Goal: Task Accomplishment & Management: Manage account settings

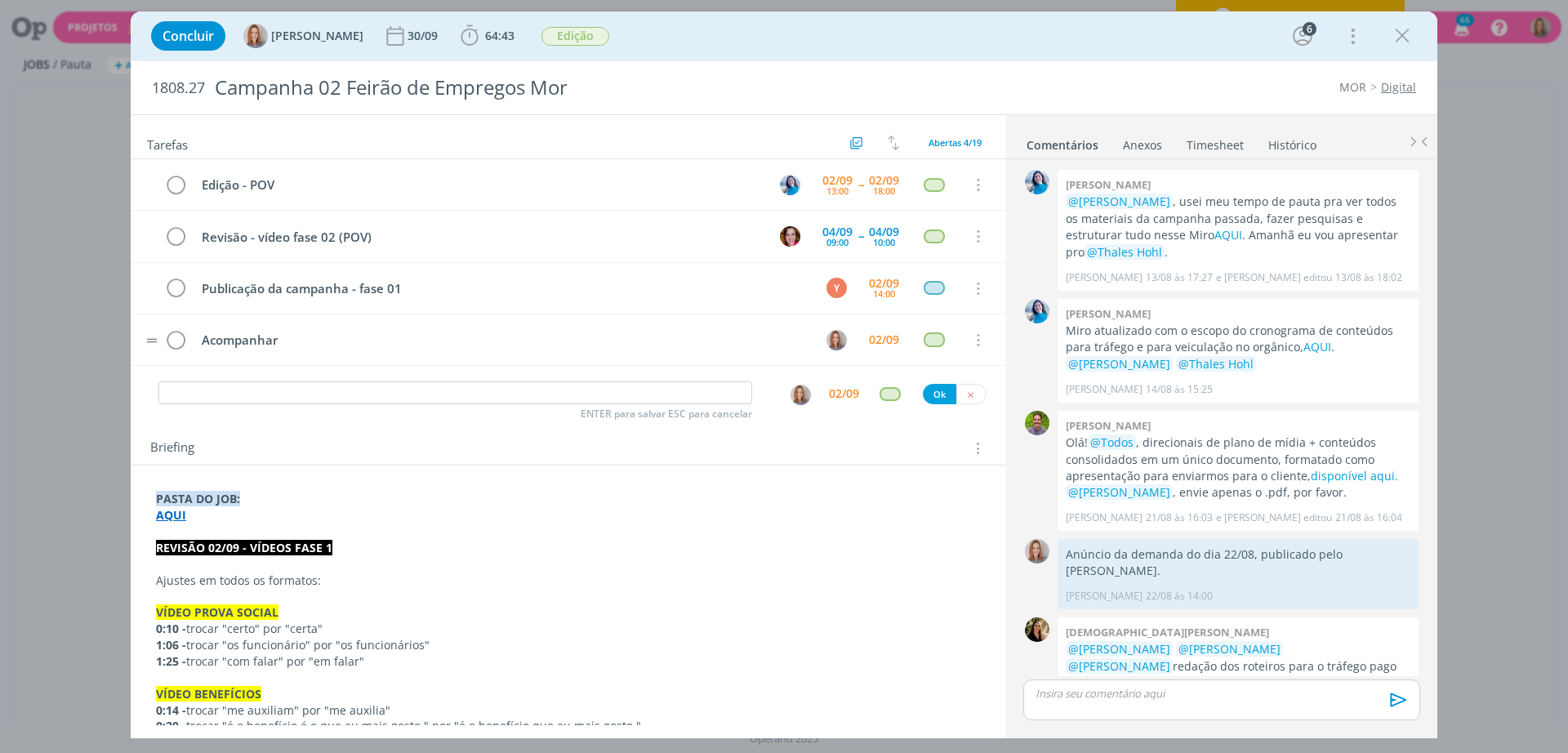
scroll to position [877, 0]
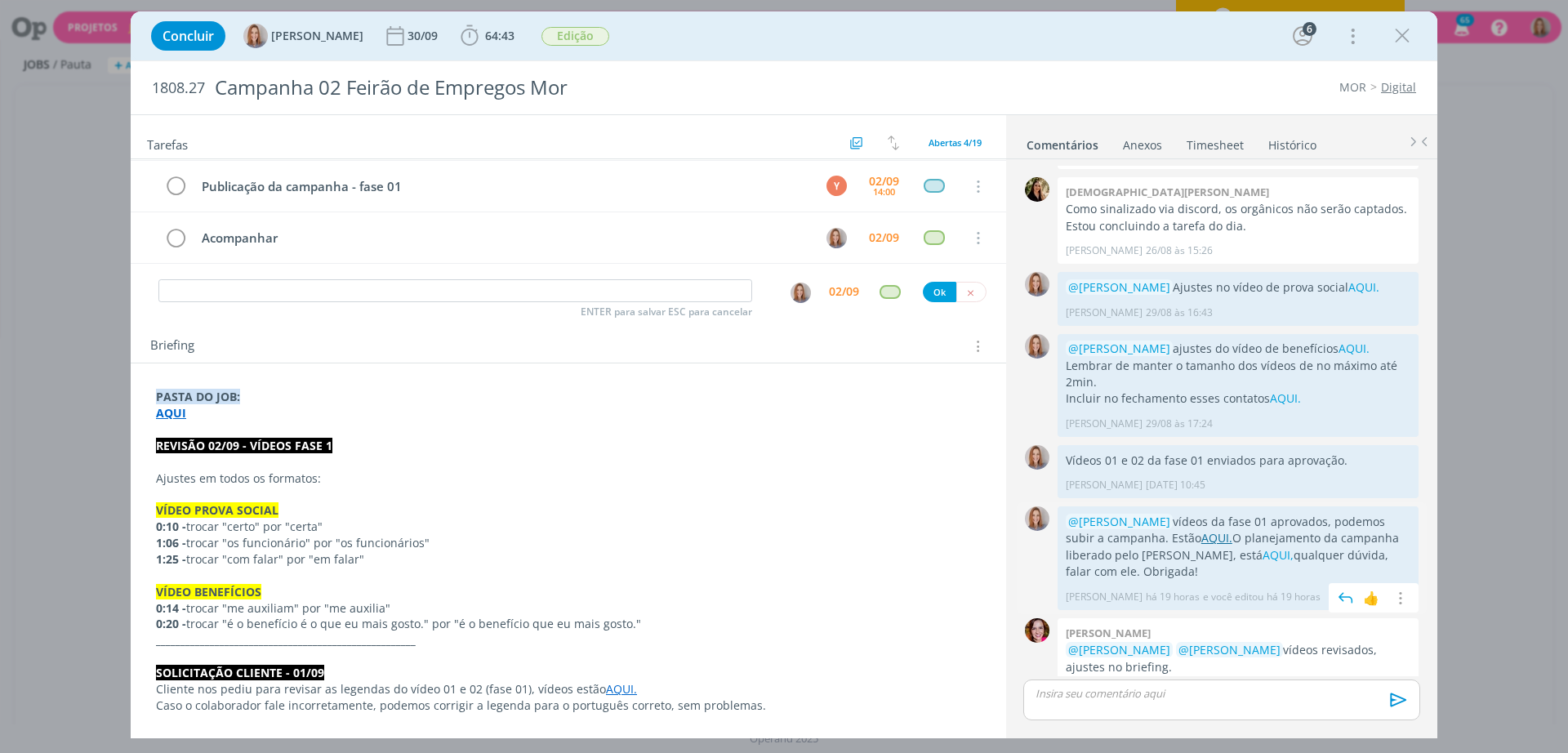
click at [1201, 530] on link "AQUI." at bounding box center [1217, 538] width 31 height 15
click at [1263, 547] on link "AQUI," at bounding box center [1278, 555] width 31 height 15
click at [1394, 591] on icon "dialog" at bounding box center [1399, 598] width 18 height 15
click at [1337, 610] on link "Editar" at bounding box center [1343, 622] width 129 height 26
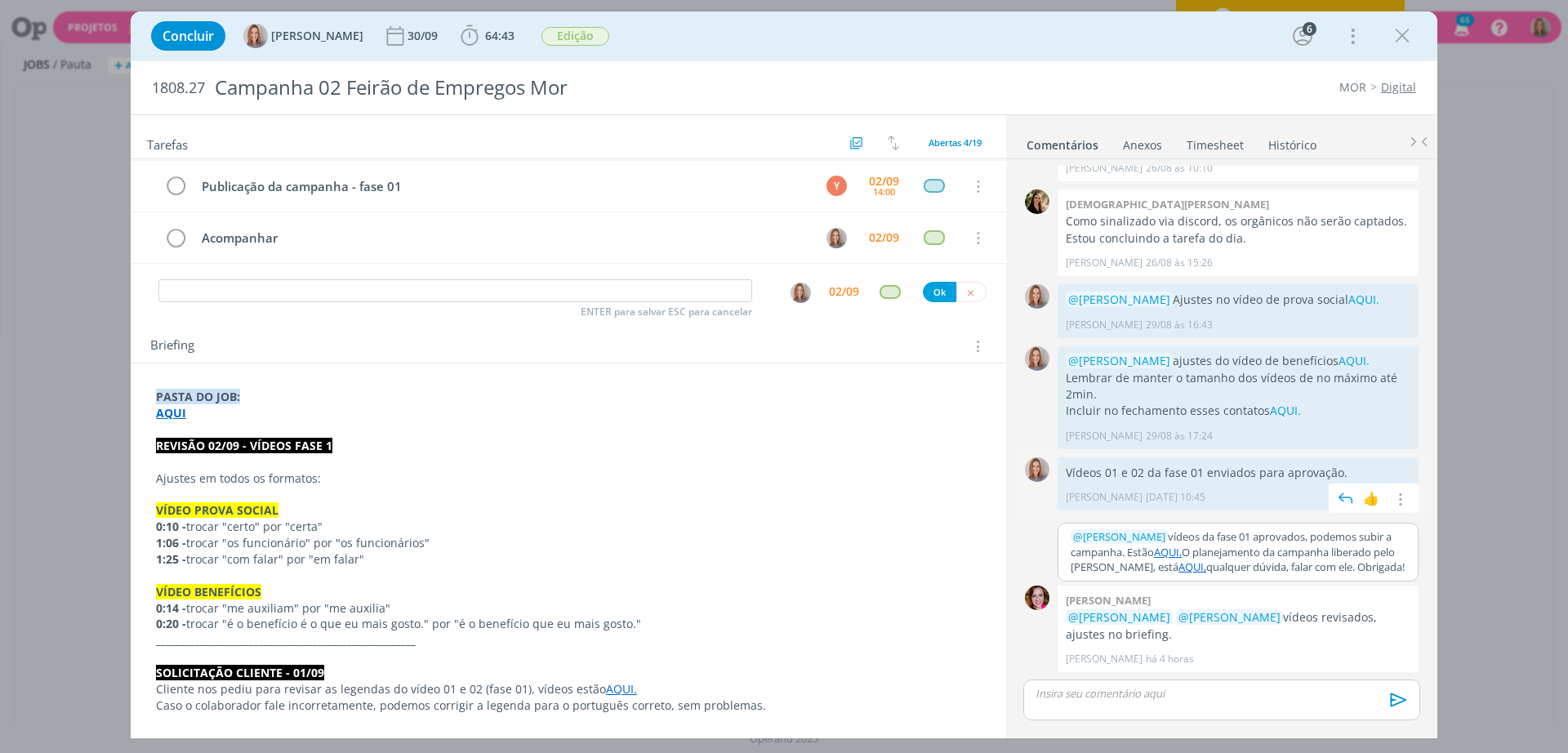
scroll to position [831, 0]
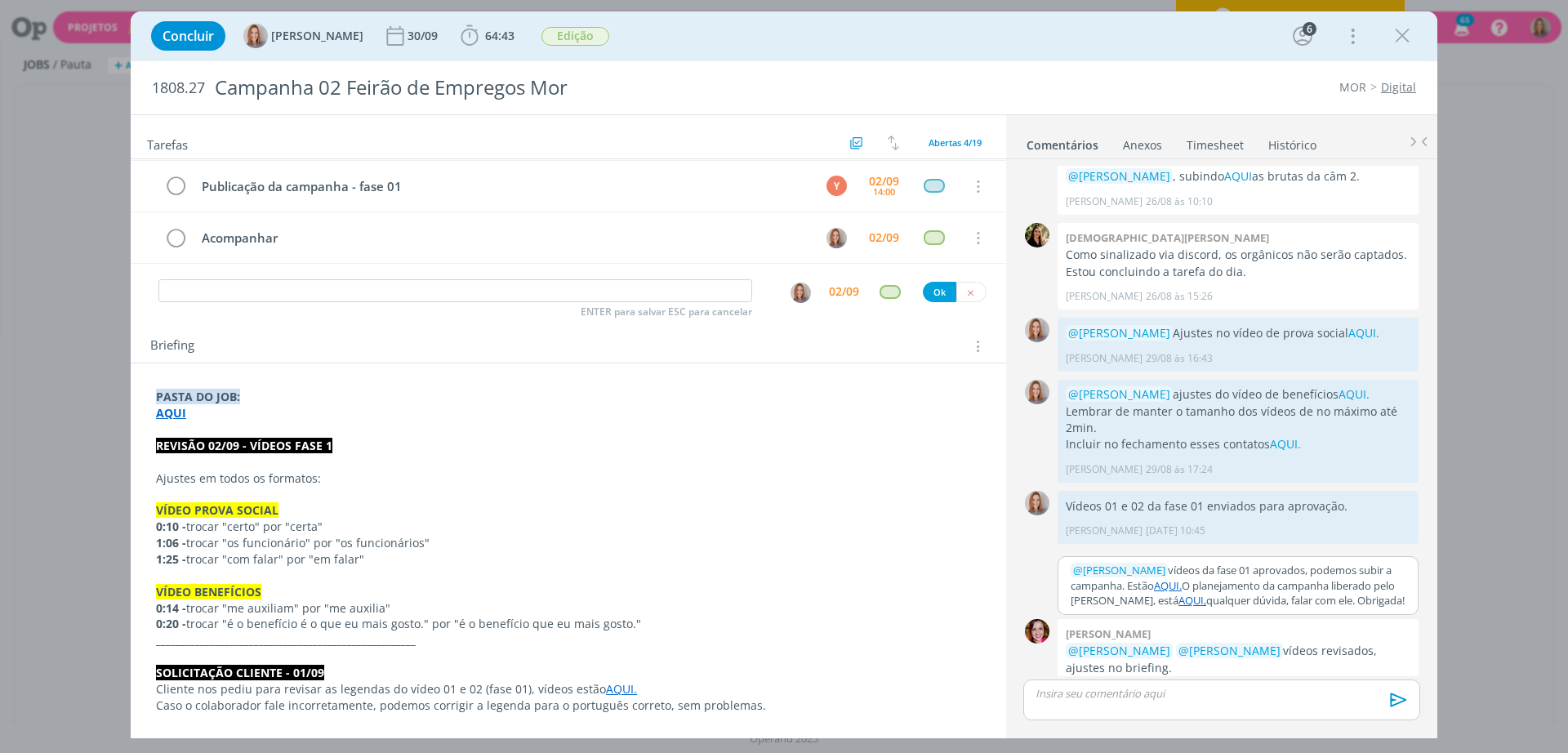
click at [1186, 563] on p "﻿ @ Yuri Lopardo ﻿ vídeos da fase 01 aprovados, podemos subir a campanha. Estão…" at bounding box center [1238, 585] width 335 height 45
drag, startPoint x: 1184, startPoint y: 549, endPoint x: 1159, endPoint y: 555, distance: 25.7
click at [1159, 563] on p "﻿ @ Yuri Lopardo ﻿ vídeos da fase 01 aprovados, podemos subir a campanha. Estão…" at bounding box center [1238, 585] width 335 height 45
click at [1146, 633] on icon "dialog" at bounding box center [1145, 640] width 13 height 13
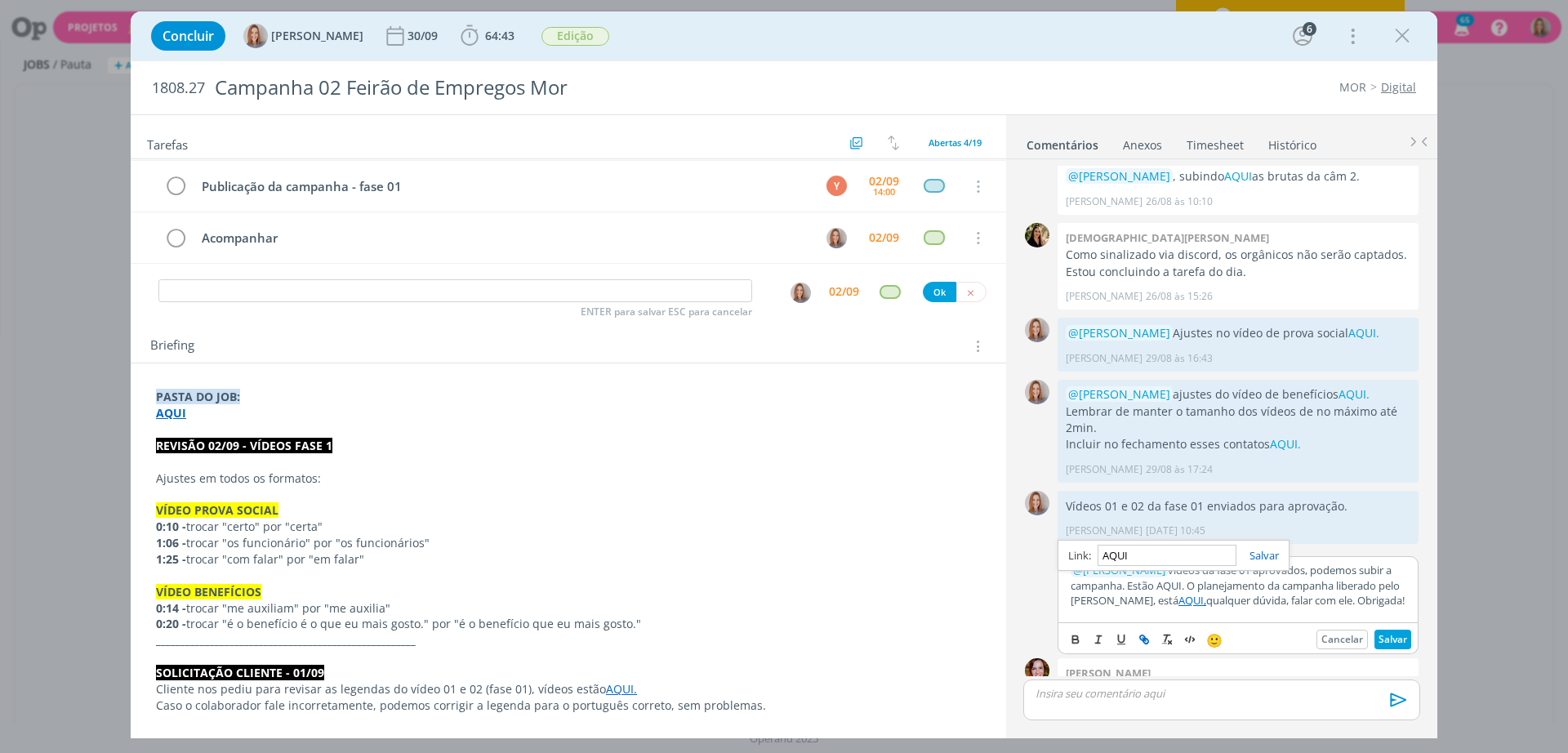
paste input "https://sobeae.sharepoint.com/:f:/s/SOBEAE/Em-lVOTAZXtIrOpyMSuvEAYB3IRxO5DEU_Ri…"
type input "https://sobeae.sharepoint.com/:f:/s/SOBEAE/Em-lVOTAZXtIrOpyMSuvEAYB3IRxO5DEU_Ri…"
click at [1266, 548] on link "dialog" at bounding box center [1258, 555] width 42 height 14
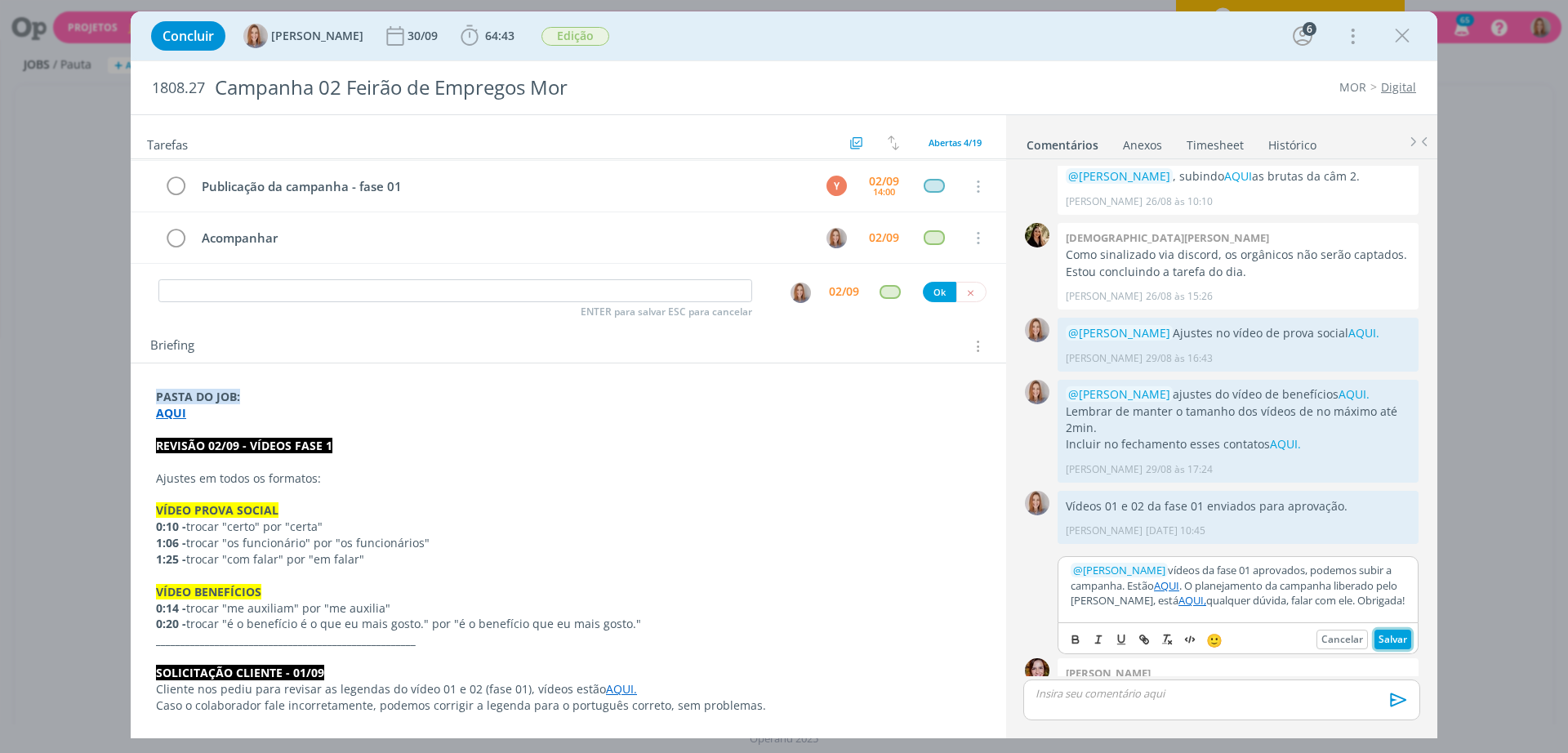
click at [1388, 630] on button "Salvar" at bounding box center [1393, 640] width 36 height 19
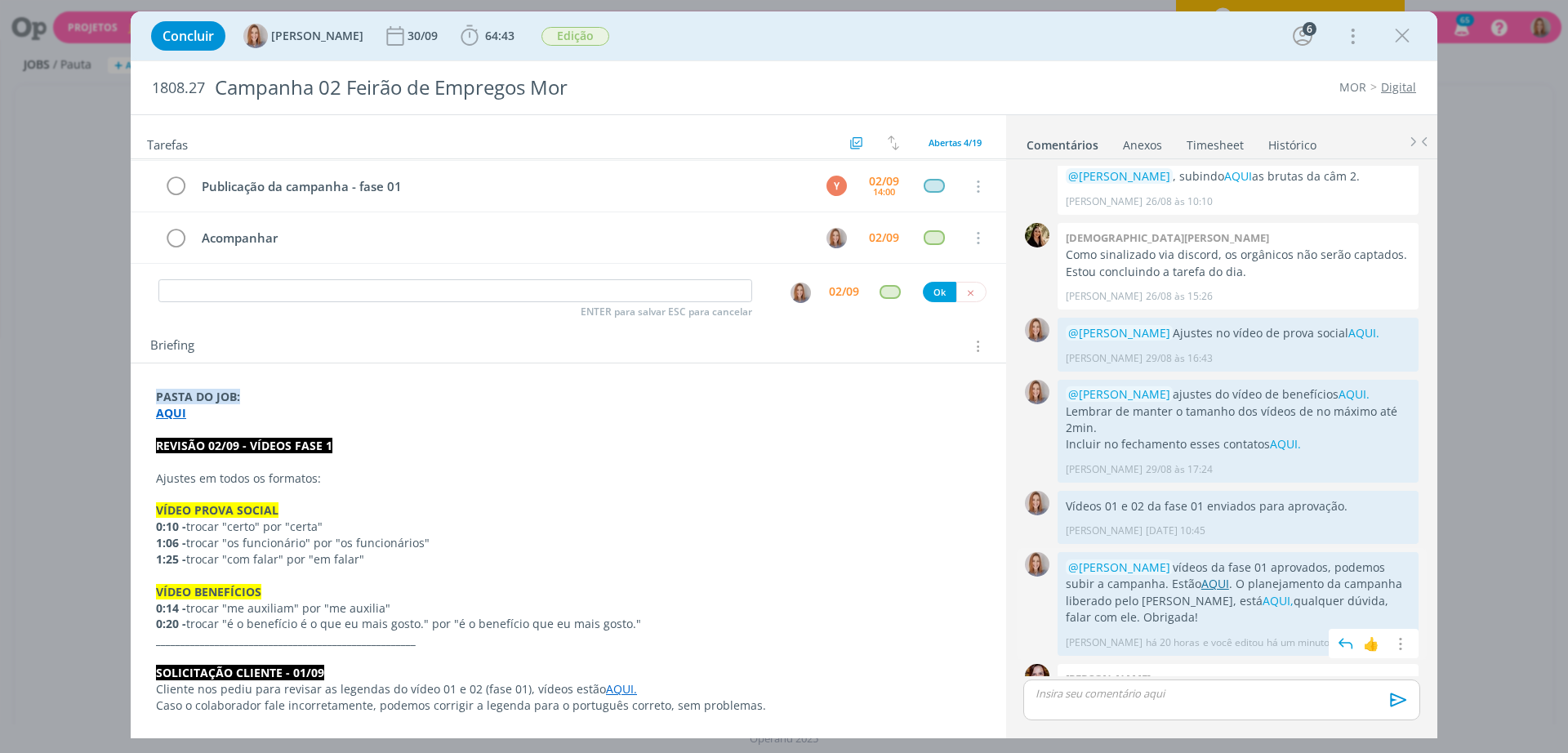
click at [1201, 576] on link "AQUI" at bounding box center [1215, 584] width 28 height 15
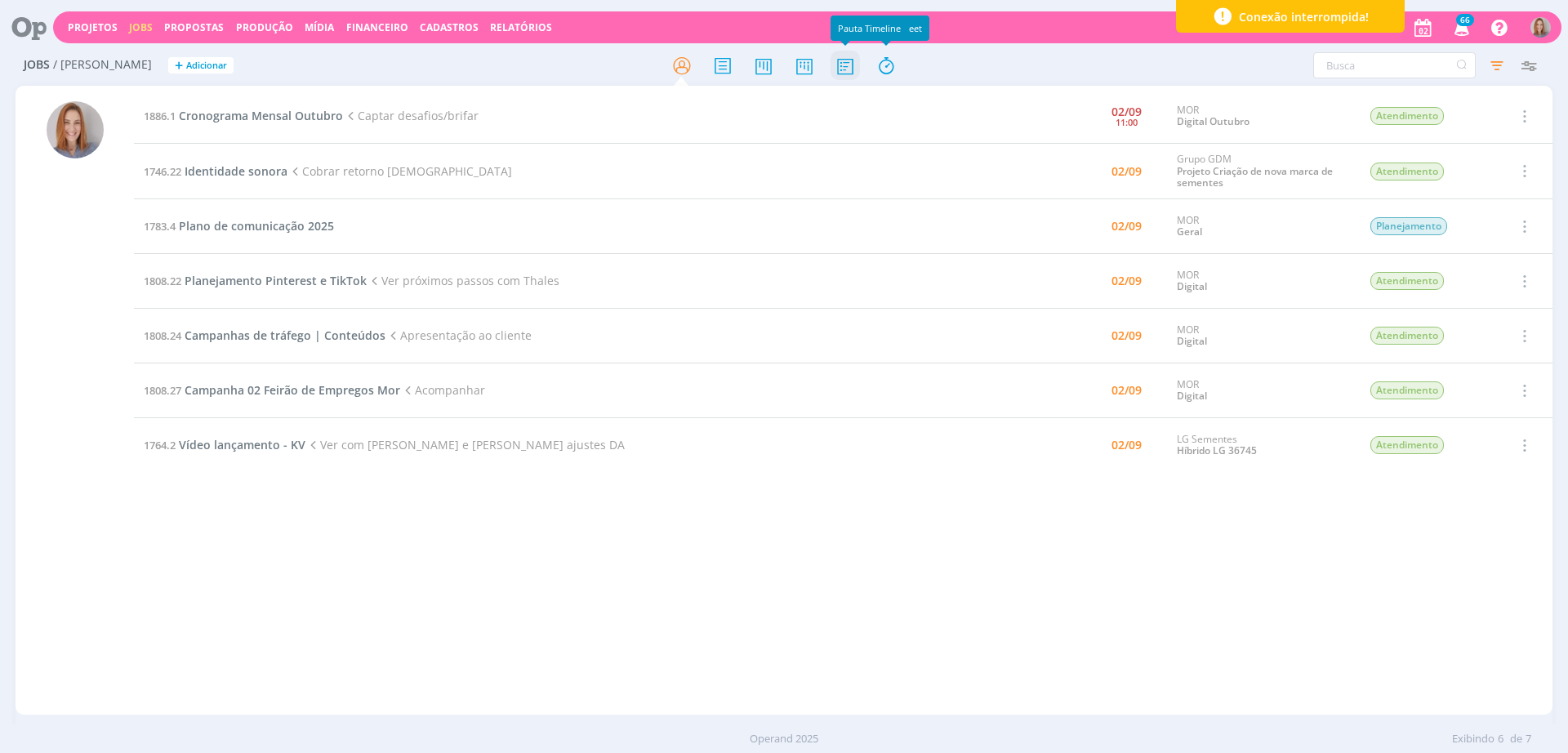
click at [853, 80] on icon at bounding box center [845, 65] width 30 height 32
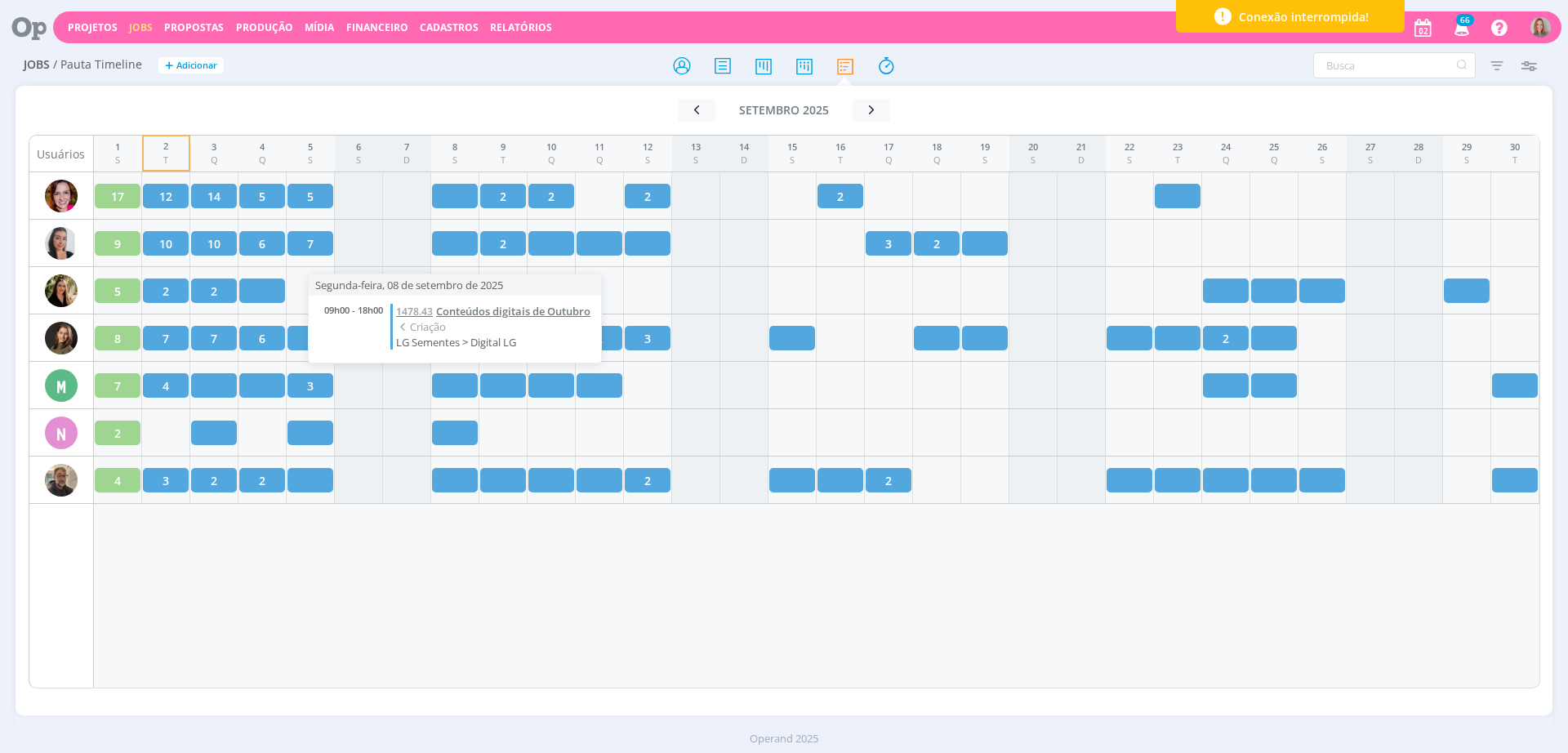
click at [481, 317] on span "Conteúdos digitais de Outubro" at bounding box center [513, 310] width 155 height 14
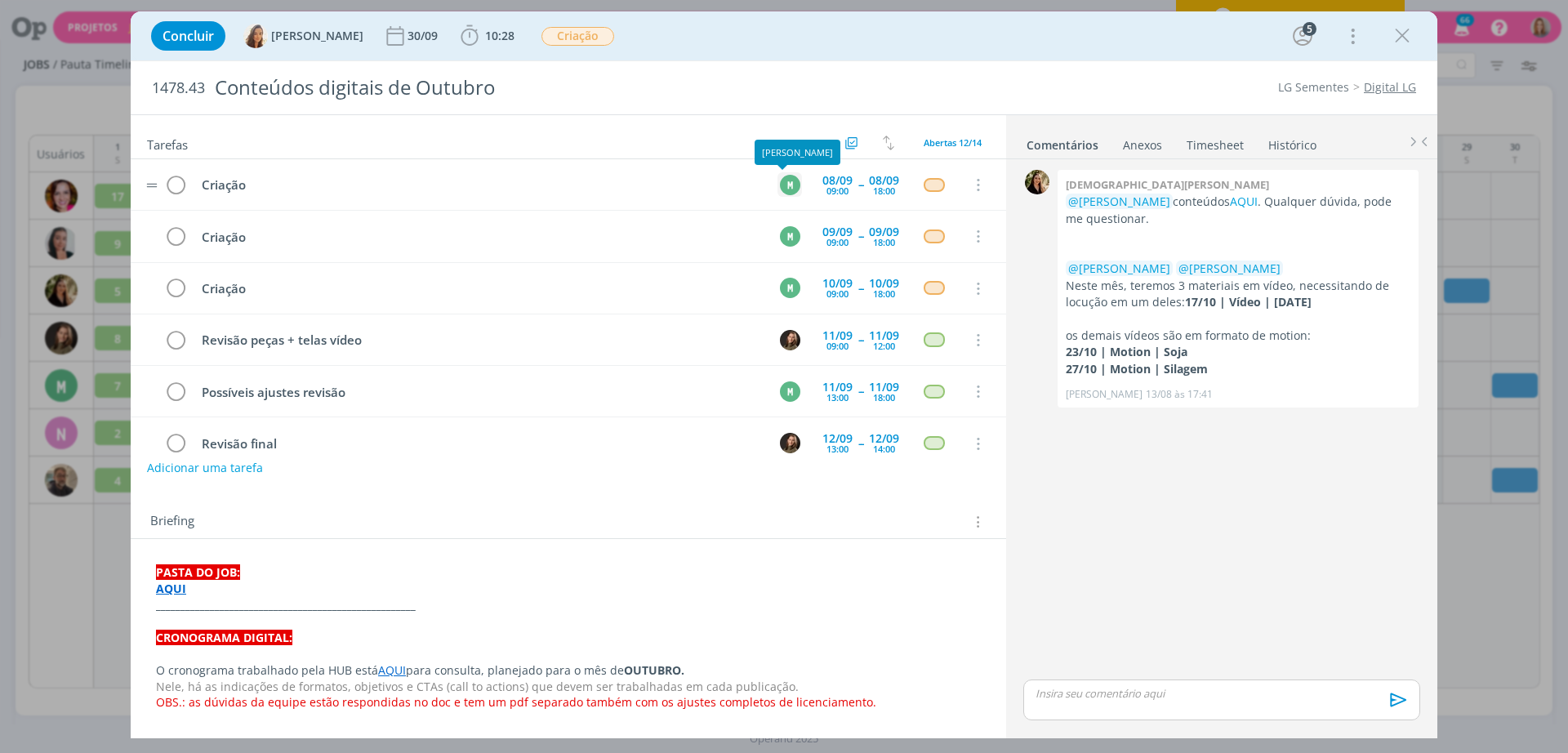
click at [784, 194] on div "M" at bounding box center [789, 184] width 20 height 20
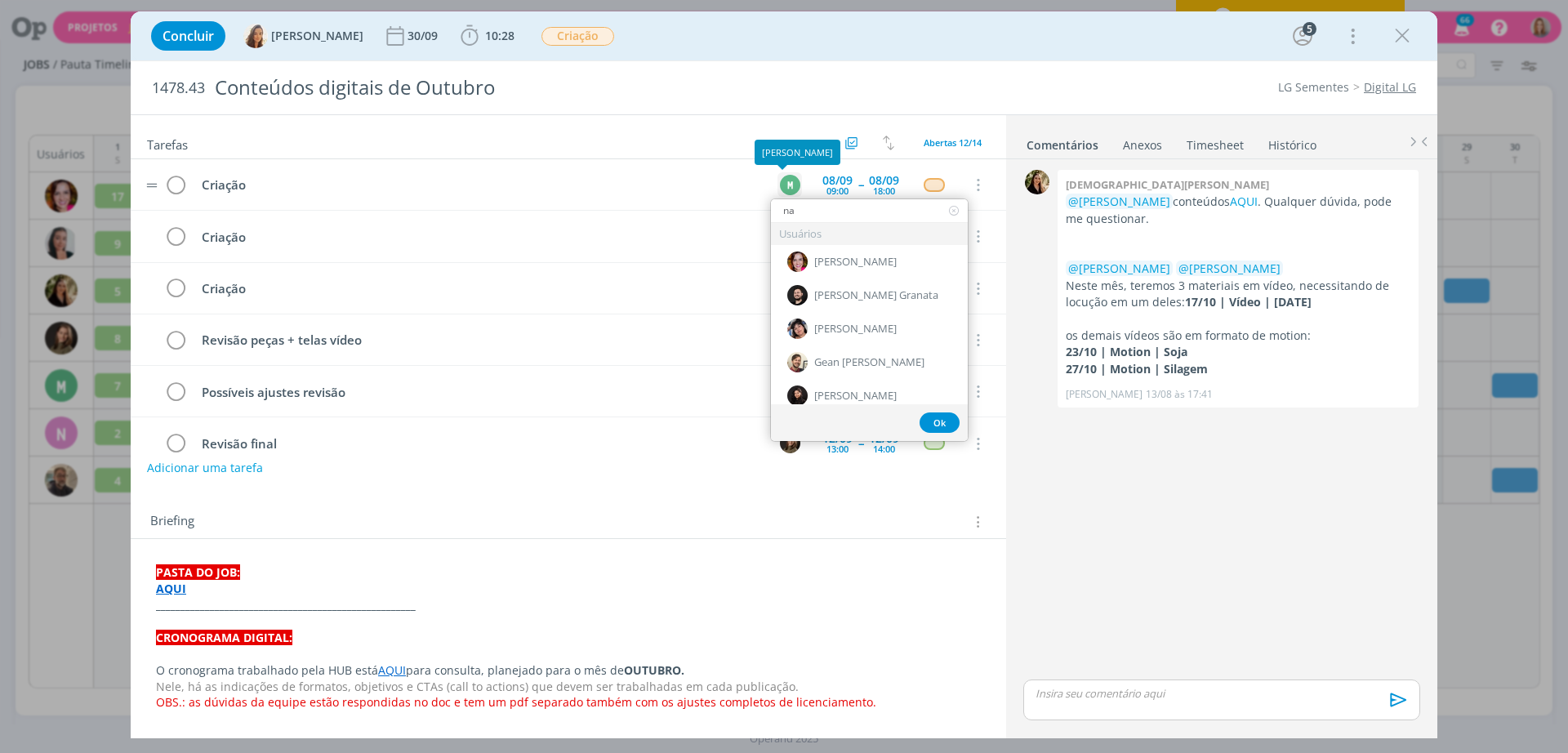
type input "nat"
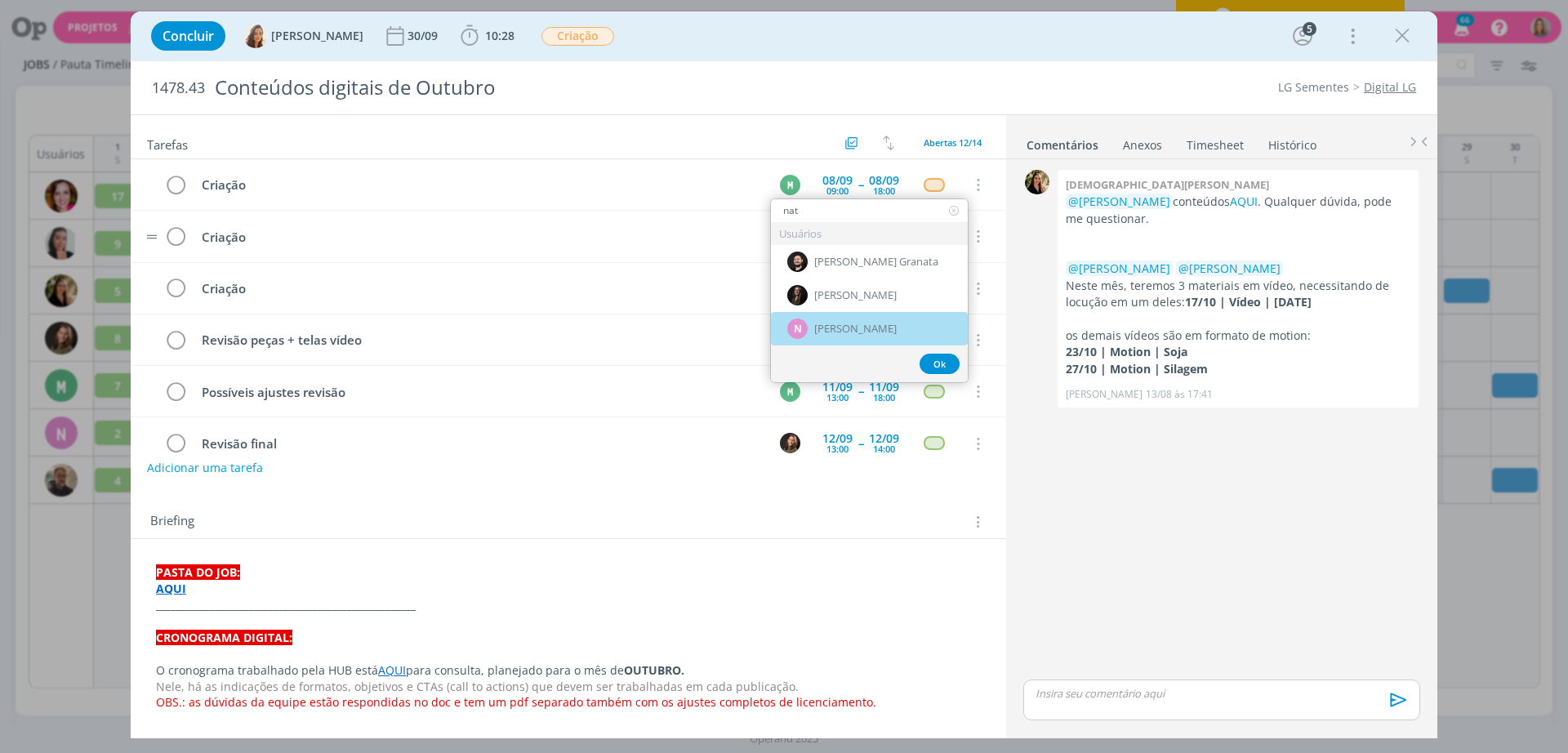
click at [851, 328] on span "[PERSON_NAME]" at bounding box center [856, 329] width 83 height 13
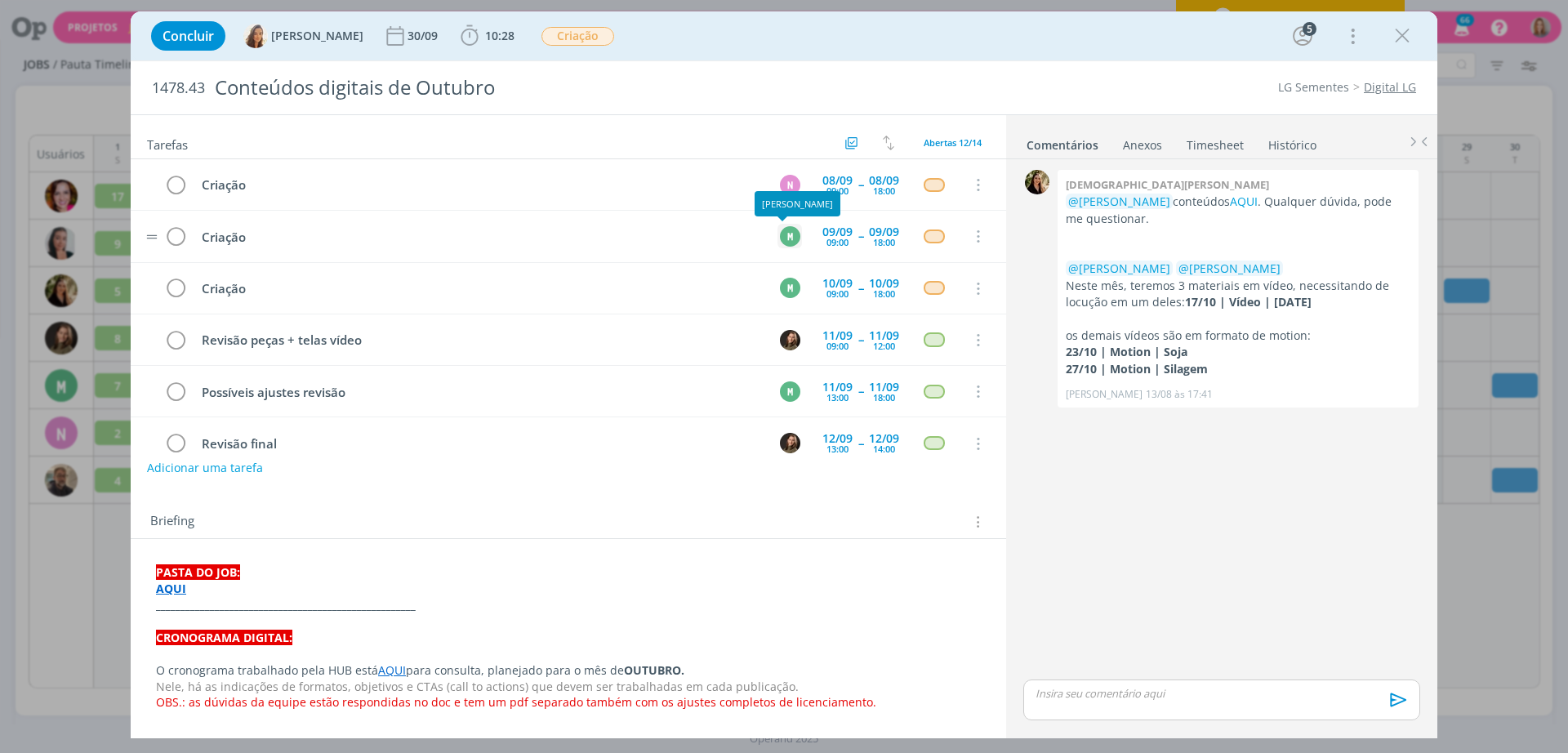
click at [783, 230] on div "M" at bounding box center [789, 236] width 20 height 20
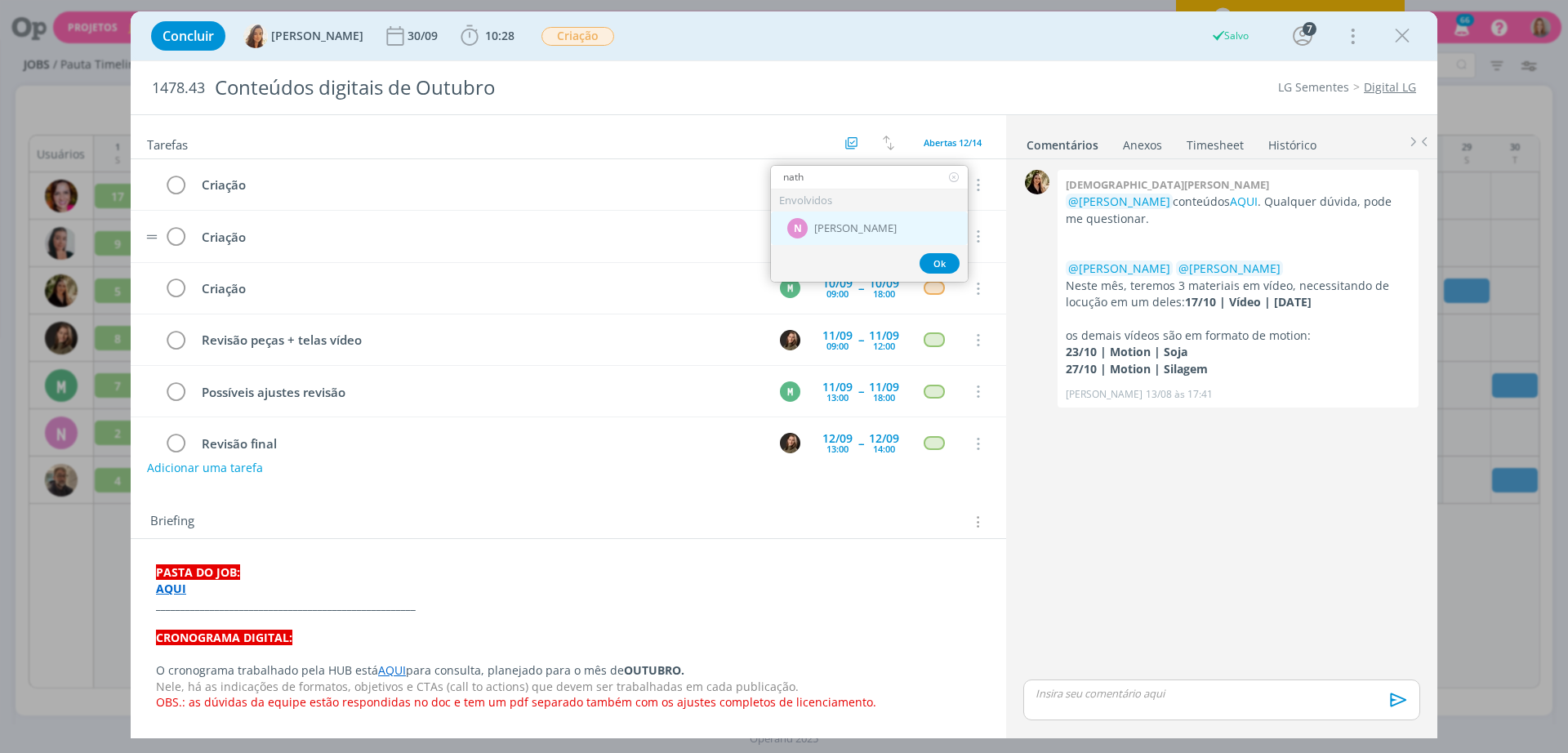
type input "nath"
click at [812, 233] on div "N Nathan Grellet" at bounding box center [869, 228] width 197 height 34
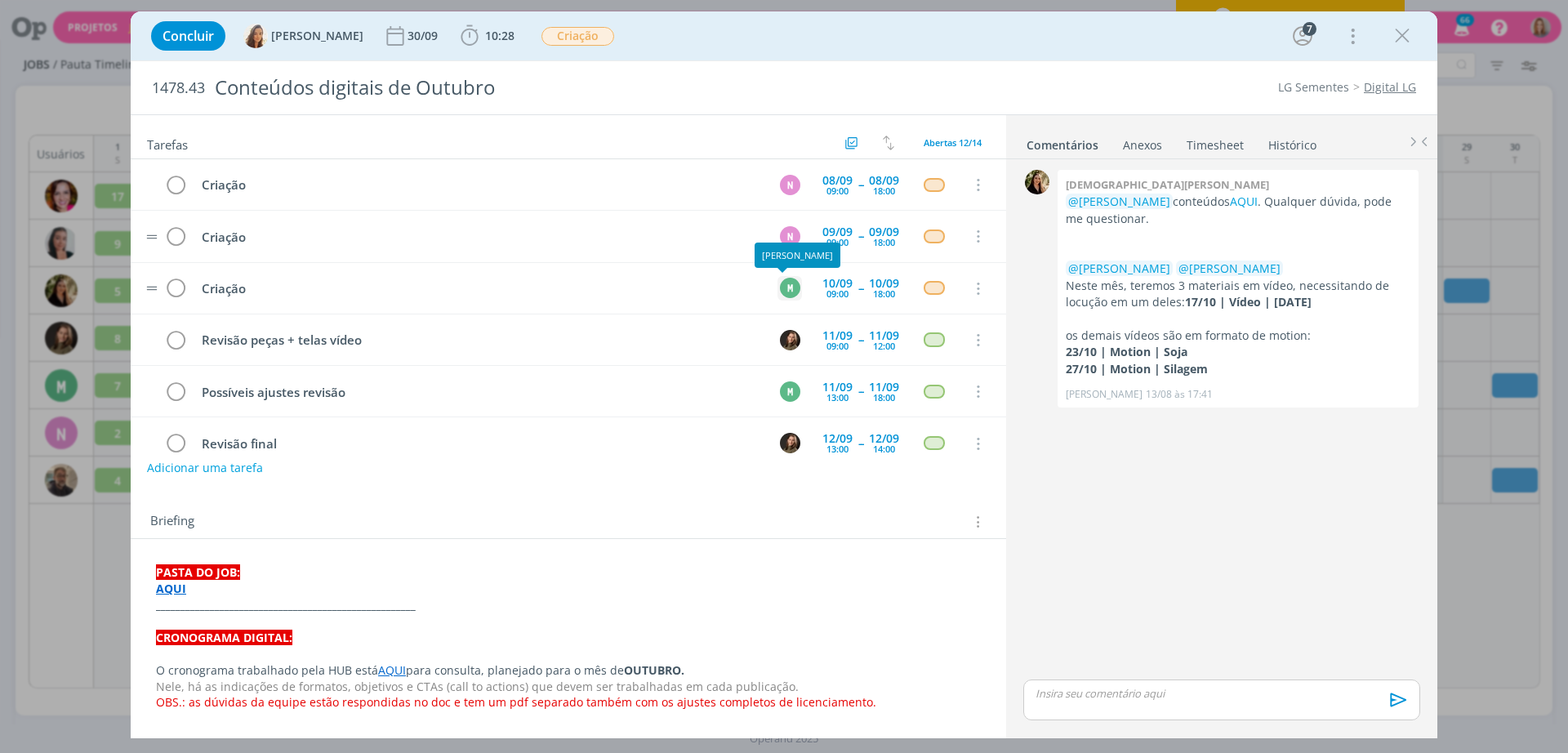
click at [784, 291] on div "M" at bounding box center [789, 287] width 20 height 20
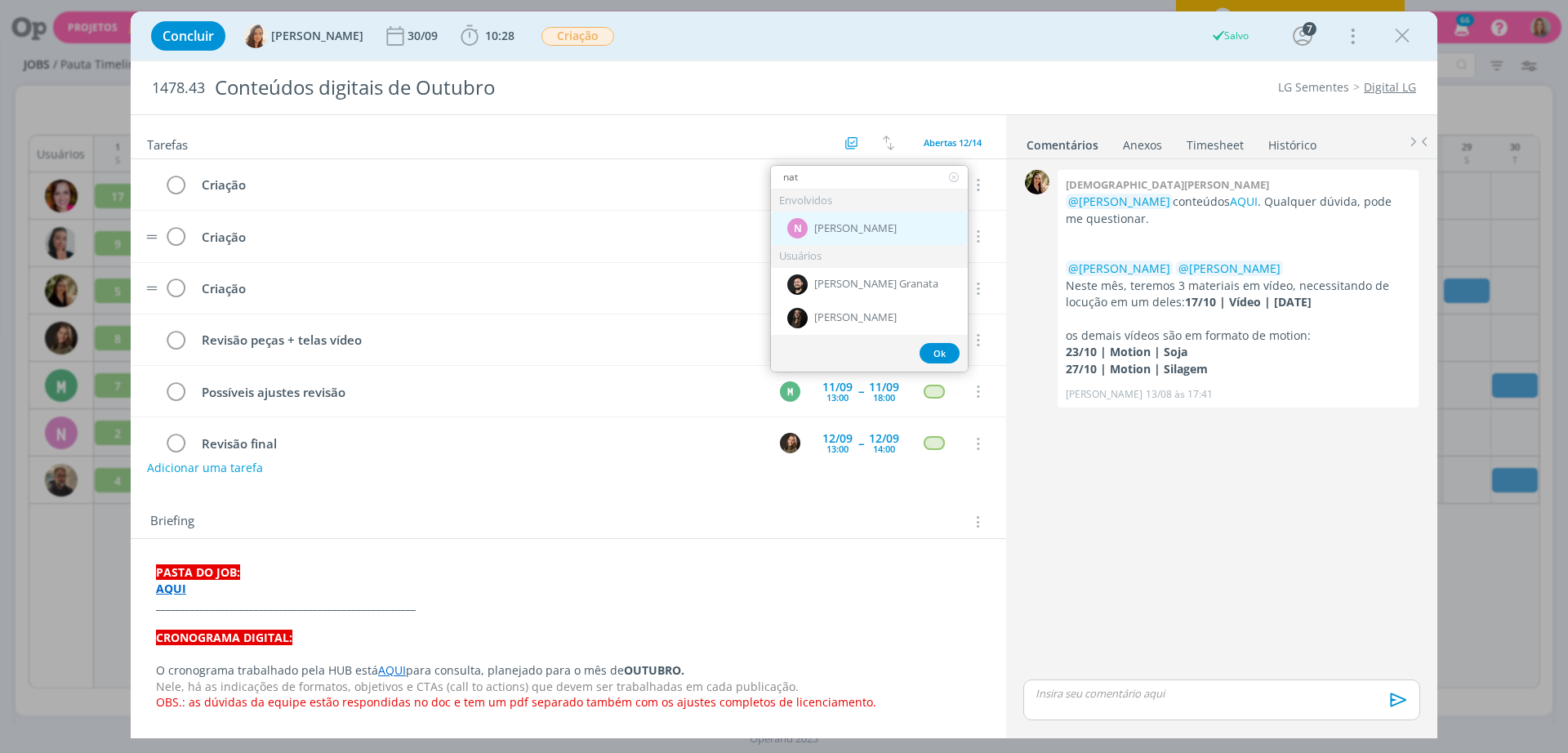
type input "nat"
click at [839, 235] on div "N Nathan Grellet" at bounding box center [869, 228] width 197 height 34
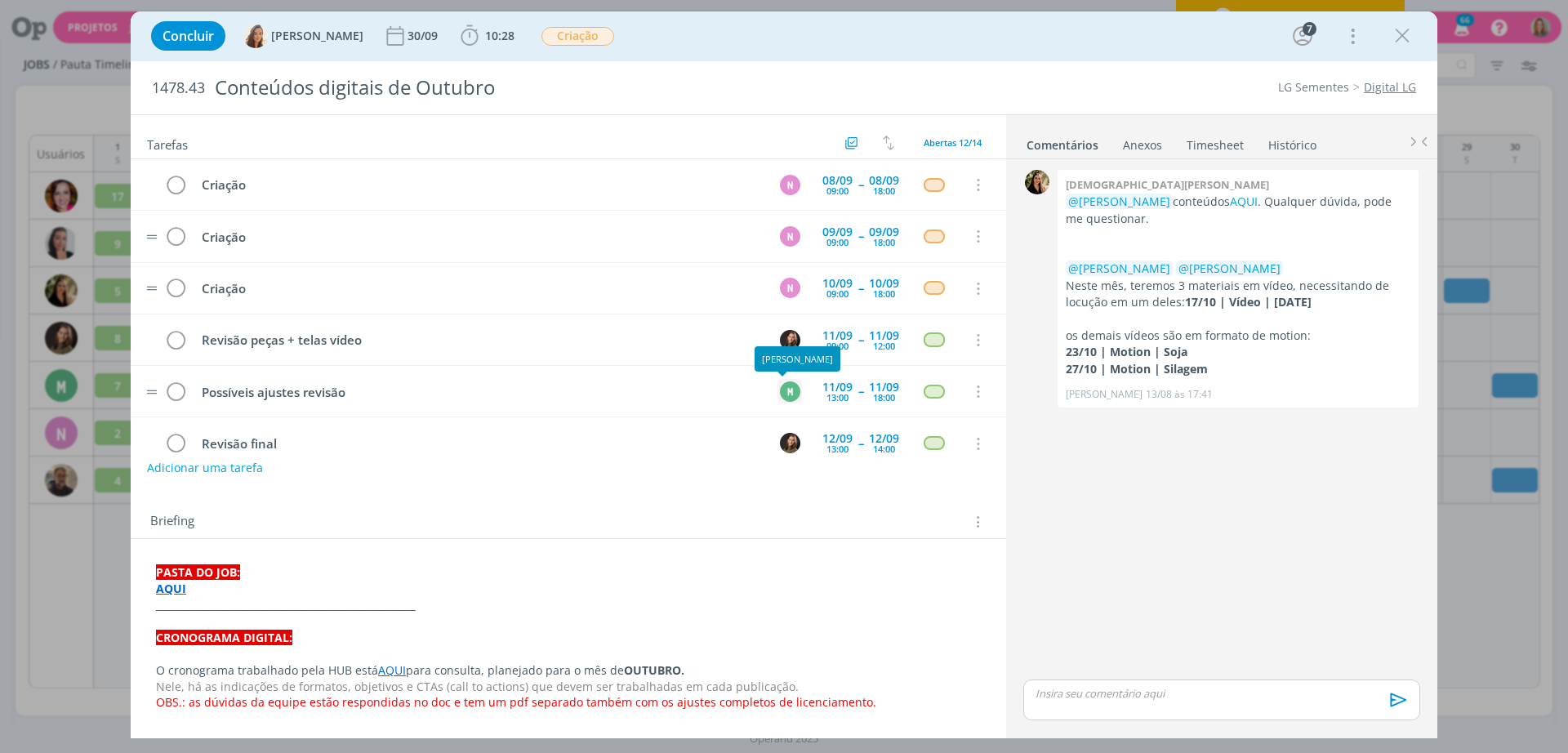
click at [780, 398] on div "M" at bounding box center [789, 391] width 20 height 20
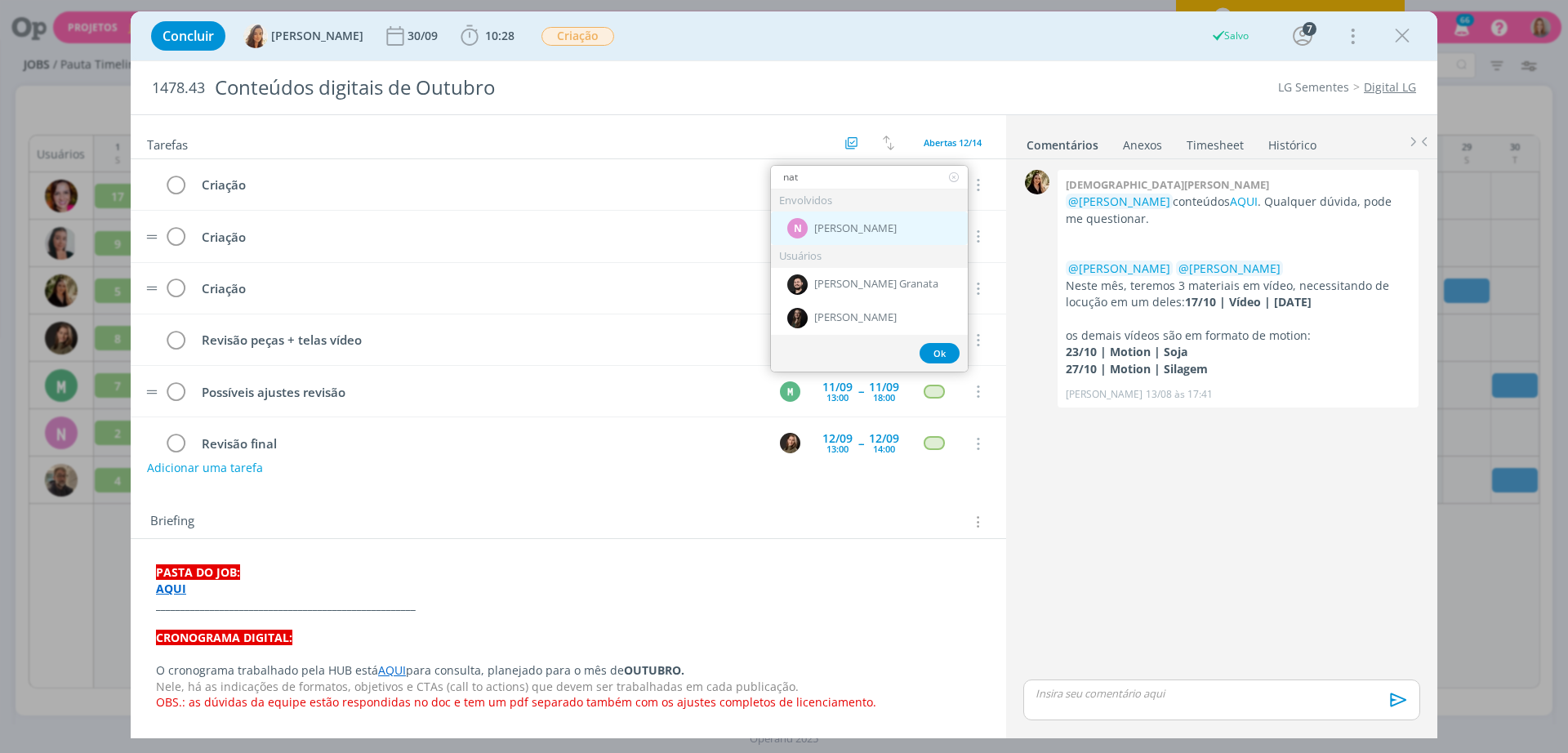
type input "nat"
click at [846, 228] on span "[PERSON_NAME]" at bounding box center [856, 229] width 83 height 13
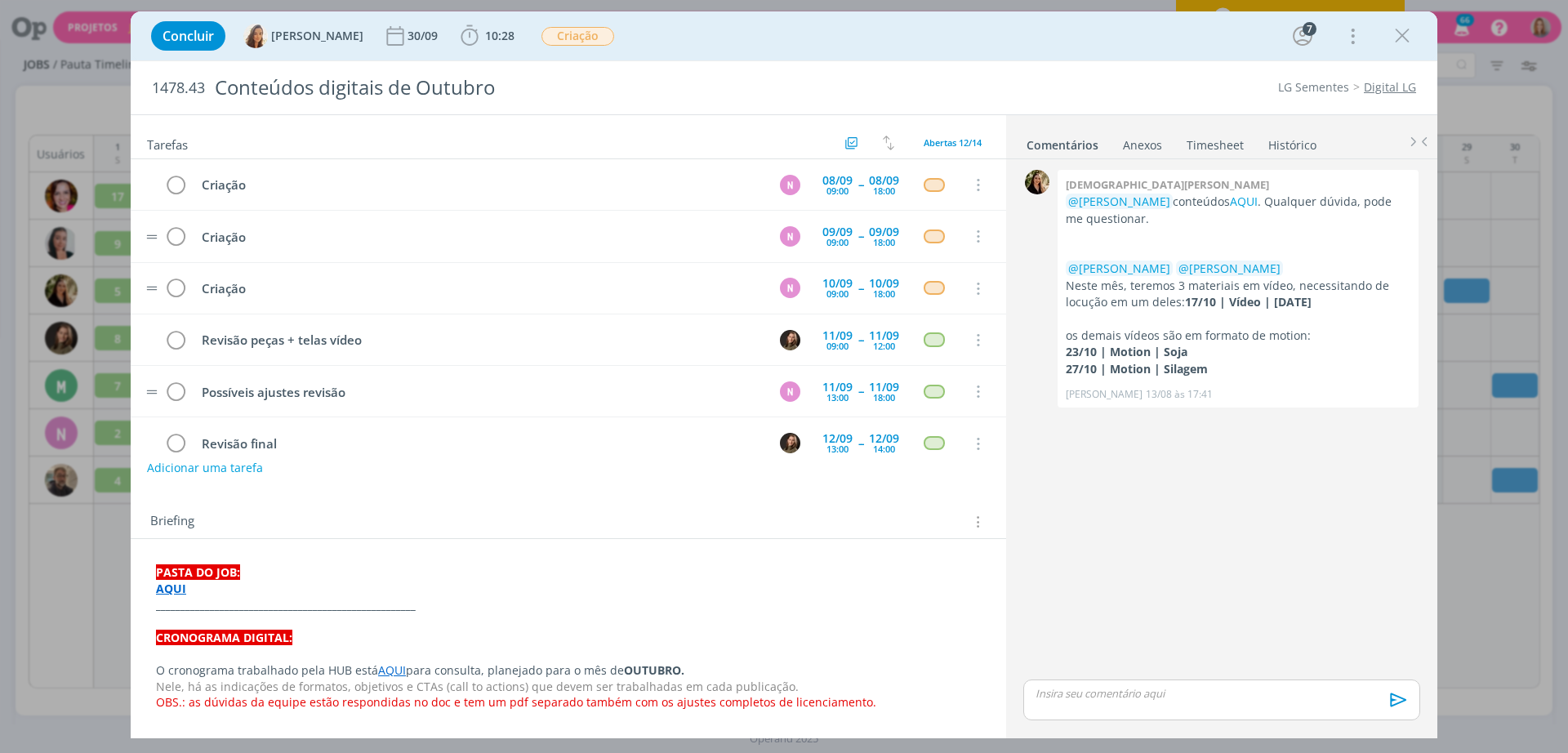
click at [938, 522] on div "Briefing Briefings Predefinidos Versões do Briefing Ver Briefing do Projeto" at bounding box center [570, 522] width 840 height 21
click at [1408, 44] on icon "dialog" at bounding box center [1403, 36] width 25 height 25
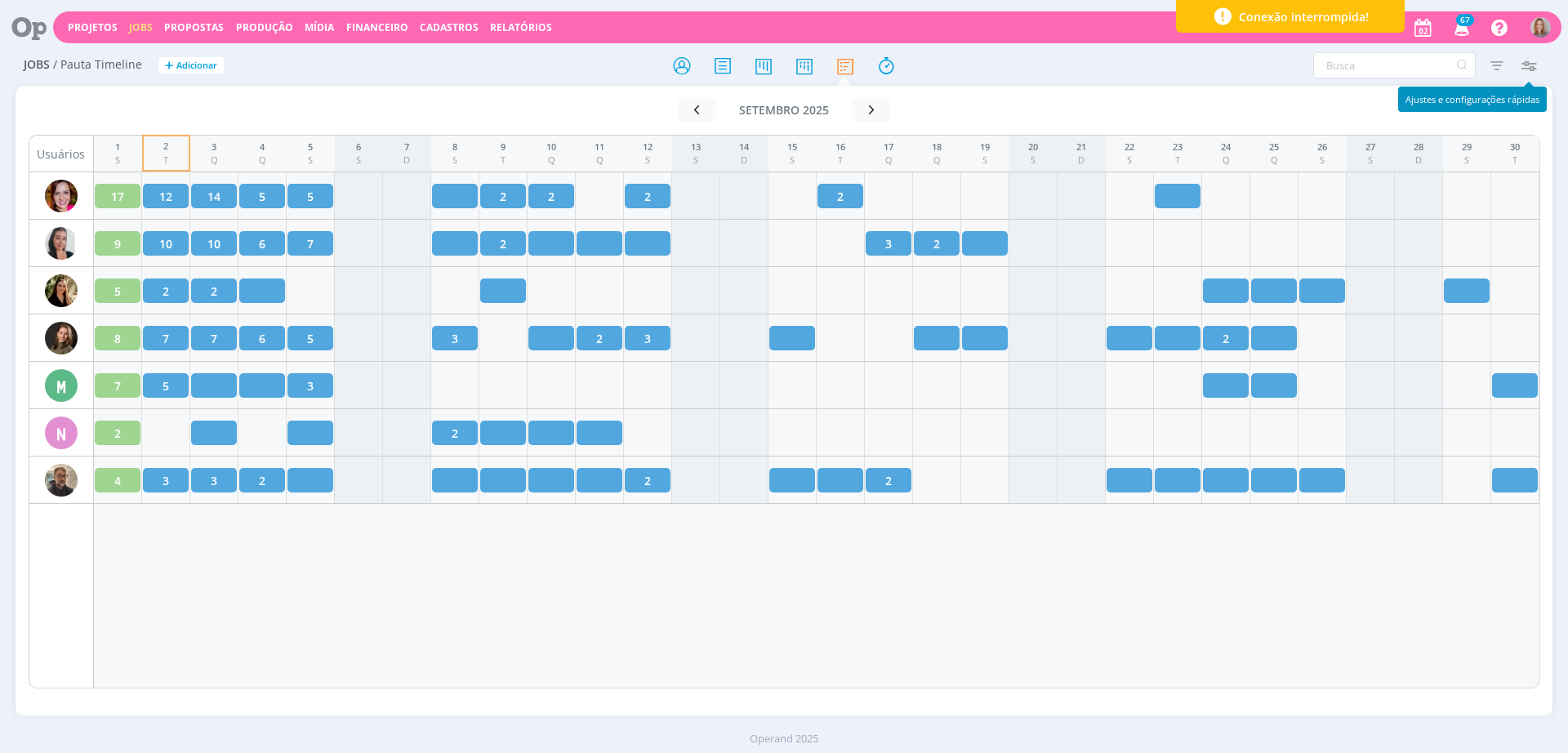
click at [1532, 53] on icon "button" at bounding box center [1528, 65] width 30 height 30
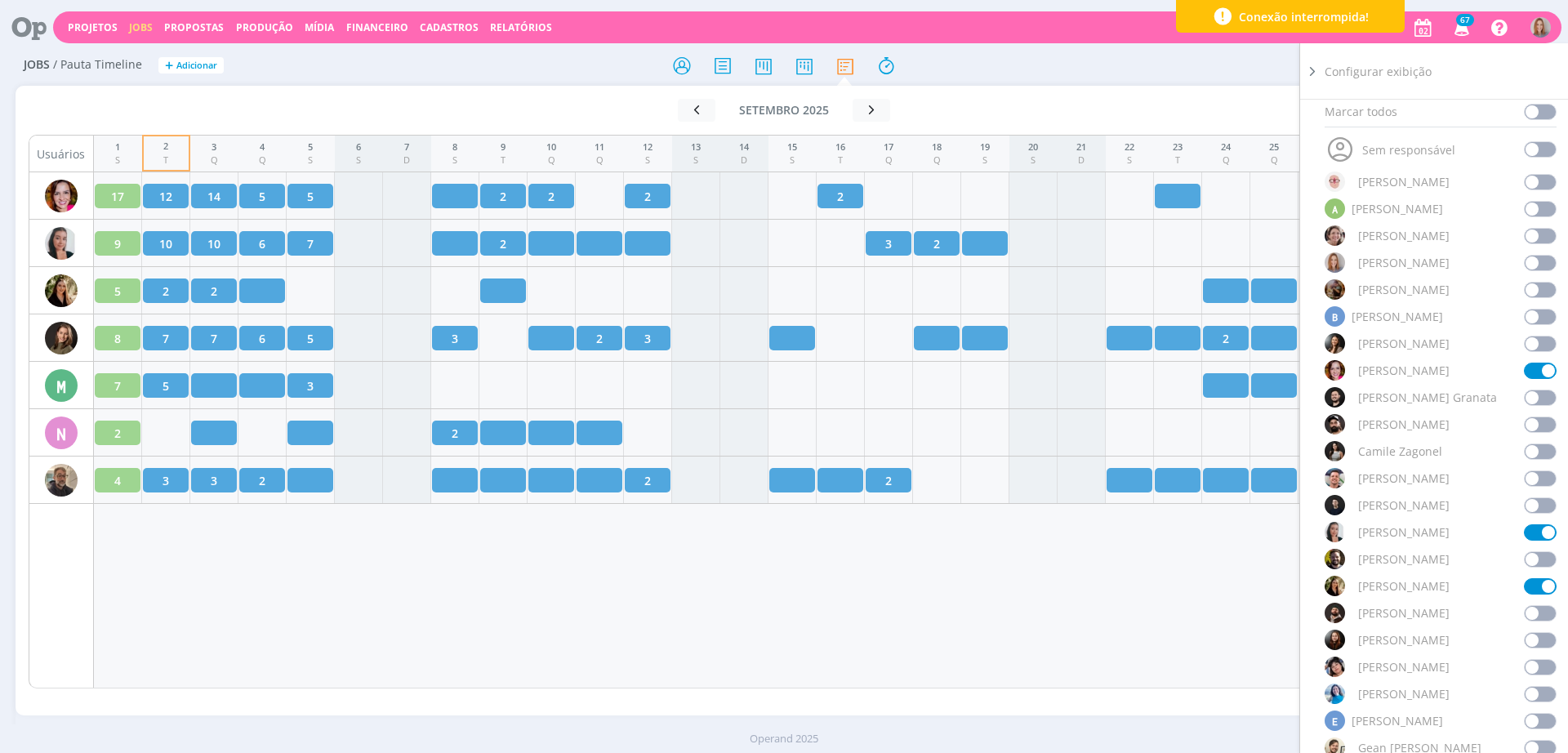
scroll to position [205, 0]
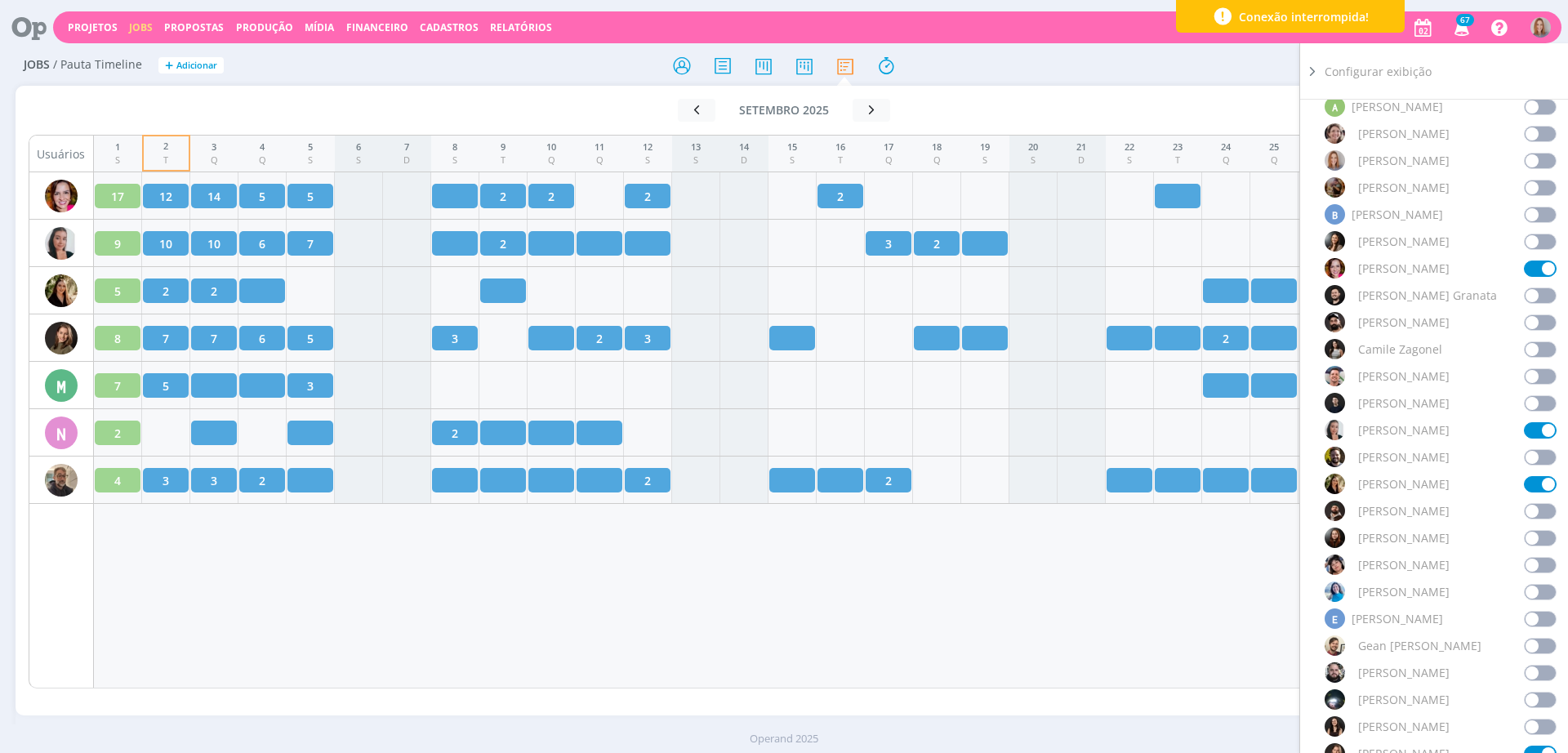
click at [1534, 429] on span at bounding box center [1540, 430] width 33 height 16
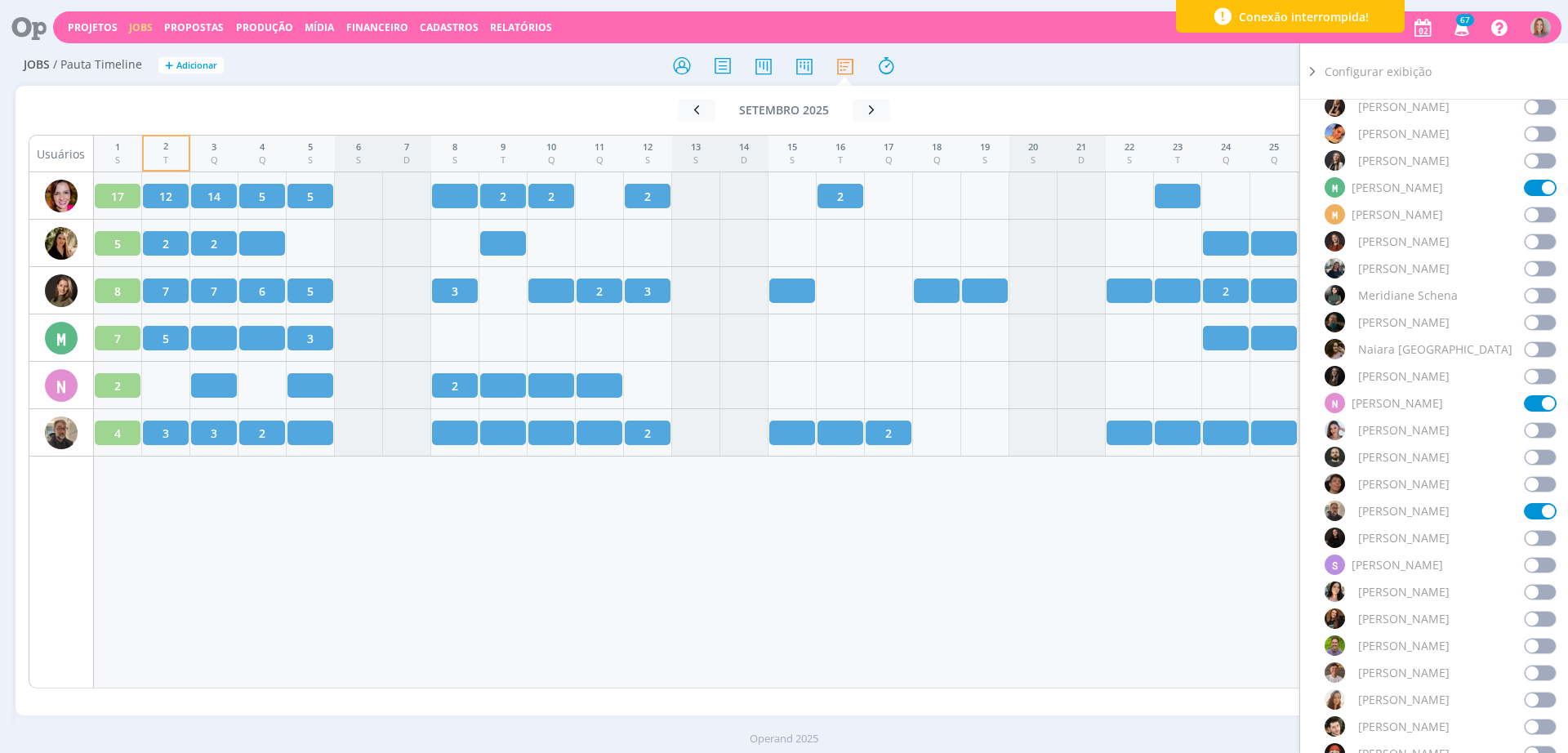
scroll to position [1021, 0]
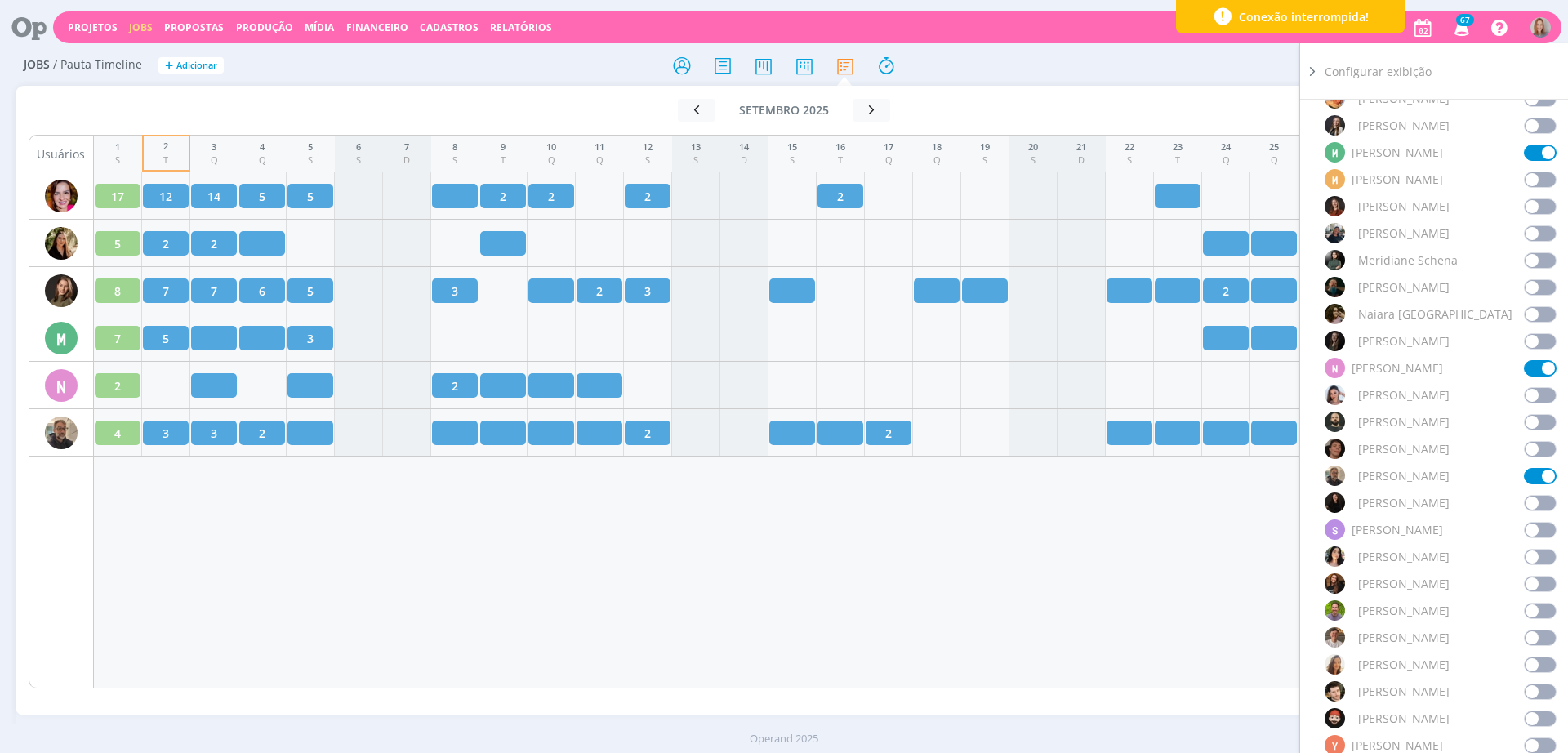
click at [1527, 473] on span at bounding box center [1540, 475] width 33 height 16
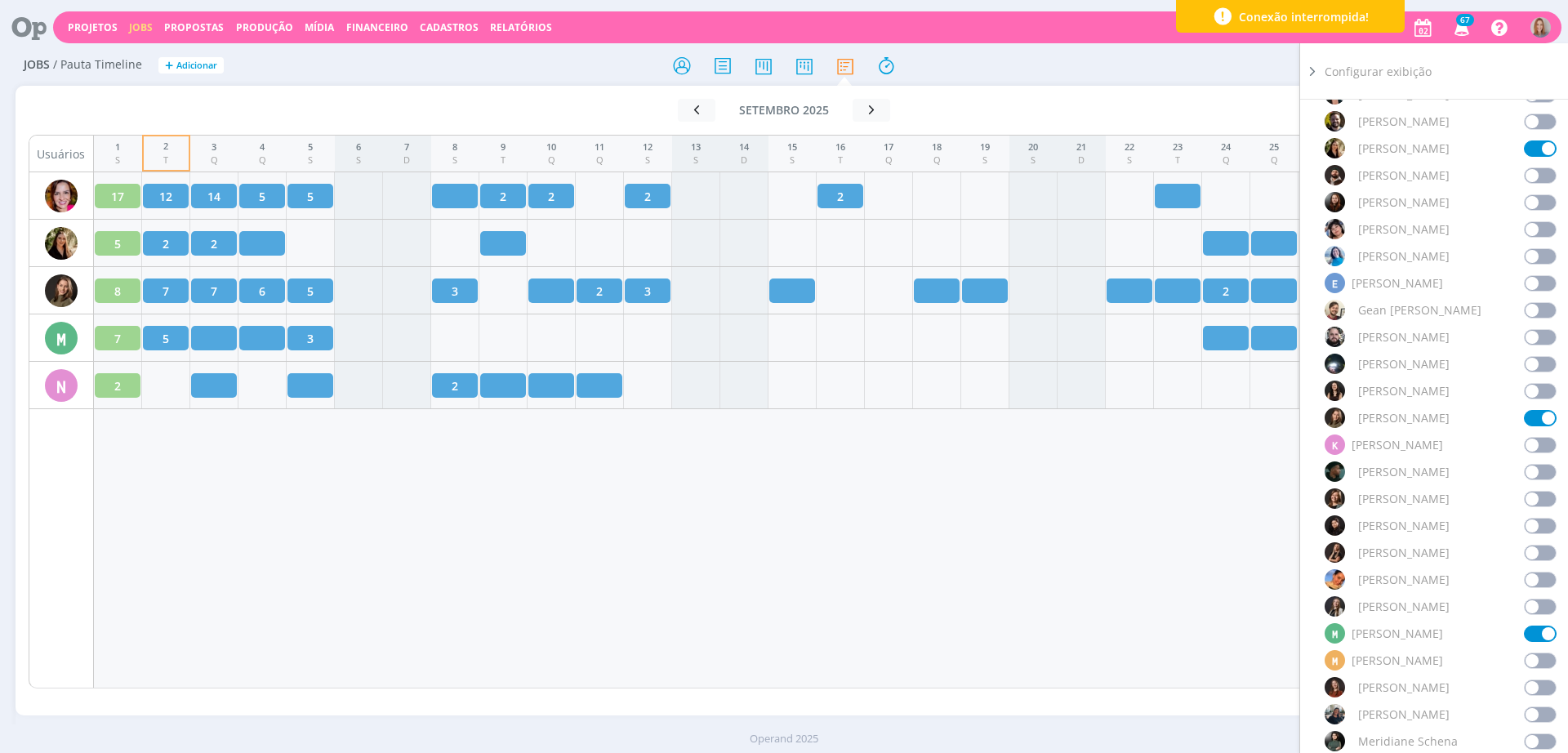
scroll to position [511, 0]
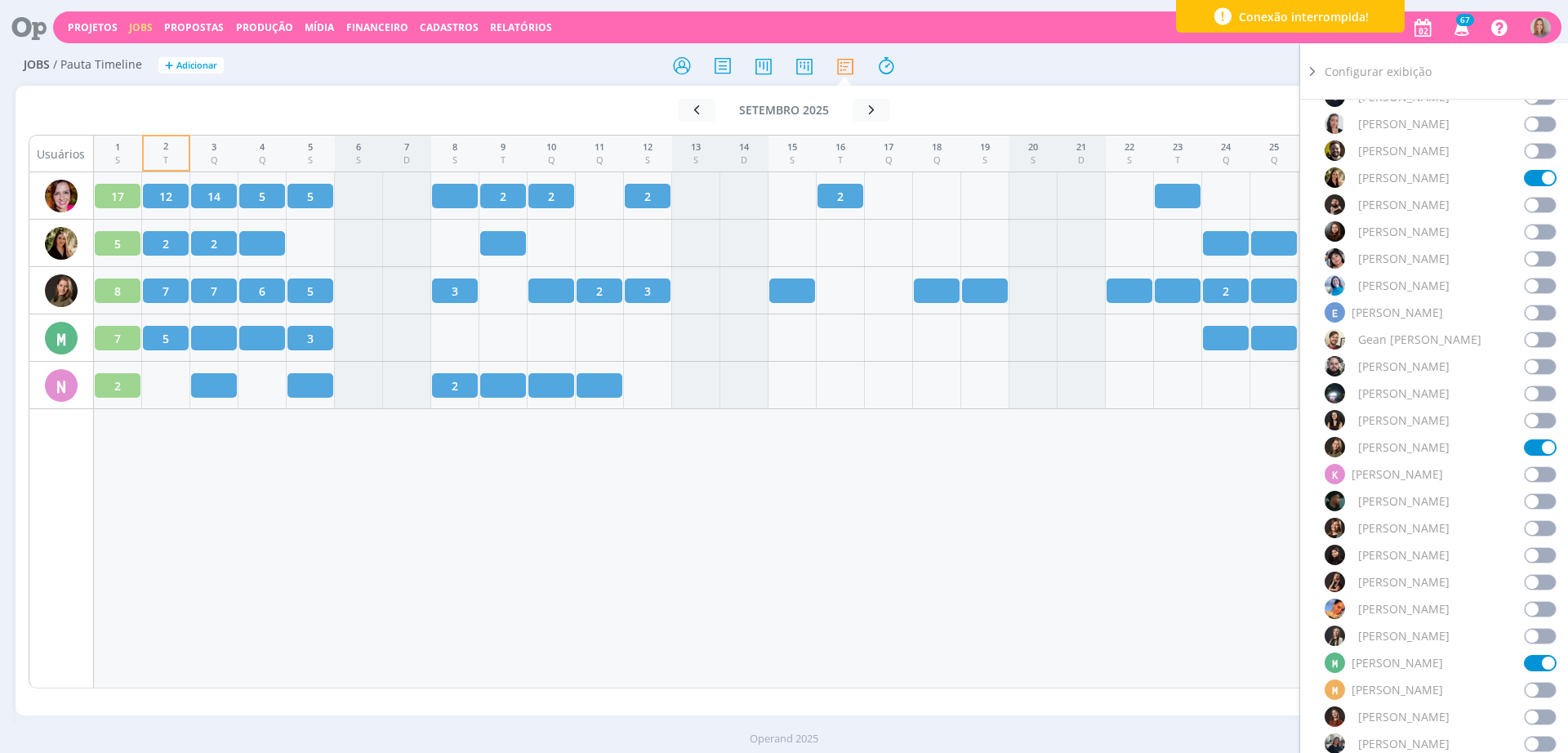
click at [1534, 289] on span at bounding box center [1540, 285] width 33 height 16
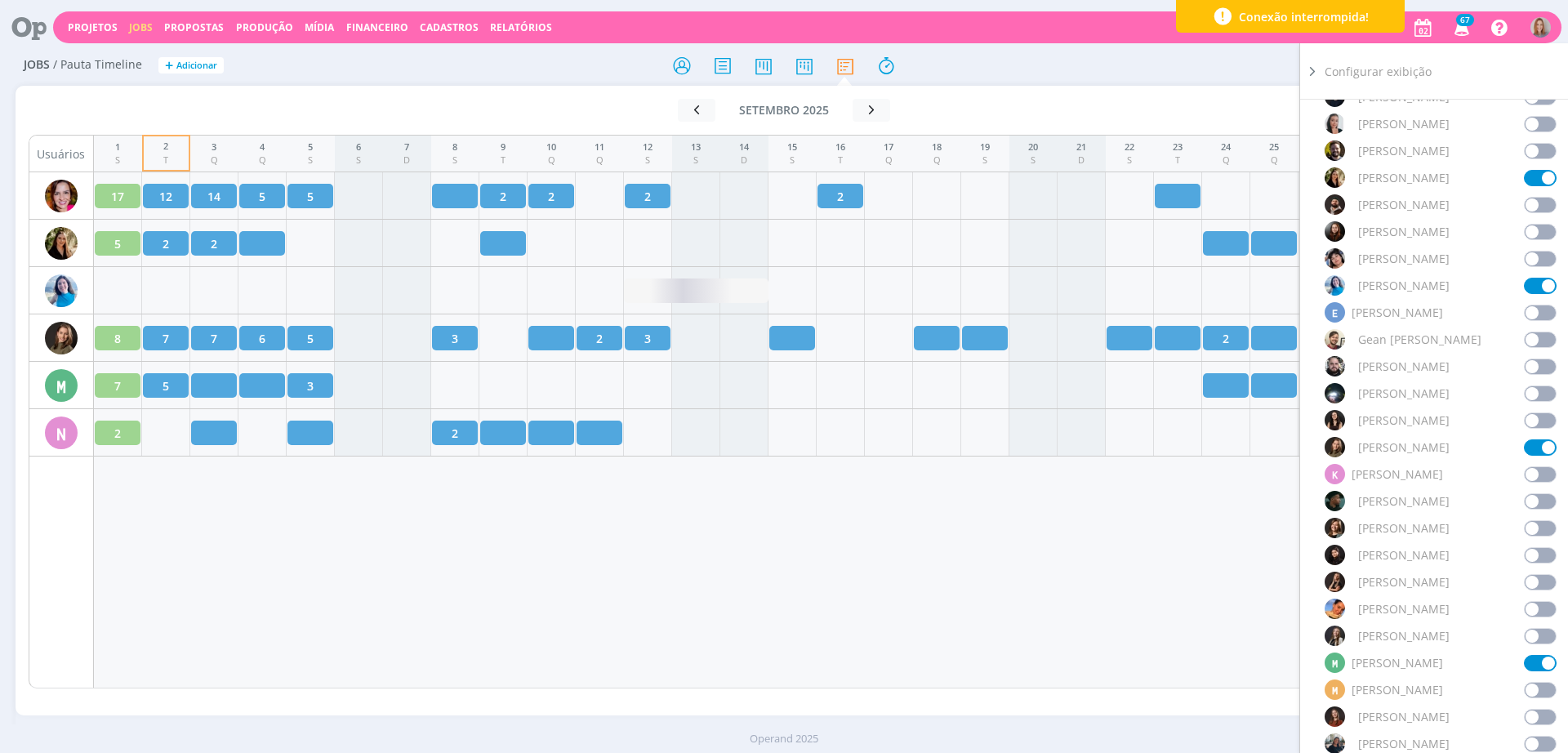
click at [863, 559] on div "1 S 2 T 3 Q 4 Q 5 S 6 S 7 D 8 S 9 T 10 Q 11 Q 12 S 13 S 14 D 15 S 16 T 17 Q 18 …" at bounding box center [817, 411] width 1446 height 554
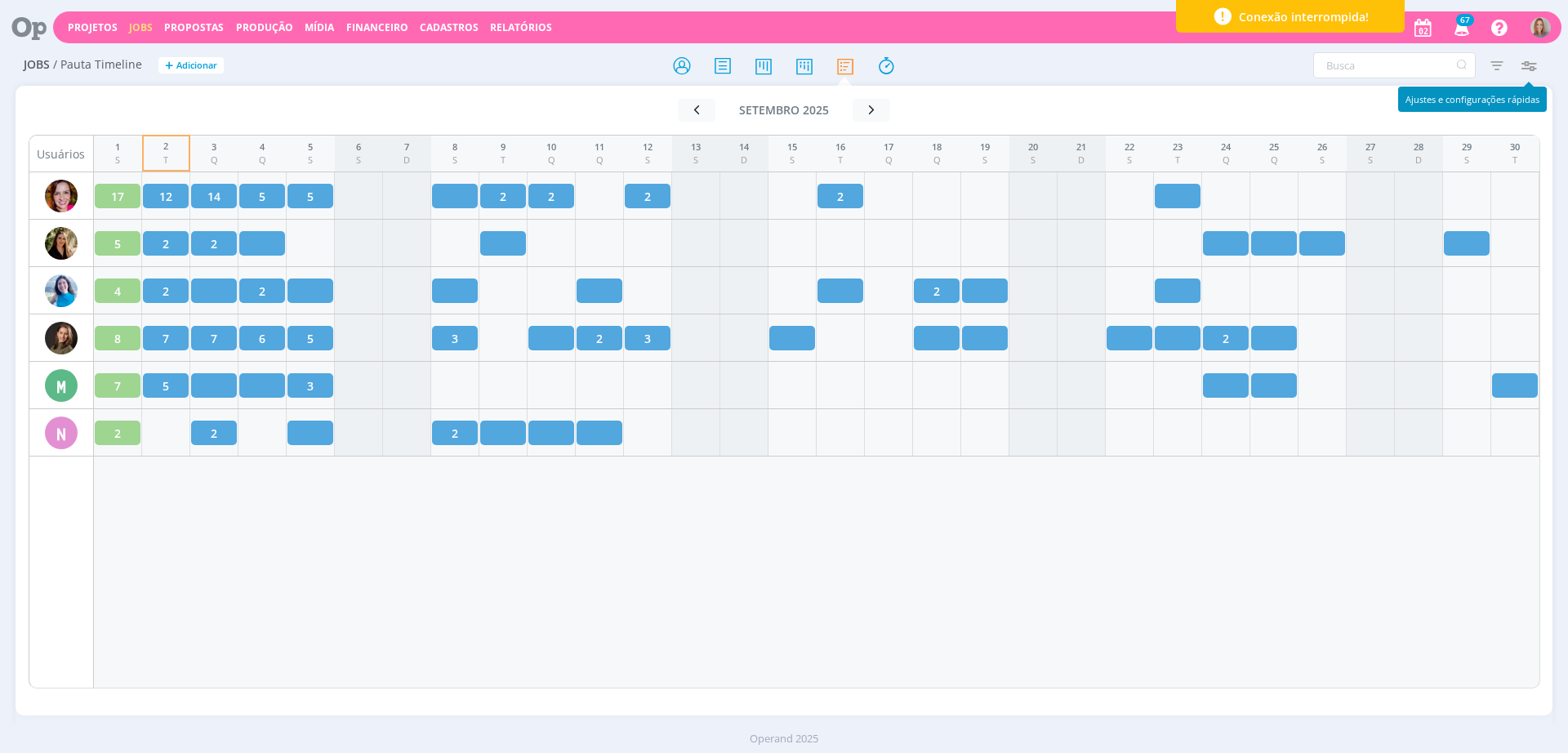
click at [1533, 63] on icon "button" at bounding box center [1528, 65] width 30 height 30
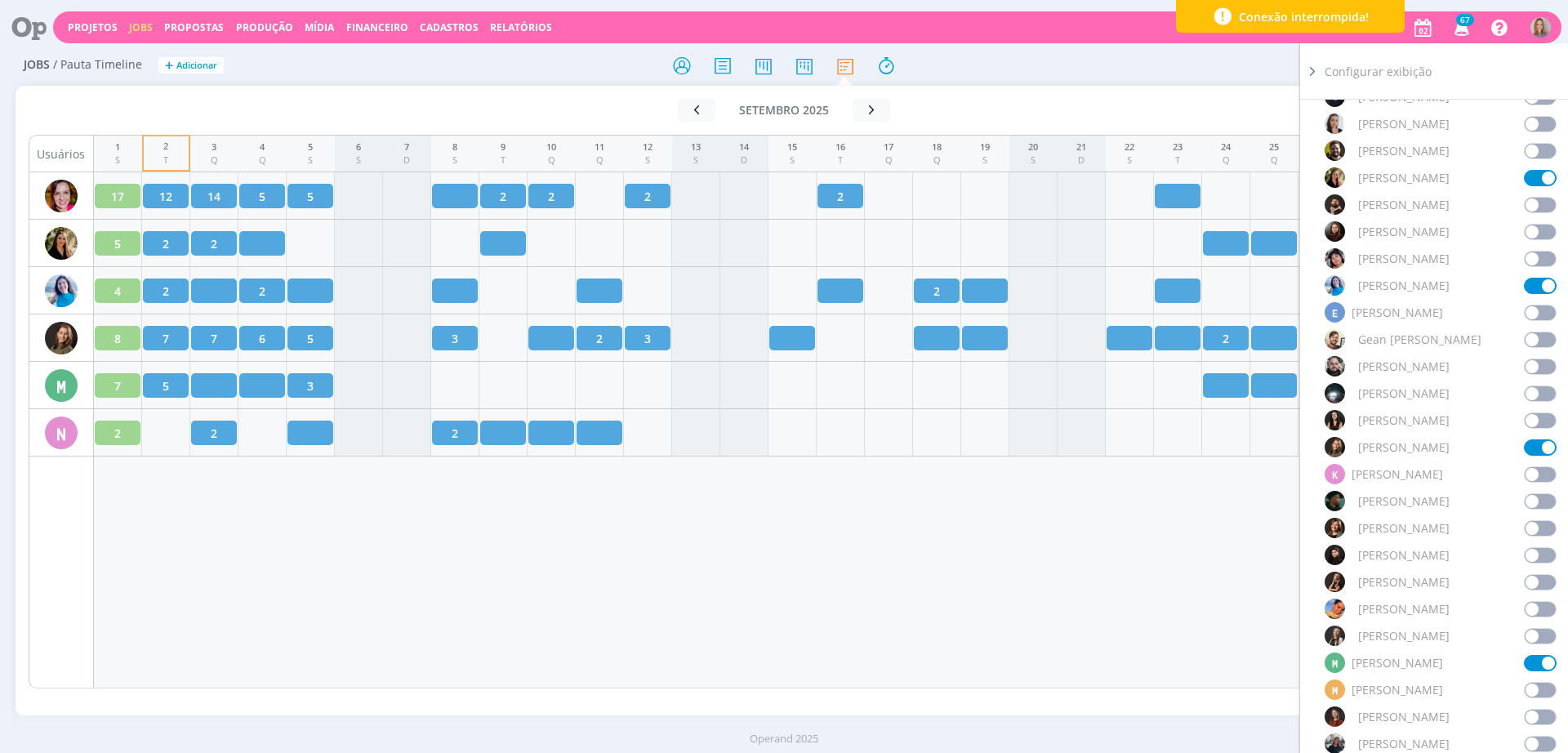
click at [1529, 278] on span at bounding box center [1540, 285] width 33 height 16
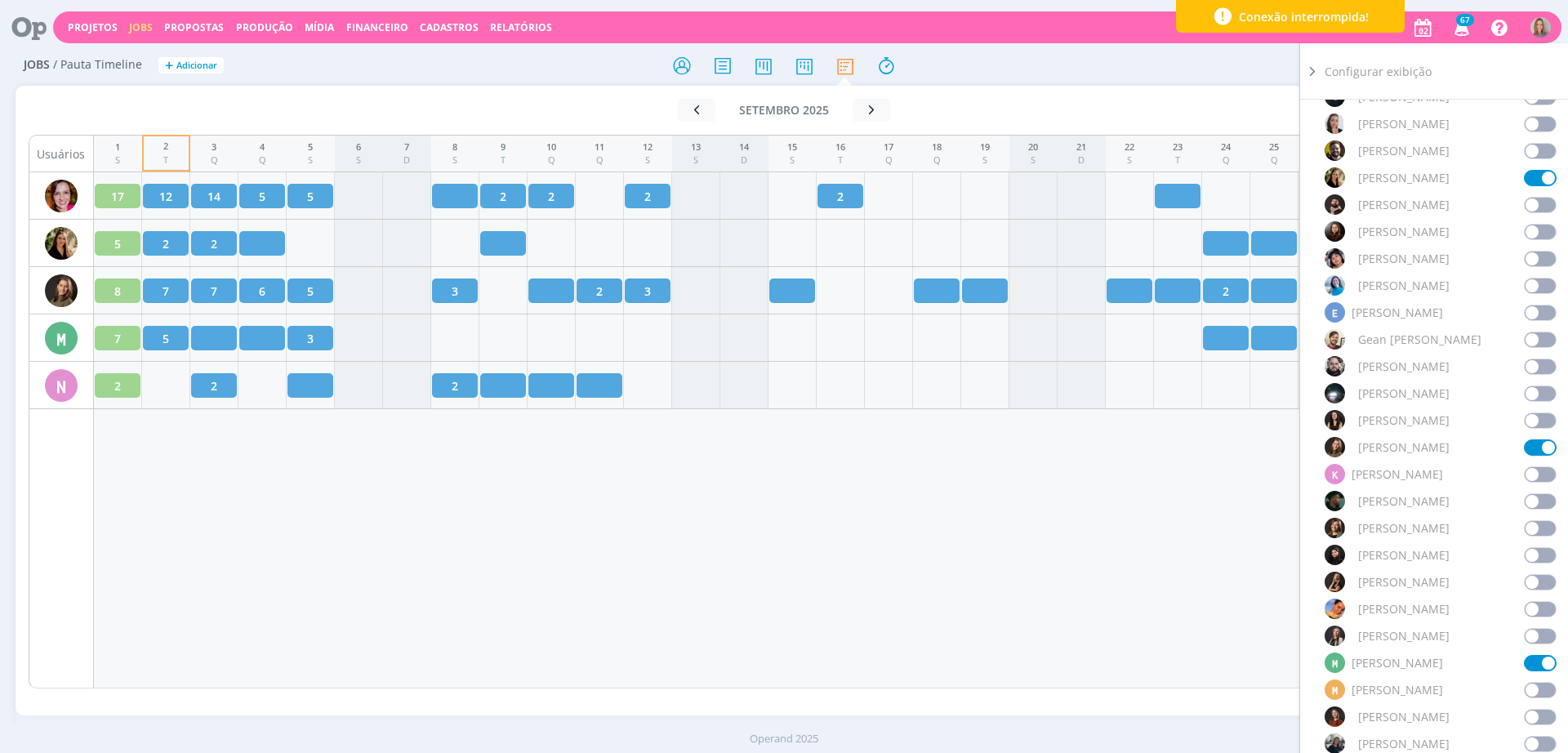
click at [1067, 602] on div "1 S 2 T 3 Q 4 Q 5 S 6 S 7 D 8 S 9 T 10 Q 11 Q 12 S 13 S 14 D 15 S 16 T 17 Q 18 …" at bounding box center [817, 411] width 1446 height 554
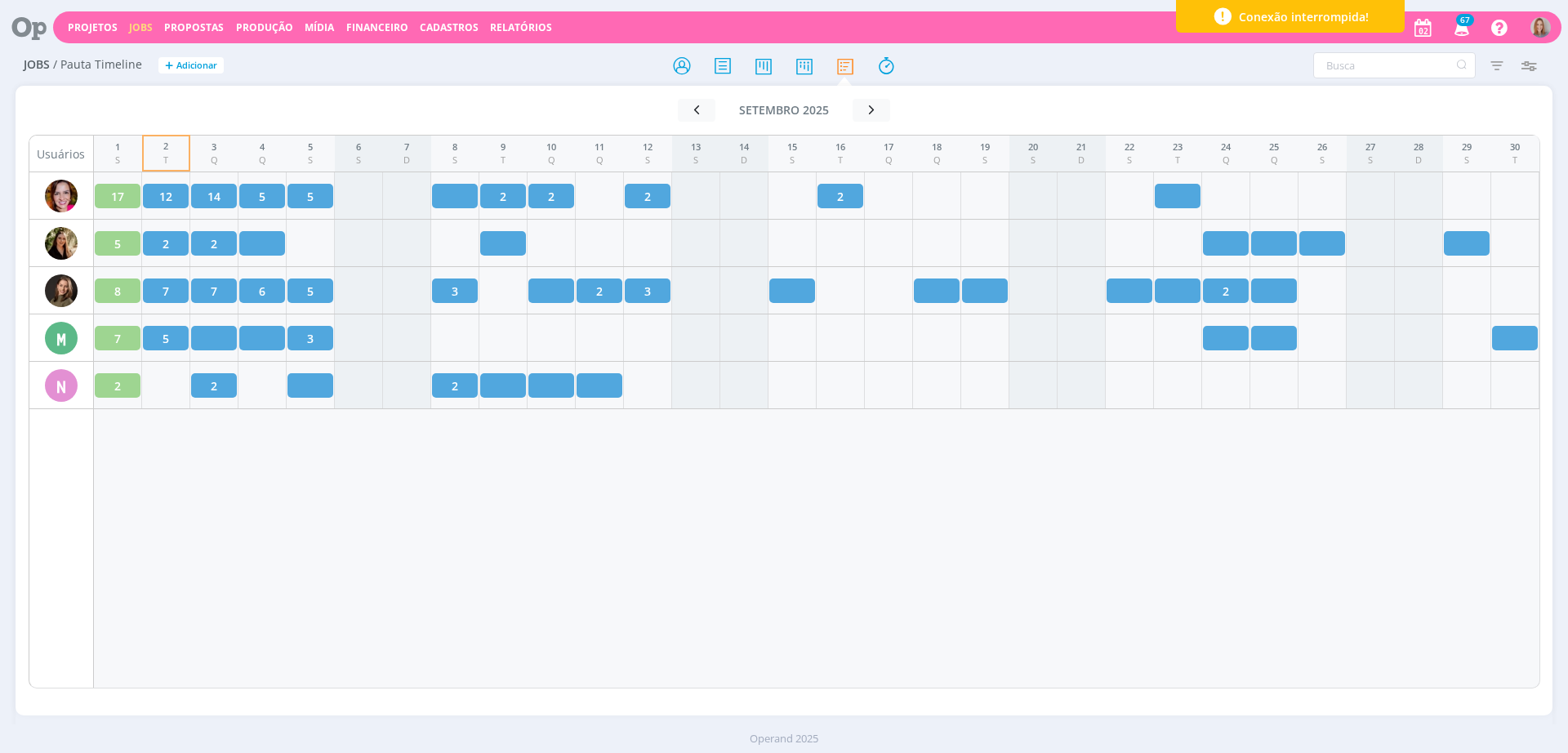
click at [26, 20] on icon at bounding box center [23, 27] width 34 height 32
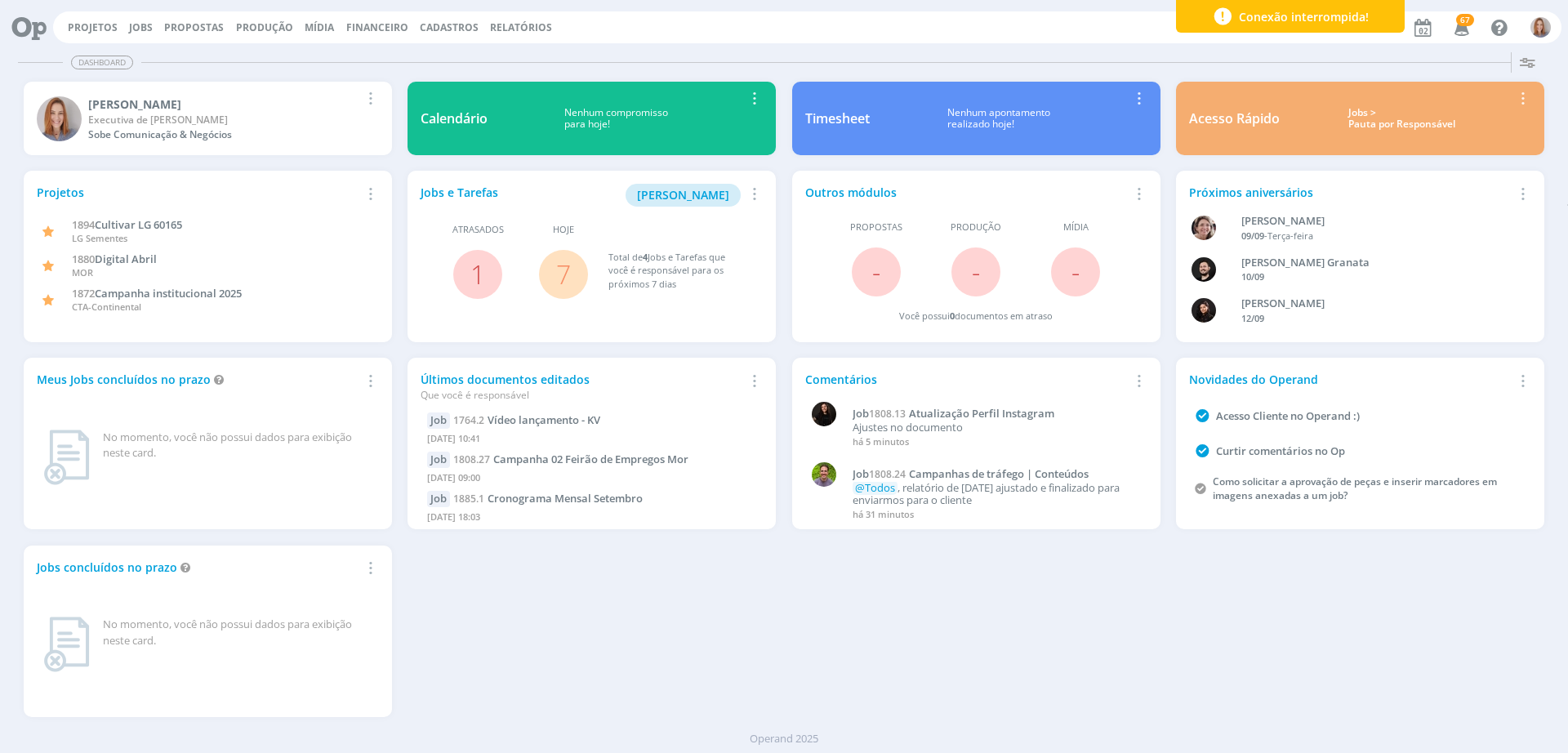
click at [1466, 36] on icon "button" at bounding box center [1462, 27] width 29 height 28
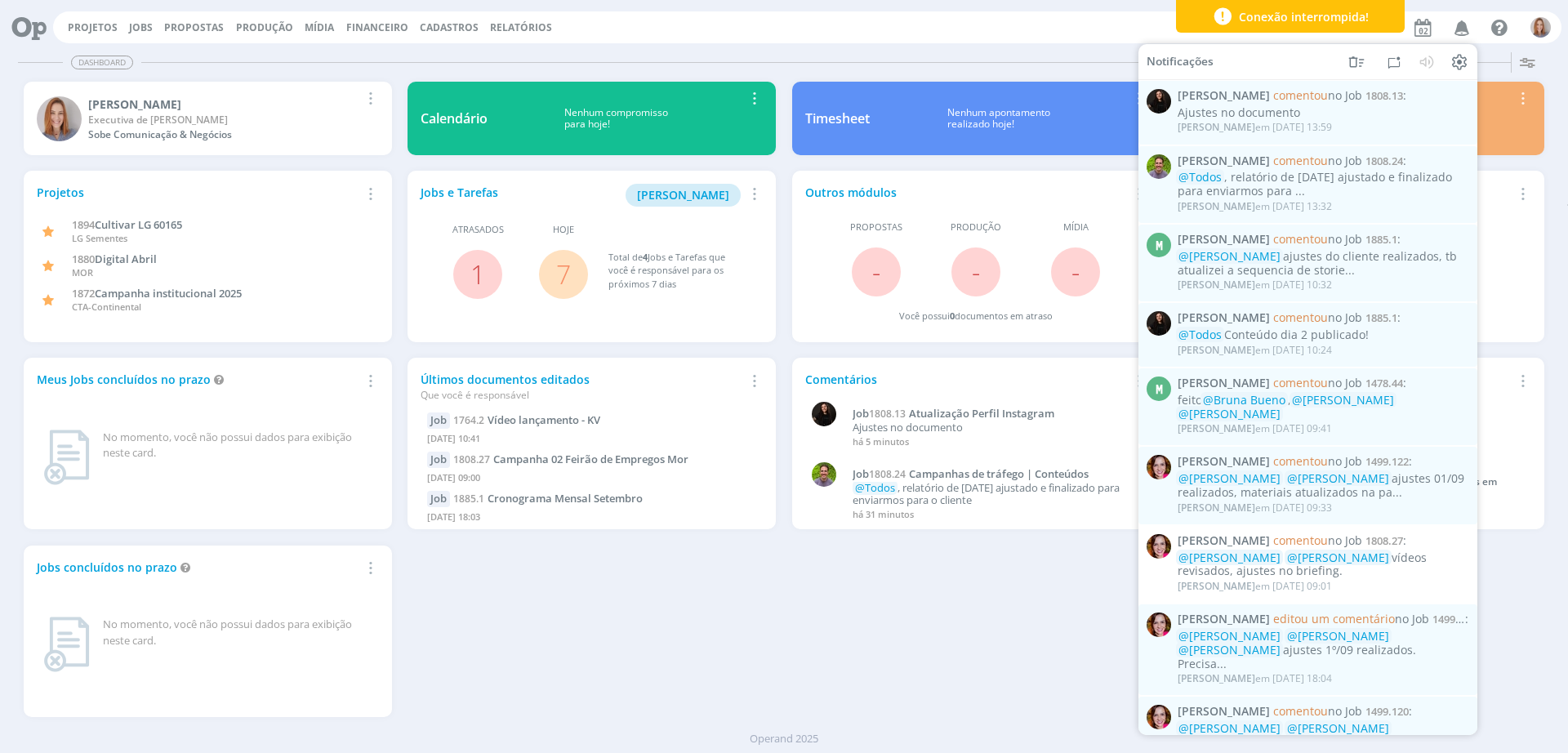
click at [954, 7] on div "Projetos Jobs Propostas Produção Mídia Financeiro Cadastros Relatórios Notifica…" at bounding box center [784, 26] width 1556 height 39
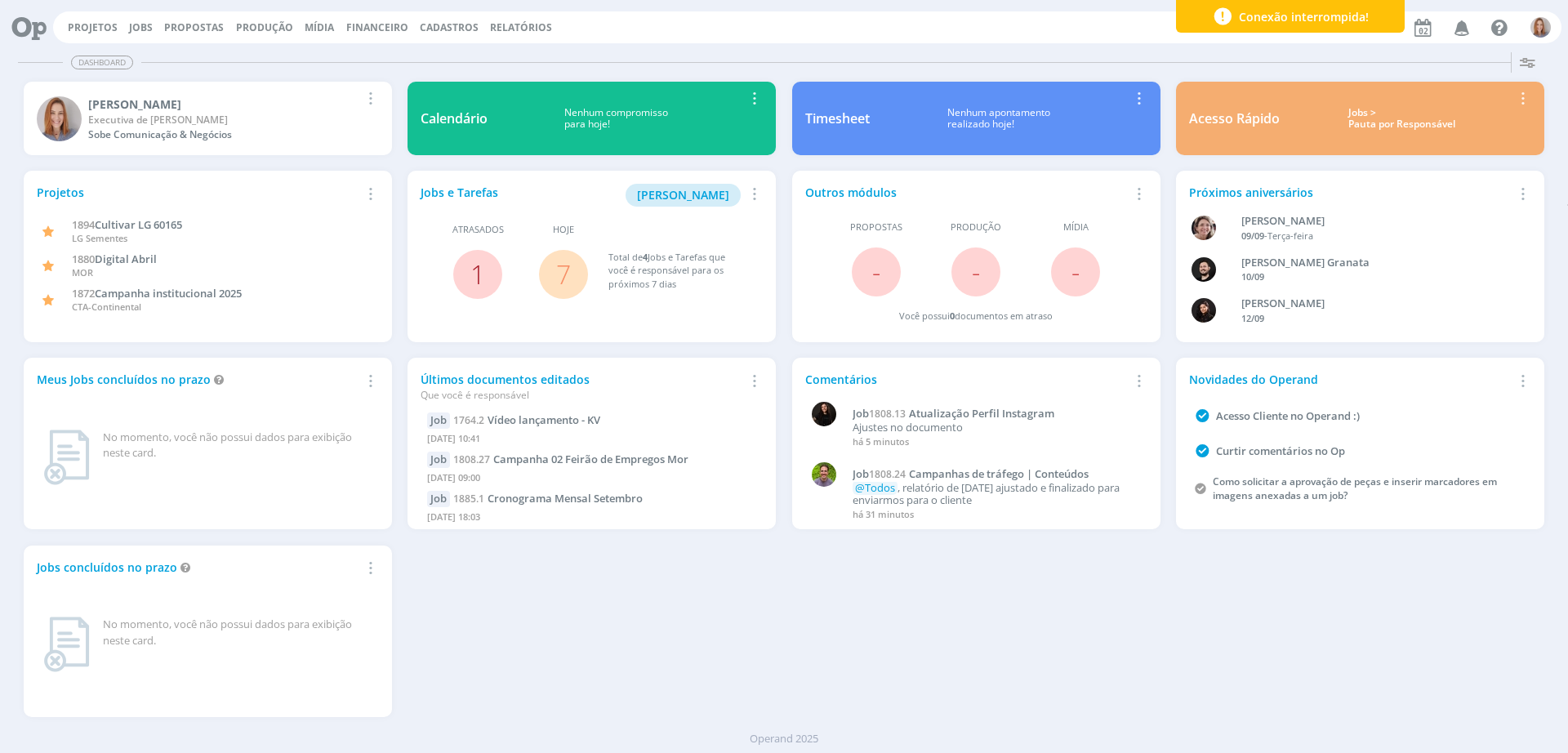
click at [478, 271] on link "1" at bounding box center [477, 274] width 14 height 36
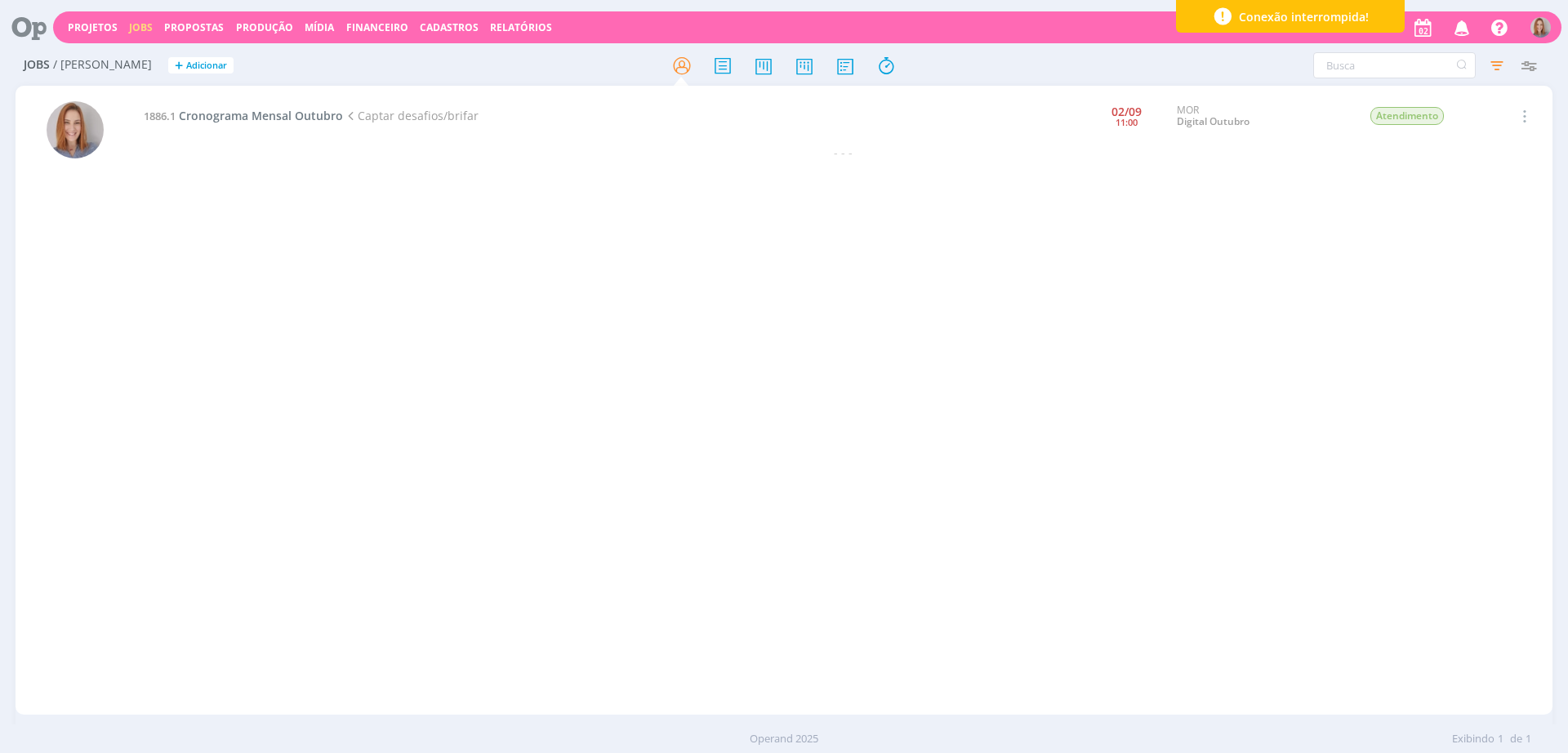
click at [29, 18] on icon at bounding box center [23, 27] width 34 height 32
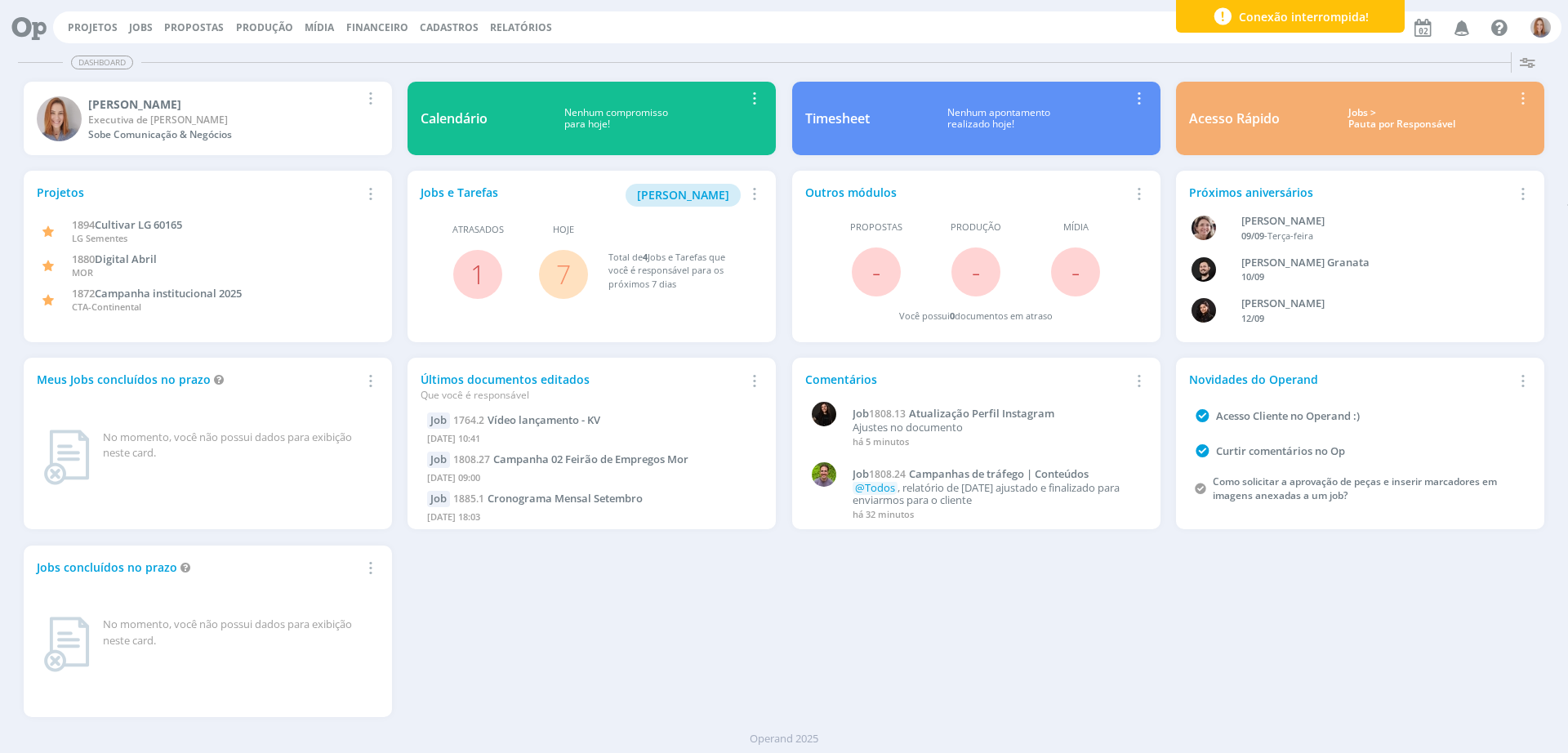
click at [553, 292] on span "7" at bounding box center [563, 274] width 49 height 49
click at [563, 277] on link "7" at bounding box center [563, 274] width 14 height 36
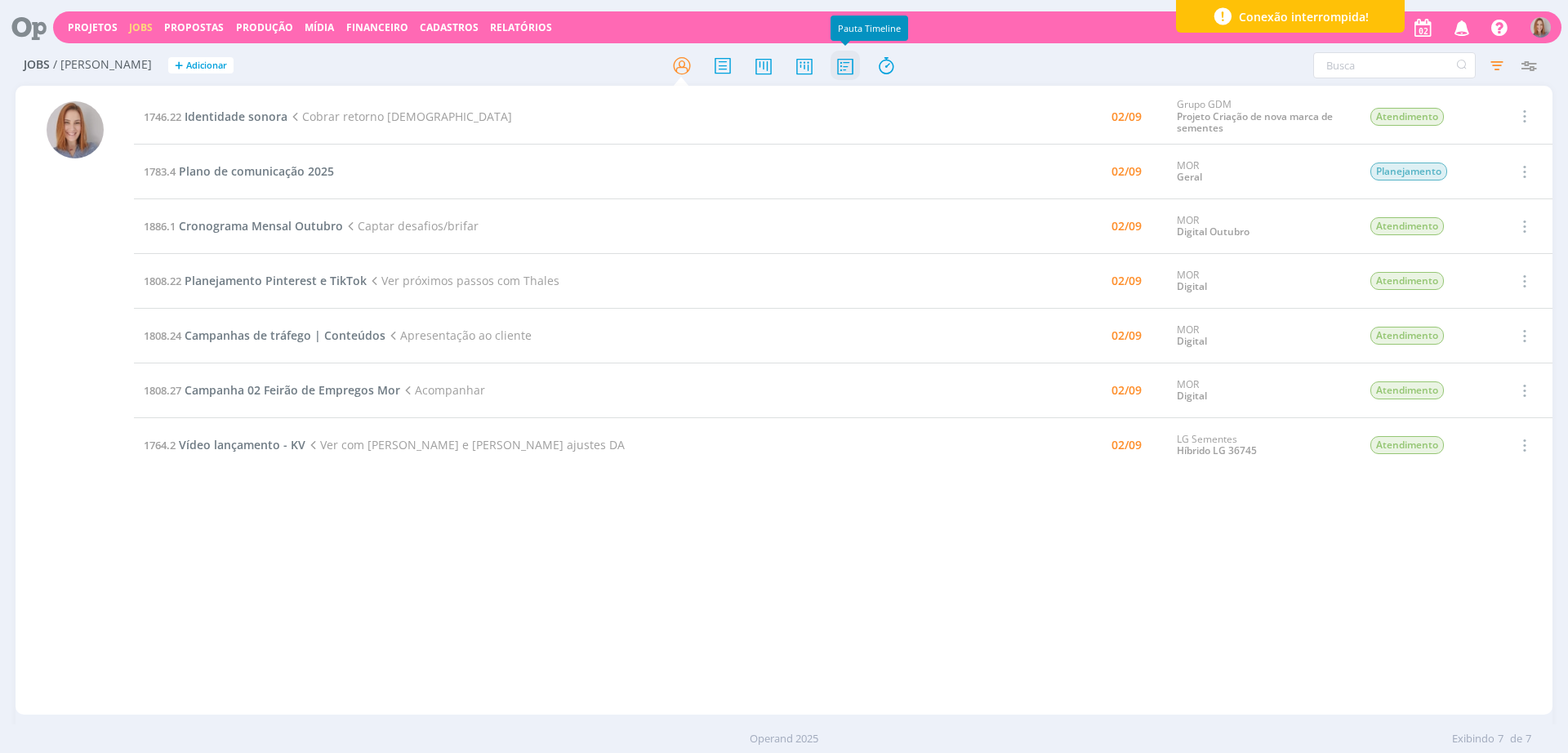
click at [849, 60] on icon at bounding box center [845, 65] width 30 height 32
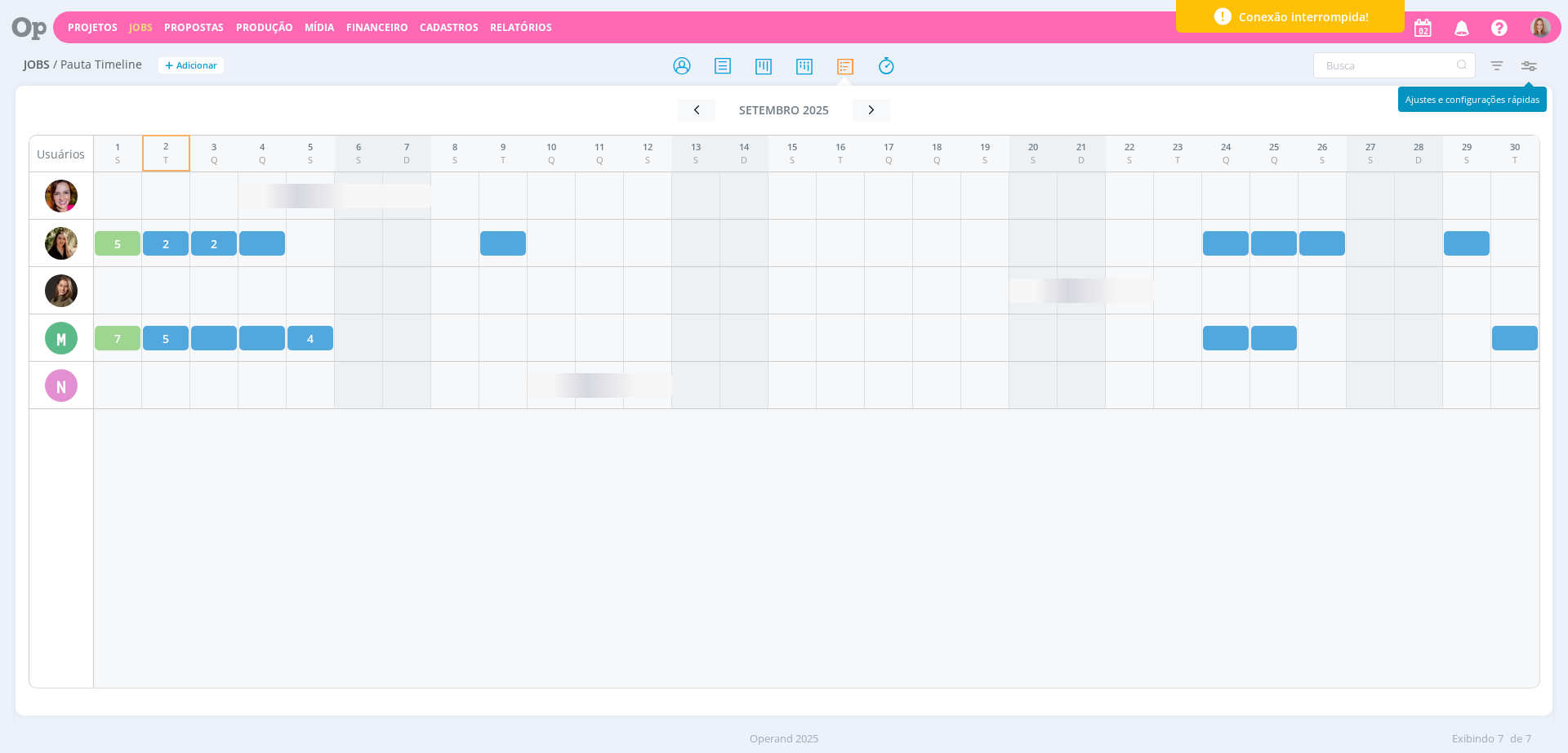
click at [1528, 59] on icon "button" at bounding box center [1528, 65] width 30 height 30
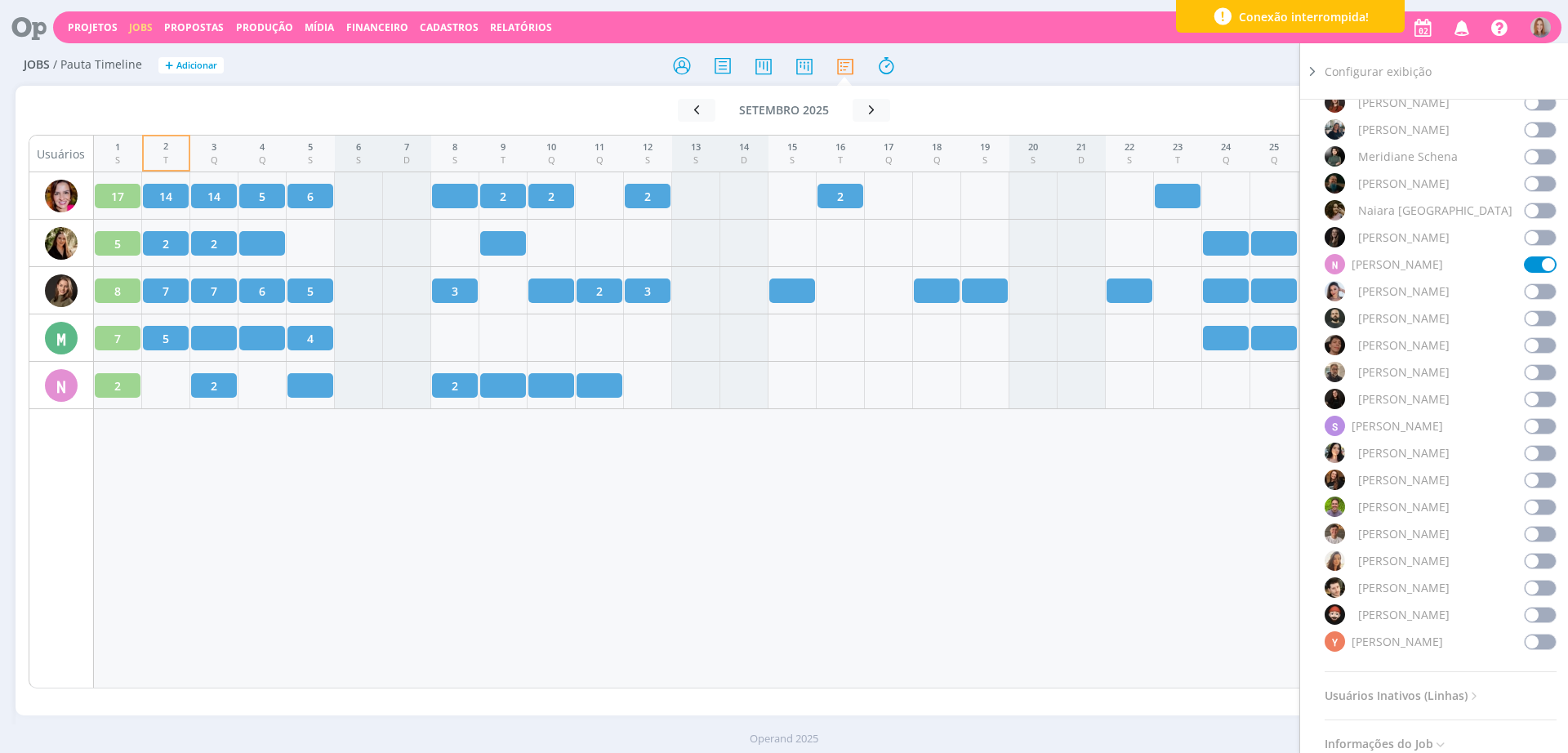
scroll to position [1021, 0]
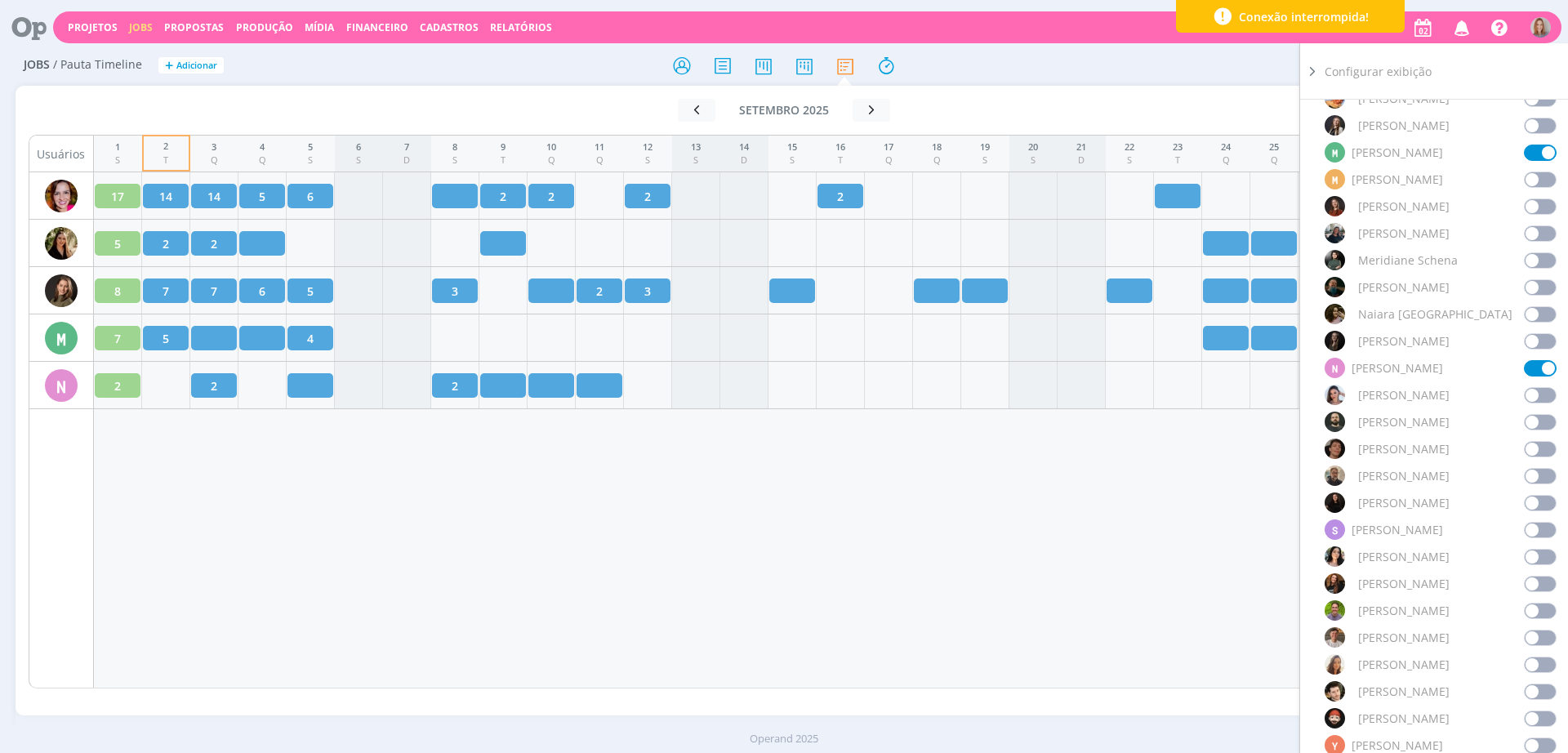
click at [455, 522] on div "1 S 2 T 3 Q 4 Q 5 S 6 S 7 D 8 S 9 T 10 Q 11 Q 12 S 13 S 14 D 15 S 16 T 17 Q 18 …" at bounding box center [817, 411] width 1446 height 554
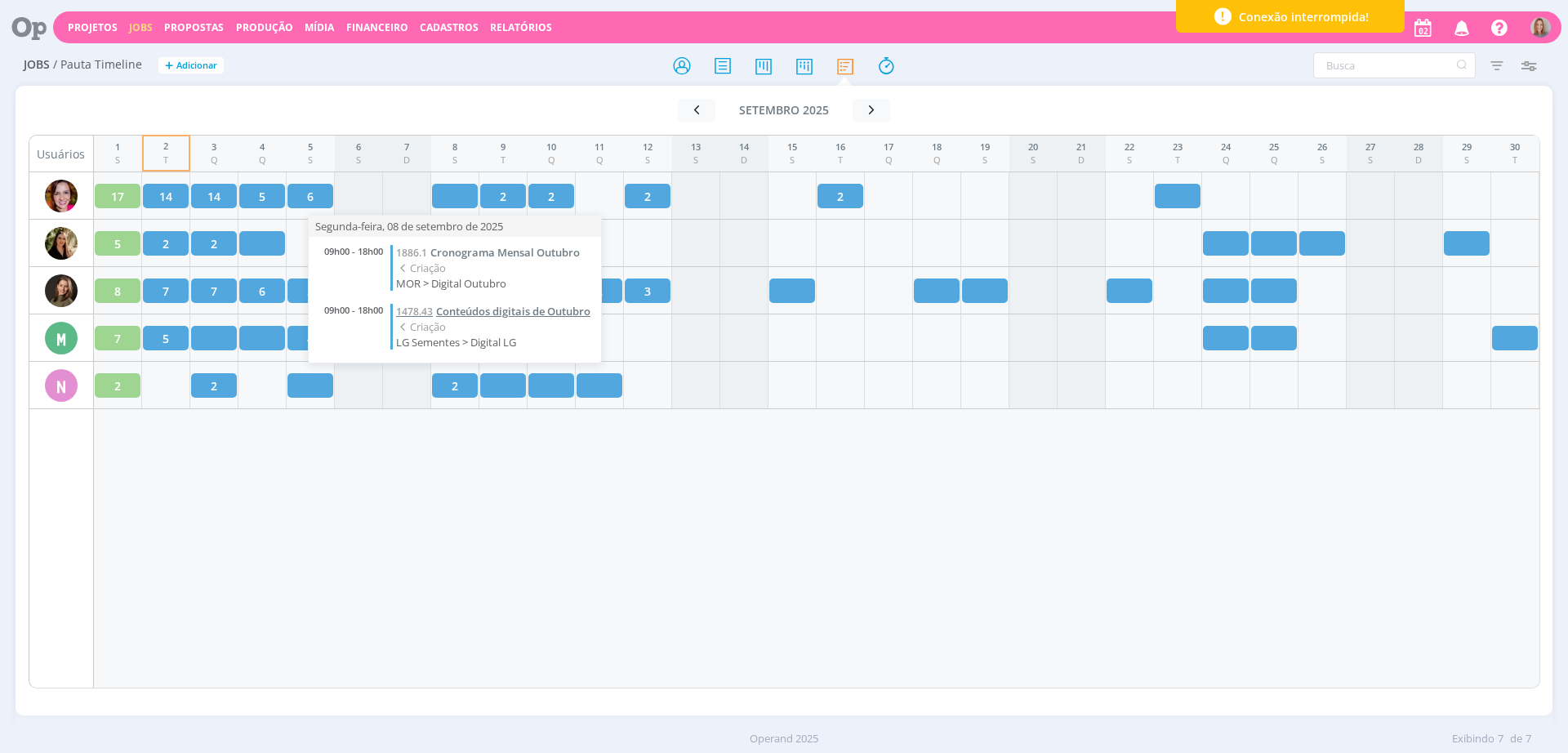
click at [492, 317] on span "Conteúdos digitais de Outubro" at bounding box center [513, 310] width 155 height 14
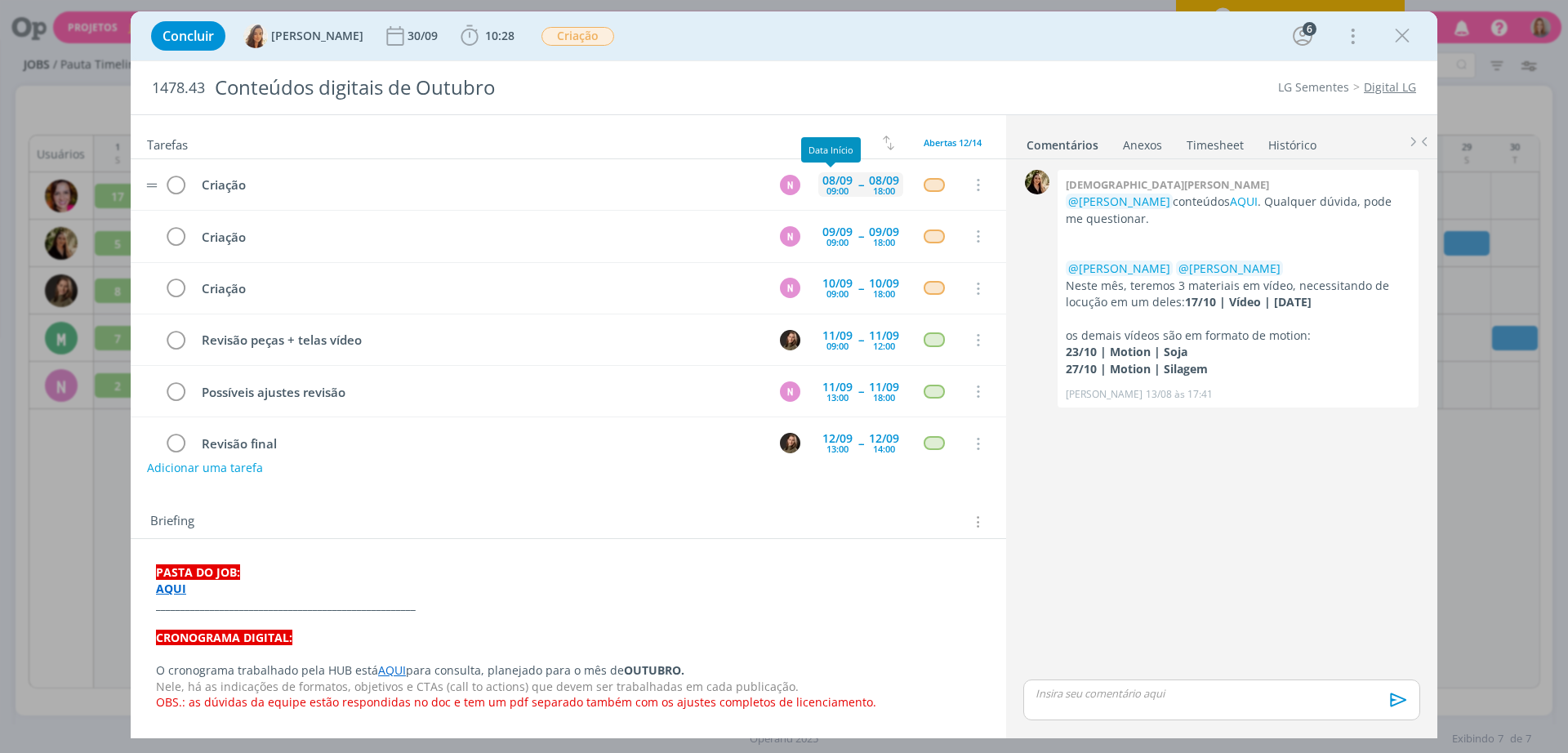
click at [834, 183] on div "08/09" at bounding box center [837, 181] width 30 height 12
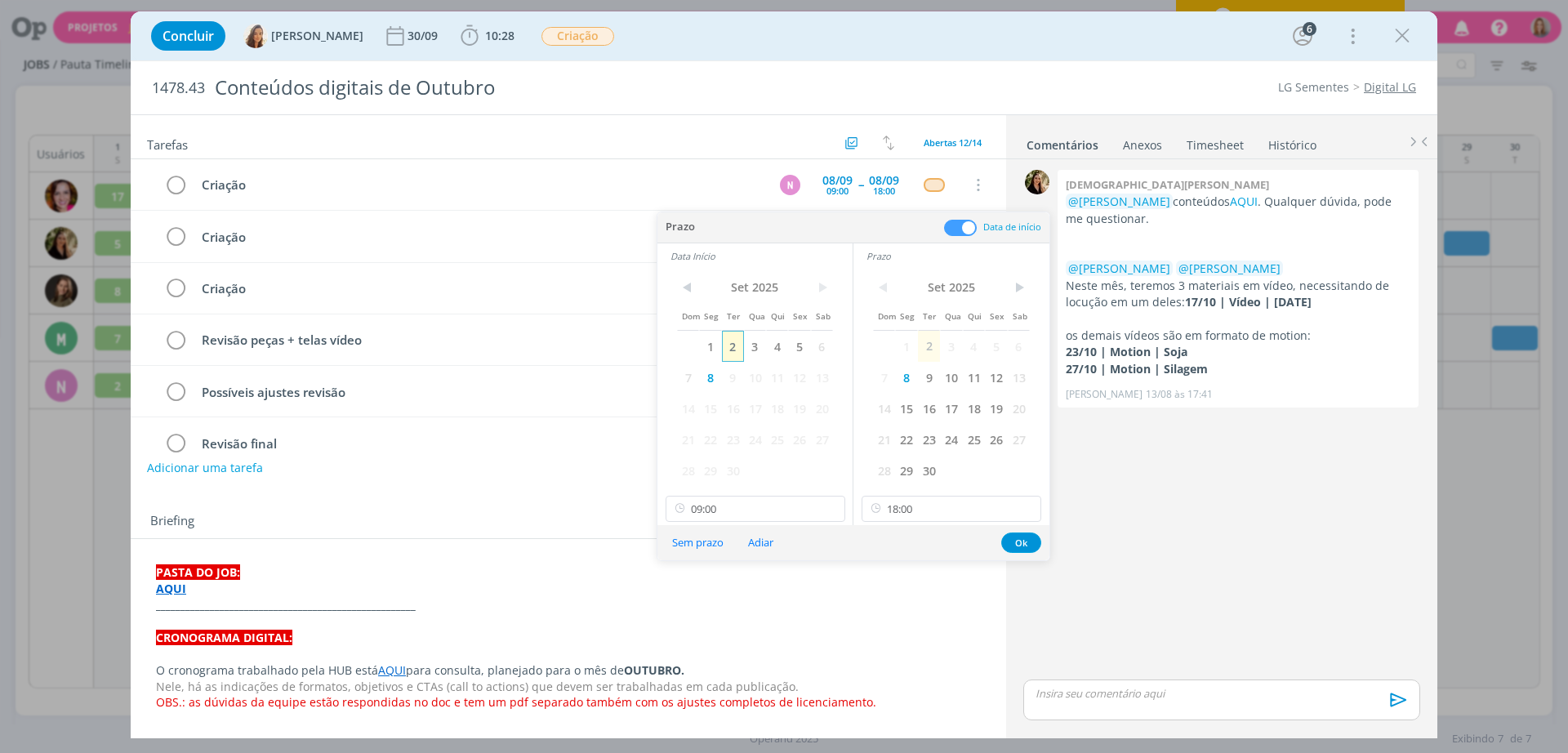
click at [738, 348] on span "2" at bounding box center [733, 347] width 22 height 31
click at [929, 345] on span "2" at bounding box center [929, 347] width 22 height 31
click at [1022, 546] on button "Ok" at bounding box center [1022, 543] width 40 height 20
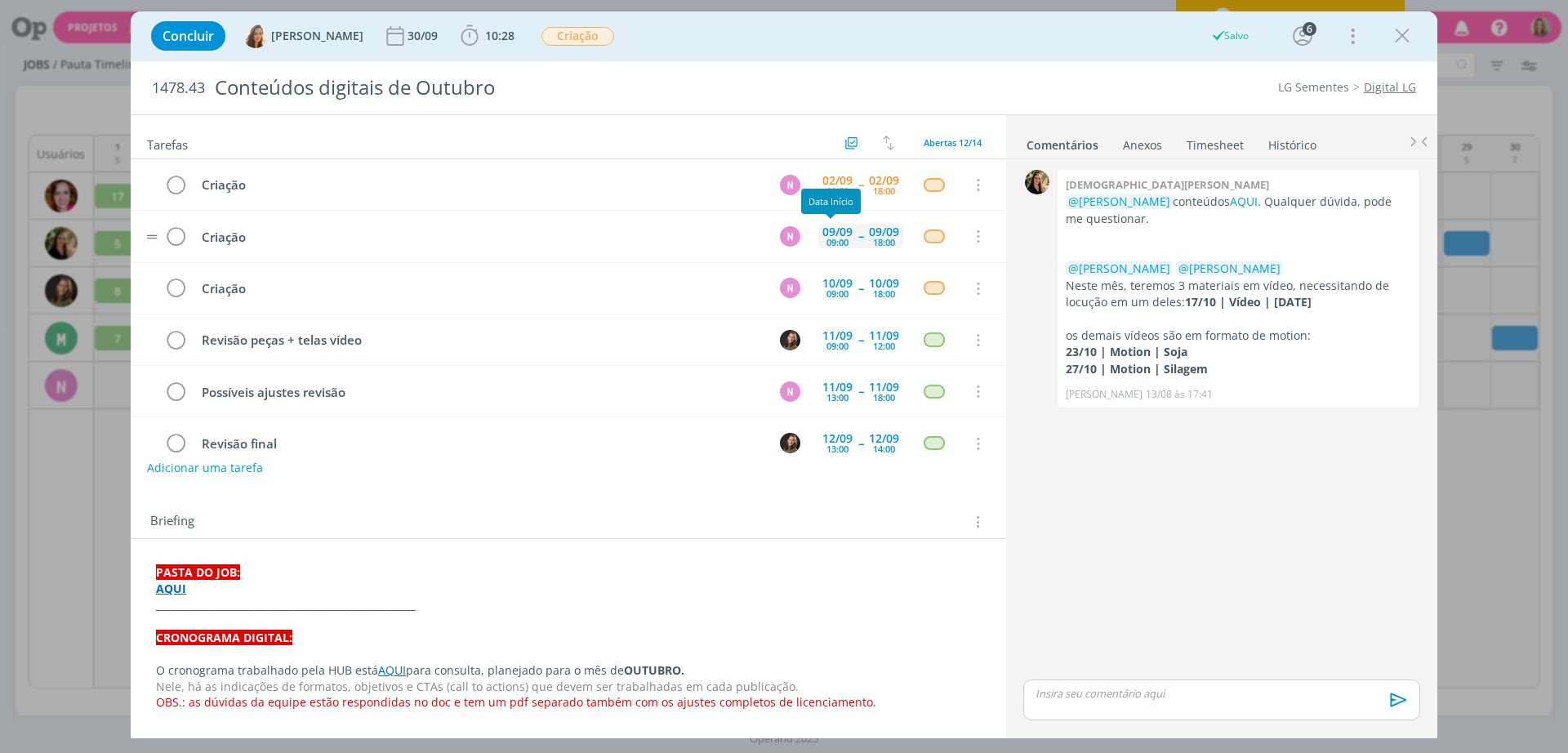
click at [831, 231] on div "09/09" at bounding box center [837, 232] width 30 height 12
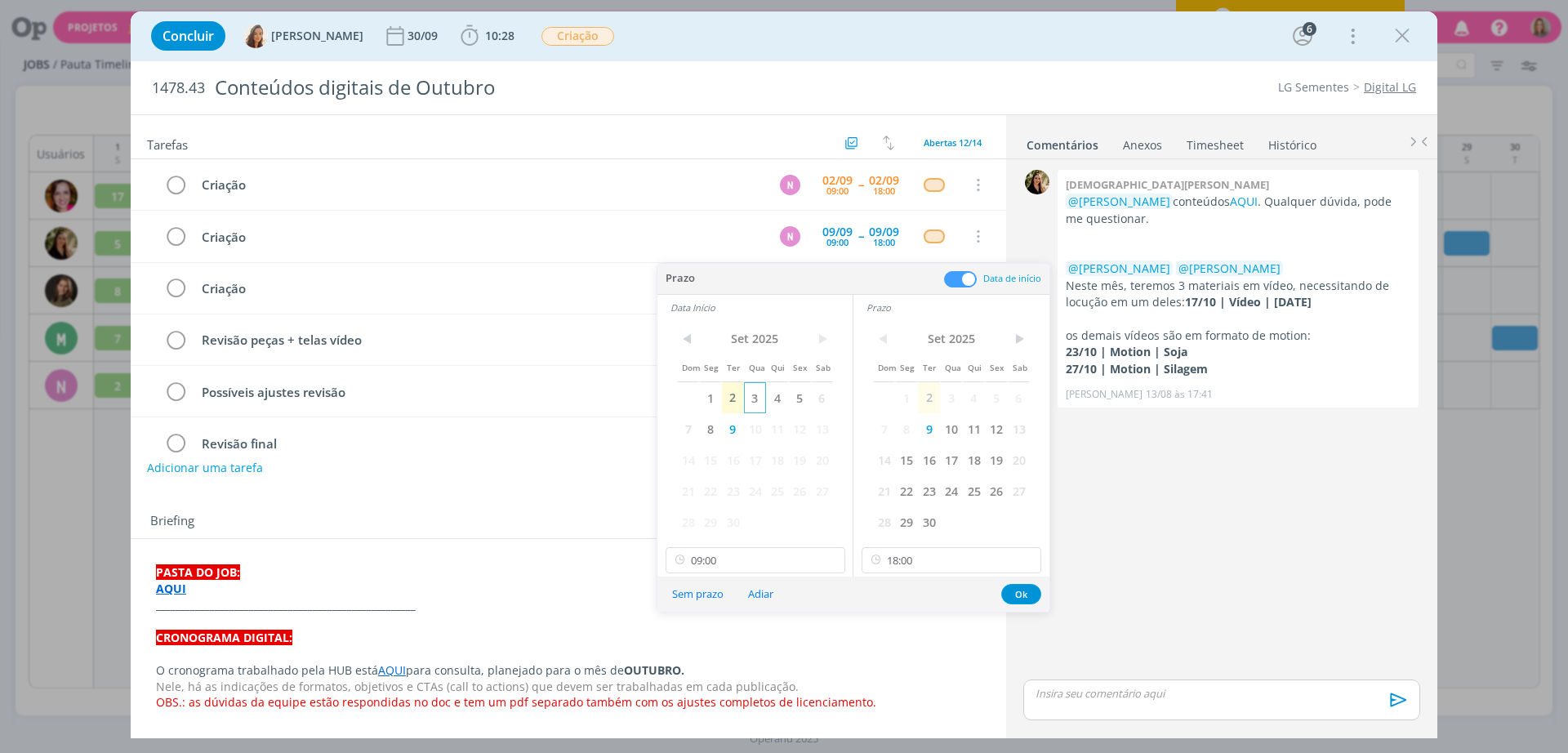
click at [750, 393] on span "3" at bounding box center [755, 398] width 22 height 31
click at [949, 393] on span "3" at bounding box center [951, 398] width 22 height 31
click at [1033, 592] on button "Ok" at bounding box center [1022, 594] width 40 height 20
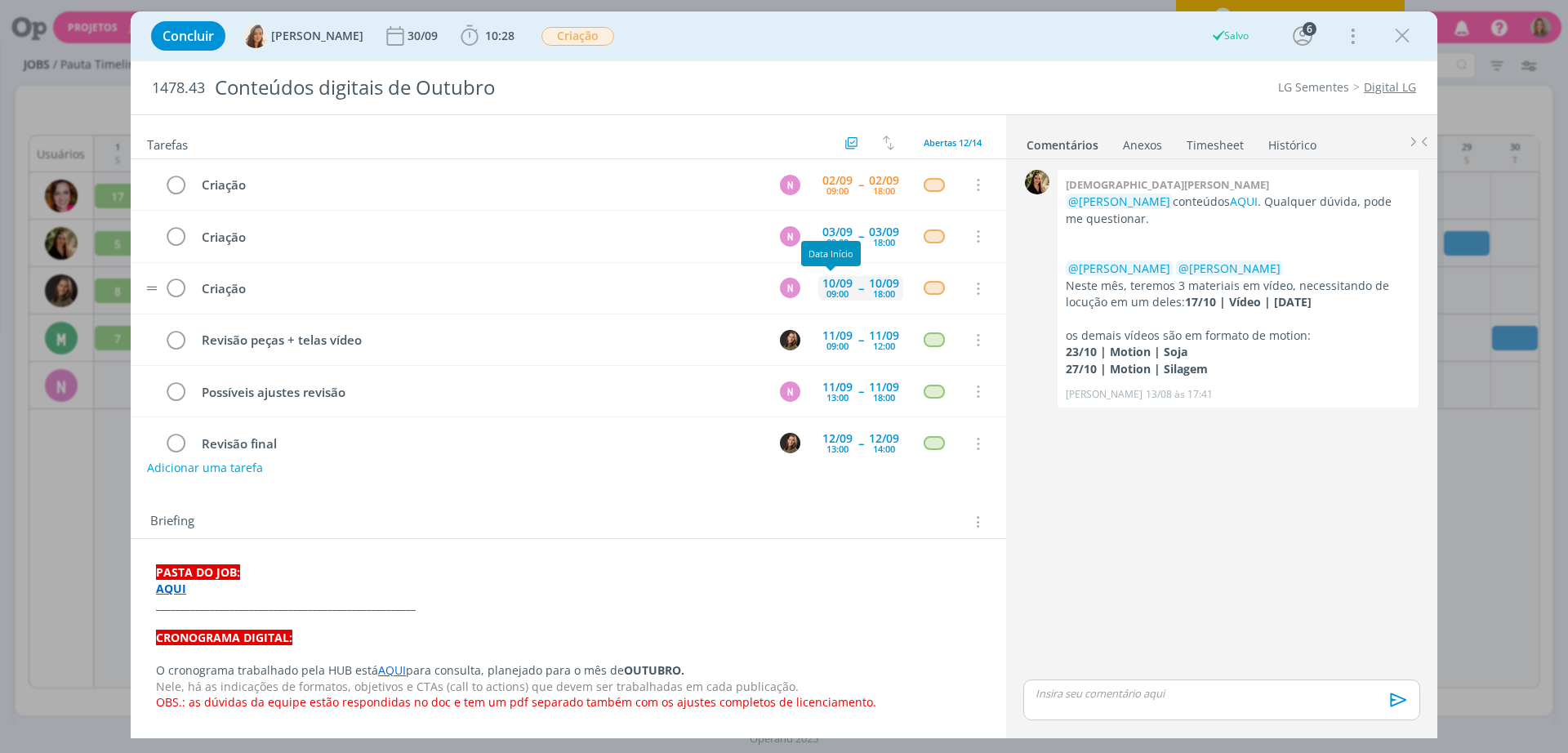
click at [829, 291] on div "09:00" at bounding box center [837, 293] width 22 height 9
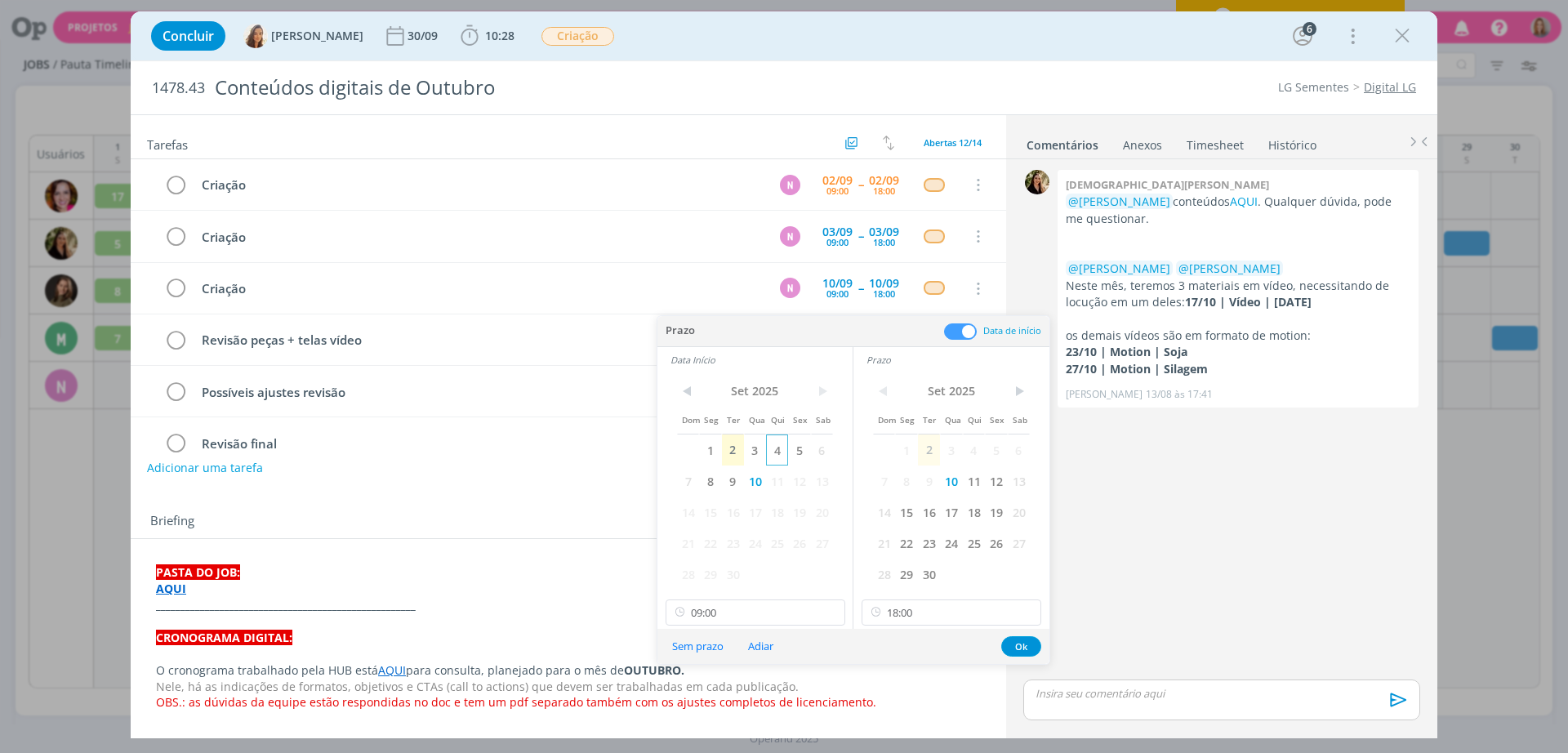
click at [783, 446] on span "4" at bounding box center [777, 450] width 22 height 31
click at [981, 449] on span "4" at bounding box center [974, 450] width 22 height 31
click at [1022, 638] on button "Ok" at bounding box center [1022, 646] width 40 height 20
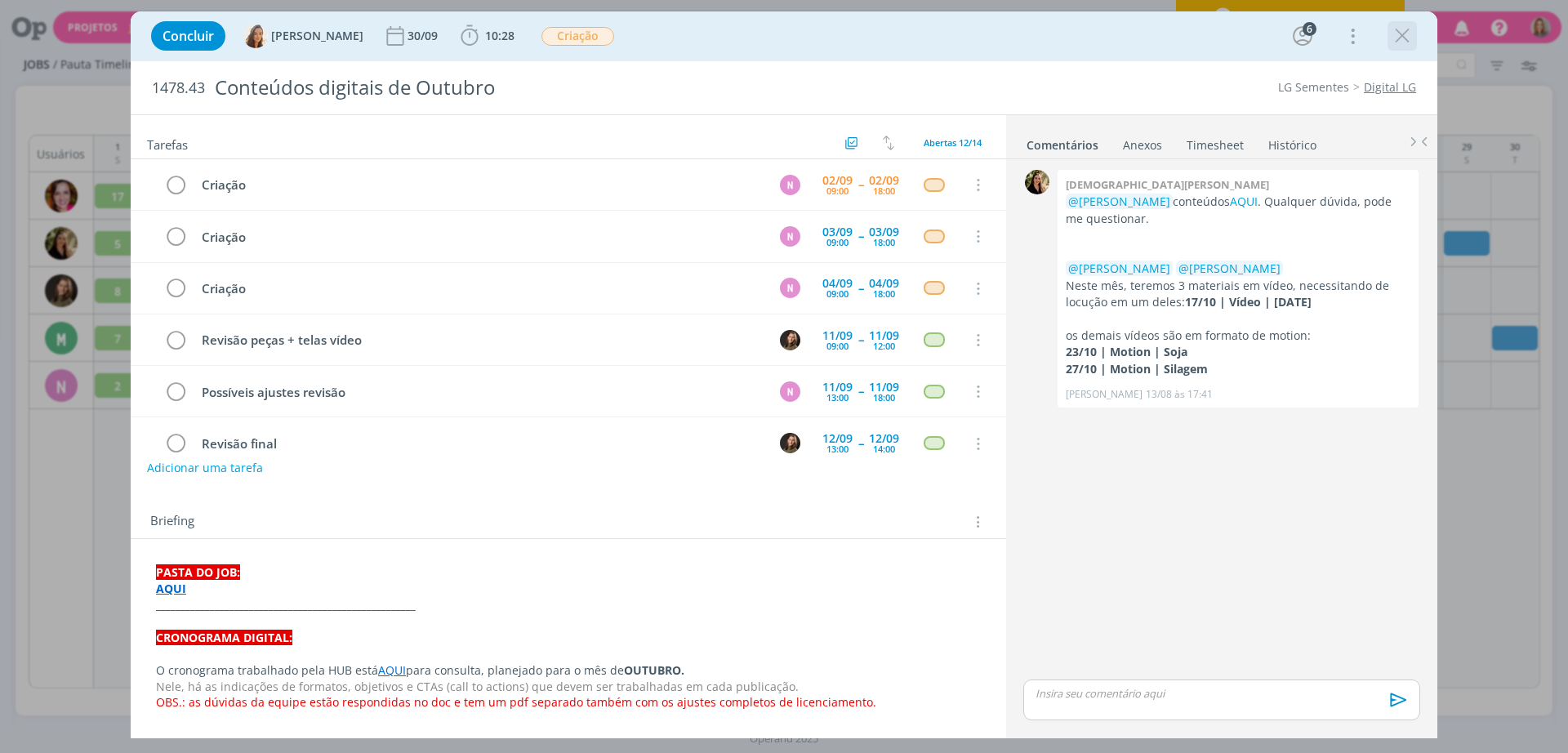
click at [1396, 30] on icon "dialog" at bounding box center [1403, 36] width 25 height 25
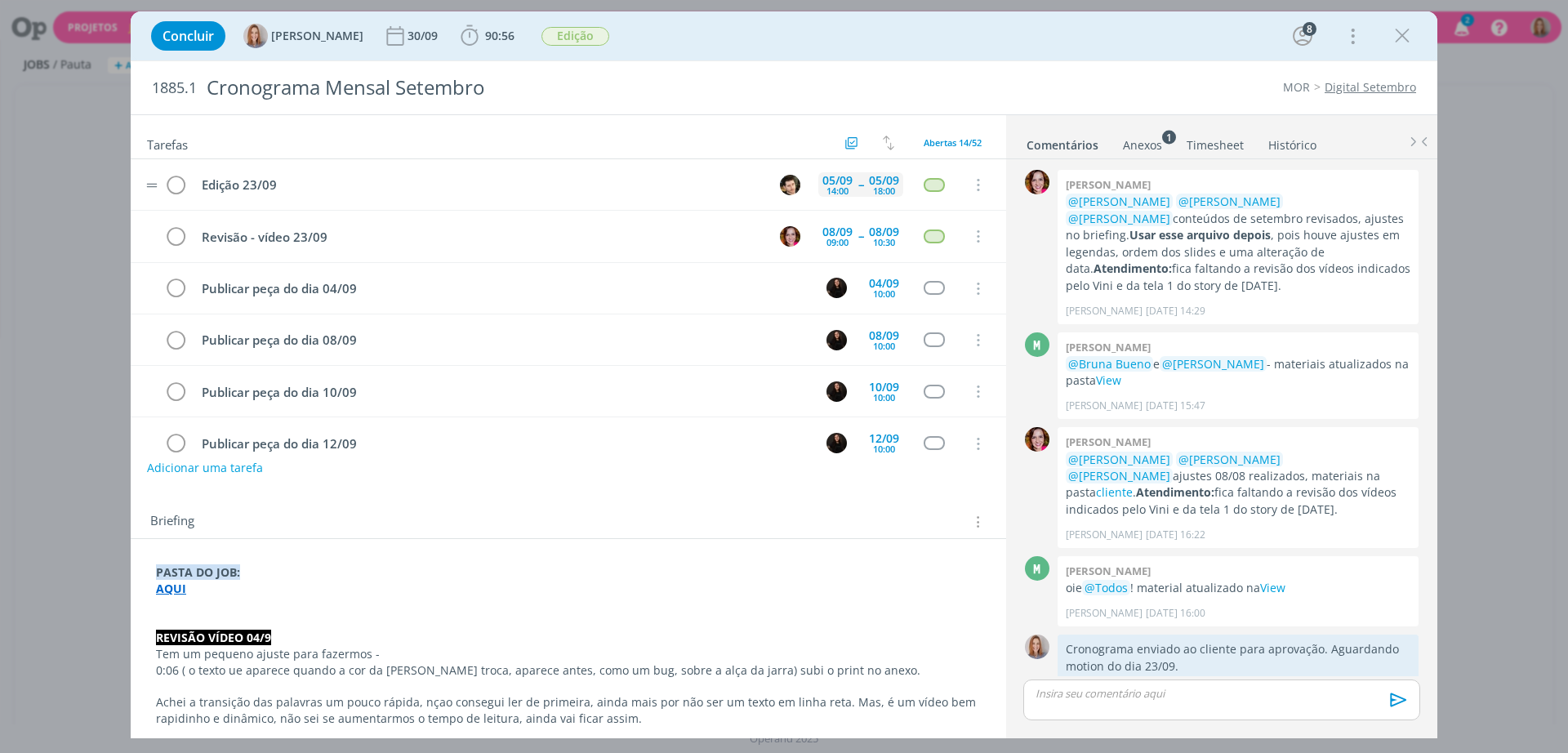
scroll to position [2212, 0]
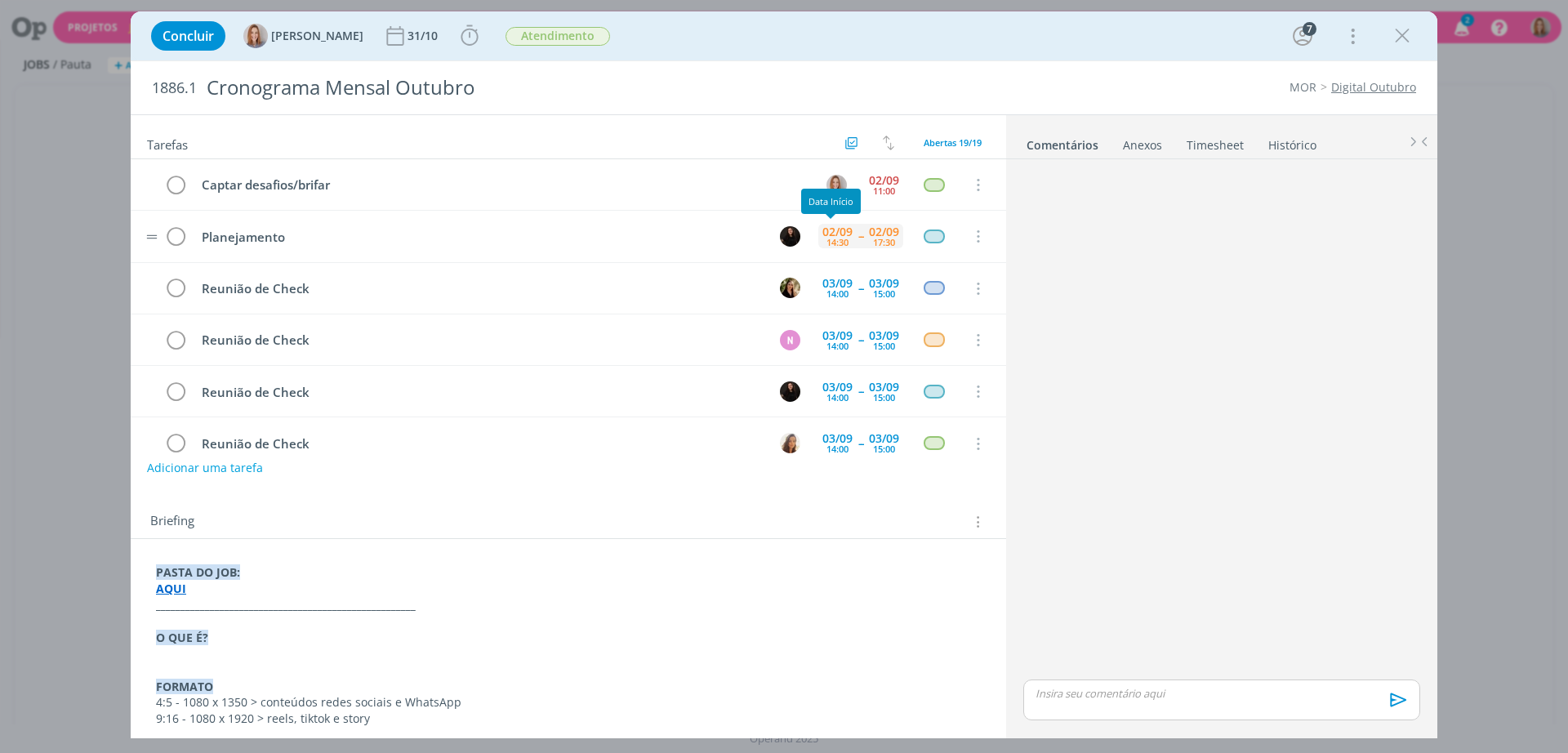
click at [829, 241] on div "14:30" at bounding box center [837, 242] width 22 height 9
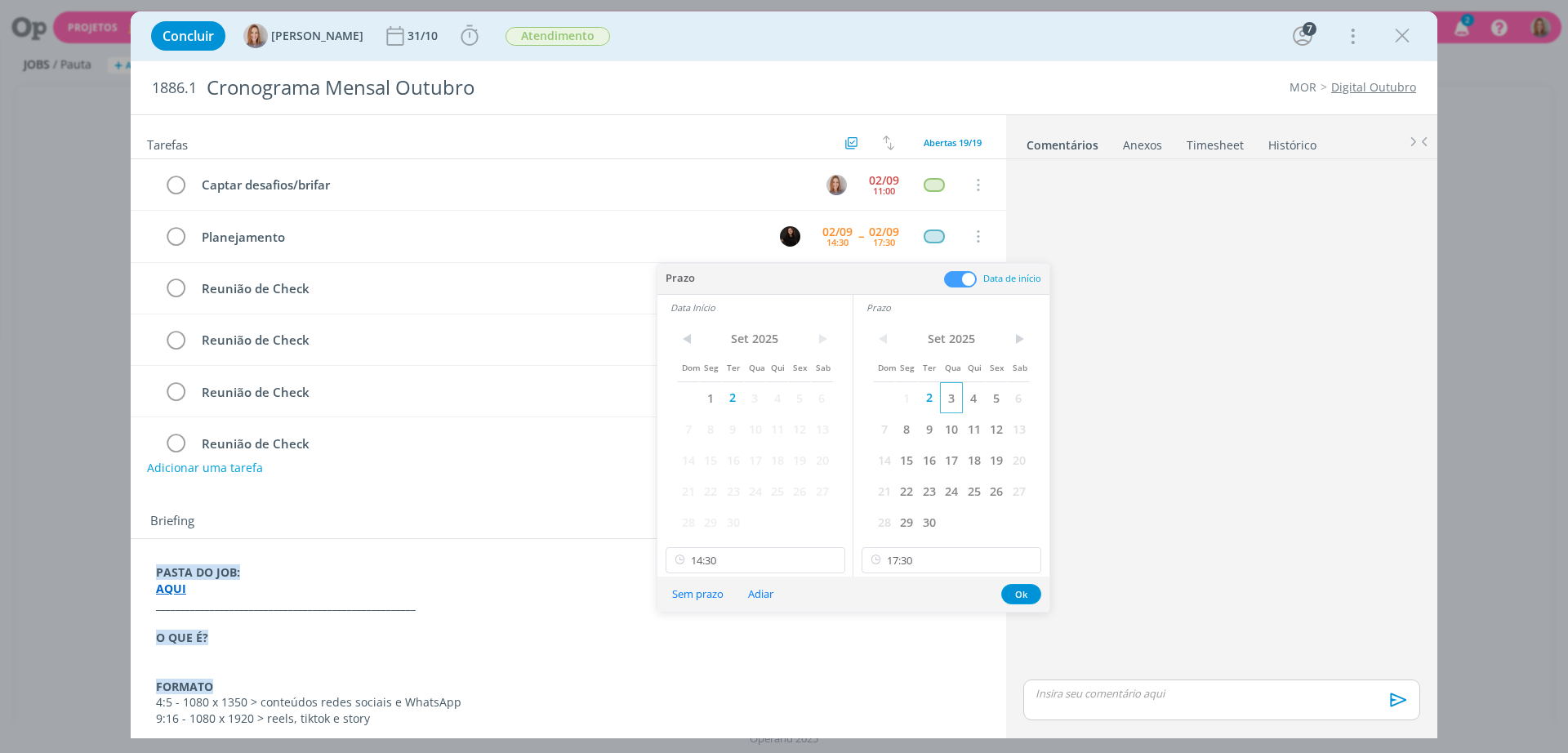
click at [953, 401] on span "3" at bounding box center [951, 398] width 22 height 31
click at [741, 397] on span "2" at bounding box center [733, 398] width 22 height 31
click at [752, 397] on span "3" at bounding box center [755, 398] width 22 height 31
click at [962, 567] on input "17:30" at bounding box center [951, 560] width 180 height 26
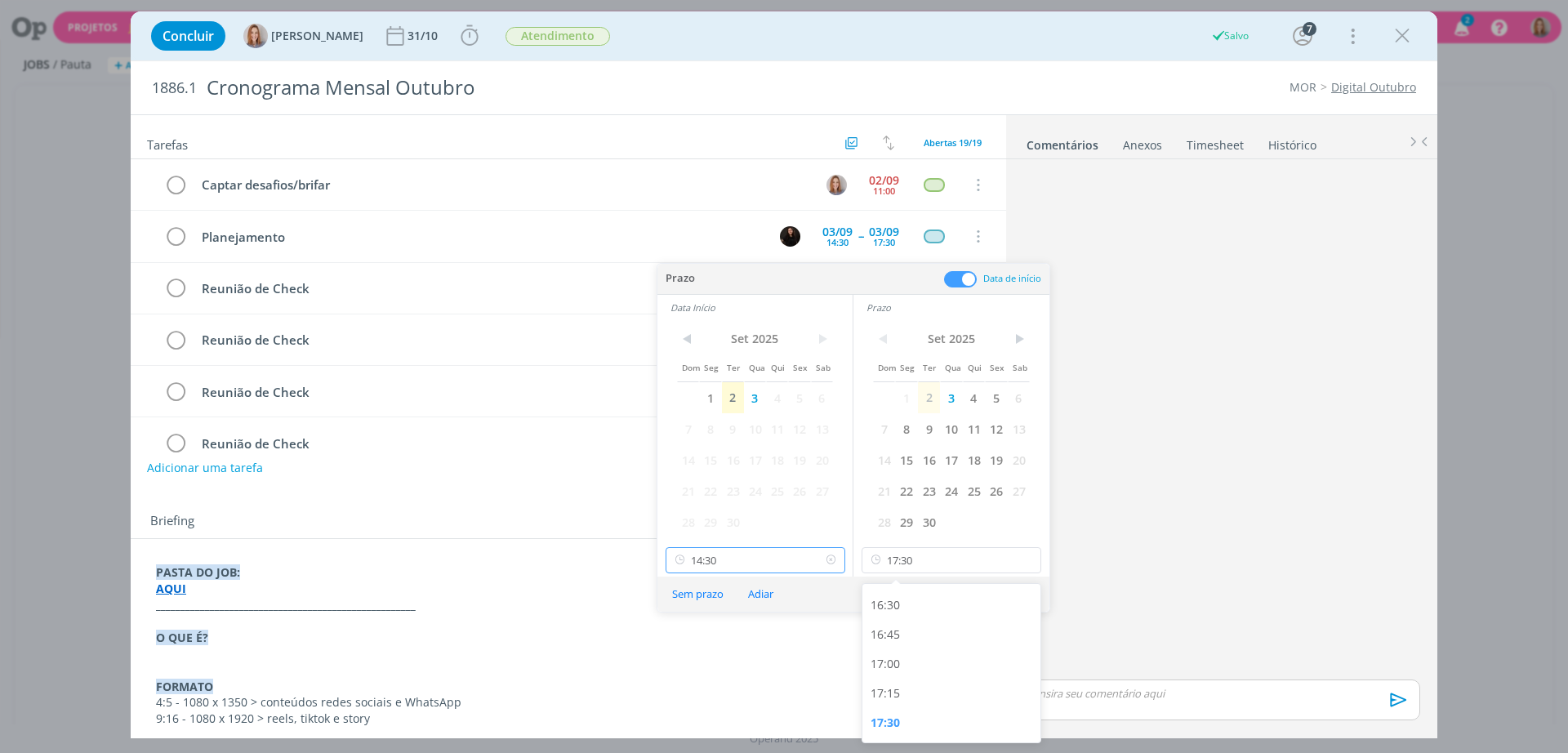
click at [751, 551] on input "14:30" at bounding box center [755, 560] width 180 height 26
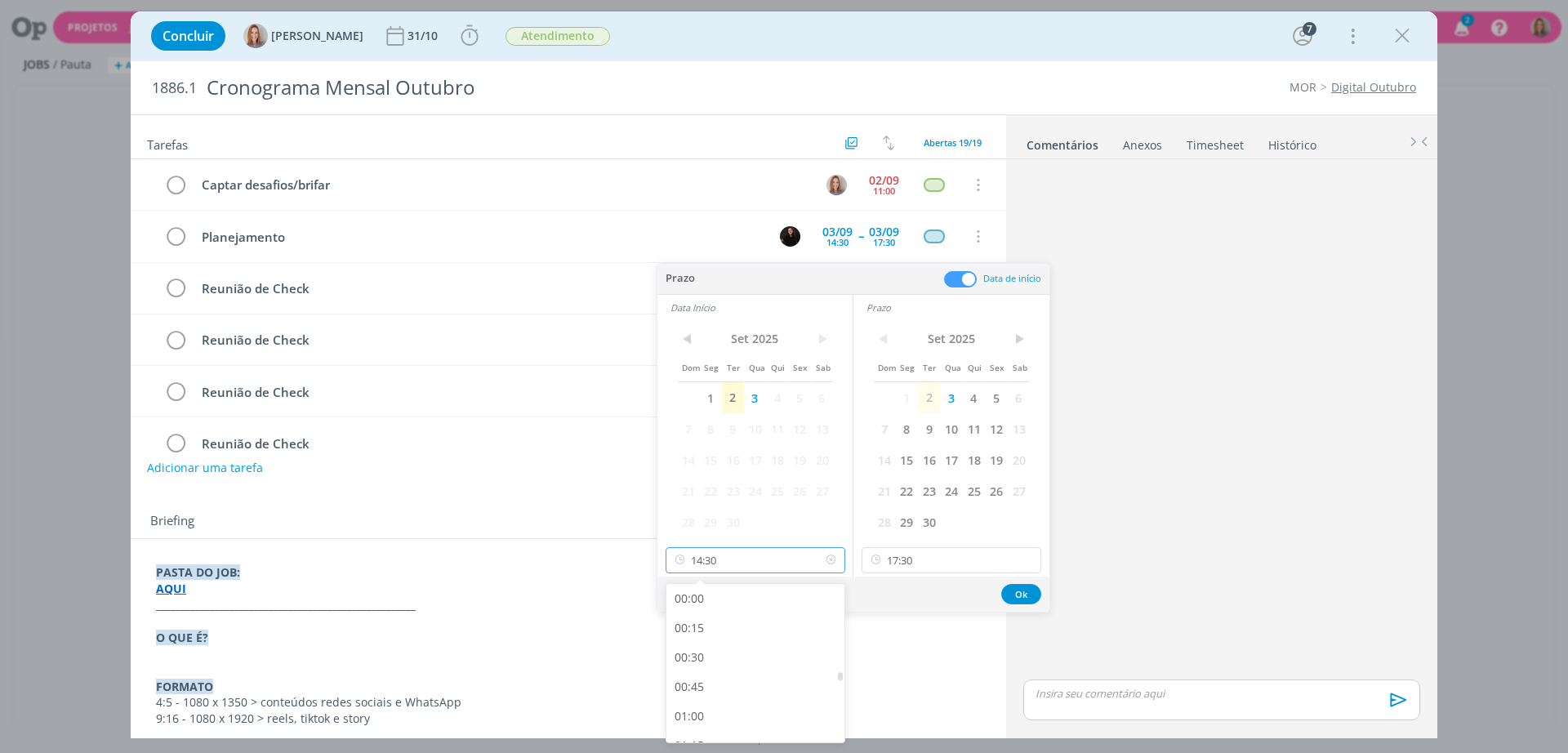
scroll to position [1582, 0]
click at [725, 664] on div "14:00" at bounding box center [758, 664] width 183 height 30
type input "14:00"
click at [1007, 599] on button "Ok" at bounding box center [1022, 594] width 40 height 20
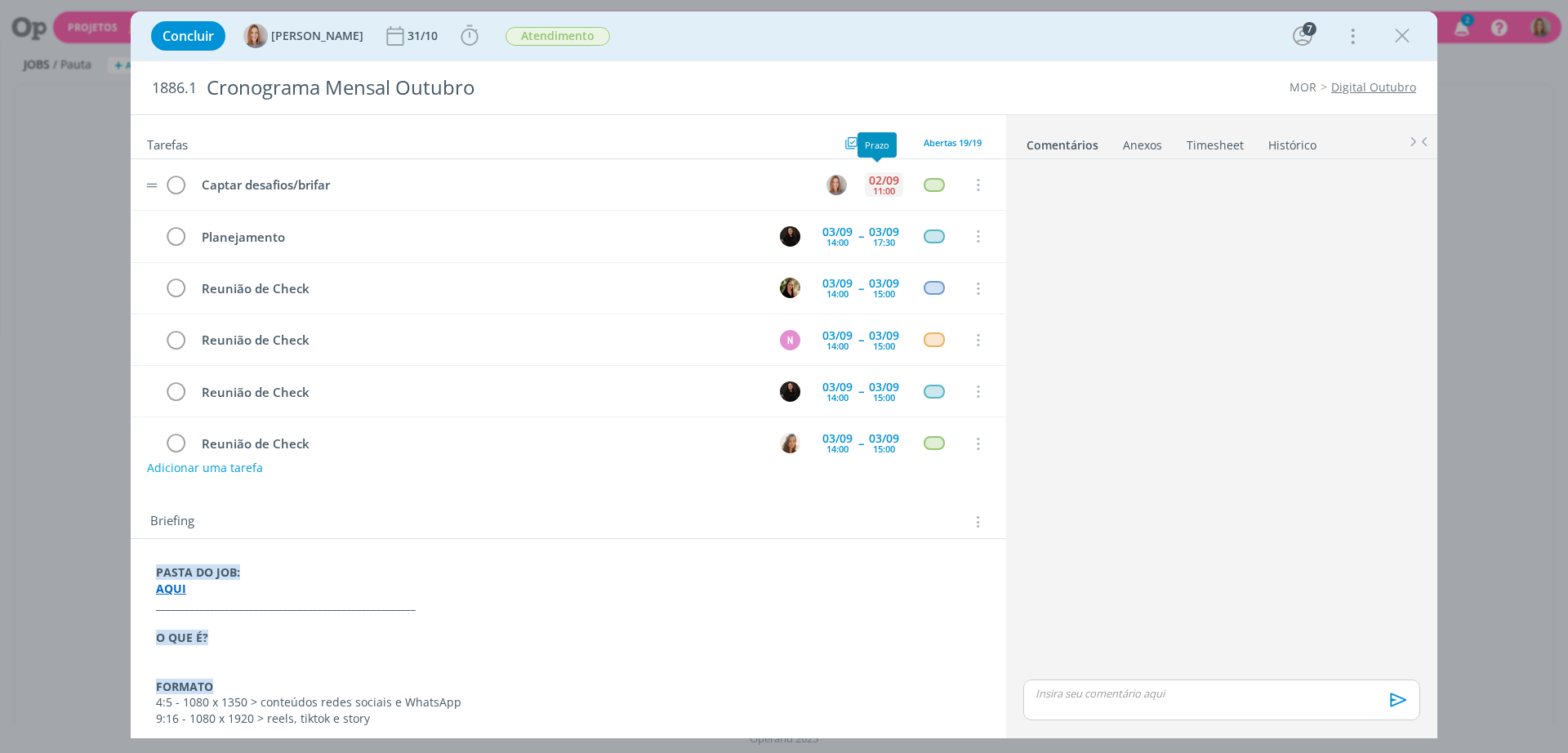
click at [884, 180] on div "02/09" at bounding box center [883, 181] width 30 height 12
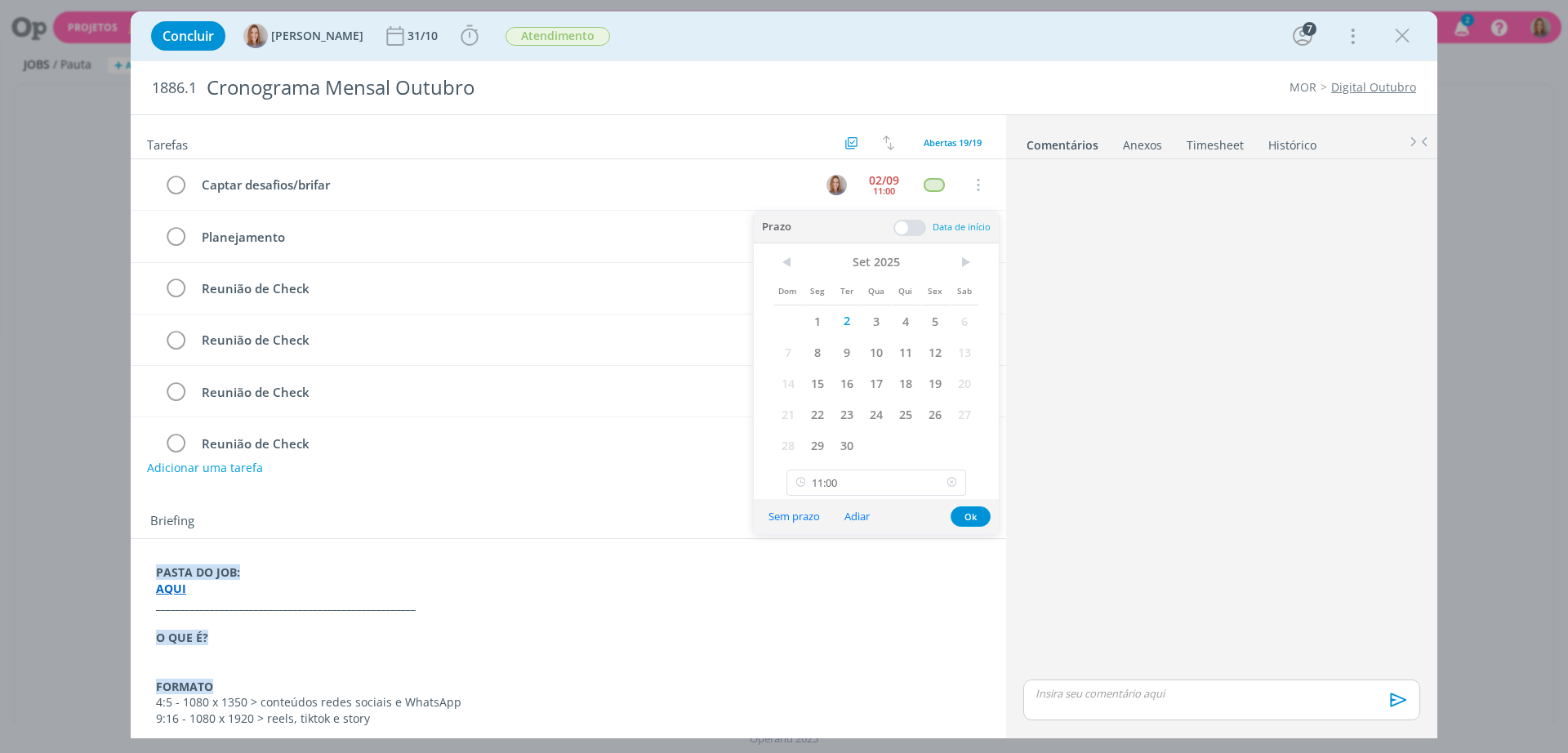
click at [955, 484] on icon at bounding box center [952, 482] width 20 height 26
click at [971, 522] on button "Ok" at bounding box center [971, 516] width 40 height 20
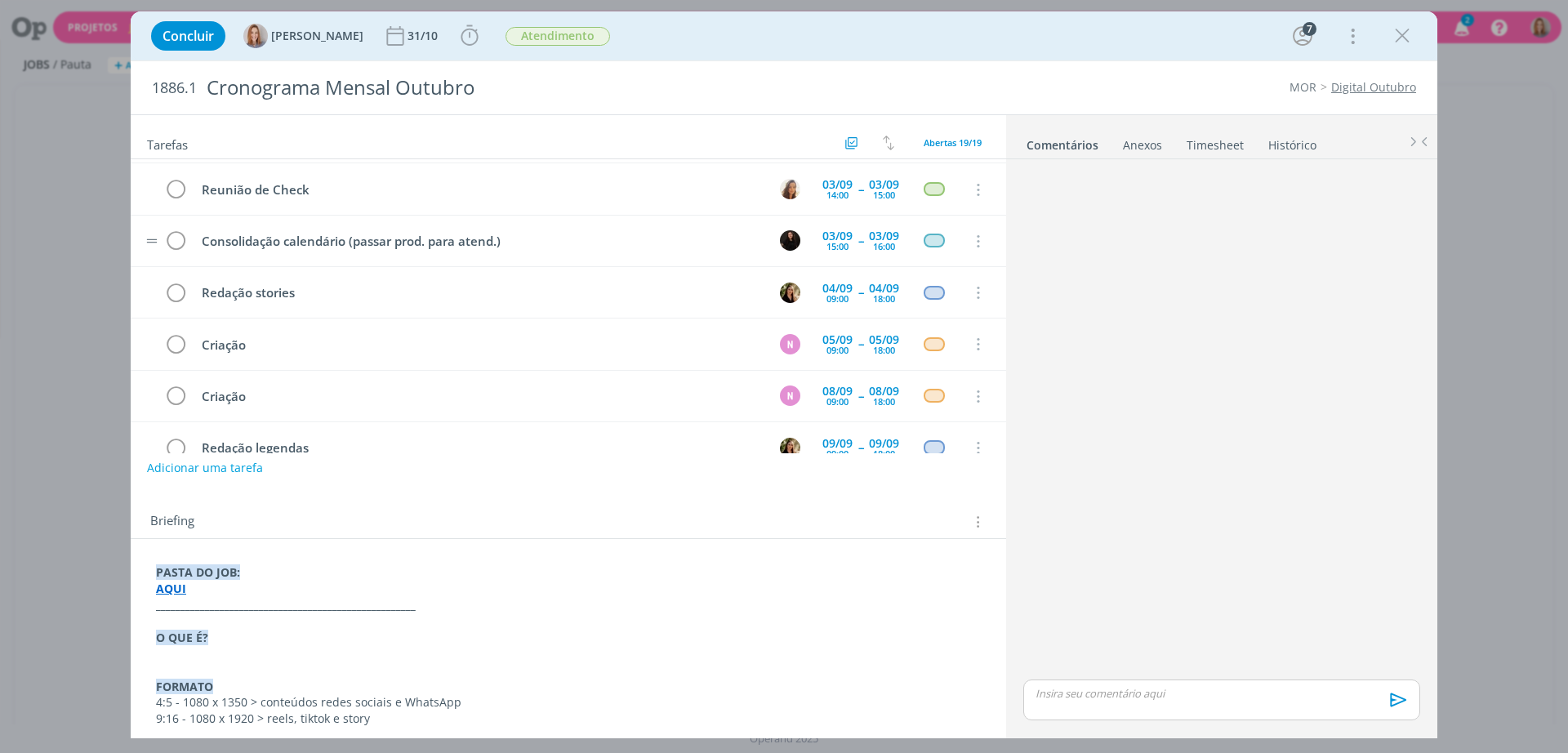
scroll to position [306, 0]
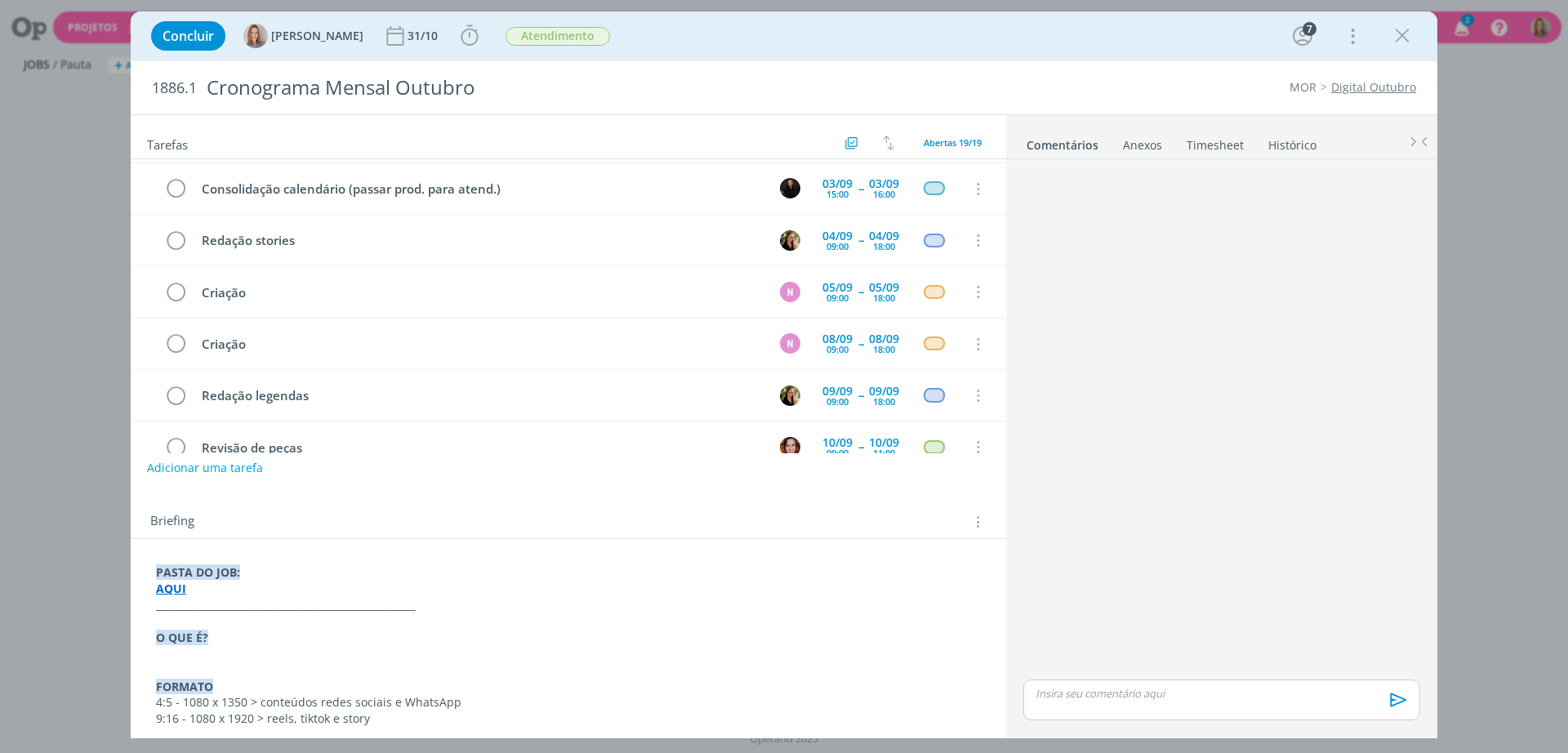
click at [971, 53] on div "Concluir Amanda Oliveira 31/10 Iniciar Apontar Data * 02/09/2025 Horas * 00:00 …" at bounding box center [784, 36] width 1283 height 39
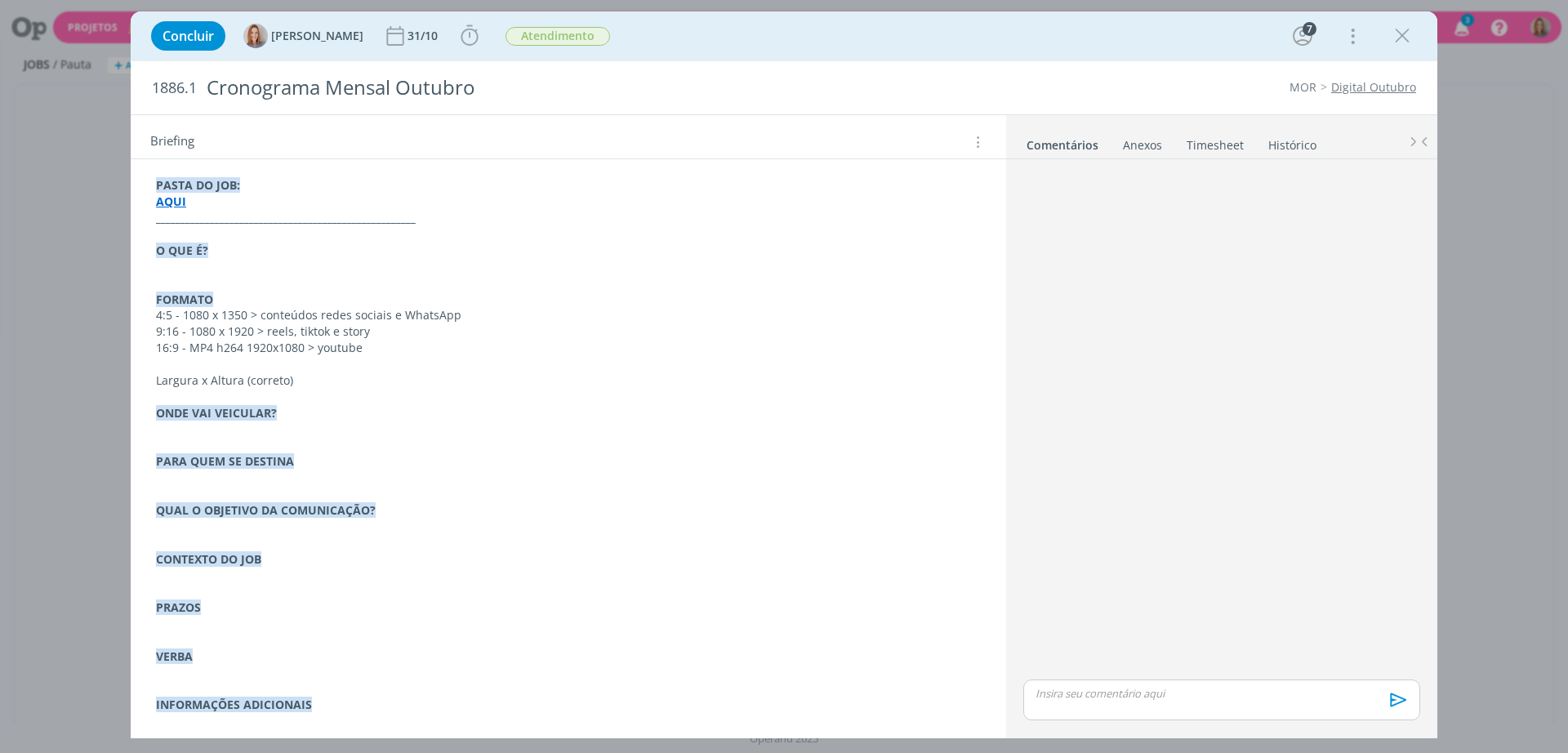
scroll to position [0, 0]
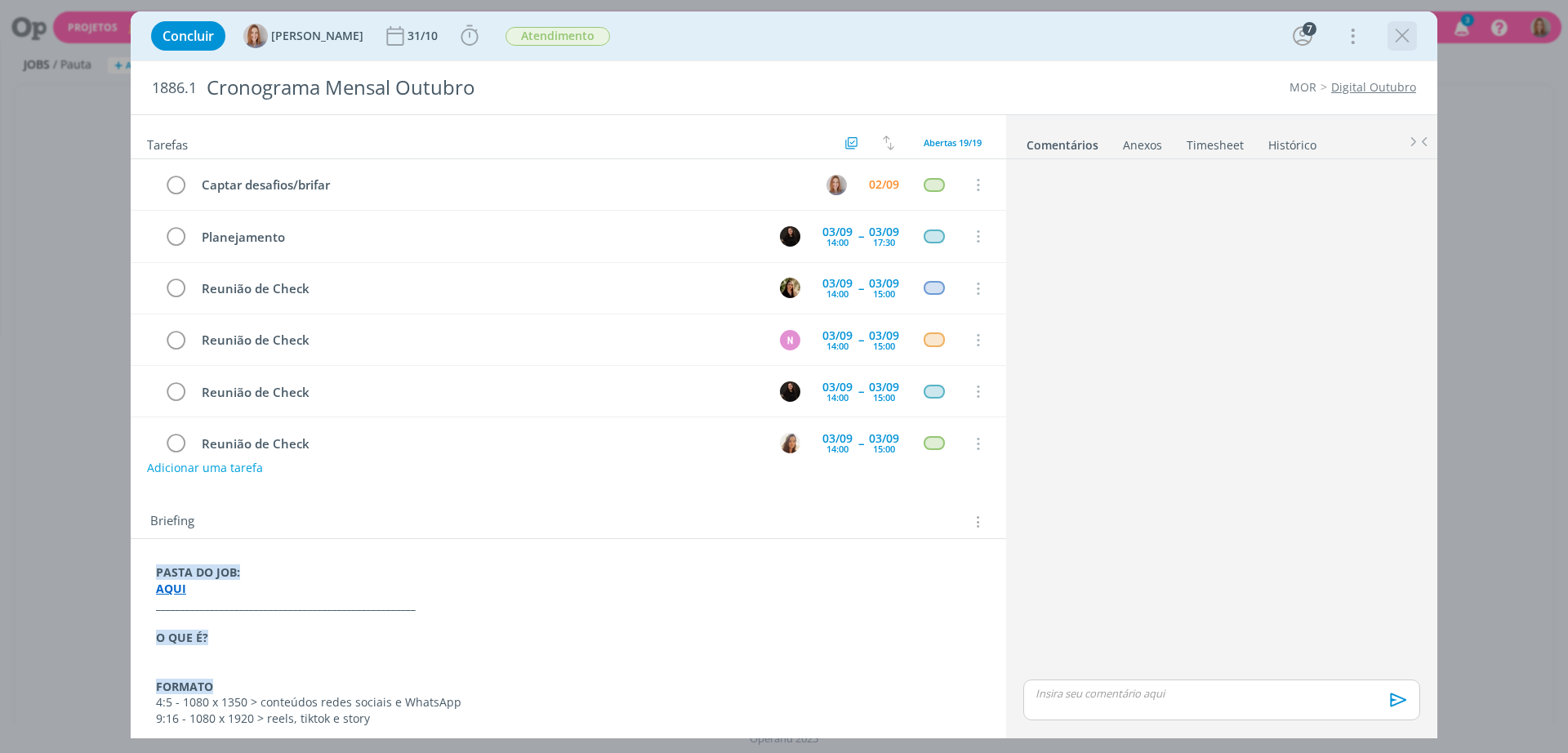
click at [1403, 33] on icon "dialog" at bounding box center [1403, 36] width 25 height 25
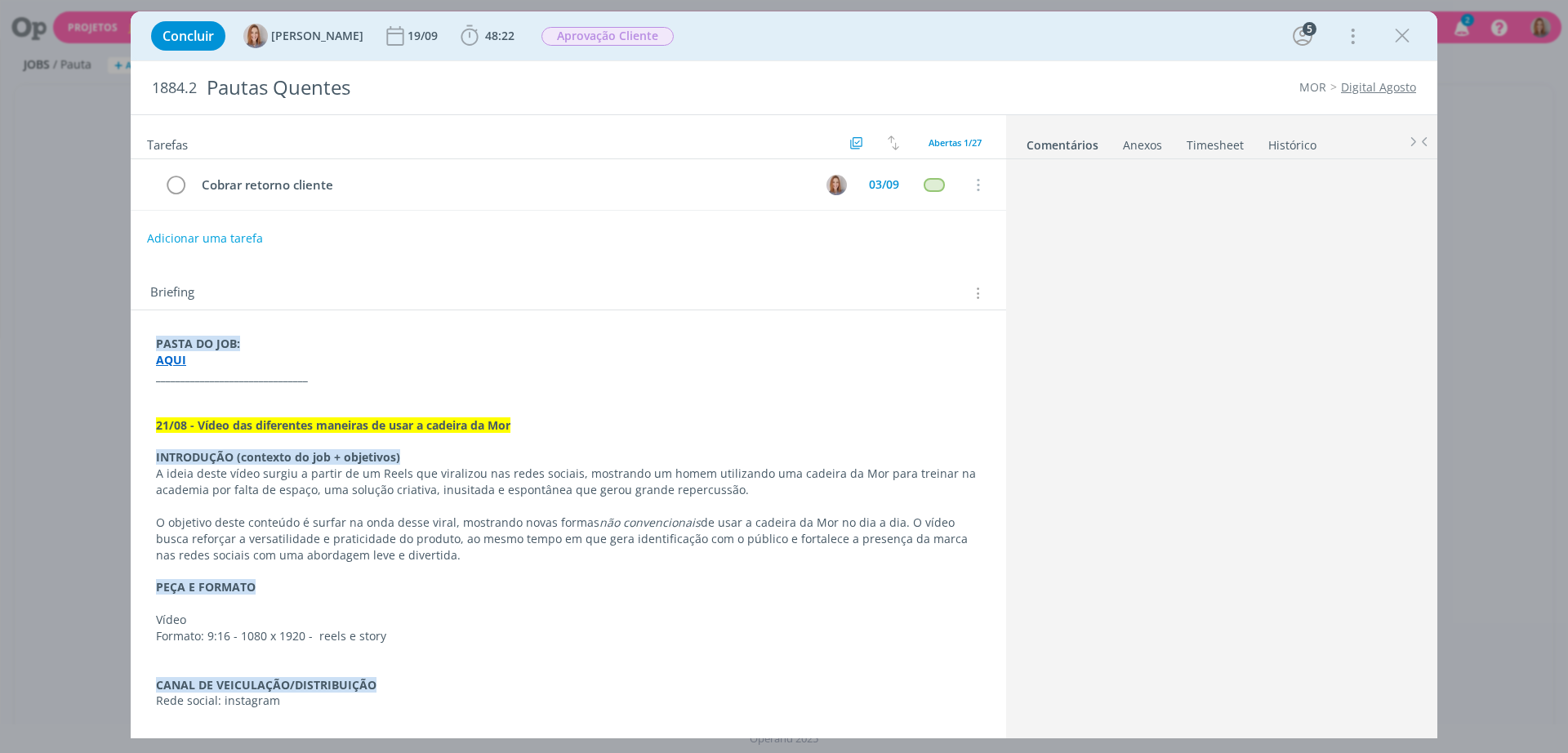
scroll to position [596, 0]
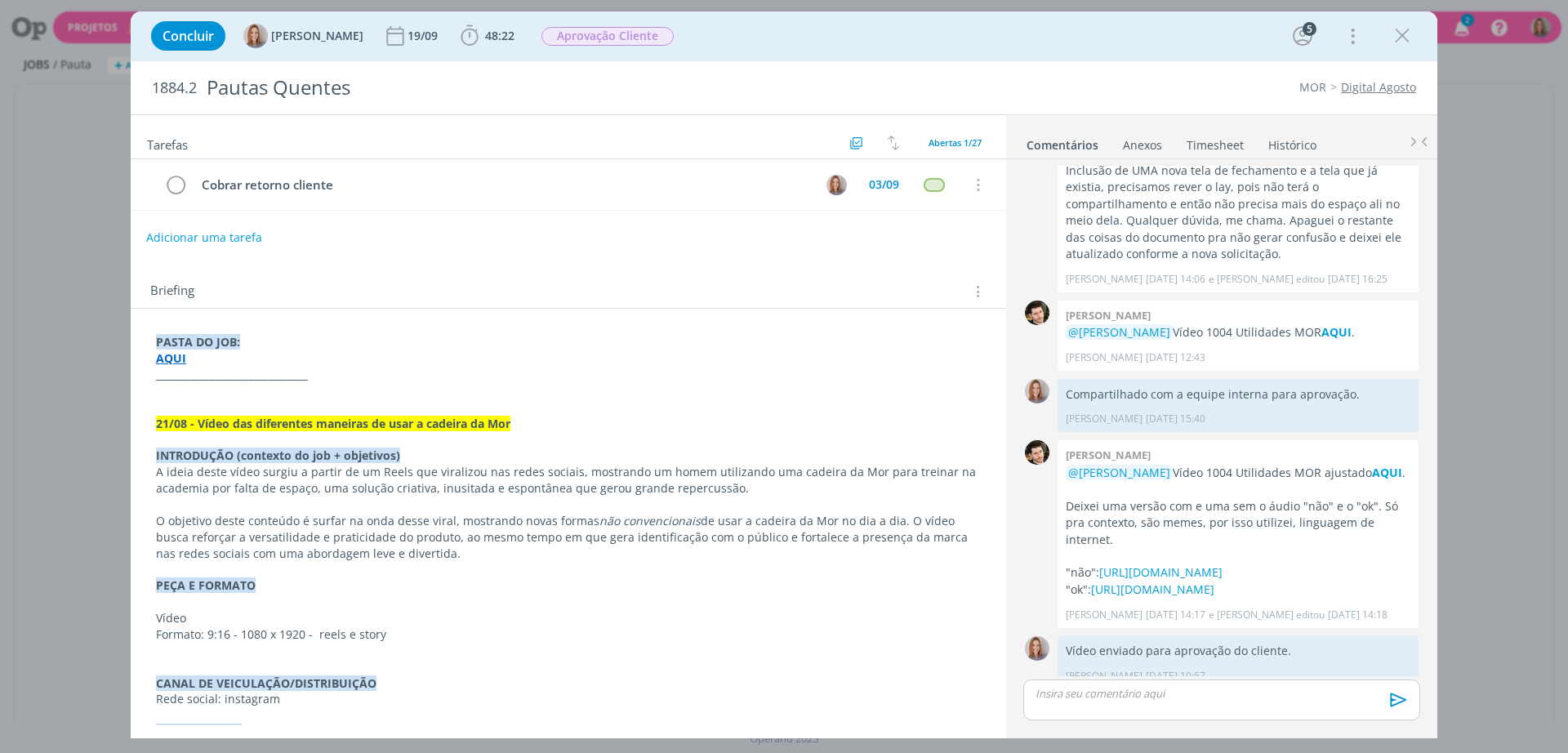
click at [243, 240] on button "Adicionar uma tarefa" at bounding box center [204, 237] width 116 height 28
type input "a"
click at [800, 243] on icon "dialog" at bounding box center [809, 237] width 20 height 20
type input "Ajustes de cor"
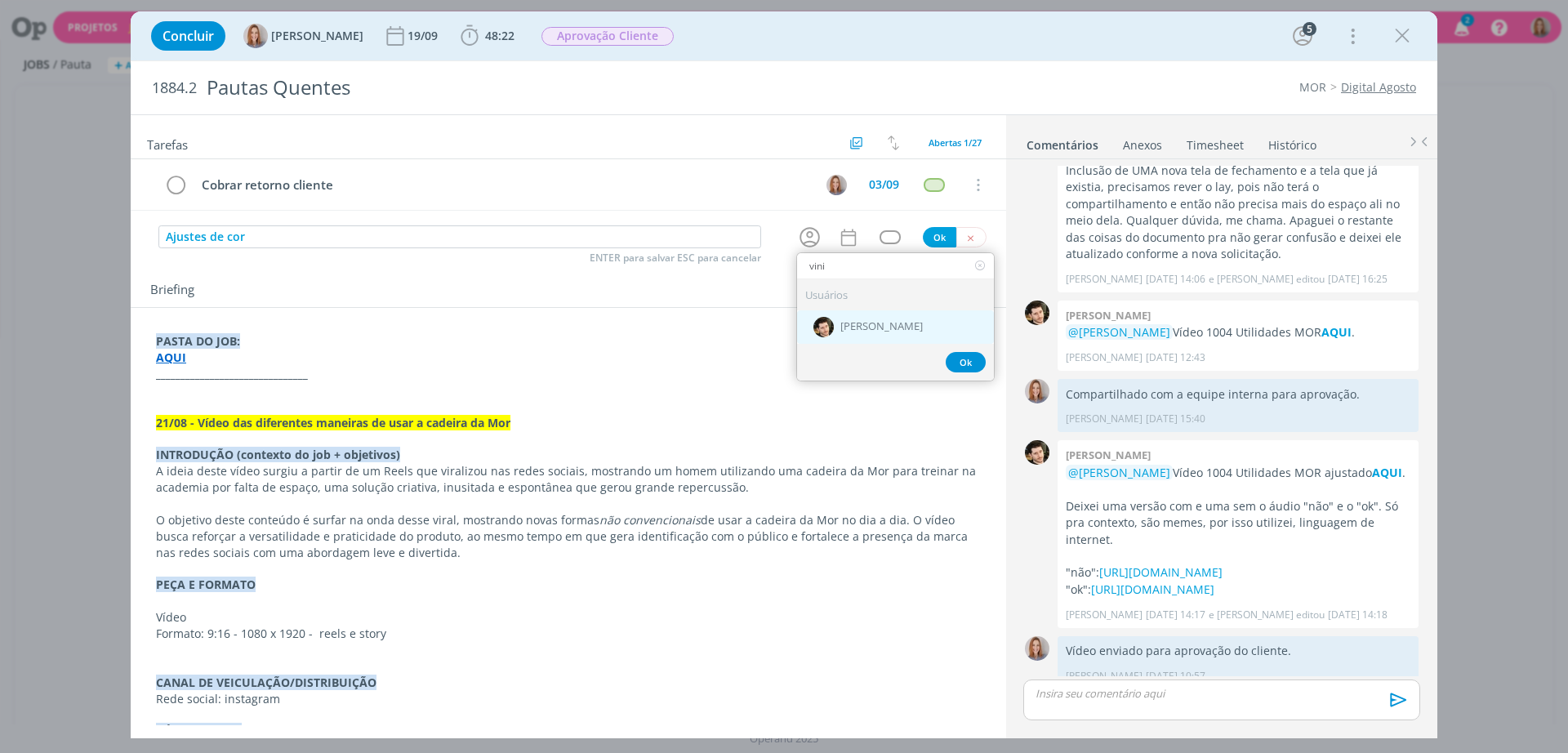
type input "vini"
click at [840, 331] on span "[PERSON_NAME]" at bounding box center [881, 328] width 83 height 13
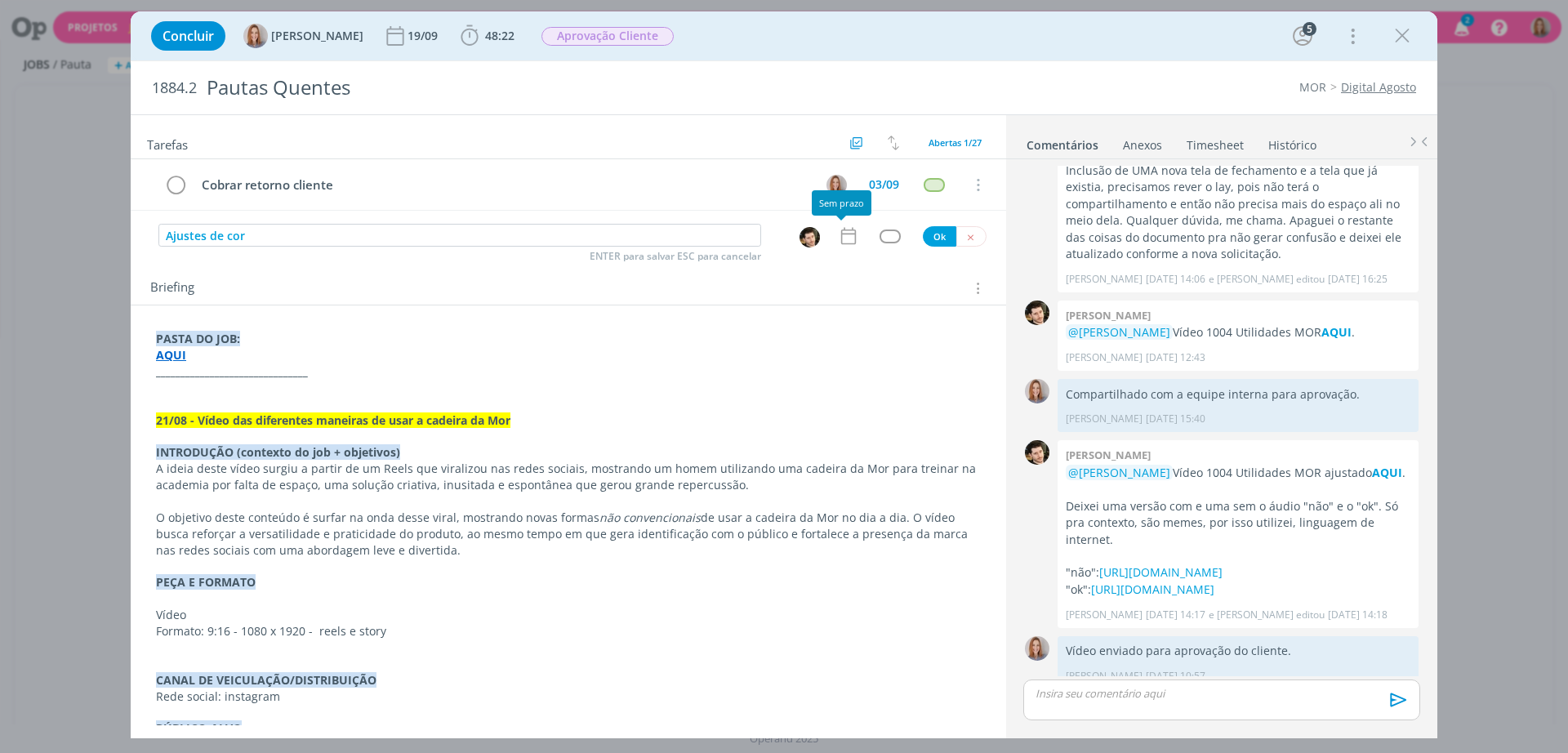
click at [838, 243] on icon "dialog" at bounding box center [849, 236] width 21 height 21
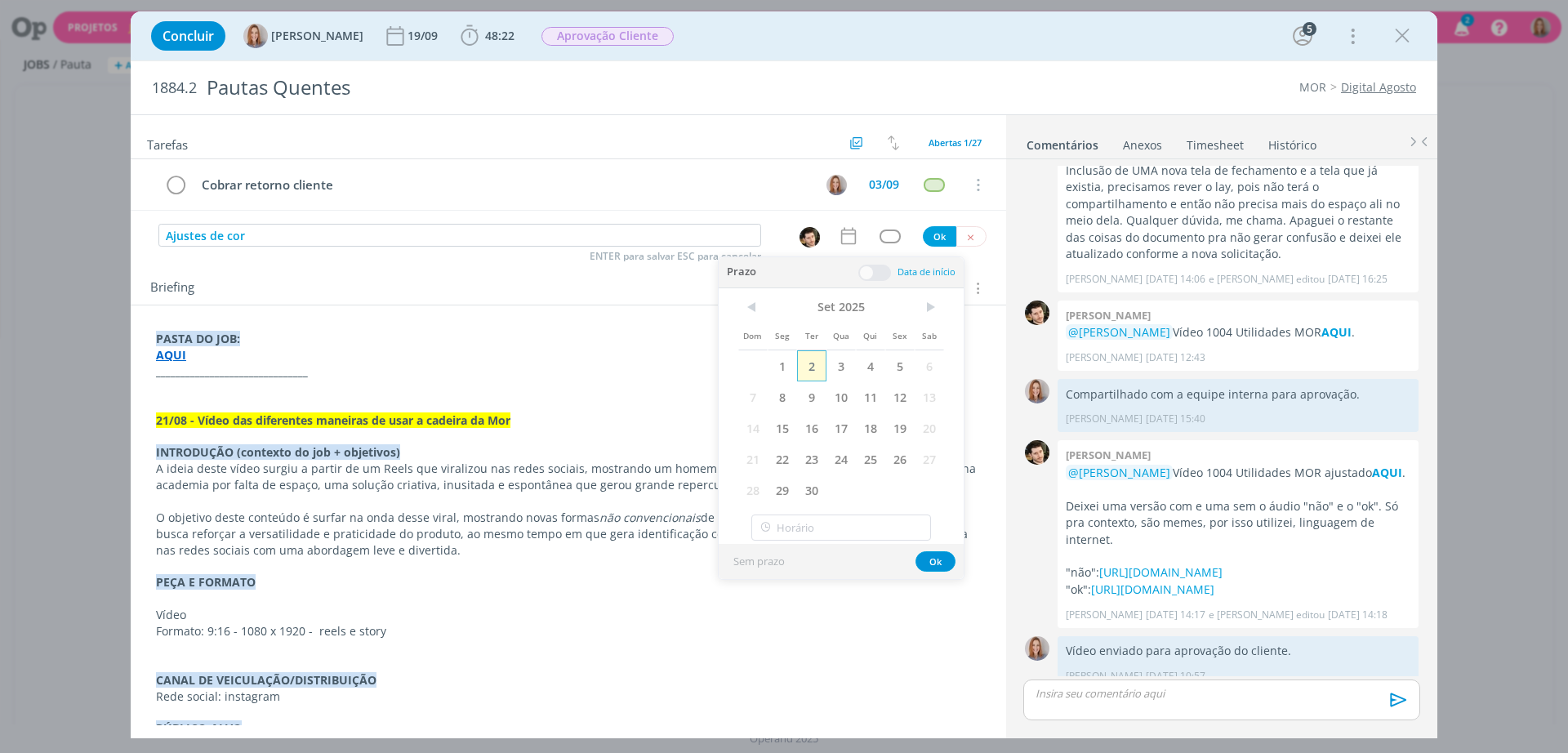
click at [817, 369] on span "2" at bounding box center [811, 366] width 30 height 31
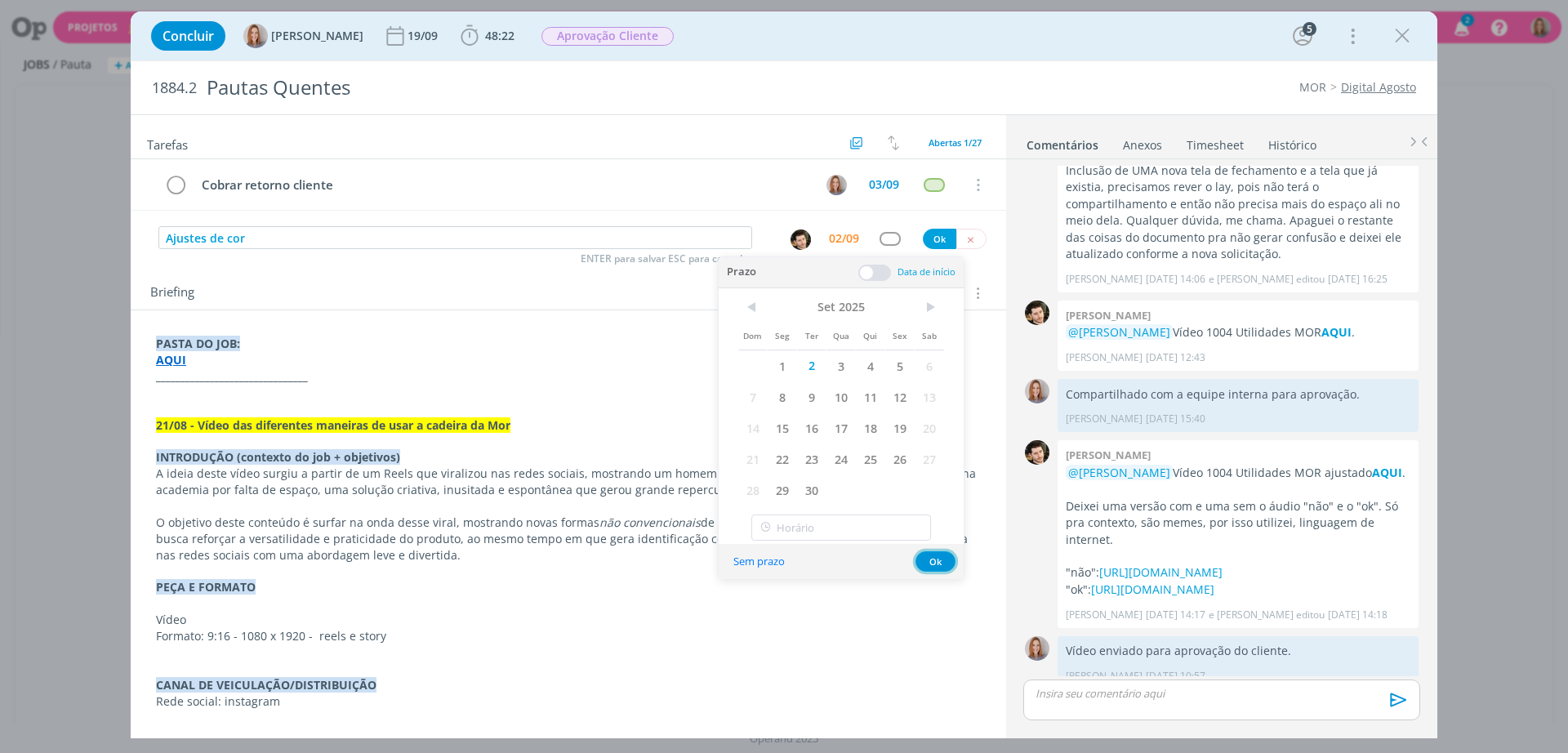
drag, startPoint x: 942, startPoint y: 571, endPoint x: 919, endPoint y: 419, distance: 153.7
click at [938, 568] on button "Ok" at bounding box center [936, 561] width 40 height 20
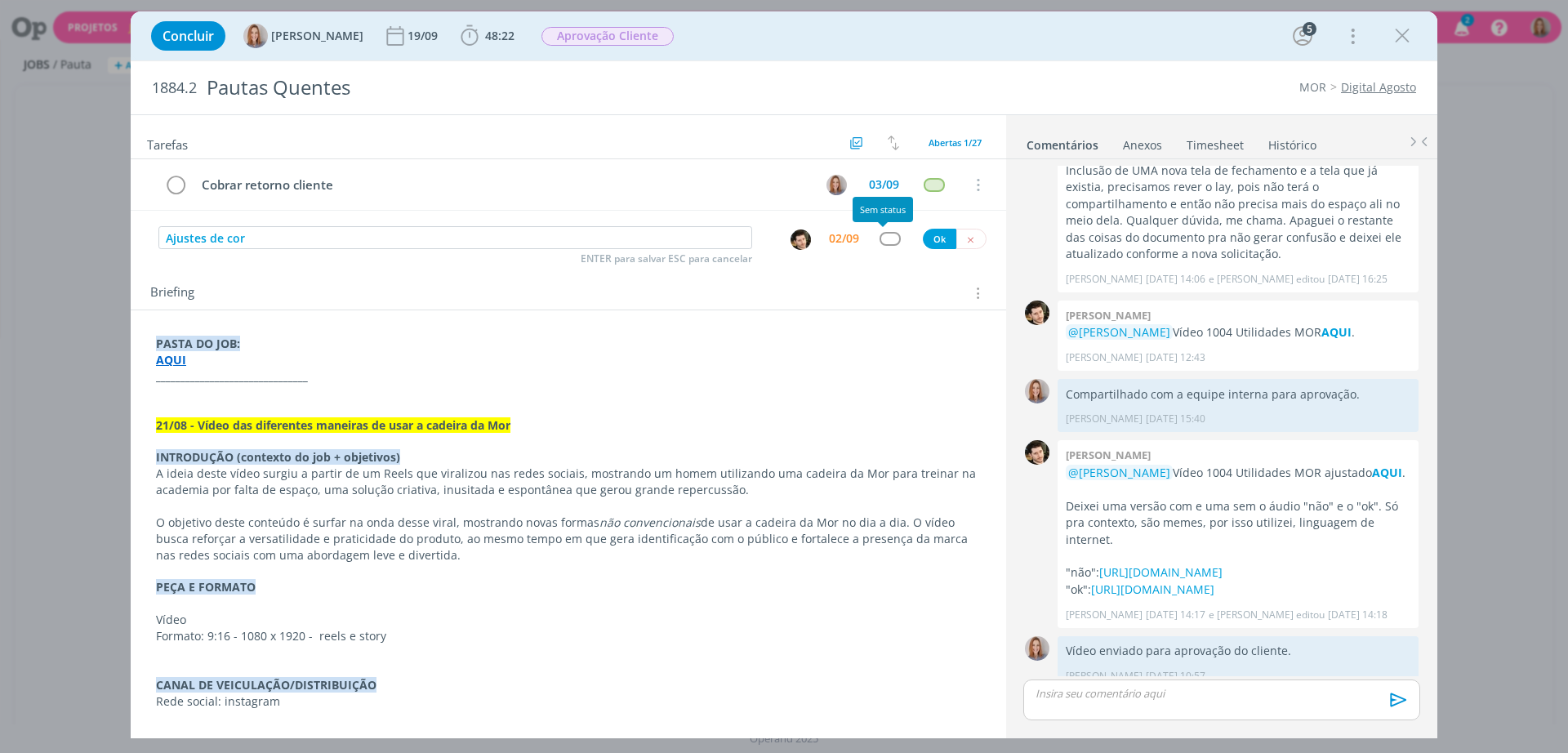
click at [873, 225] on div "Ajustes de cor ENTER para salvar ESC para cancelar 02/09 Ok" at bounding box center [568, 238] width 876 height 30
click at [880, 231] on div "Ajustes de cor ENTER para salvar ESC para cancelar 02/09 Ok" at bounding box center [568, 238] width 876 height 30
click at [880, 232] on div "dialog" at bounding box center [889, 239] width 20 height 13
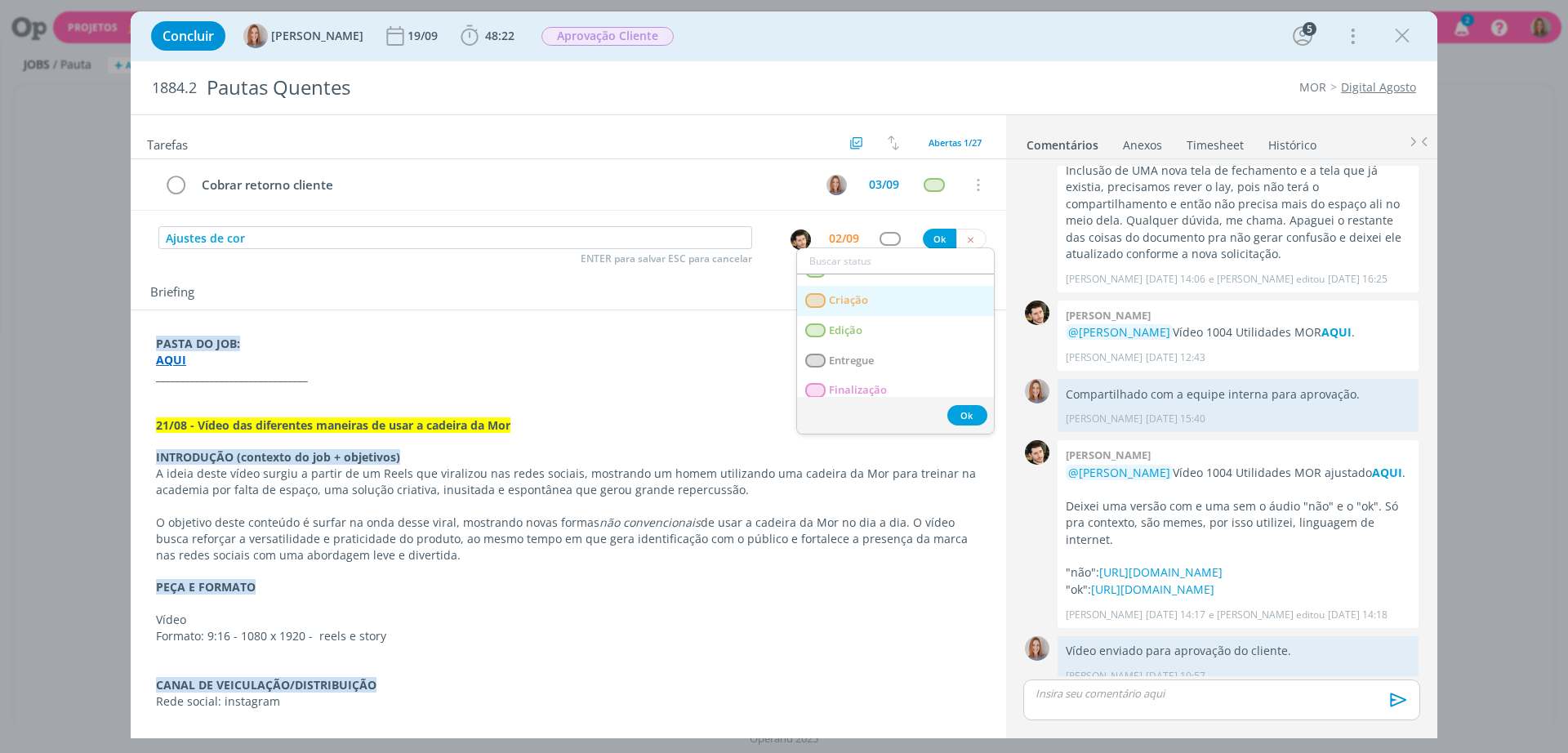
scroll to position [102, 0]
click at [853, 364] on span "Edição" at bounding box center [845, 367] width 34 height 13
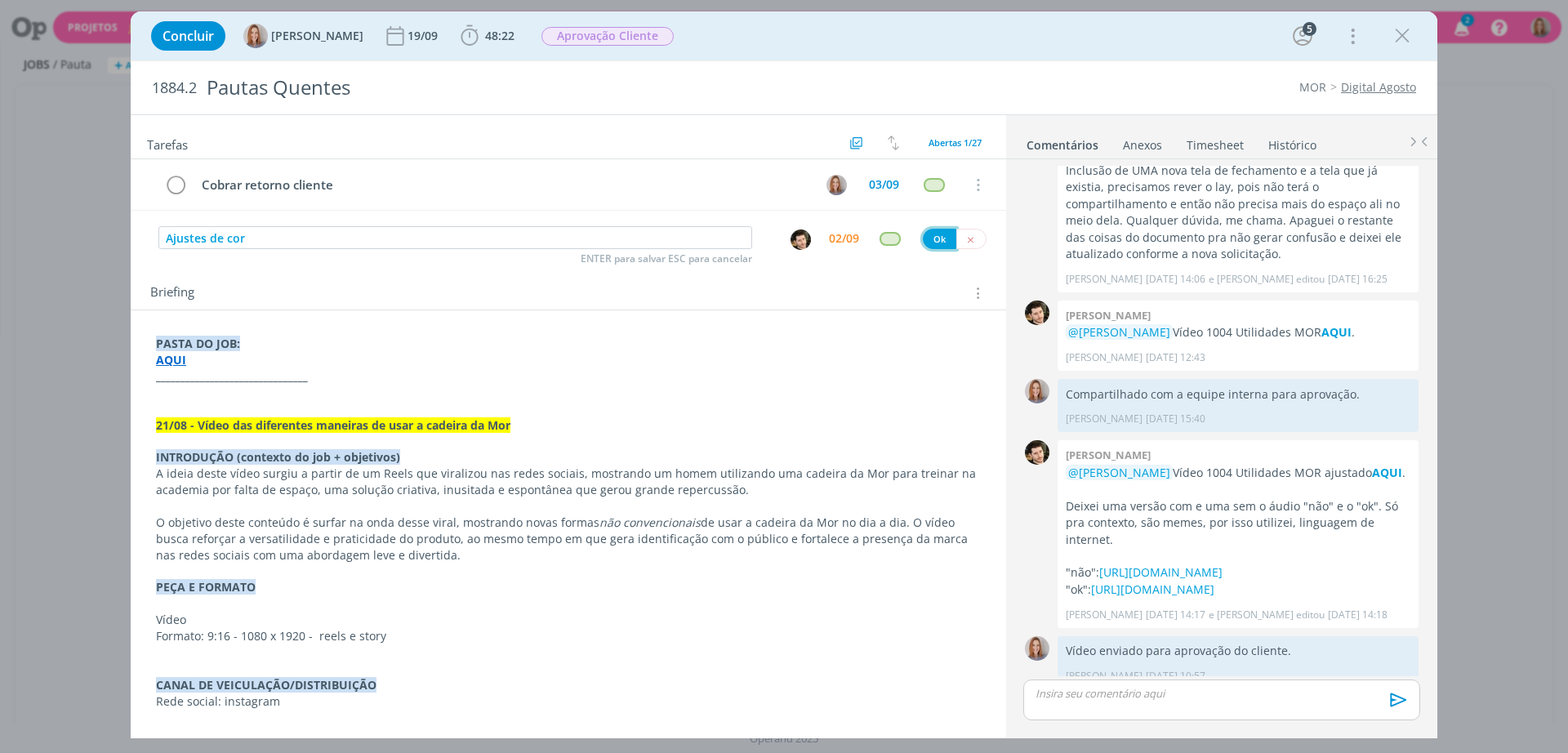
drag, startPoint x: 928, startPoint y: 236, endPoint x: 856, endPoint y: 259, distance: 75.6
click at [928, 236] on button "Ok" at bounding box center [939, 238] width 34 height 20
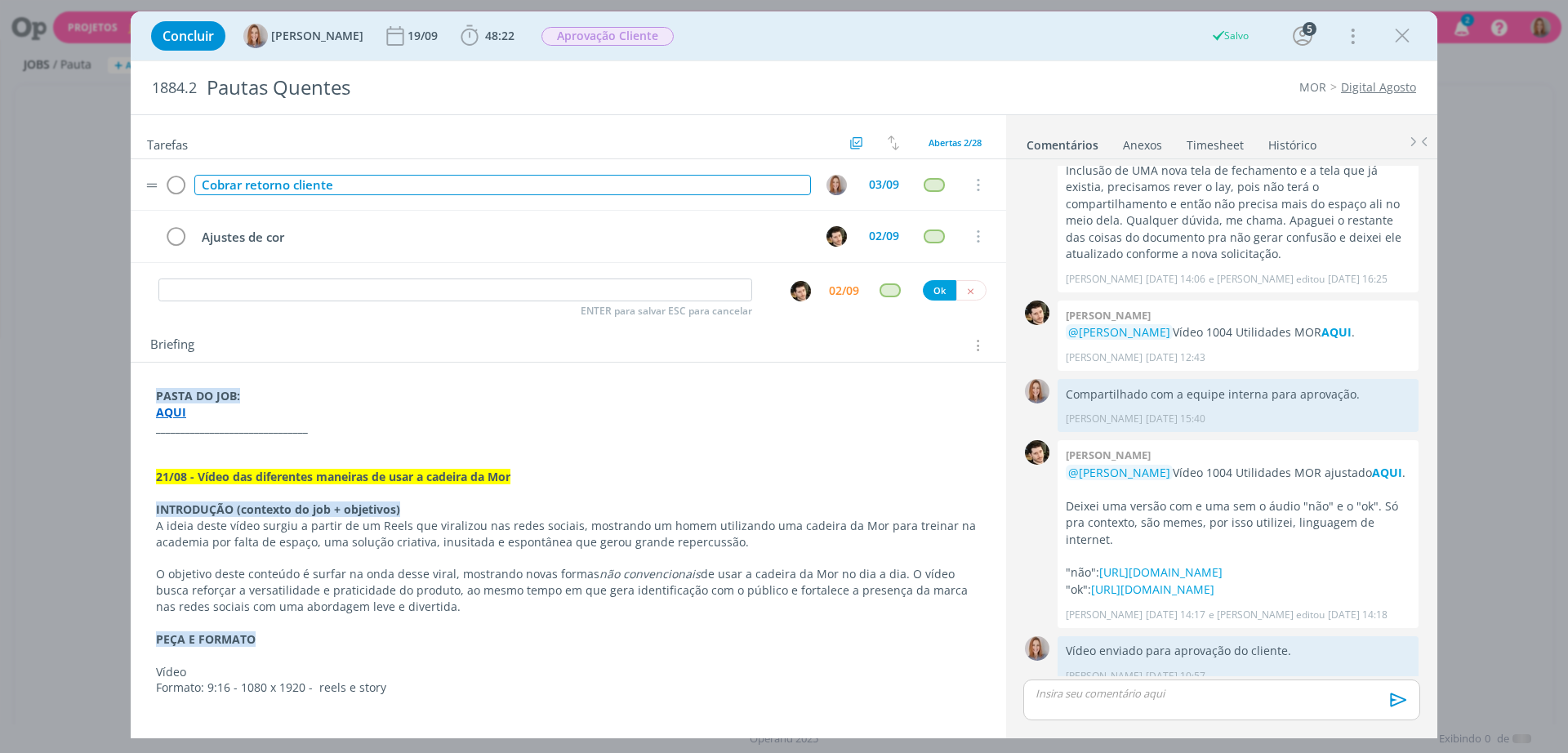
click at [350, 185] on div "Cobrar retorno cliente" at bounding box center [502, 184] width 616 height 20
drag, startPoint x: 358, startPoint y: 185, endPoint x: 204, endPoint y: 183, distance: 154.0
click at [204, 183] on div "Cobrar retorno cliente" at bounding box center [502, 184] width 616 height 20
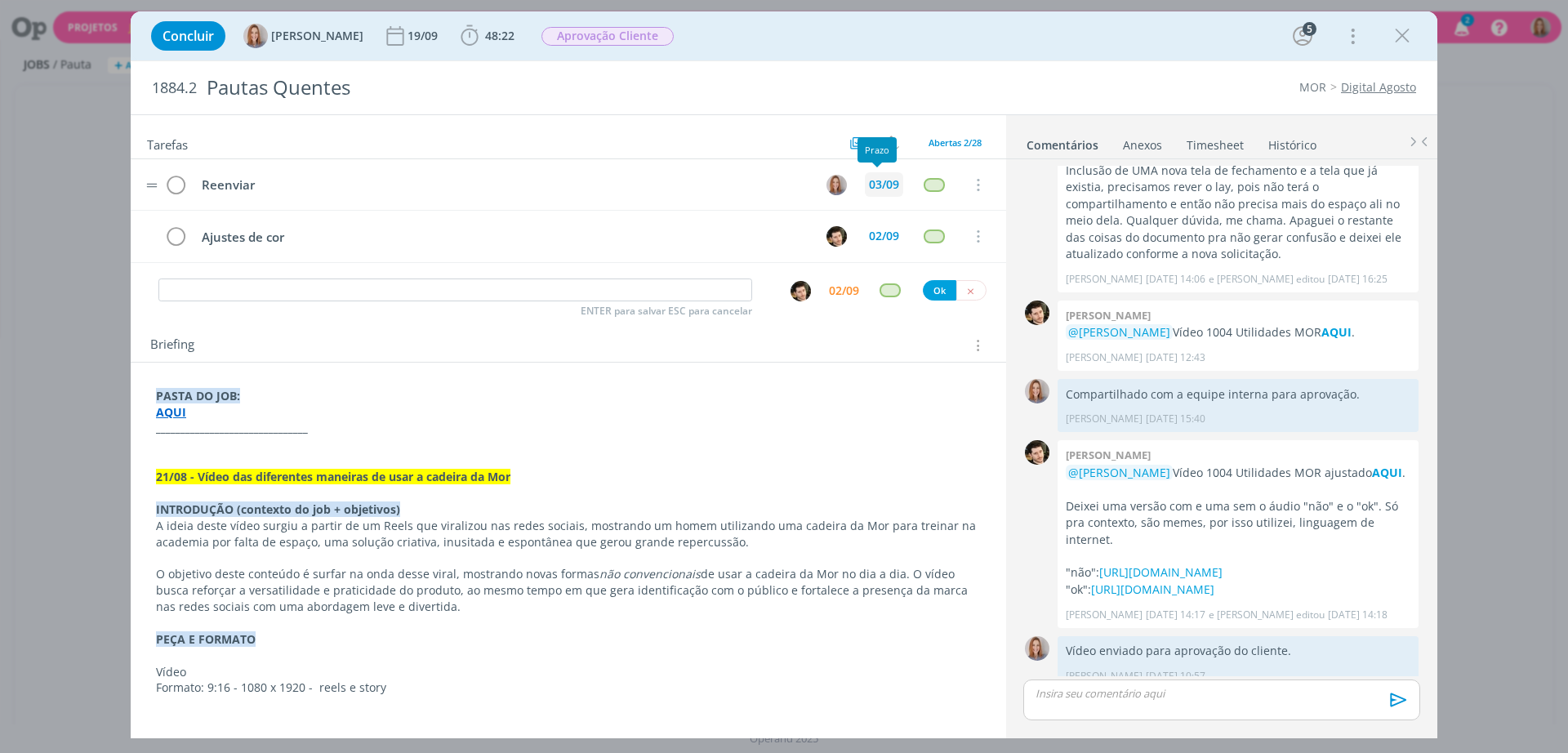
click at [889, 187] on div "03/09" at bounding box center [883, 184] width 30 height 12
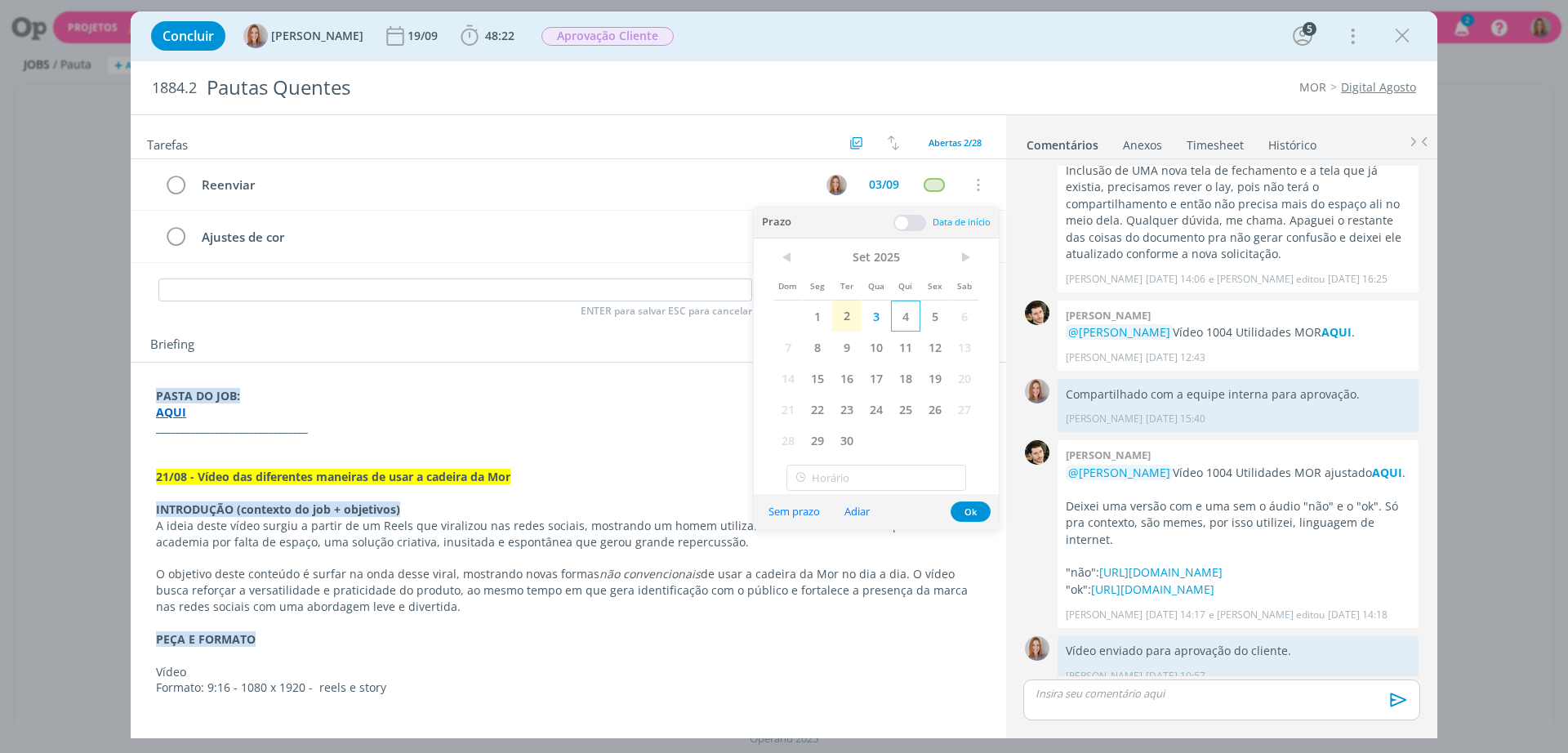
click at [906, 317] on span "4" at bounding box center [905, 316] width 30 height 31
click at [971, 506] on button "Ok" at bounding box center [971, 511] width 40 height 20
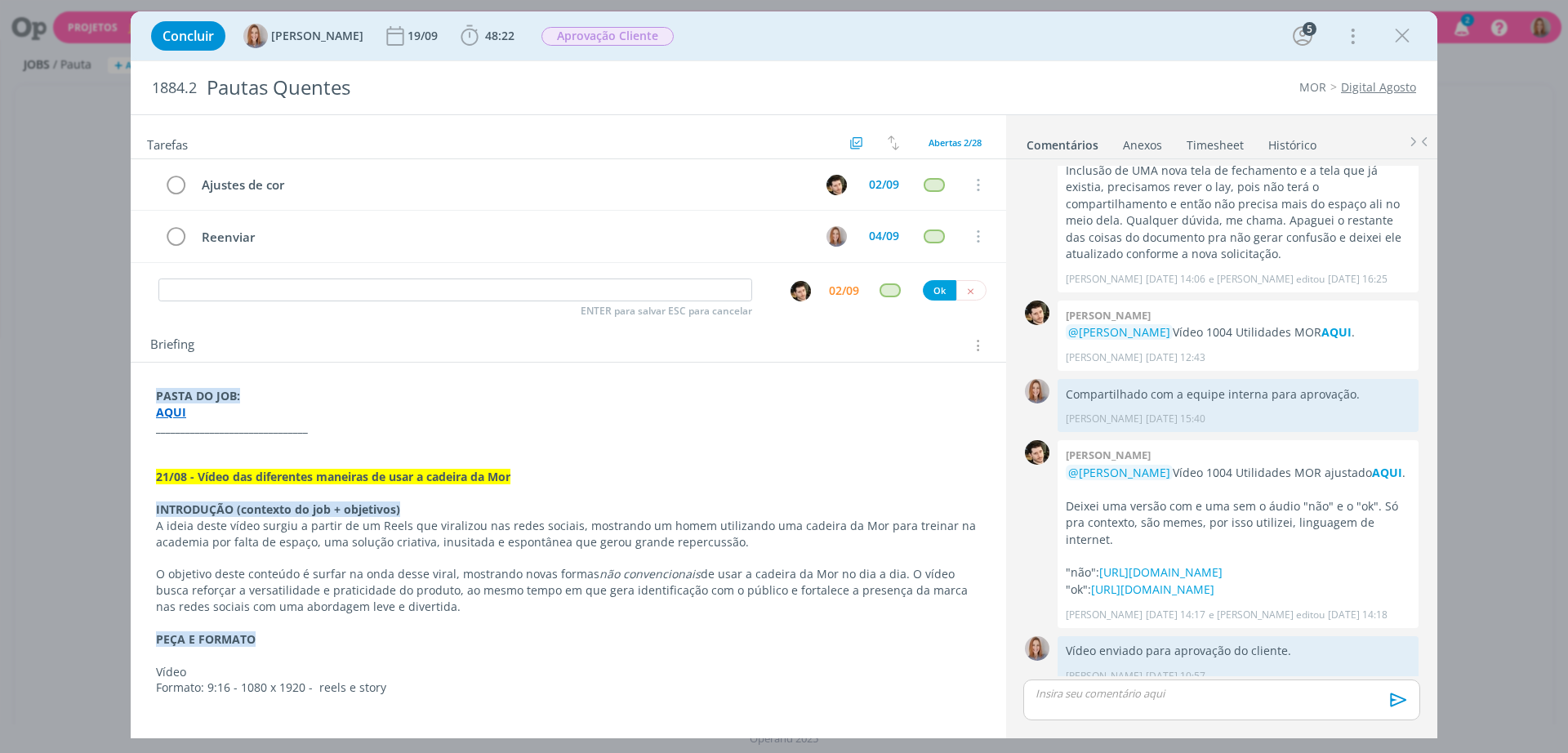
click at [1169, 700] on p "dialog" at bounding box center [1221, 693] width 371 height 14
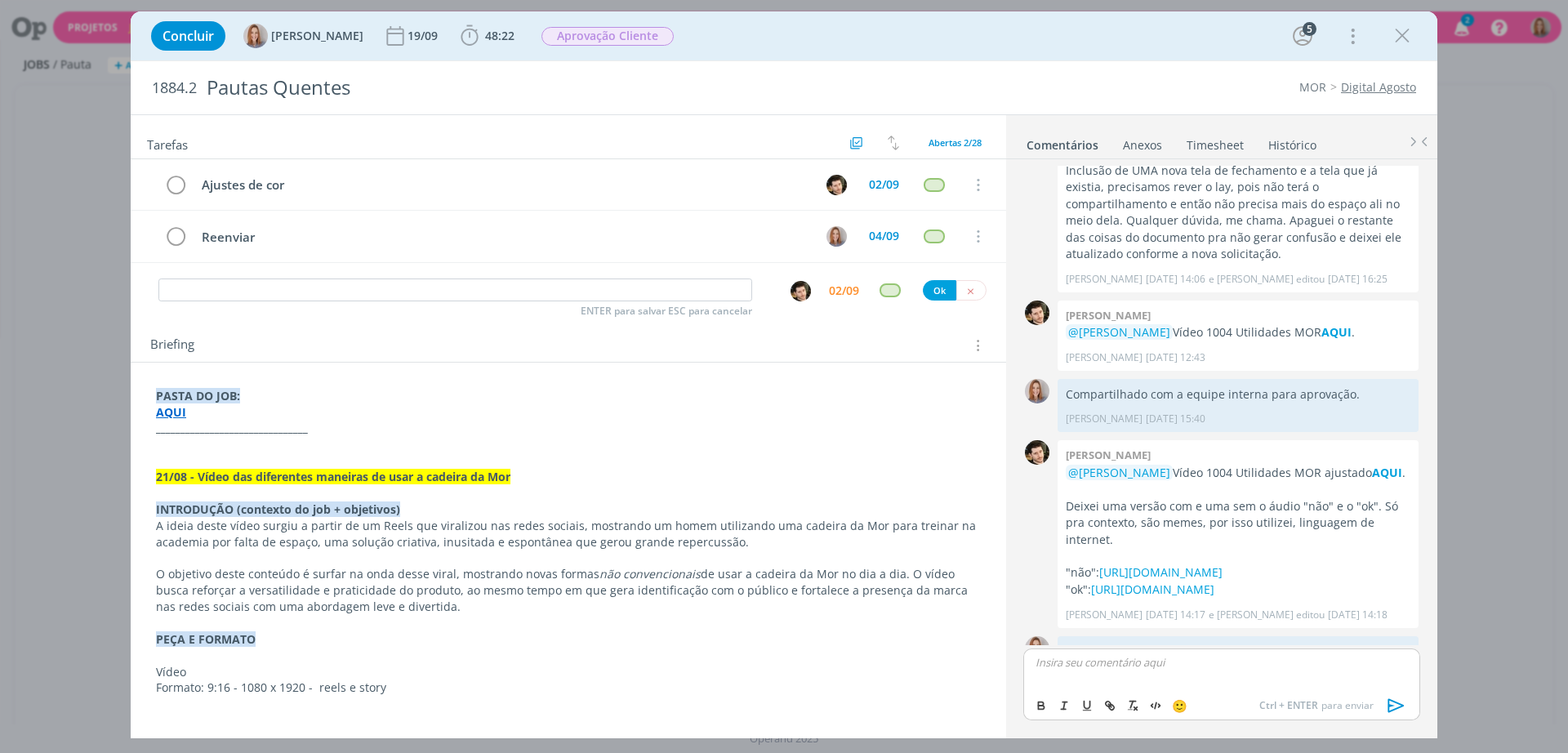
scroll to position [627, 0]
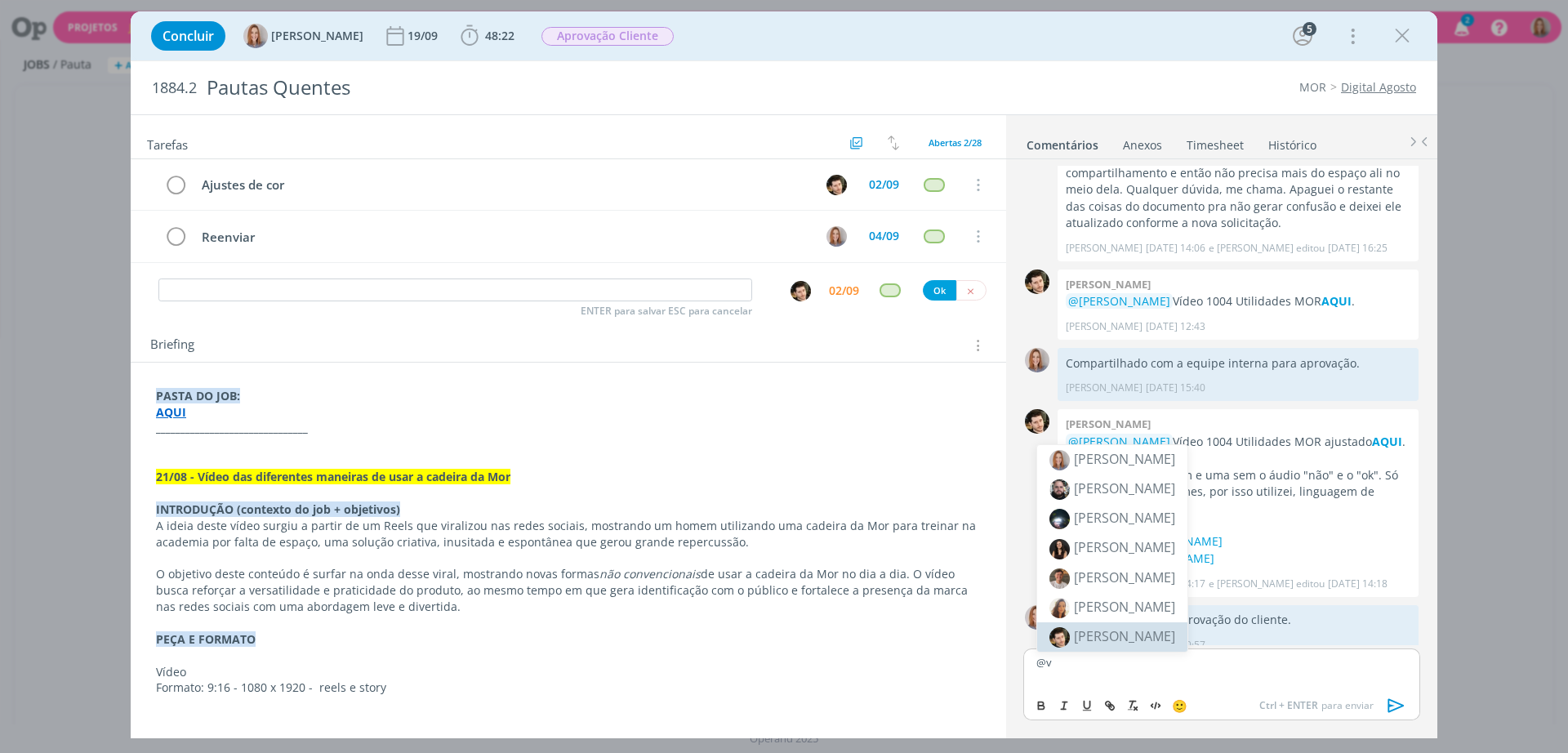
click at [1129, 630] on span "[PERSON_NAME]" at bounding box center [1124, 636] width 101 height 18
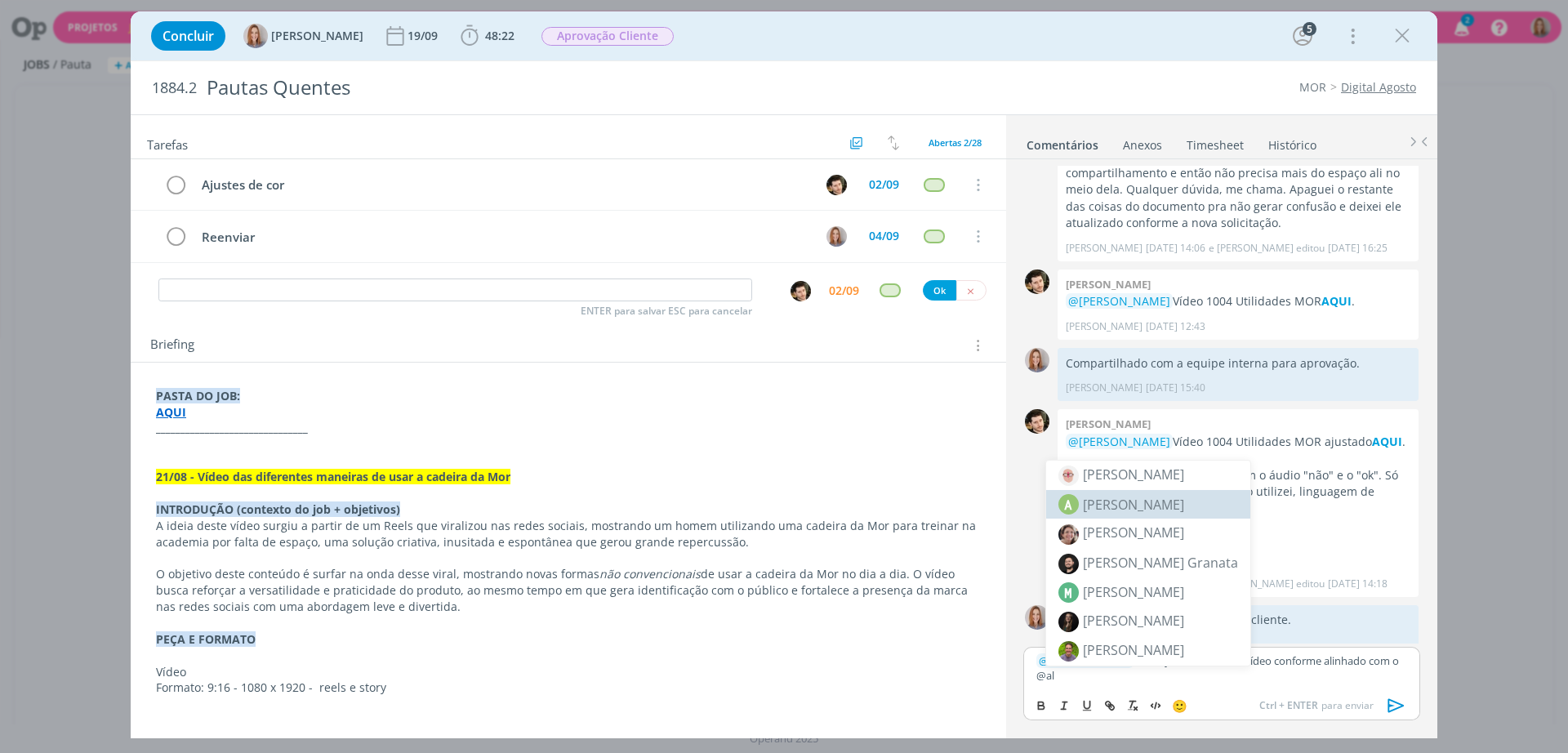
click at [1133, 508] on span "[PERSON_NAME]" at bounding box center [1133, 504] width 101 height 19
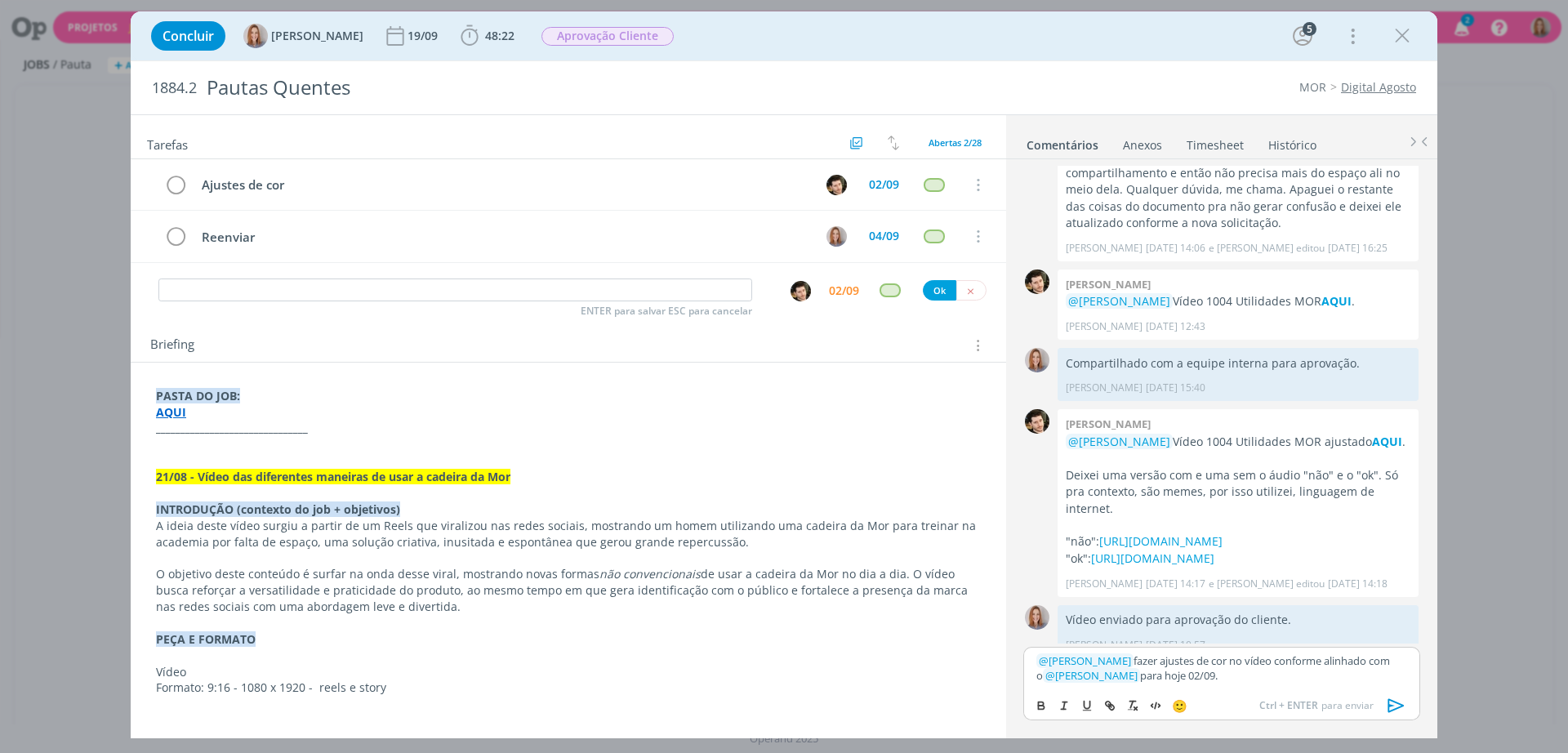
click at [1391, 706] on icon "dialog" at bounding box center [1396, 705] width 16 height 13
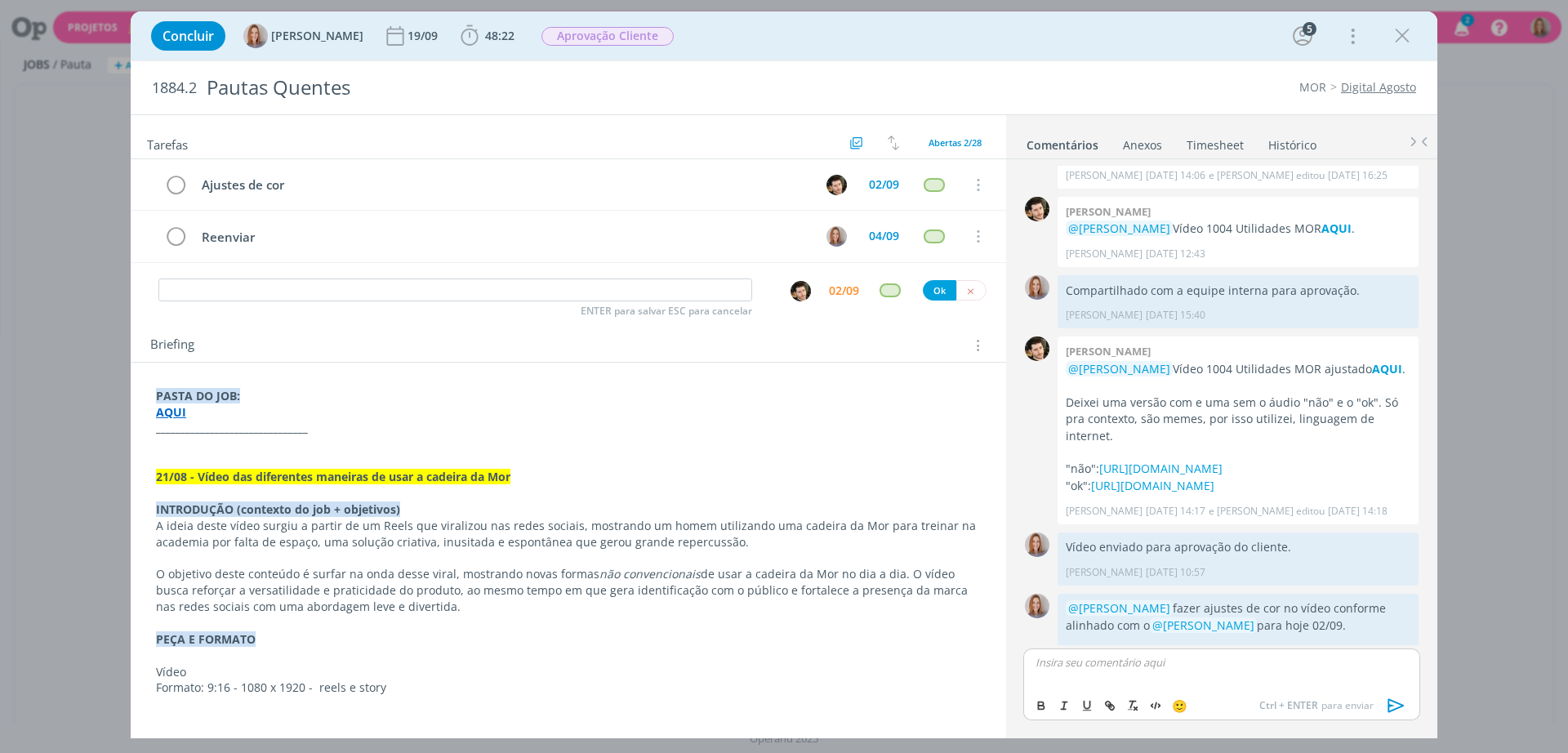
scroll to position [706, 0]
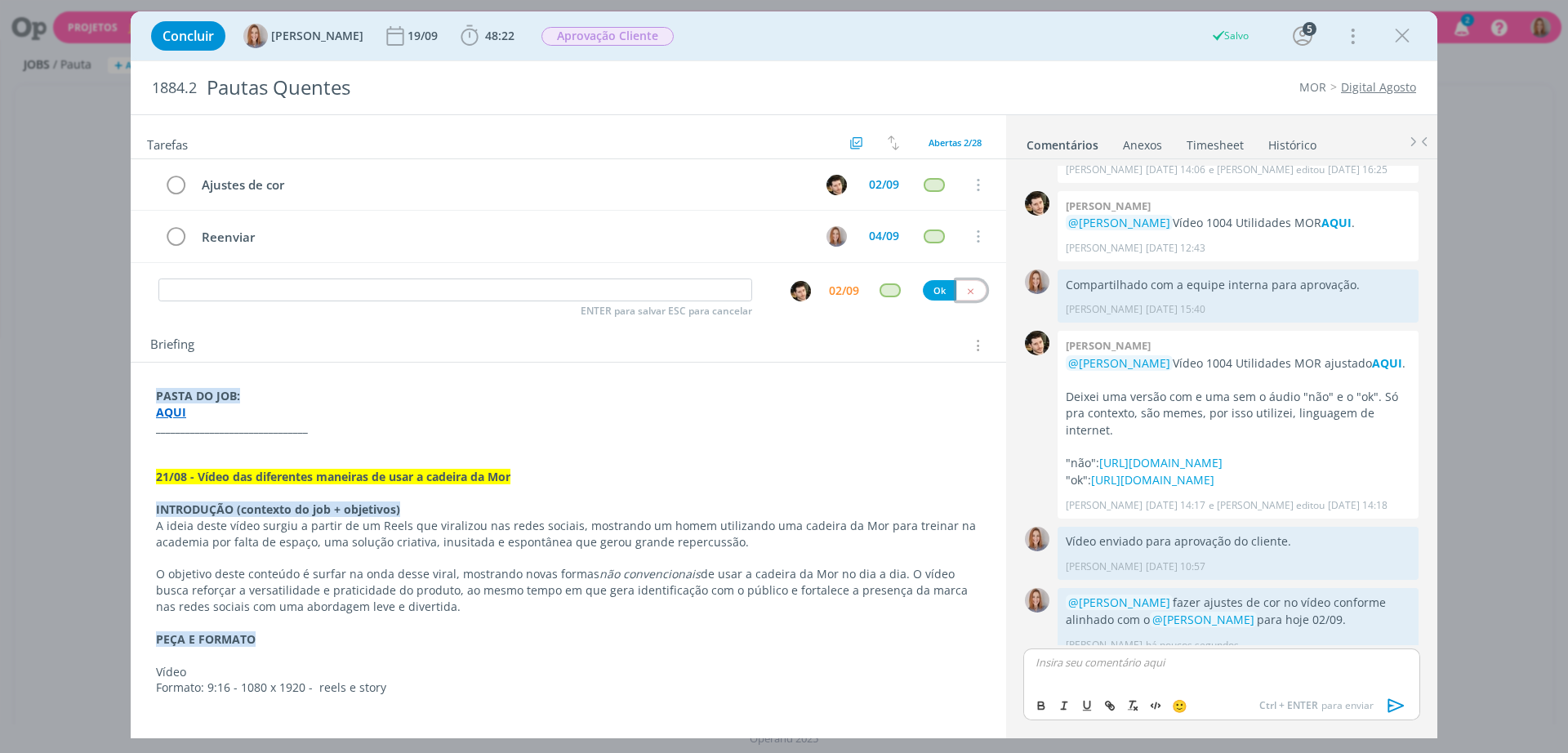
click at [965, 294] on icon "dialog" at bounding box center [970, 291] width 11 height 11
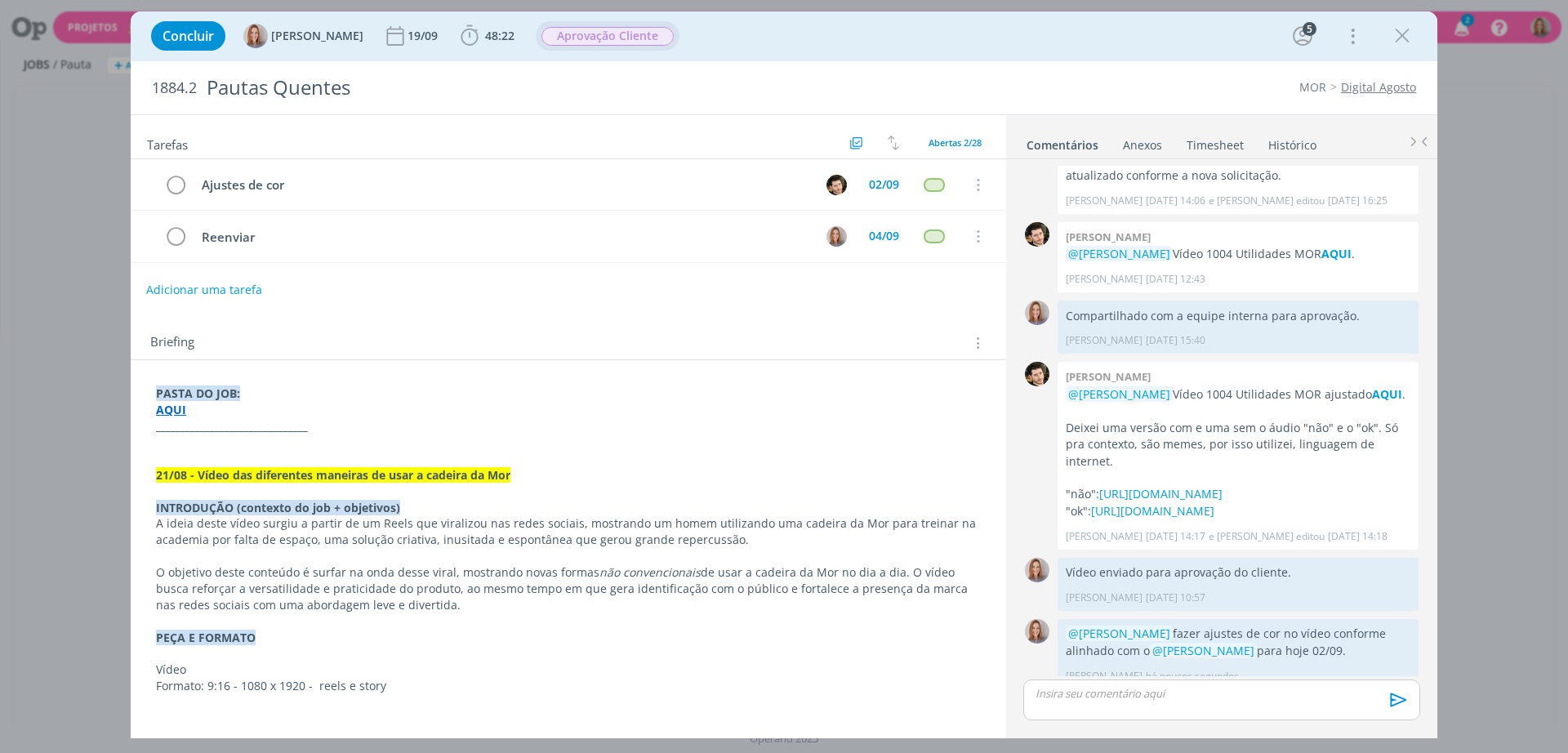
click at [592, 32] on span "Aprovação Cliente" at bounding box center [608, 36] width 133 height 19
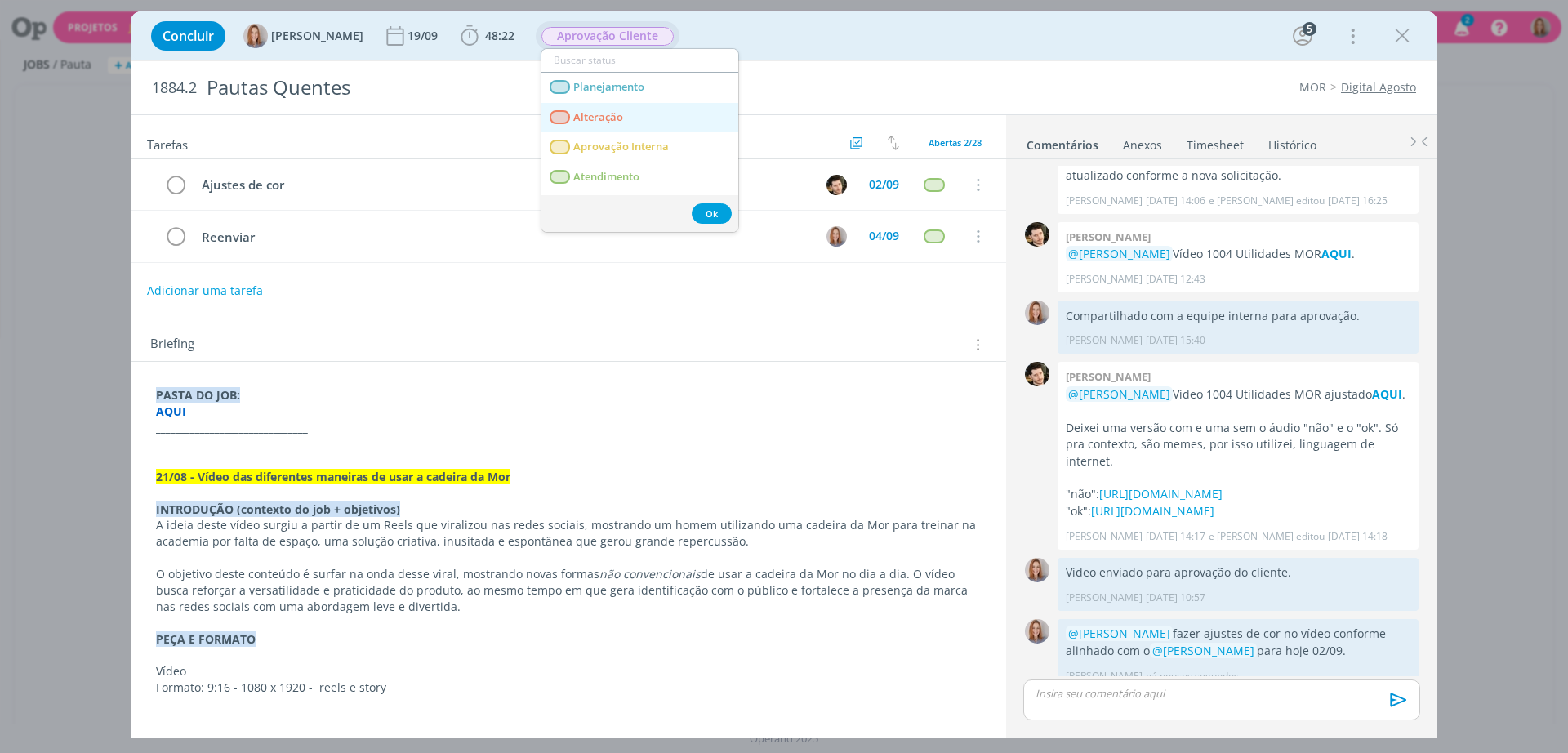
click at [605, 103] on link "Alteração" at bounding box center [639, 117] width 197 height 30
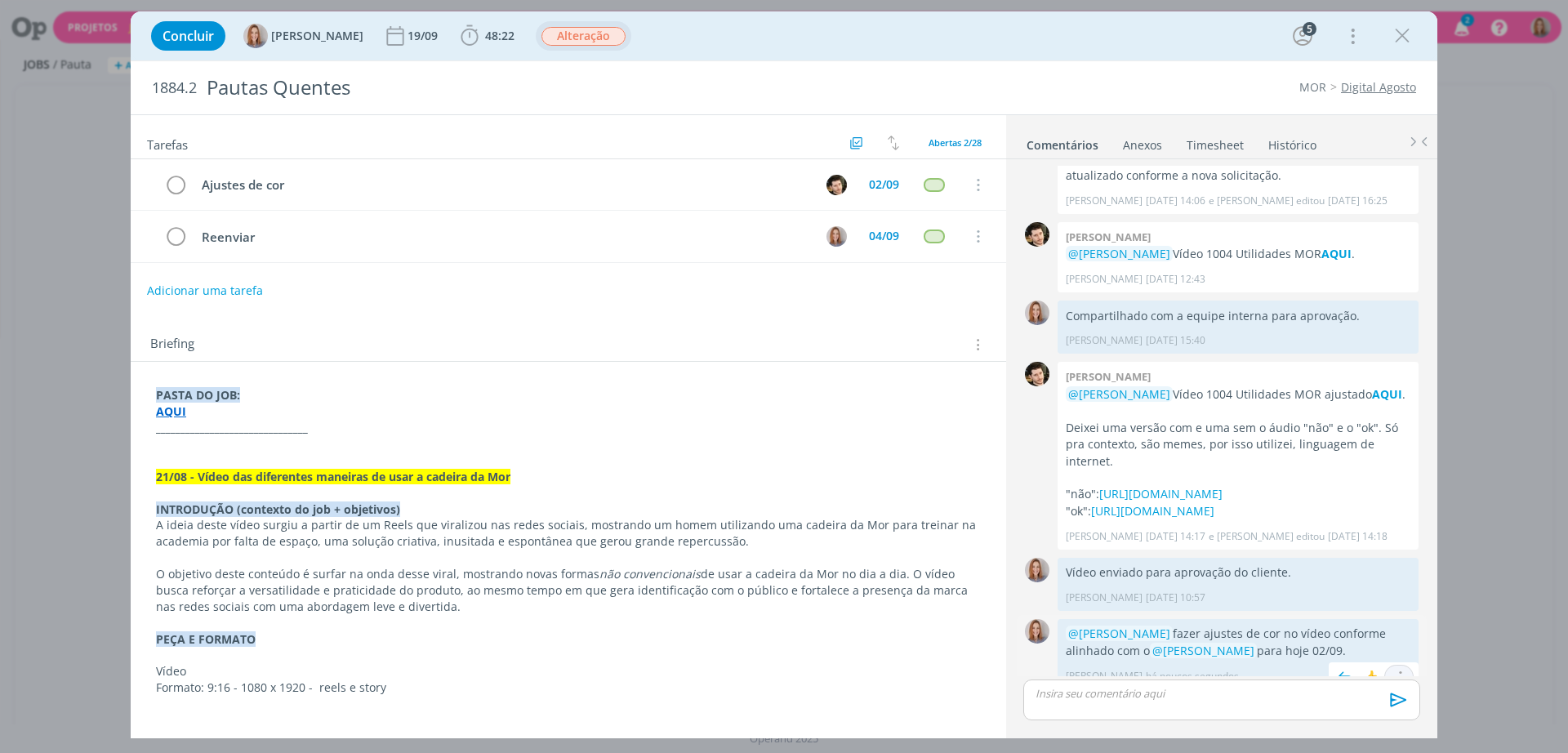
click at [1392, 670] on icon "dialog" at bounding box center [1399, 678] width 18 height 15
click at [1326, 616] on link "Editar" at bounding box center [1343, 628] width 129 height 26
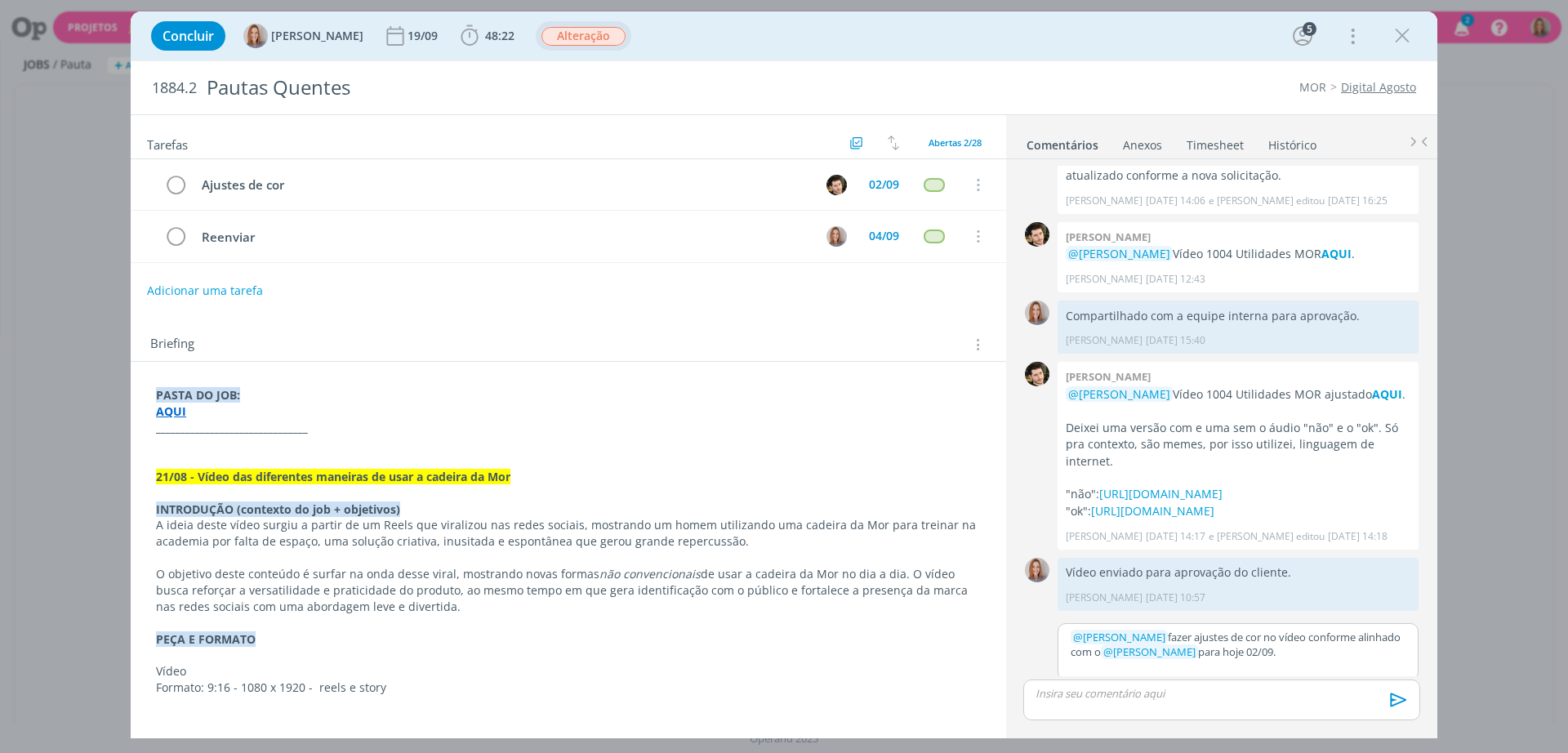
scroll to position [662, 0]
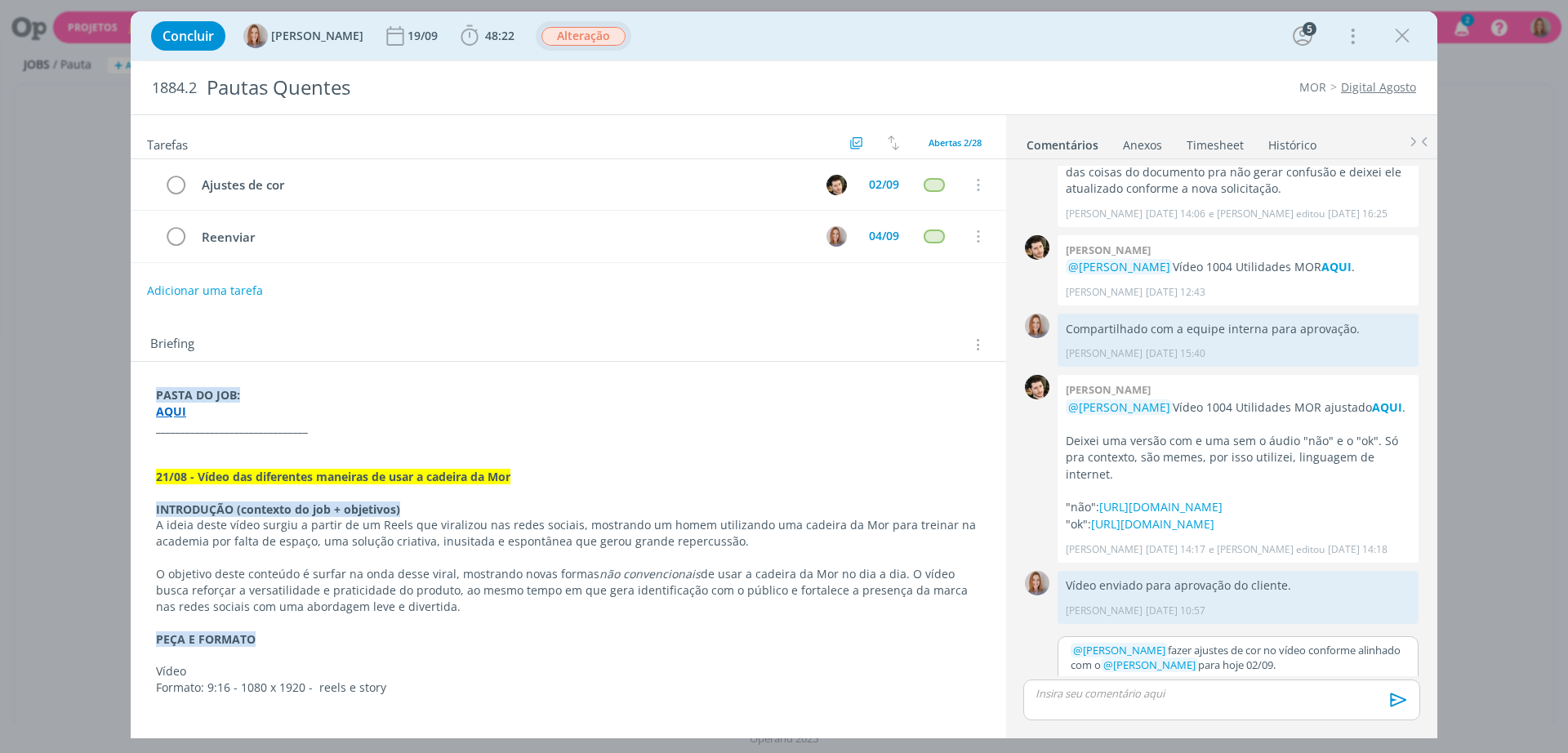
click at [1363, 652] on p "﻿ @ Vinícius Marques ﻿ fazer ajustes de cor no vídeo conforme alinhado com o ﻿ …" at bounding box center [1238, 657] width 335 height 30
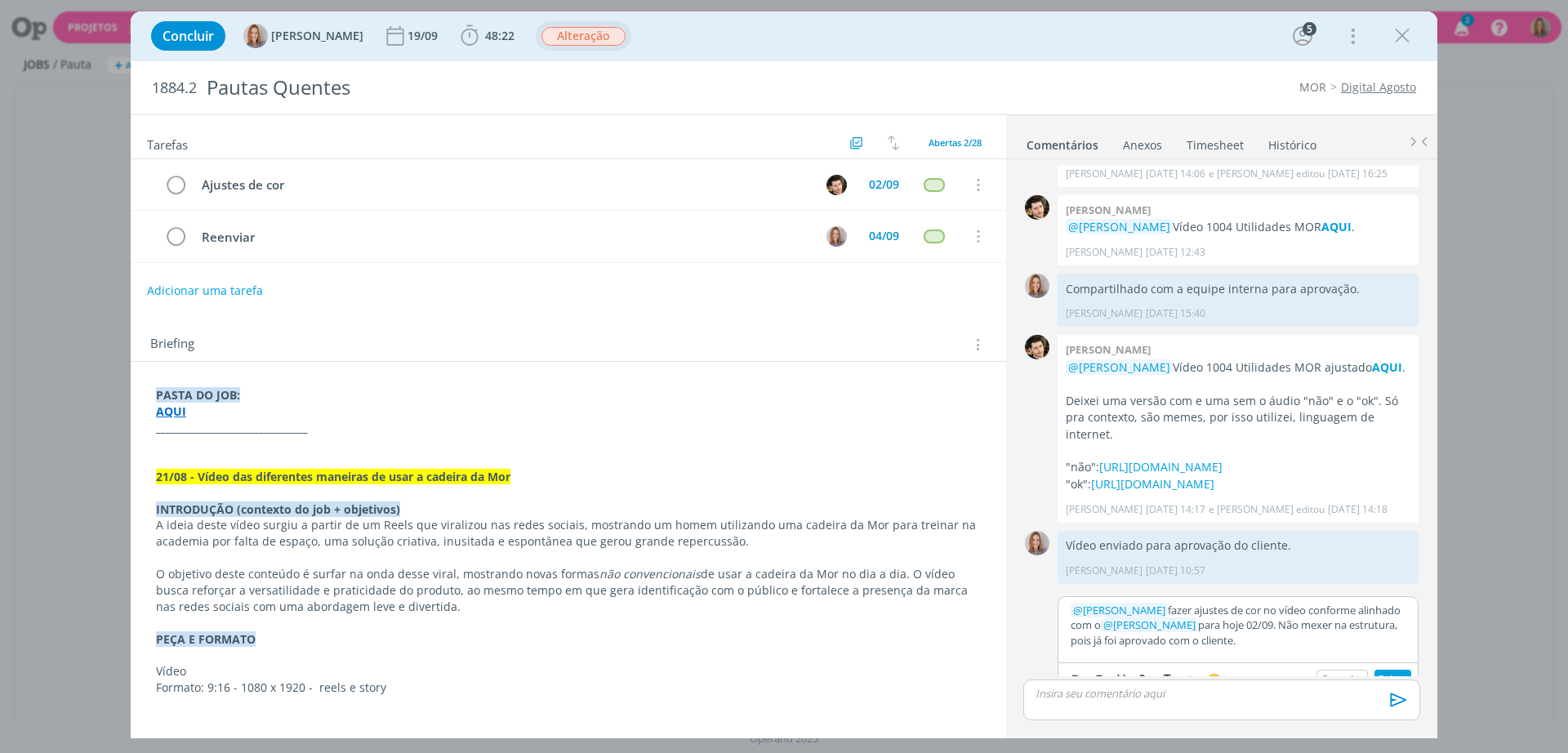
scroll to position [703, 0]
click at [1394, 669] on button "Salvar" at bounding box center [1393, 679] width 36 height 19
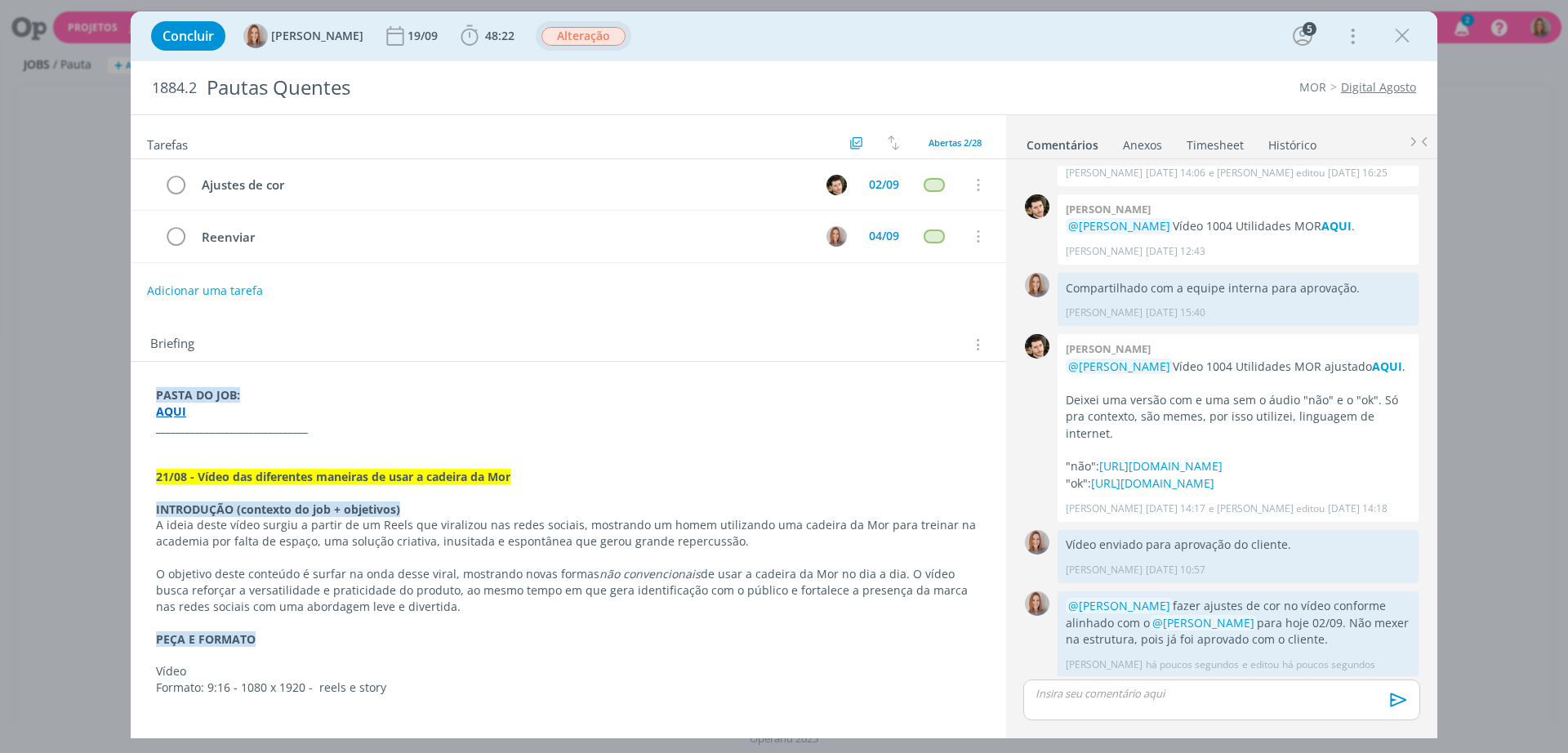
scroll to position [692, 0]
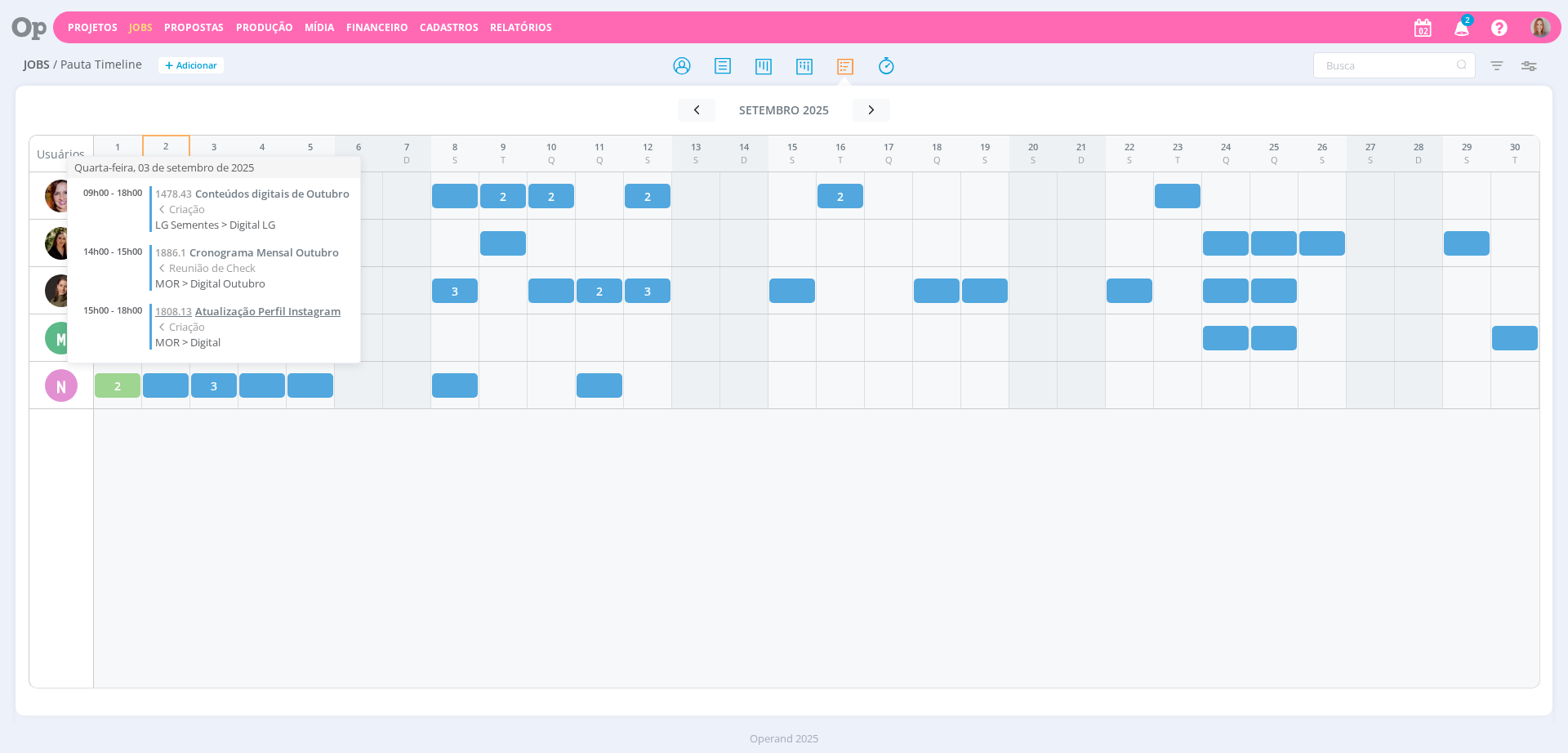
click at [237, 310] on span "Atualização Perfil Instagram" at bounding box center [267, 310] width 145 height 14
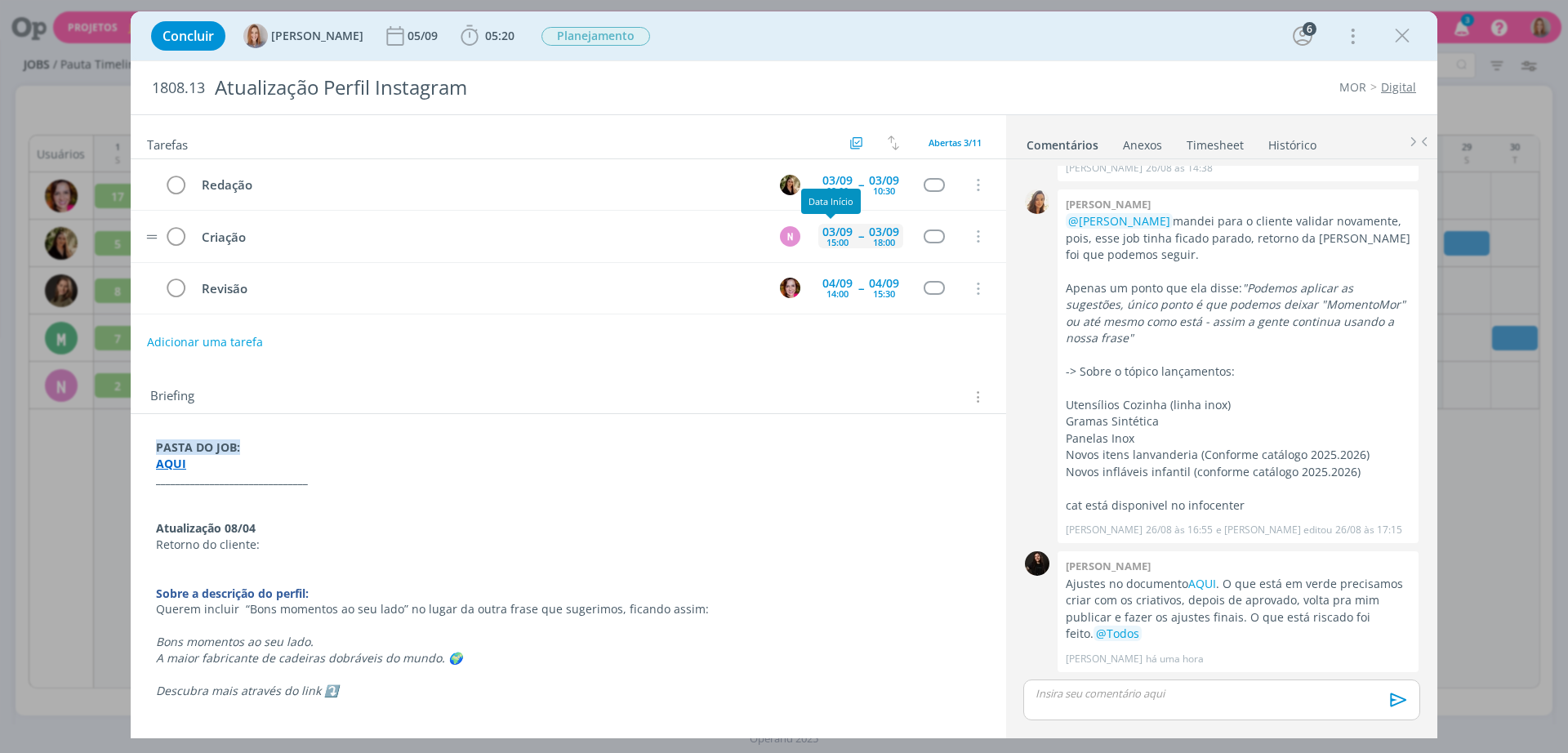
click at [842, 232] on div "03/09" at bounding box center [837, 232] width 30 height 12
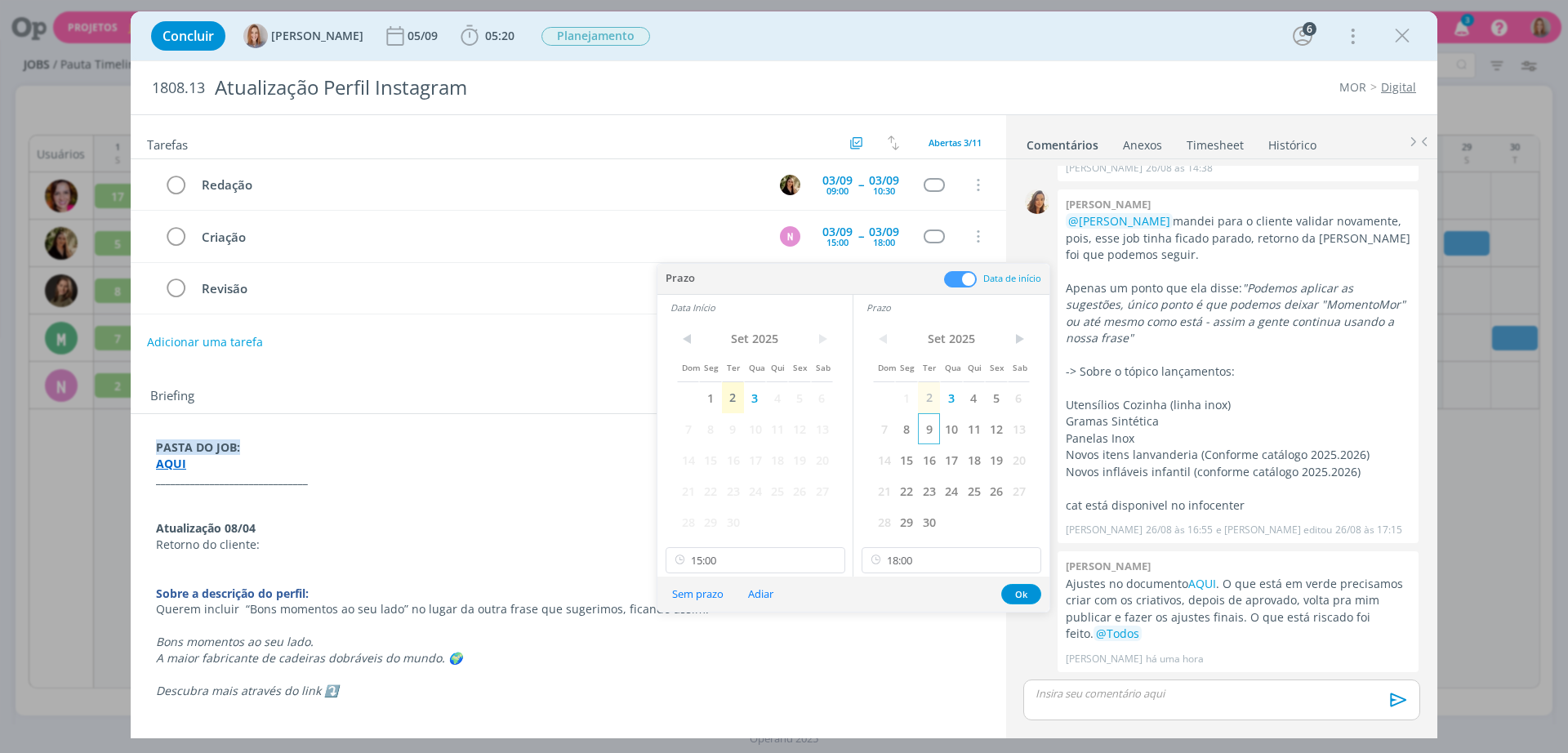
click at [928, 427] on span "9" at bounding box center [929, 428] width 22 height 31
click at [742, 430] on span "9" at bounding box center [733, 428] width 22 height 31
click at [1014, 597] on button "Ok" at bounding box center [1022, 594] width 40 height 20
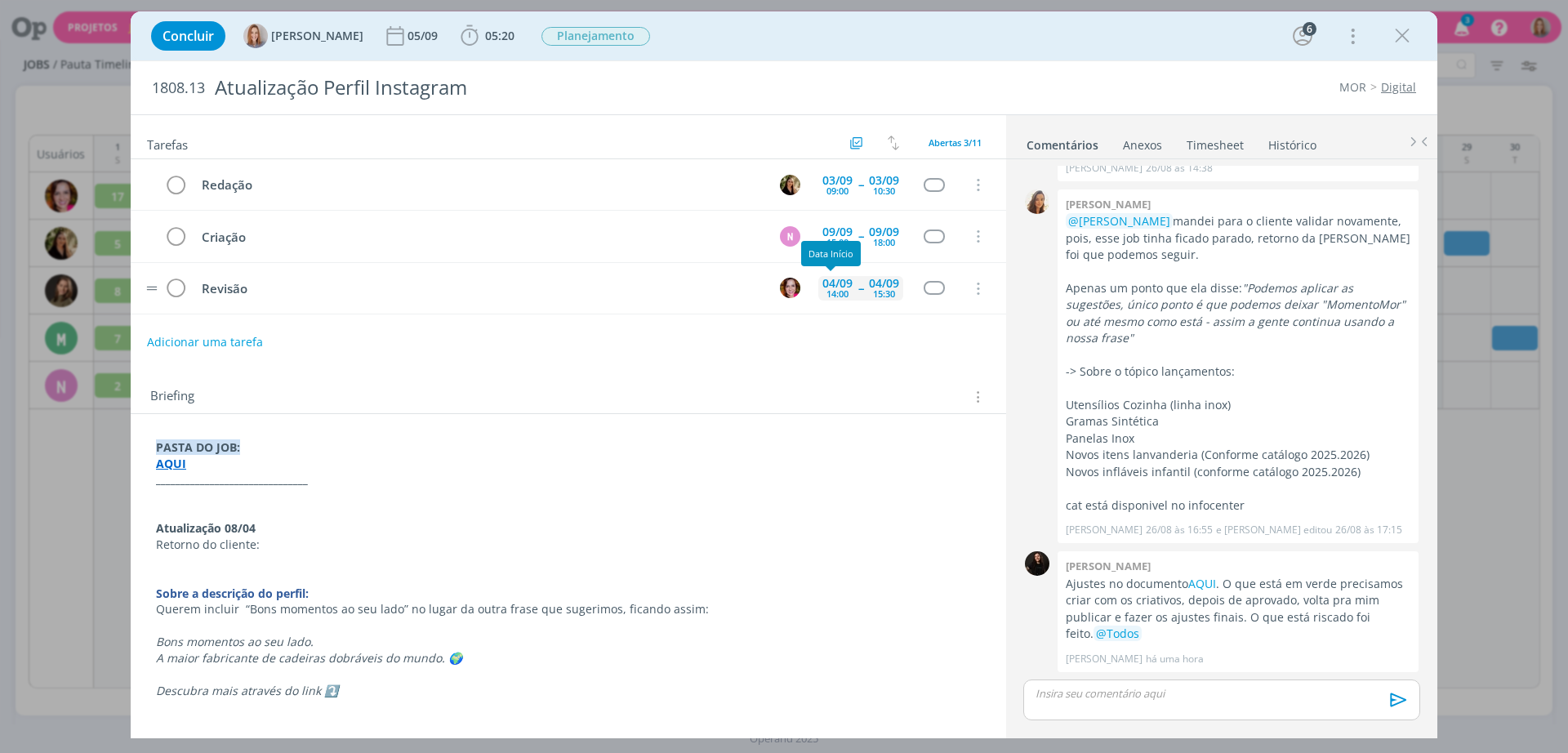
click at [830, 298] on div "14:00" at bounding box center [837, 293] width 22 height 9
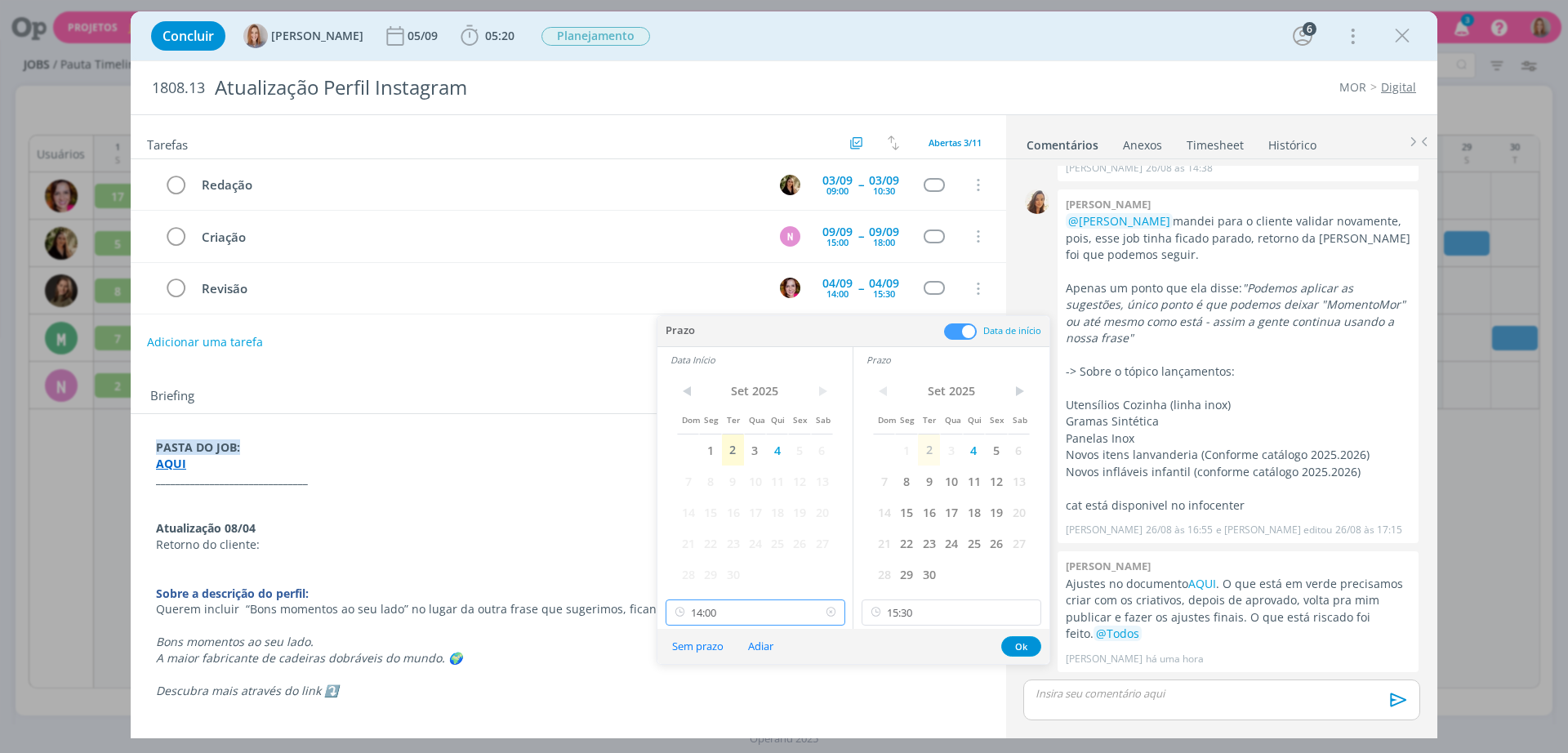
click at [736, 620] on input "14:00" at bounding box center [755, 612] width 180 height 26
click at [710, 552] on div "13:00" at bounding box center [758, 553] width 183 height 30
type input "13:00"
click at [906, 615] on input "15:30" at bounding box center [951, 612] width 180 height 26
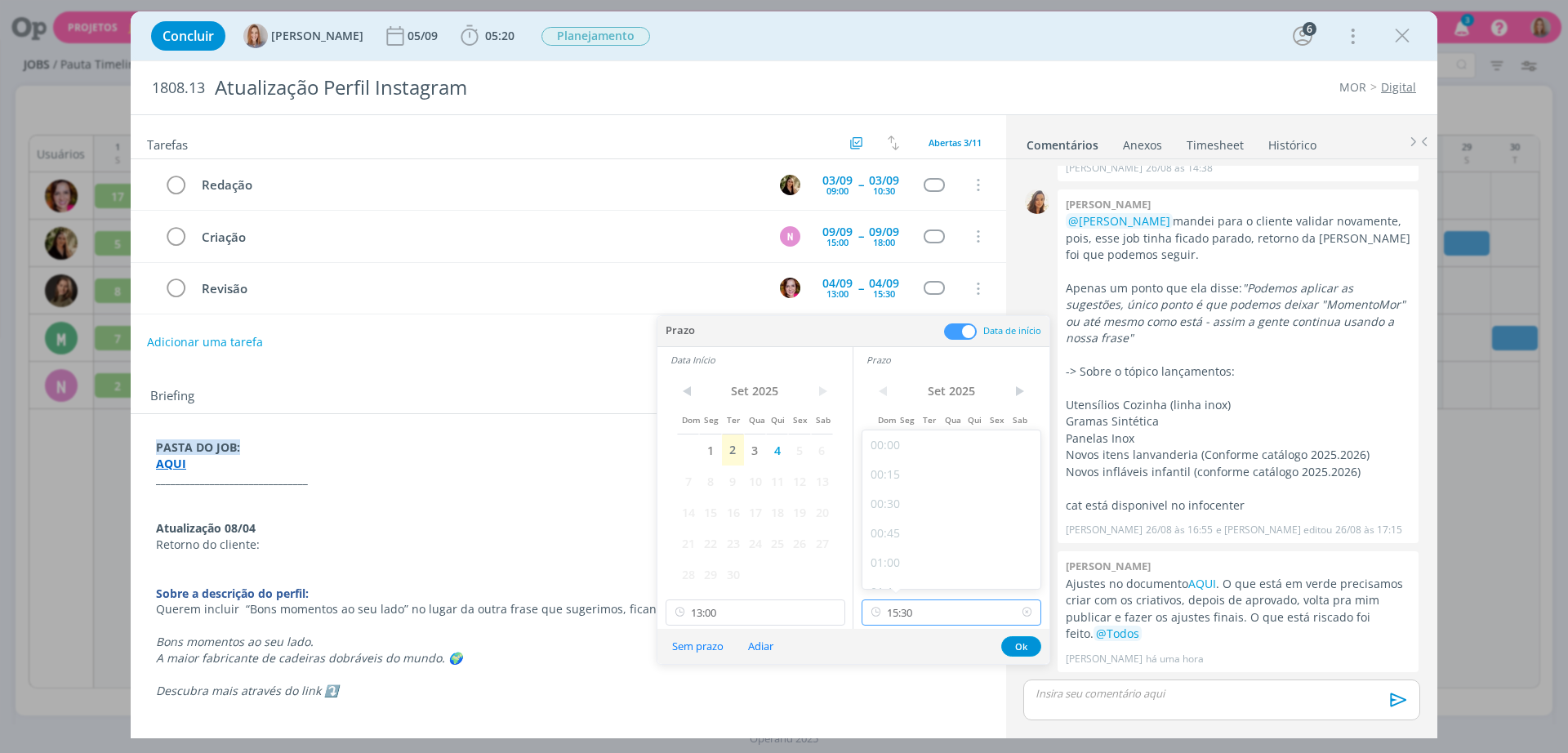
scroll to position [1699, 0]
click at [901, 455] on div "14:30" at bounding box center [953, 451] width 183 height 30
type input "14:30"
click at [1025, 652] on button "Ok" at bounding box center [1022, 646] width 40 height 20
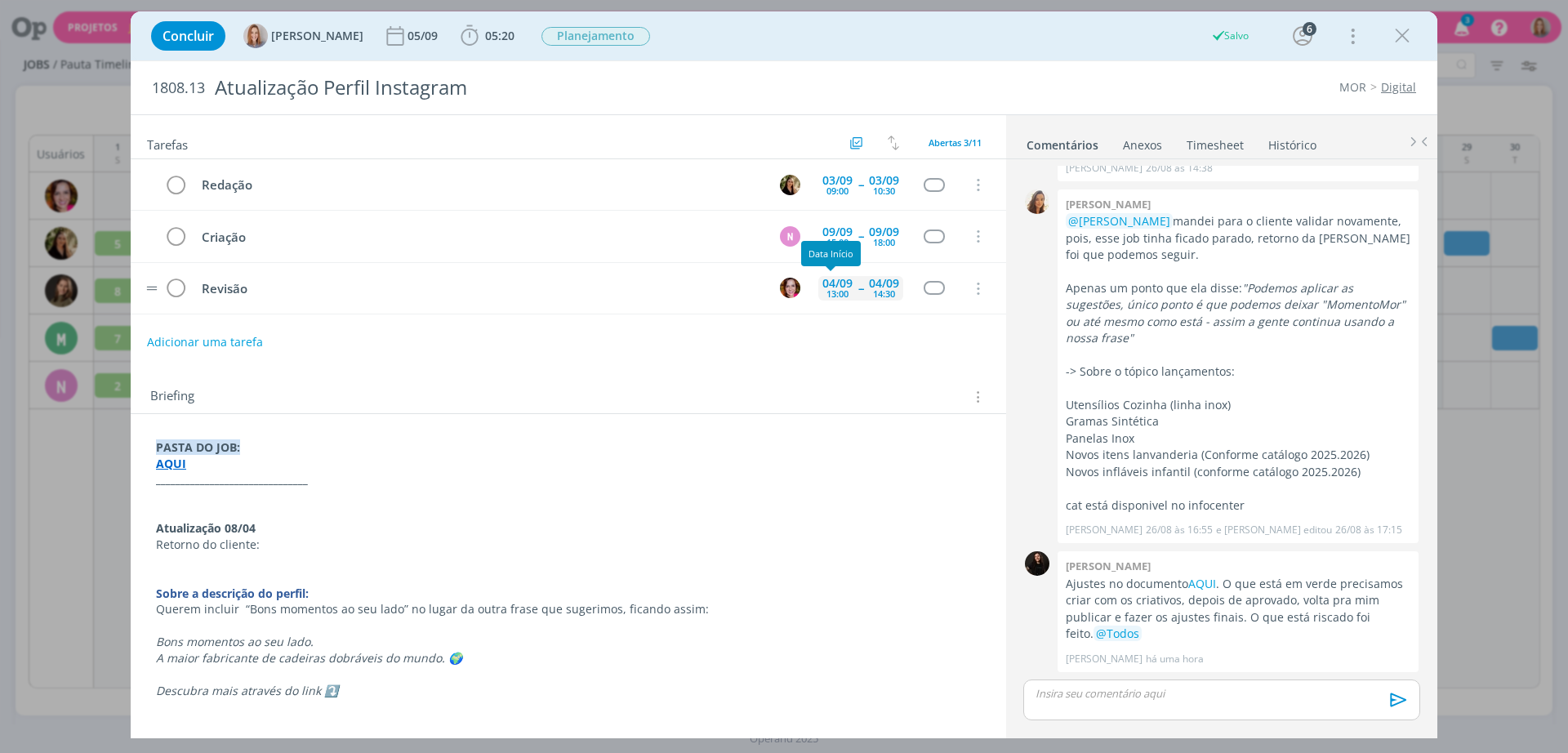
click at [823, 279] on div "04/09" at bounding box center [837, 283] width 30 height 12
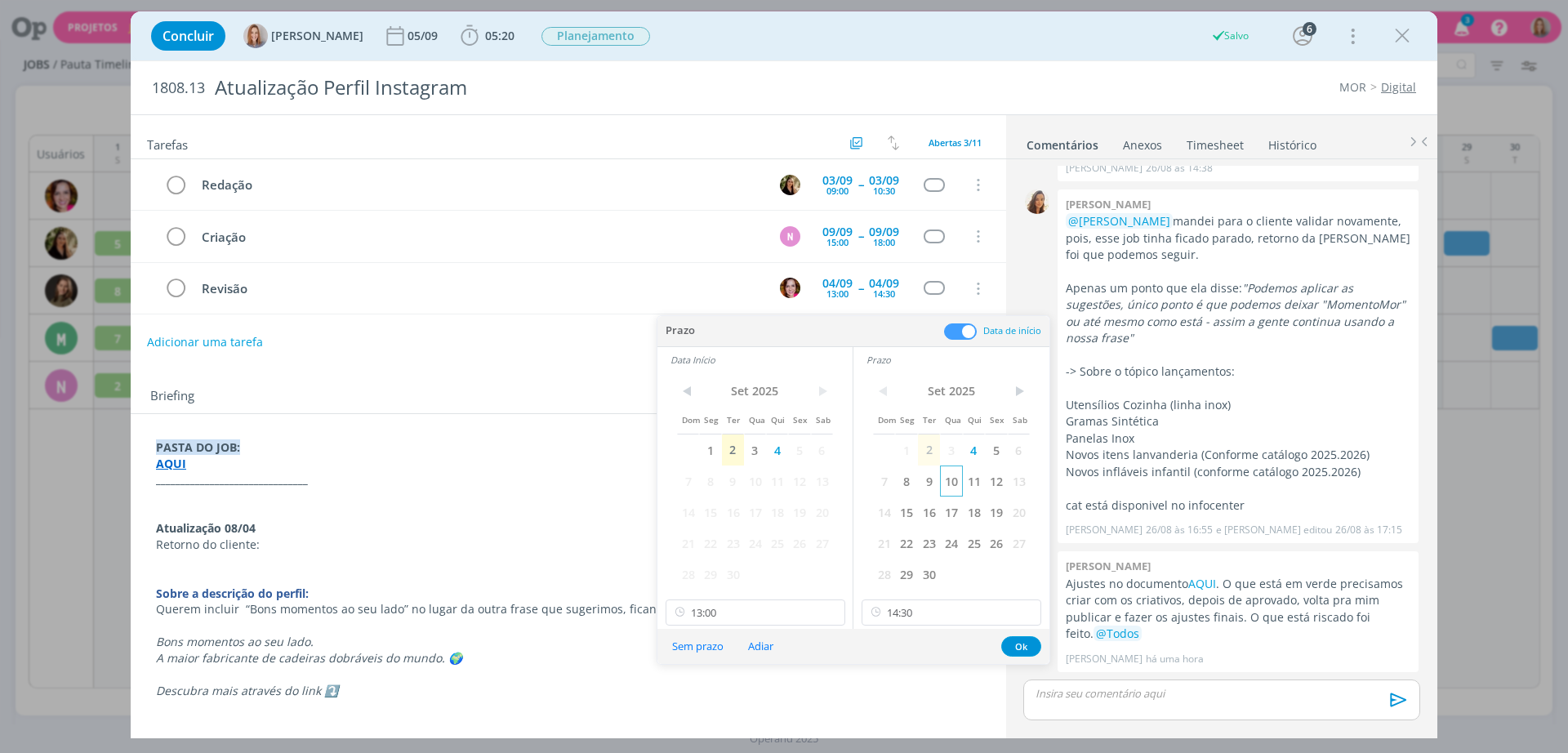
click at [947, 484] on span "10" at bounding box center [951, 481] width 22 height 31
click at [766, 480] on span "11" at bounding box center [777, 481] width 22 height 31
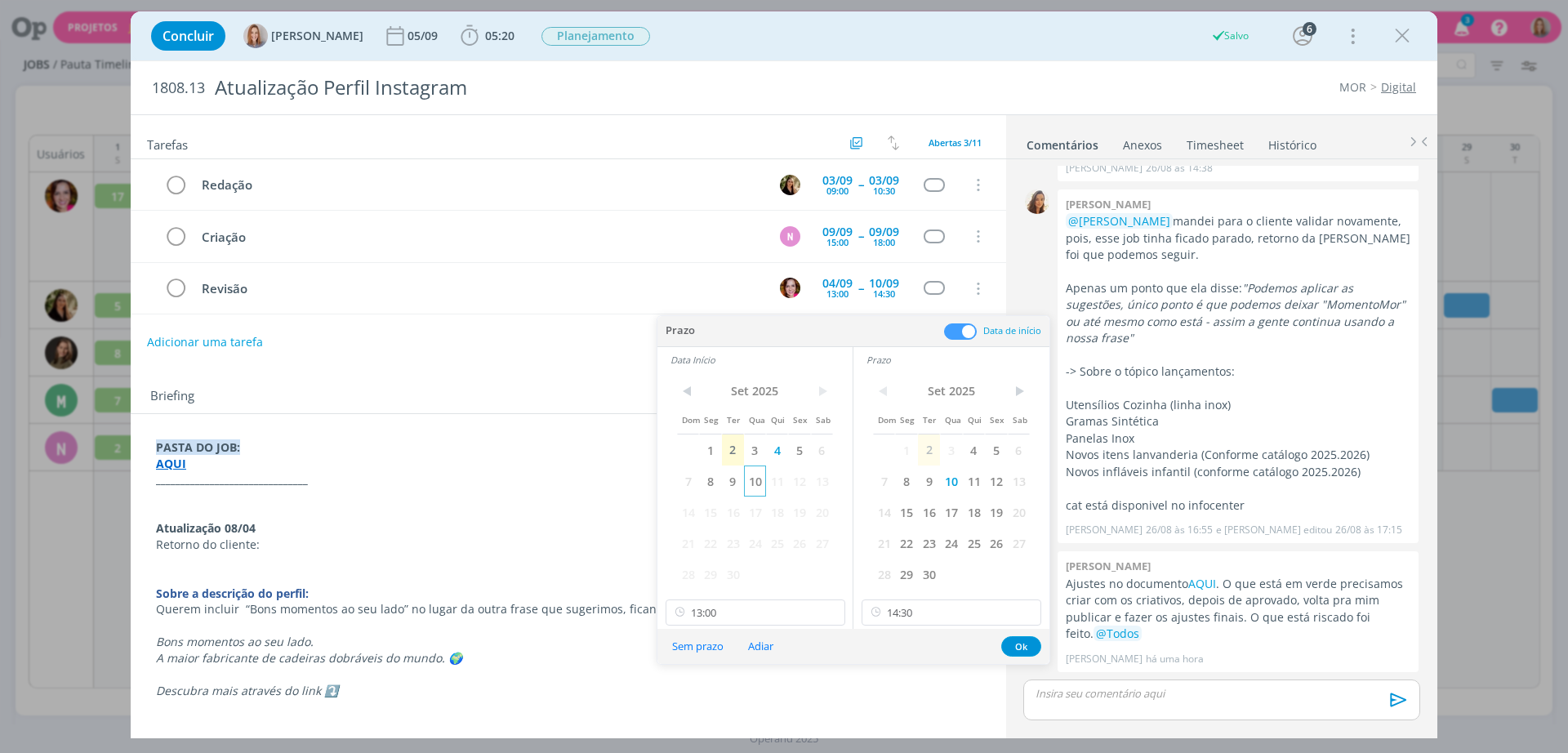
click at [761, 480] on span "10" at bounding box center [755, 481] width 22 height 31
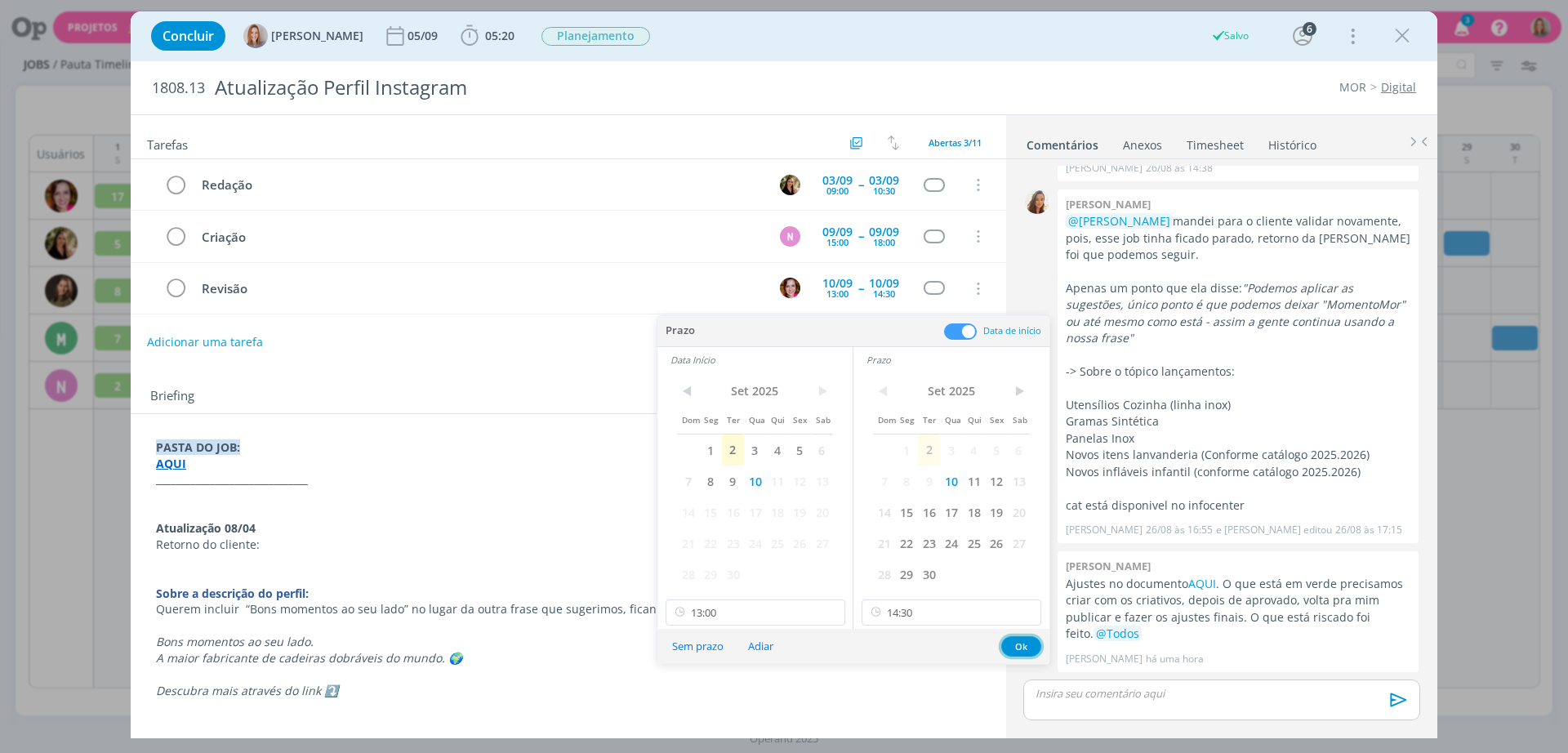
click at [1023, 644] on button "Ok" at bounding box center [1022, 646] width 40 height 20
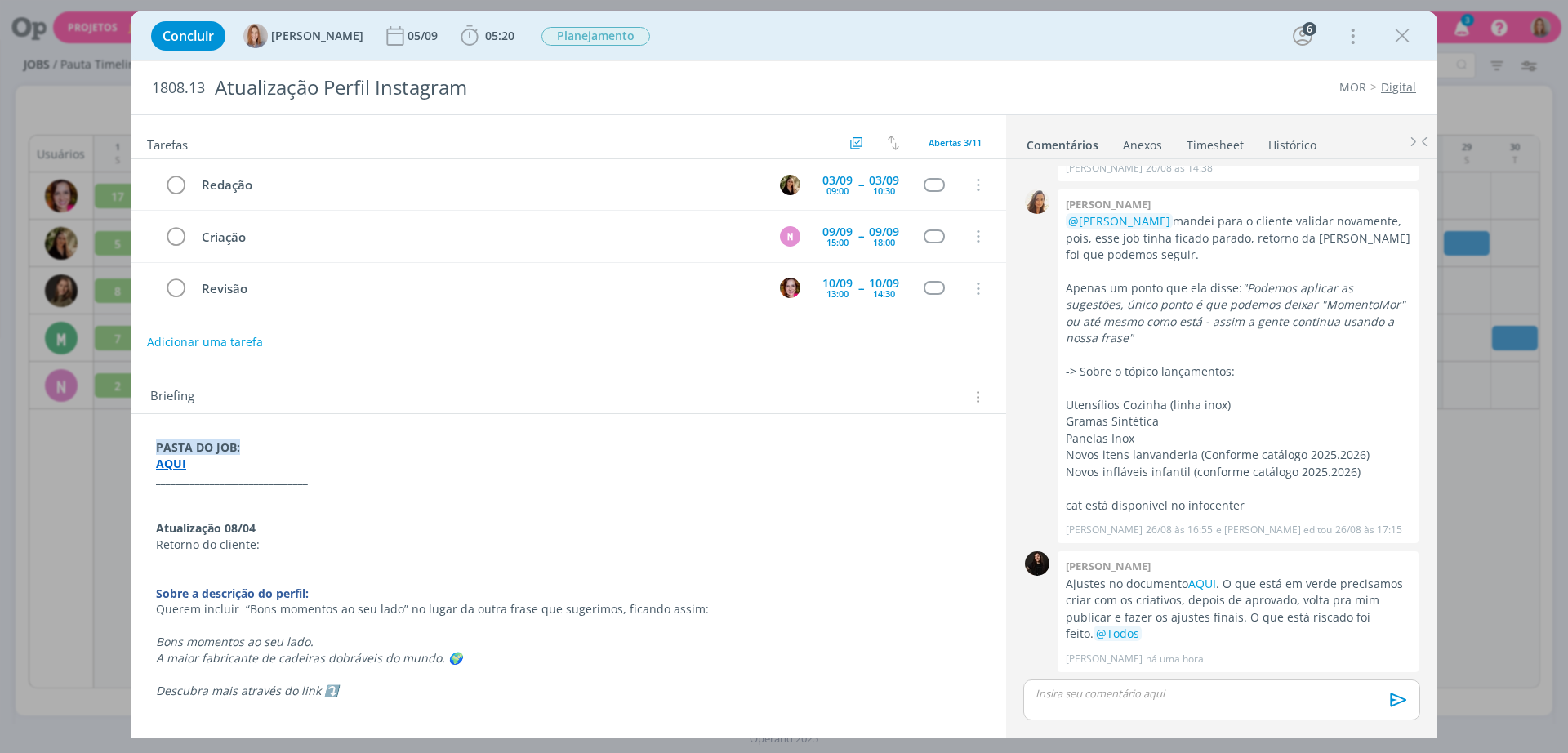
click at [896, 345] on div "Adicionar uma tarefa" at bounding box center [568, 342] width 876 height 30
click at [412, 30] on div "05/09" at bounding box center [423, 36] width 34 height 12
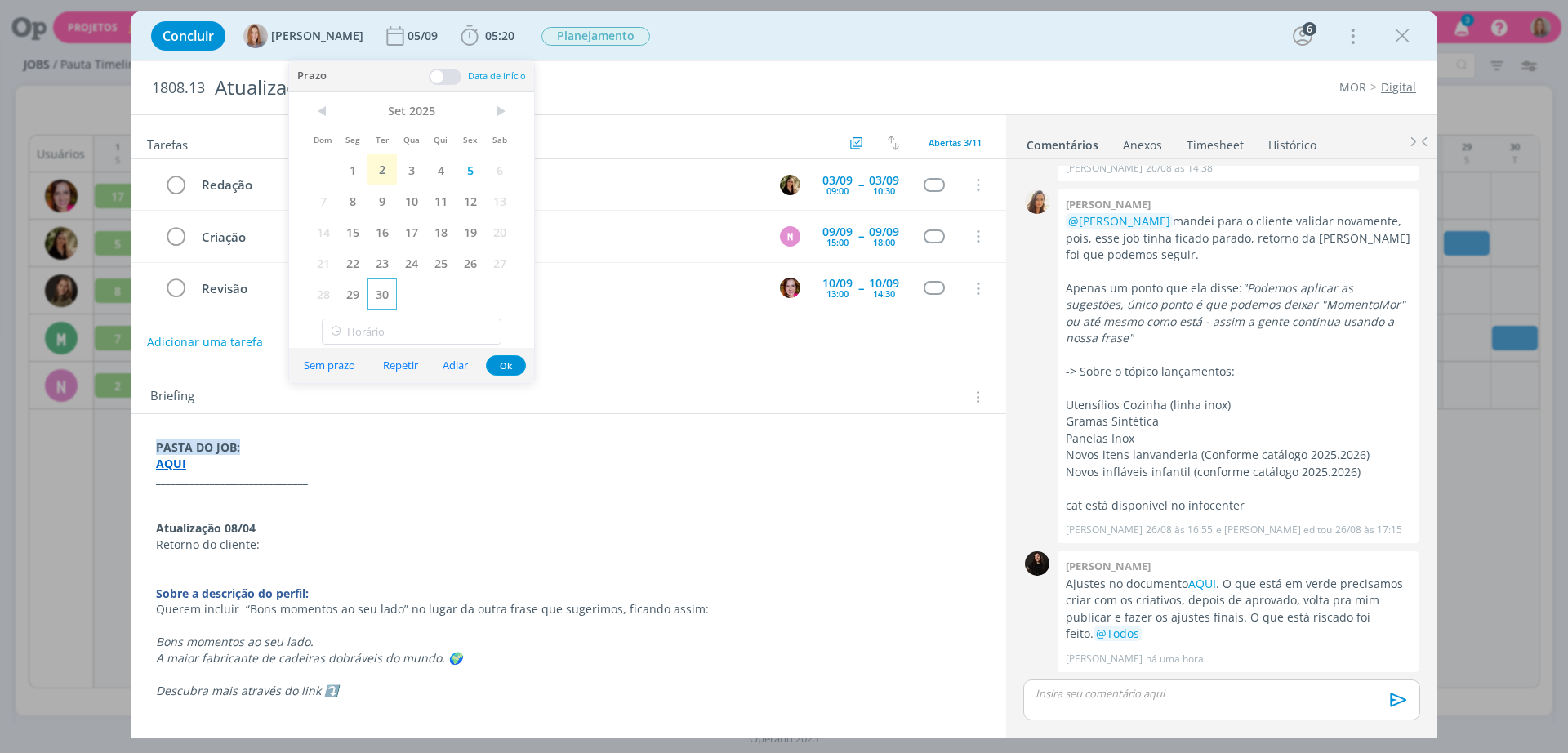
click at [380, 293] on span "30" at bounding box center [382, 294] width 30 height 31
click at [504, 358] on button "Ok" at bounding box center [506, 365] width 40 height 20
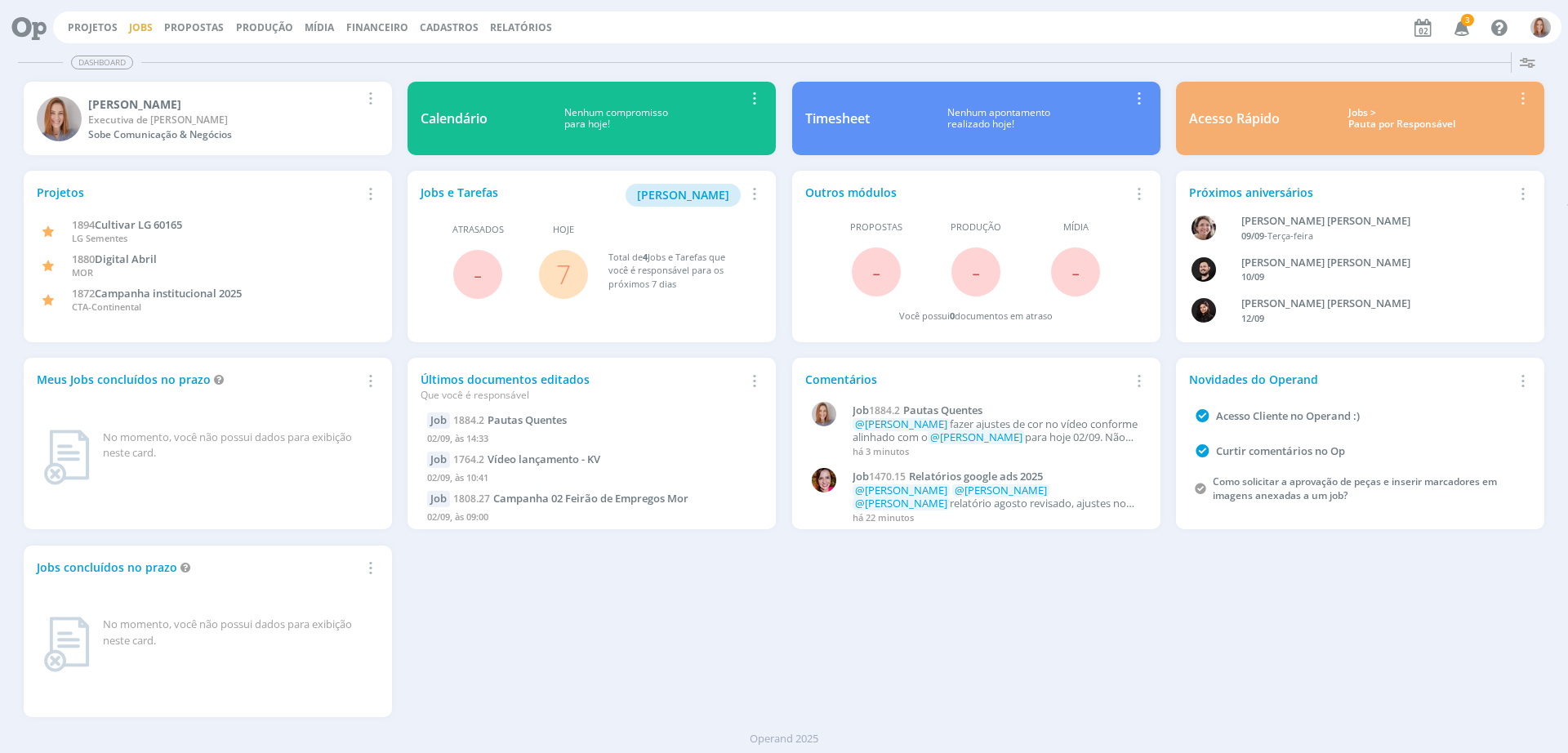
click at [137, 26] on link "Jobs" at bounding box center [140, 27] width 24 height 13
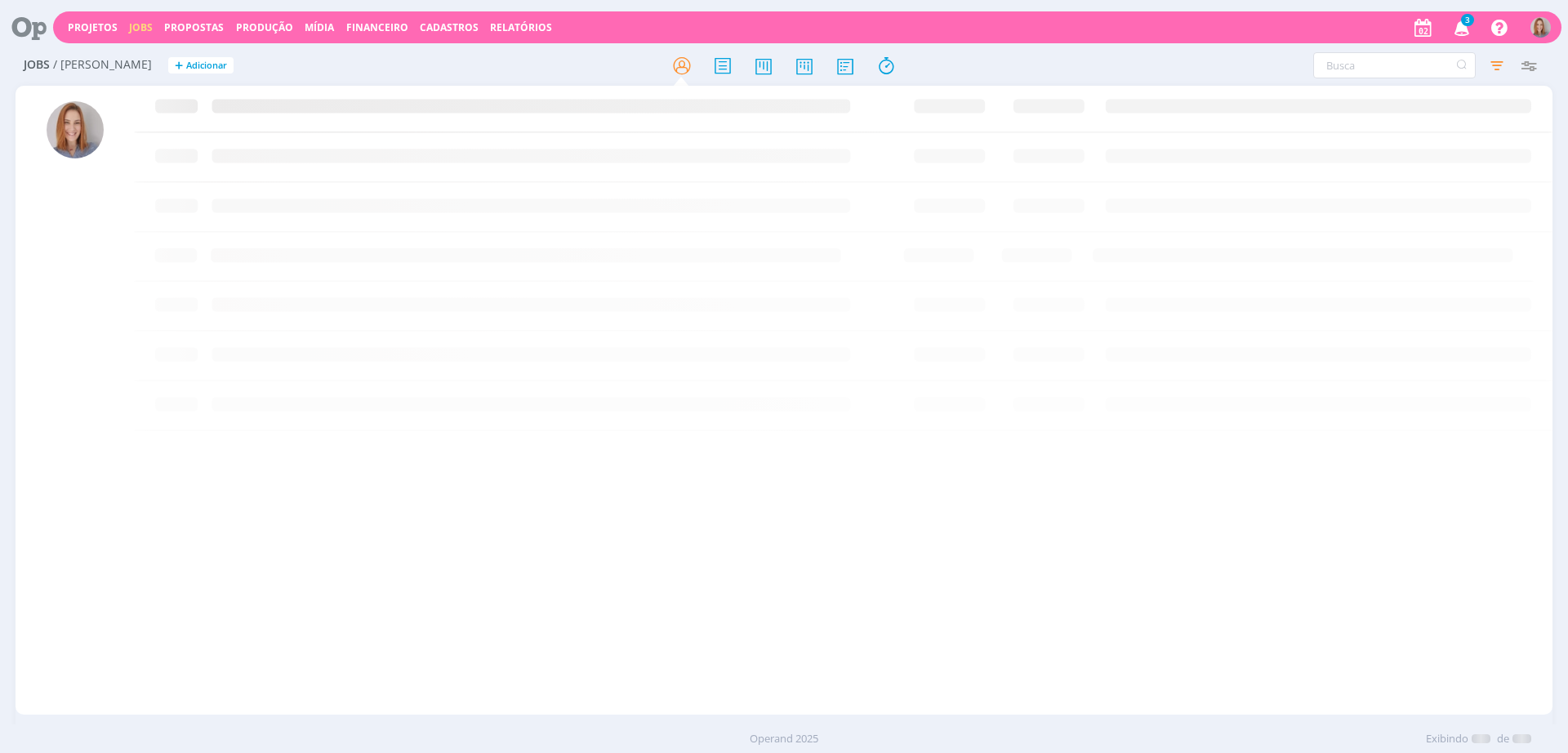
click at [854, 50] on icon at bounding box center [845, 65] width 30 height 32
click at [853, 61] on icon at bounding box center [845, 65] width 30 height 32
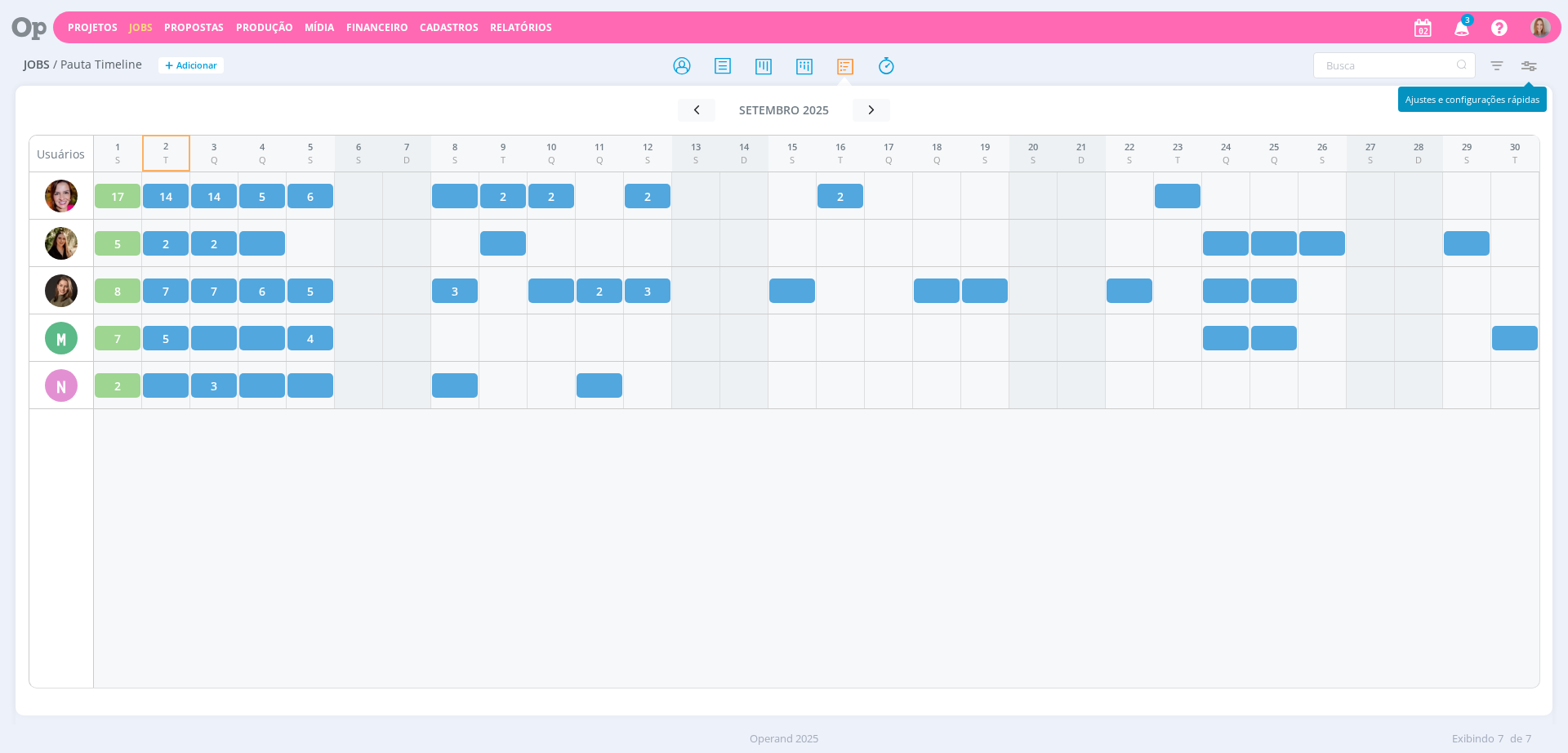
click at [1529, 61] on icon "button" at bounding box center [1528, 65] width 30 height 30
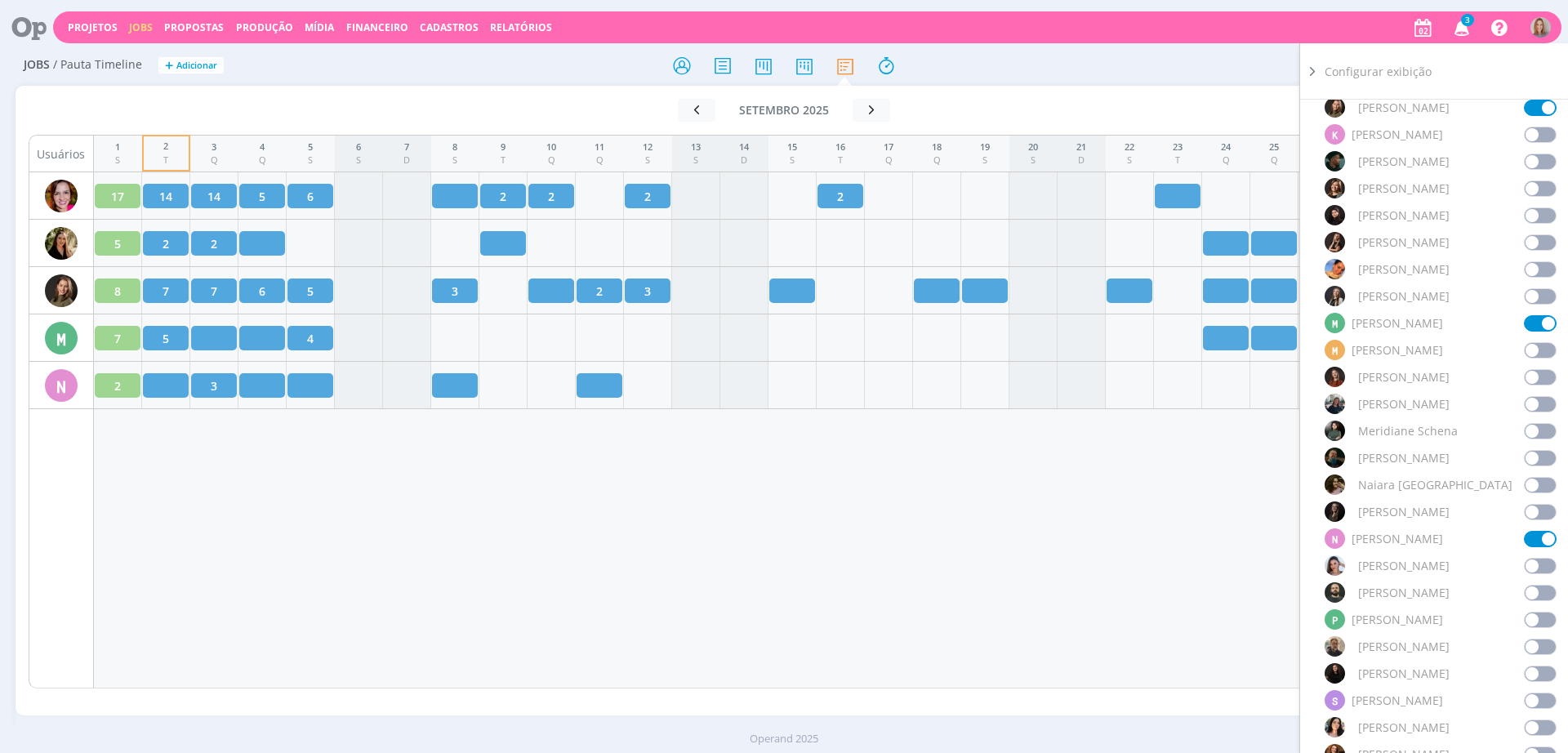
scroll to position [1021, 0]
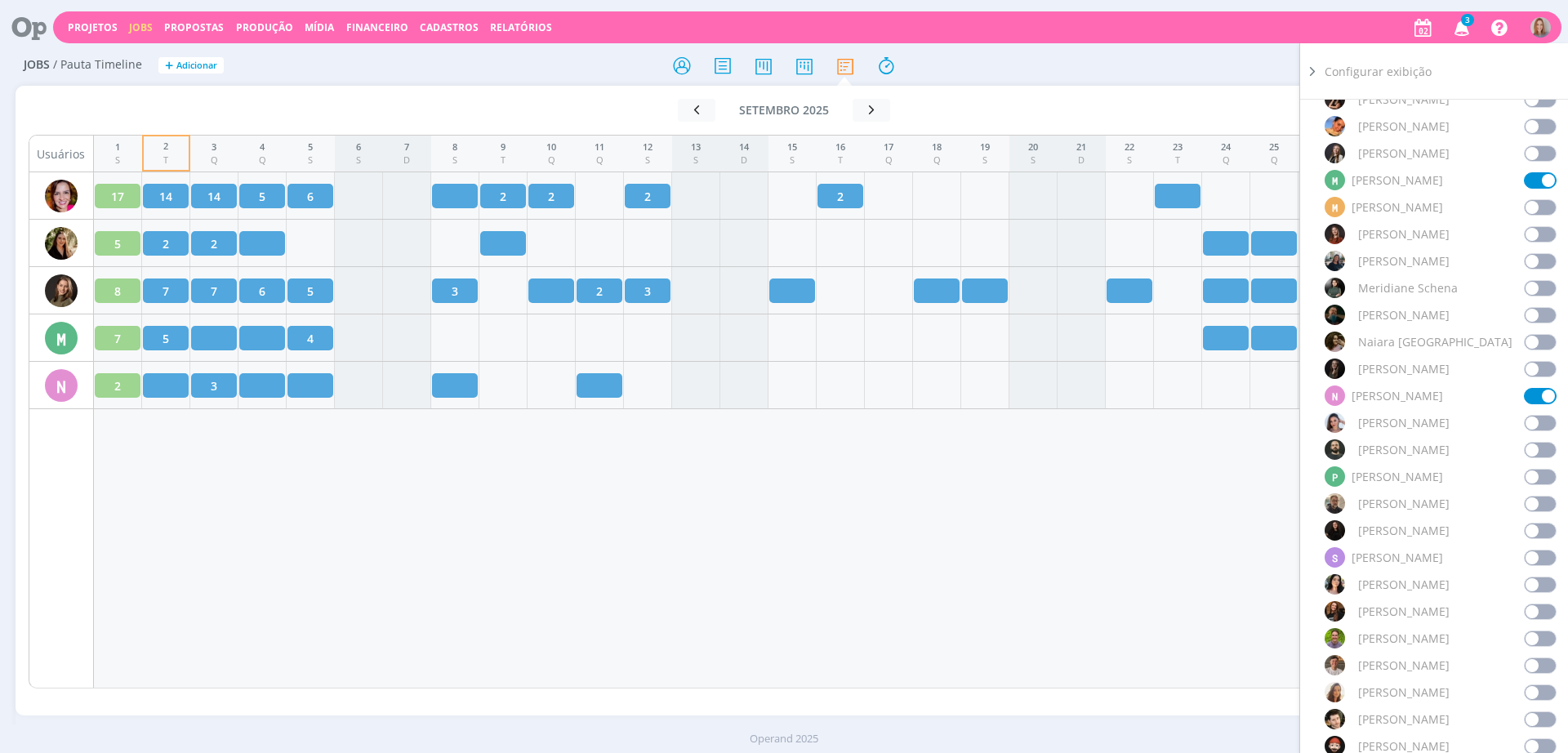
click at [1542, 496] on span at bounding box center [1540, 503] width 33 height 16
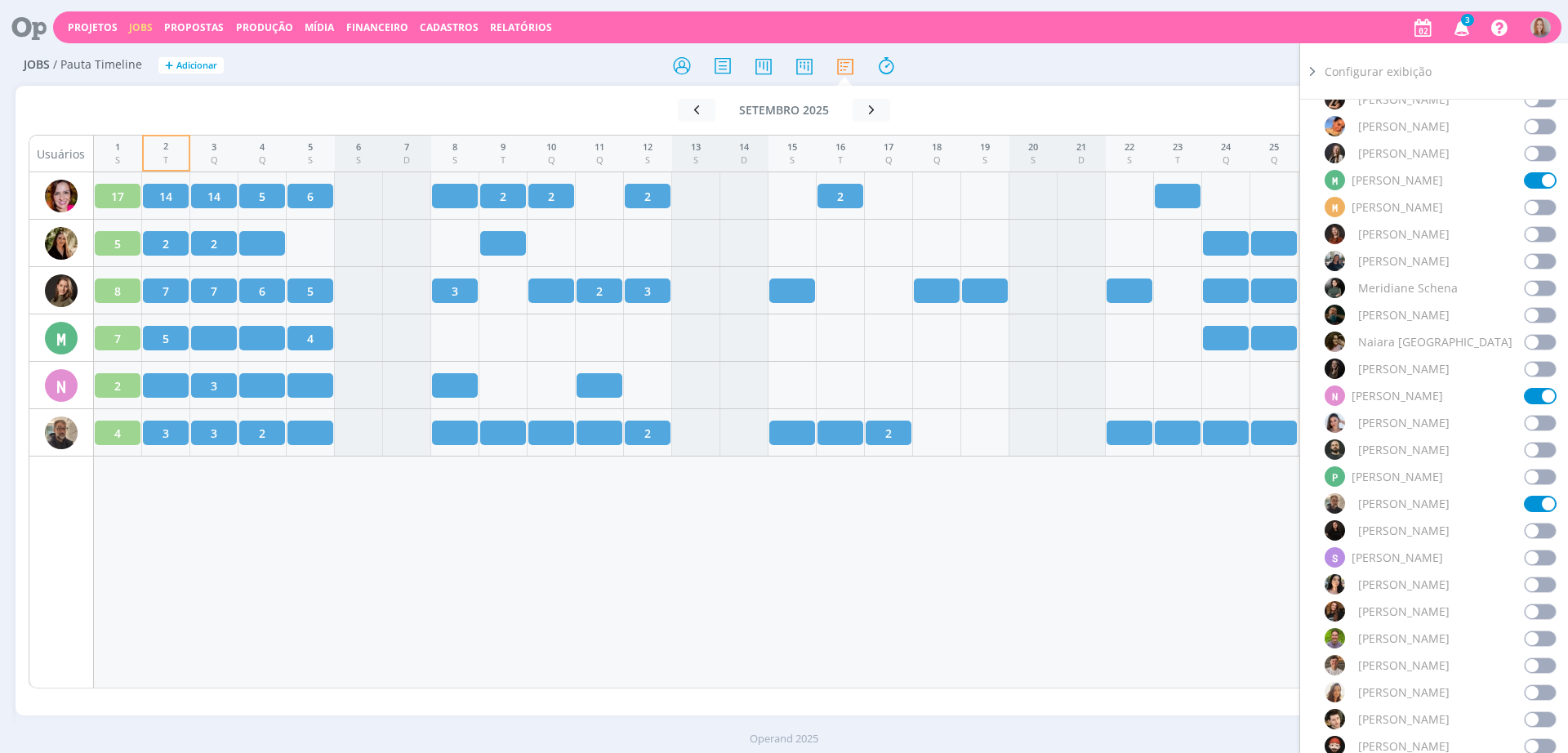
click at [339, 539] on div "1 S 2 T 3 Q 4 Q 5 S 6 S 7 D 8 S 9 T 10 Q 11 Q 12 S 13 S 14 D 15 S 16 T 17 Q 18 …" at bounding box center [817, 411] width 1446 height 554
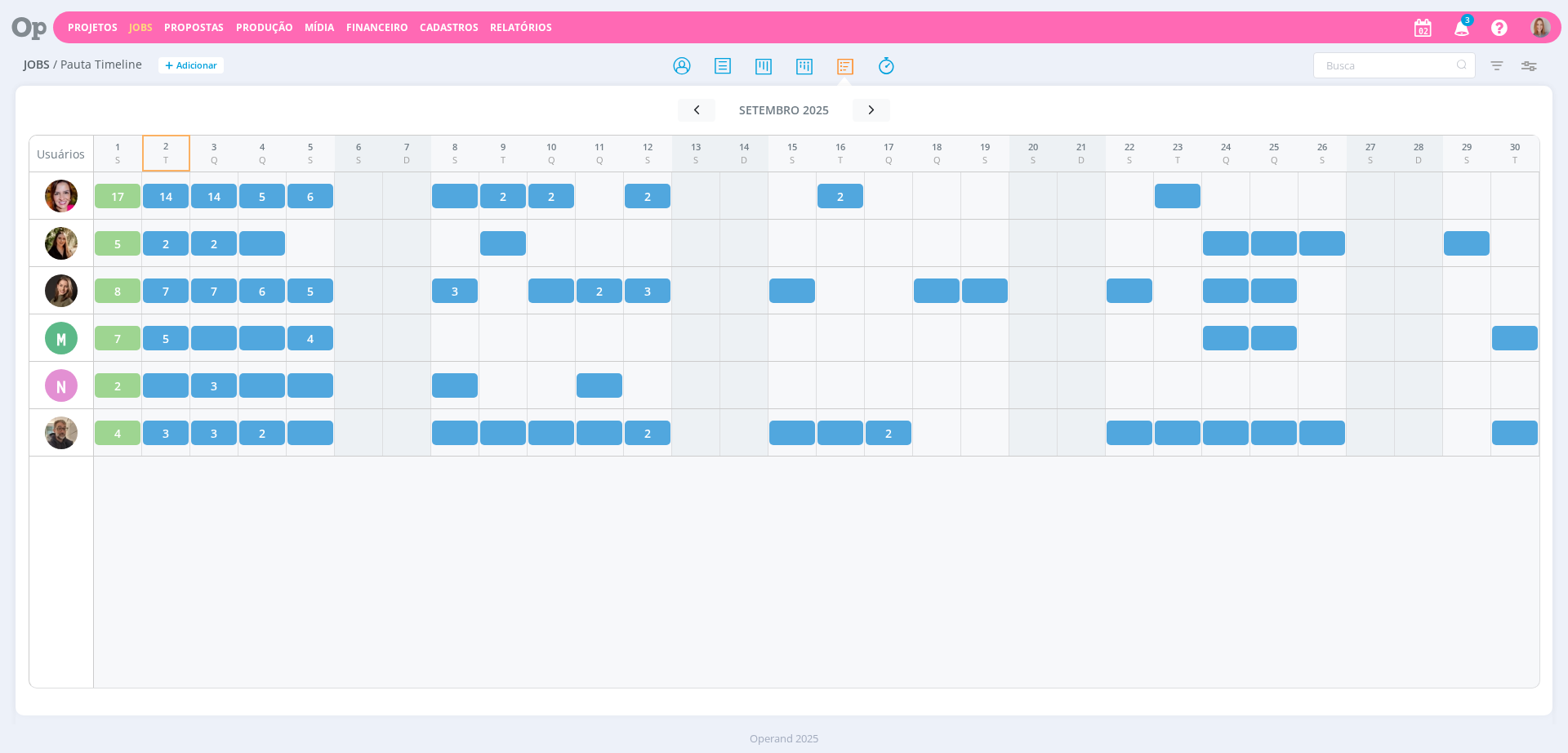
click at [254, 507] on div "1 S 2 T 3 Q 4 Q 5 S 6 S 7 D 8 S 9 T 10 Q 11 Q 12 S 13 S 14 D 15 S 16 T 17 Q 18 …" at bounding box center [817, 411] width 1446 height 554
click at [306, 503] on div "1 S 2 T 3 Q 4 Q 5 S 6 S 7 D 8 S 9 T 10 Q 11 Q 12 S 13 S 14 D 15 S 16 T 17 Q 18 …" at bounding box center [817, 411] width 1446 height 554
click at [277, 539] on div "1 S 2 T 3 Q 4 Q 5 S 6 S 7 D 8 S 9 T 10 Q 11 Q 12 S 13 S 14 D 15 S 16 T 17 Q 18 …" at bounding box center [817, 411] width 1446 height 554
click at [903, 540] on div "1 S 2 T 3 Q 4 Q 5 S 6 S 7 D 8 S 9 T 10 Q 11 Q 12 S 13 S 14 D 15 S 16 T 17 Q 18 …" at bounding box center [817, 411] width 1446 height 554
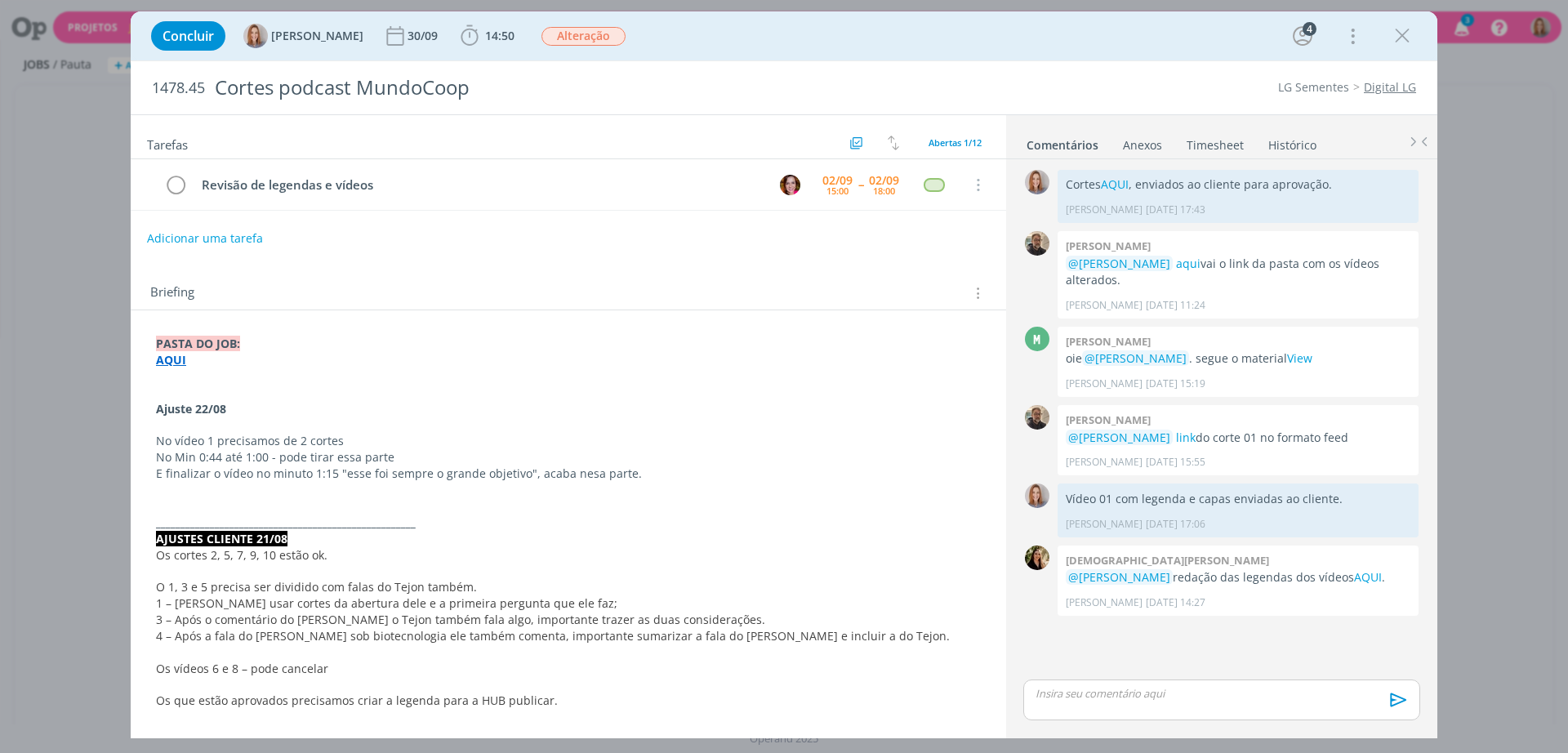
click at [712, 261] on div "Tarefas Usar Job de template Criar template a partir deste job Visualizar Templ…" at bounding box center [568, 420] width 876 height 610
click at [1354, 576] on link "AQUI" at bounding box center [1367, 577] width 28 height 15
click at [177, 364] on strong "AQUI" at bounding box center [170, 360] width 30 height 15
click at [244, 389] on link "https://sobeae.sharepoint.com/:f:/s/SOBEAE/El3guGvdKQ1EiR9lzc5y88QBudgX6v5LR-Xf…" at bounding box center [262, 391] width 123 height 21
click at [481, 252] on div "Adicionar uma tarefa" at bounding box center [568, 238] width 876 height 30
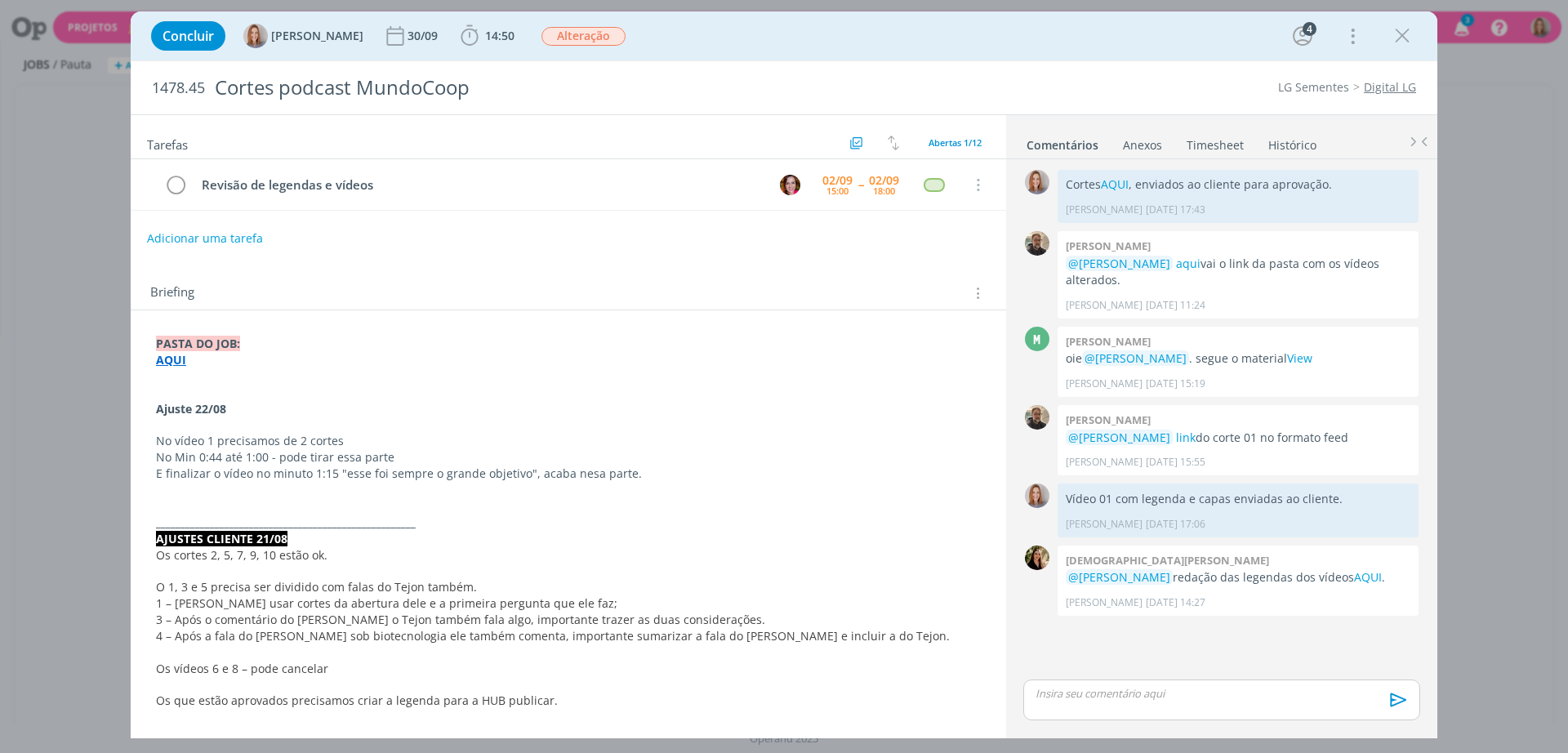
click at [489, 385] on p "dialog" at bounding box center [567, 393] width 825 height 16
click at [229, 227] on button "Adicionar uma tarefa" at bounding box center [204, 237] width 116 height 28
click at [241, 241] on input "dialog" at bounding box center [460, 237] width 603 height 23
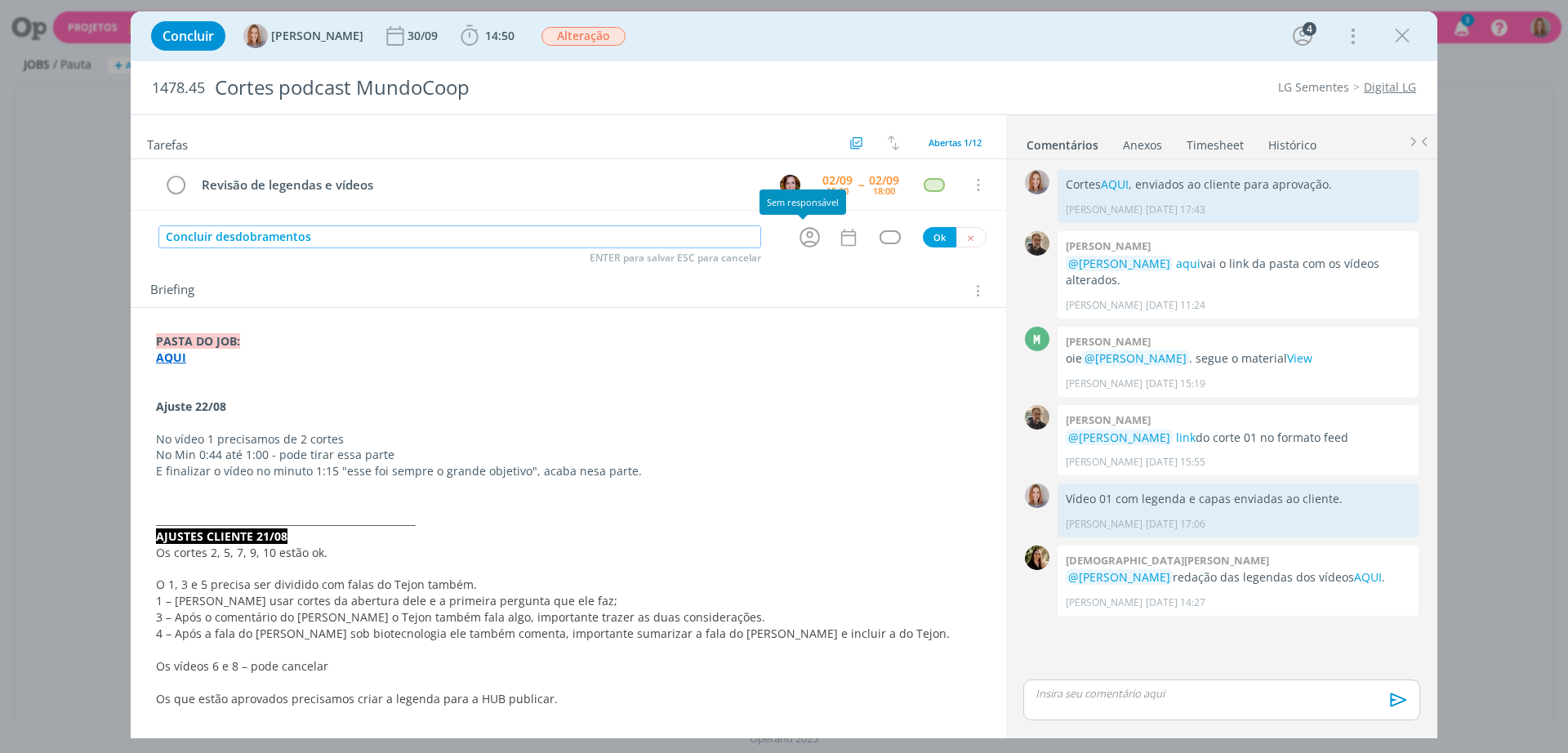
click at [798, 249] on icon "dialog" at bounding box center [809, 237] width 25 height 25
type input "Concluir desdobramentos"
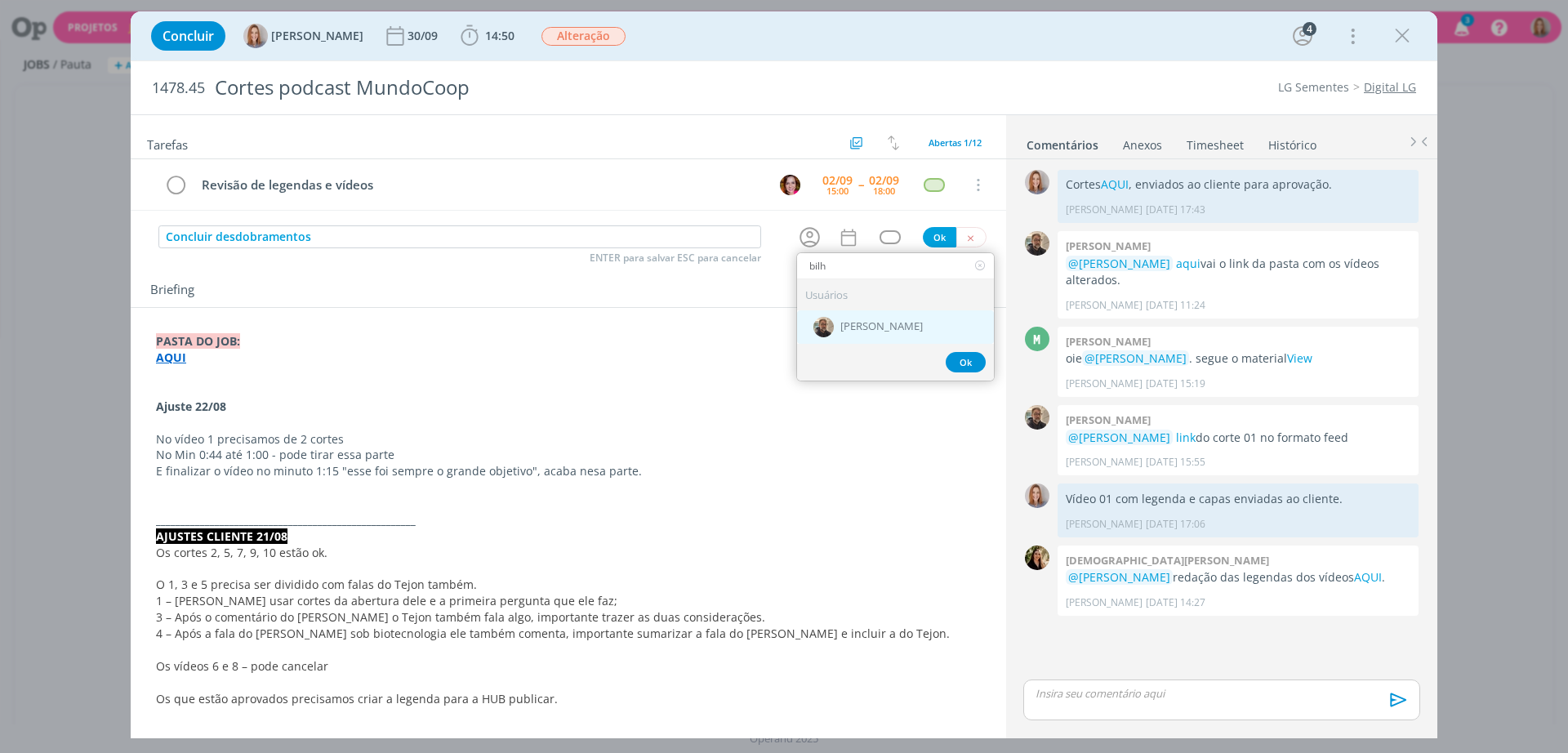
type input "bilh"
click at [858, 327] on span "[PERSON_NAME]" at bounding box center [881, 328] width 83 height 13
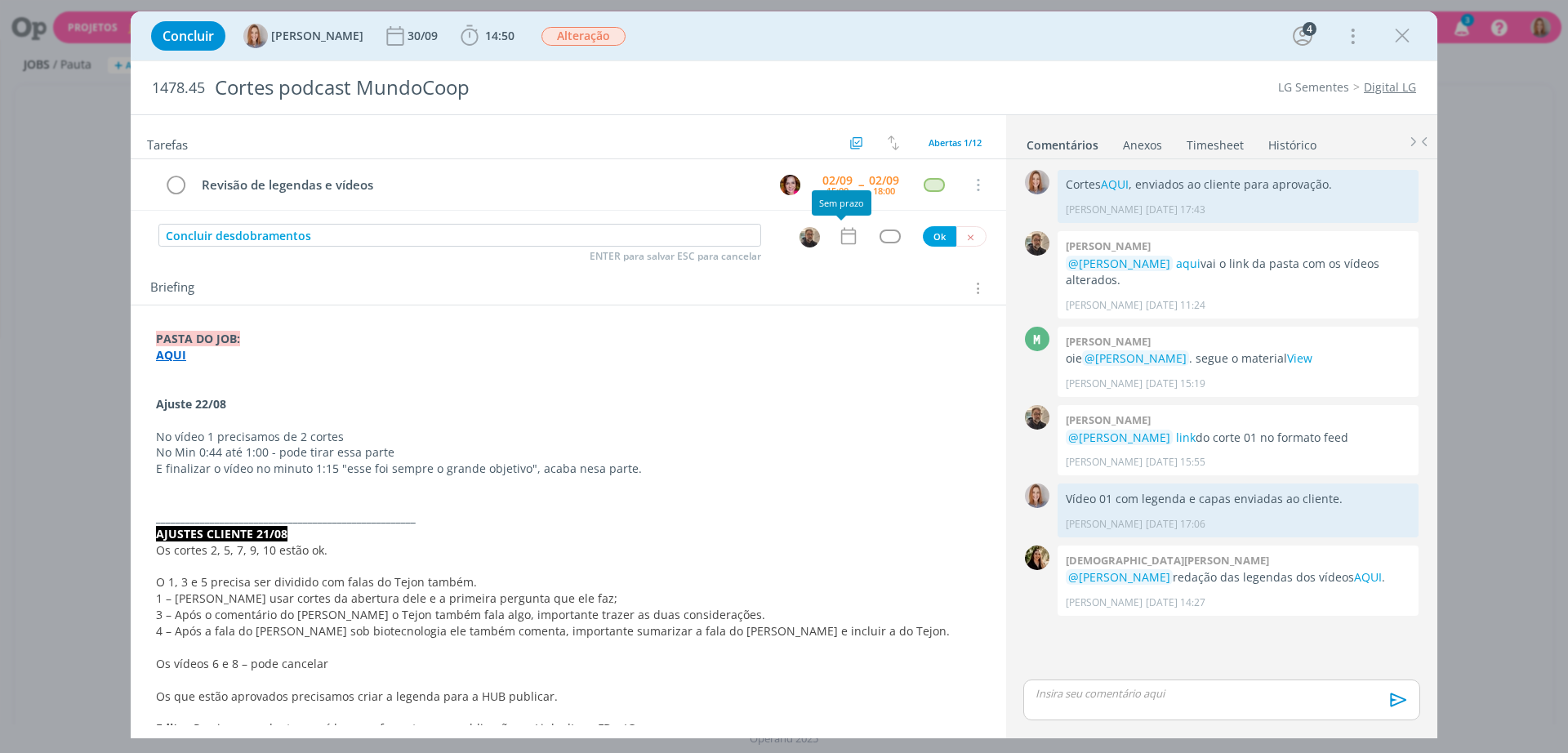
click at [842, 245] on icon "dialog" at bounding box center [849, 236] width 21 height 21
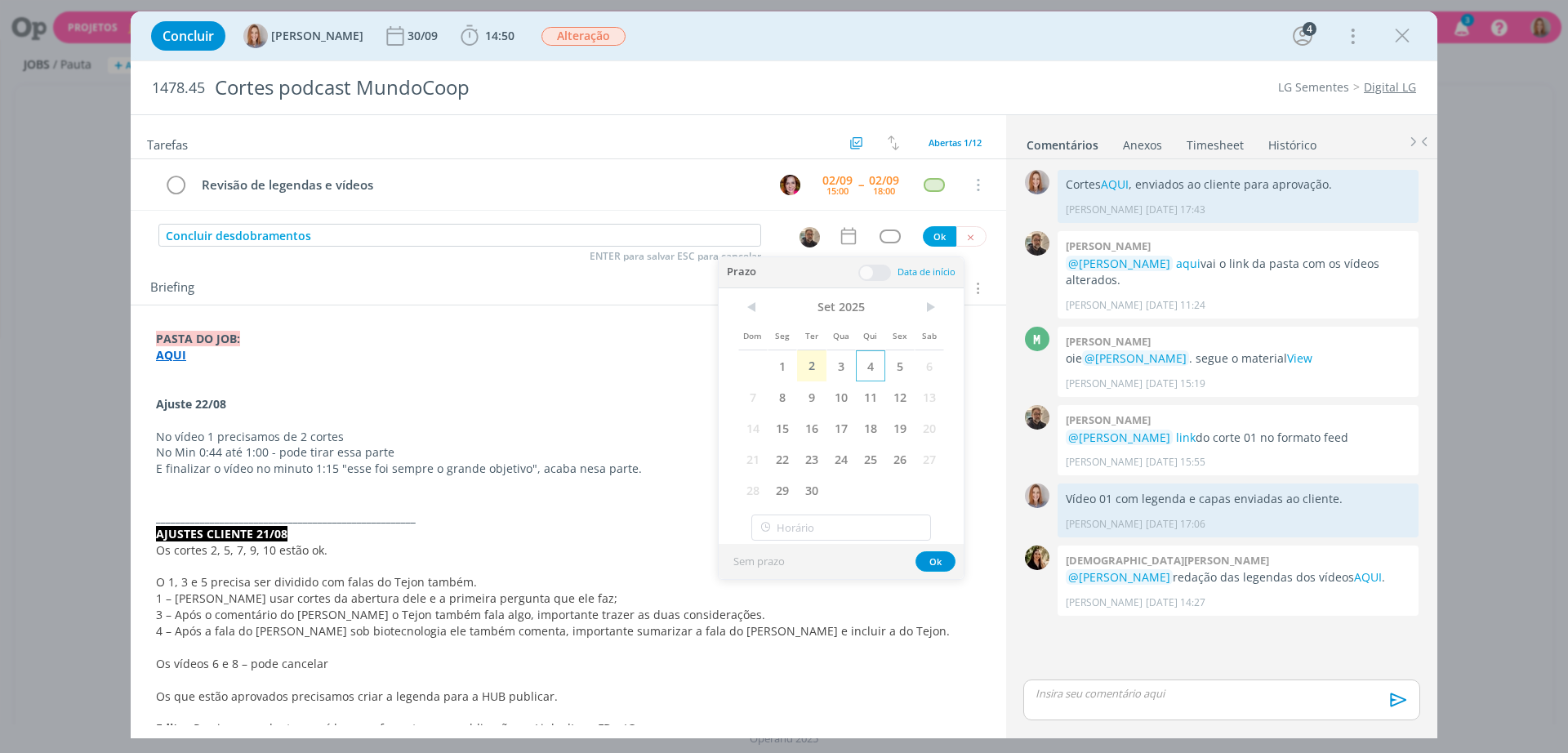
click at [871, 369] on span "4" at bounding box center [870, 366] width 30 height 31
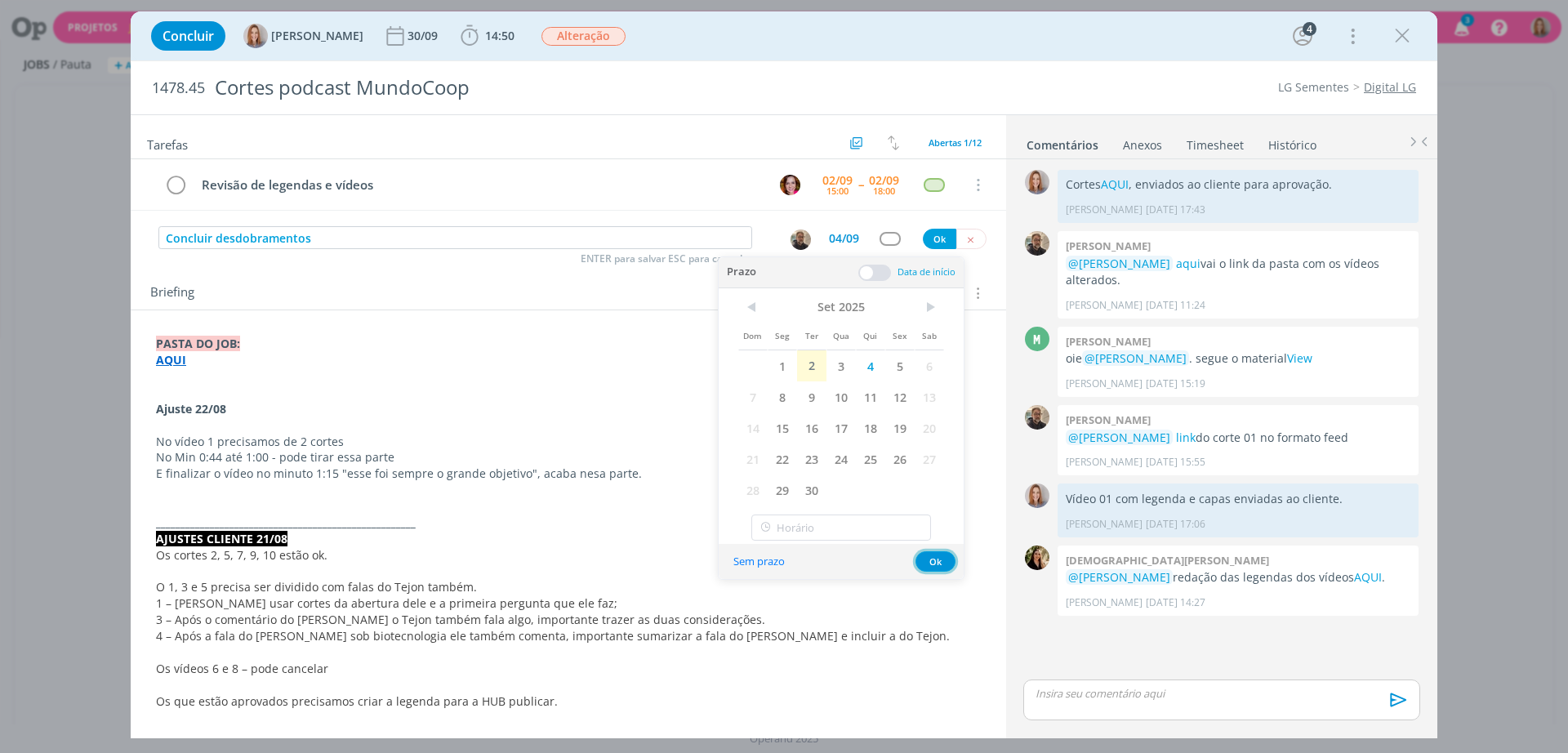
click at [927, 555] on button "Ok" at bounding box center [936, 561] width 40 height 20
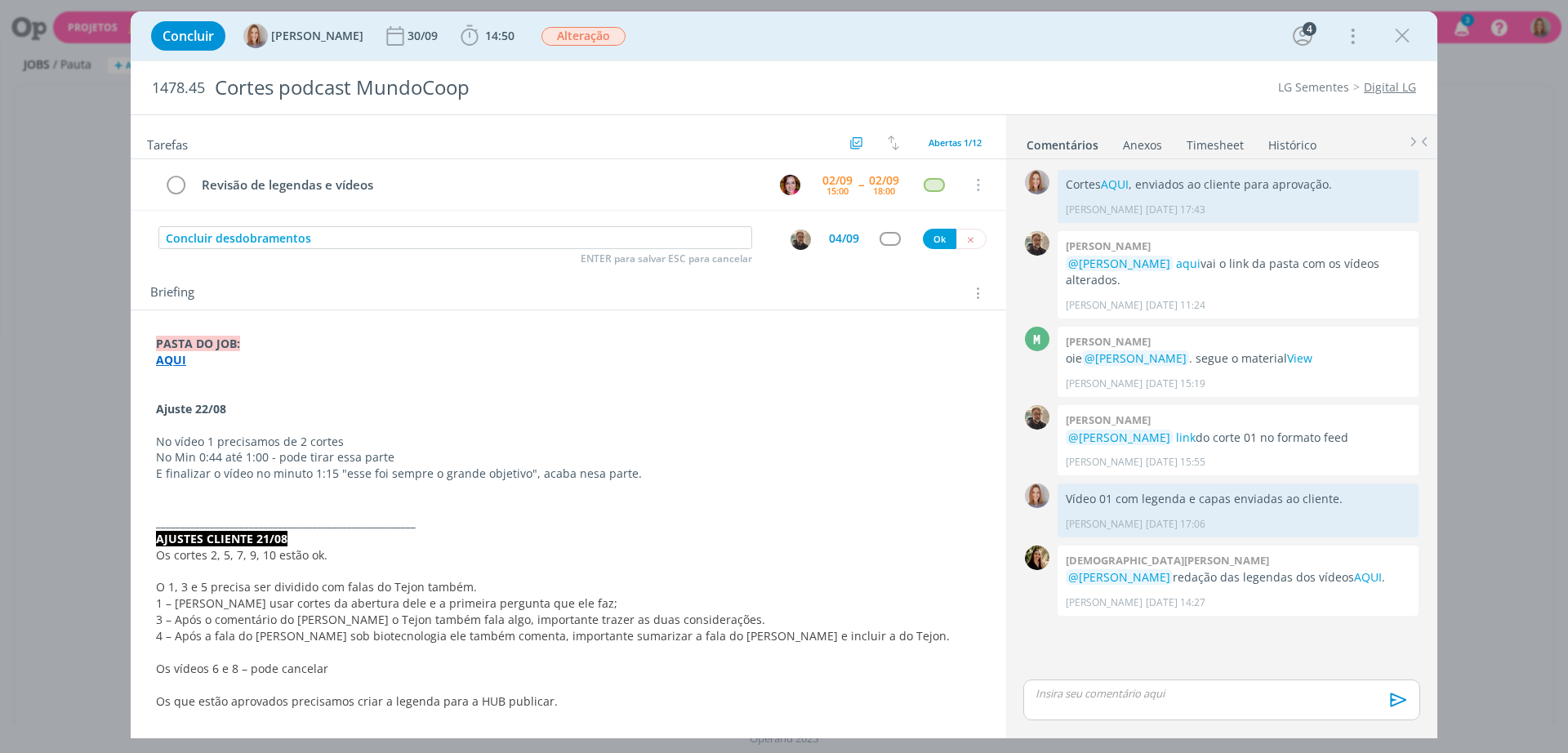
click at [880, 236] on div "dialog" at bounding box center [889, 239] width 20 height 13
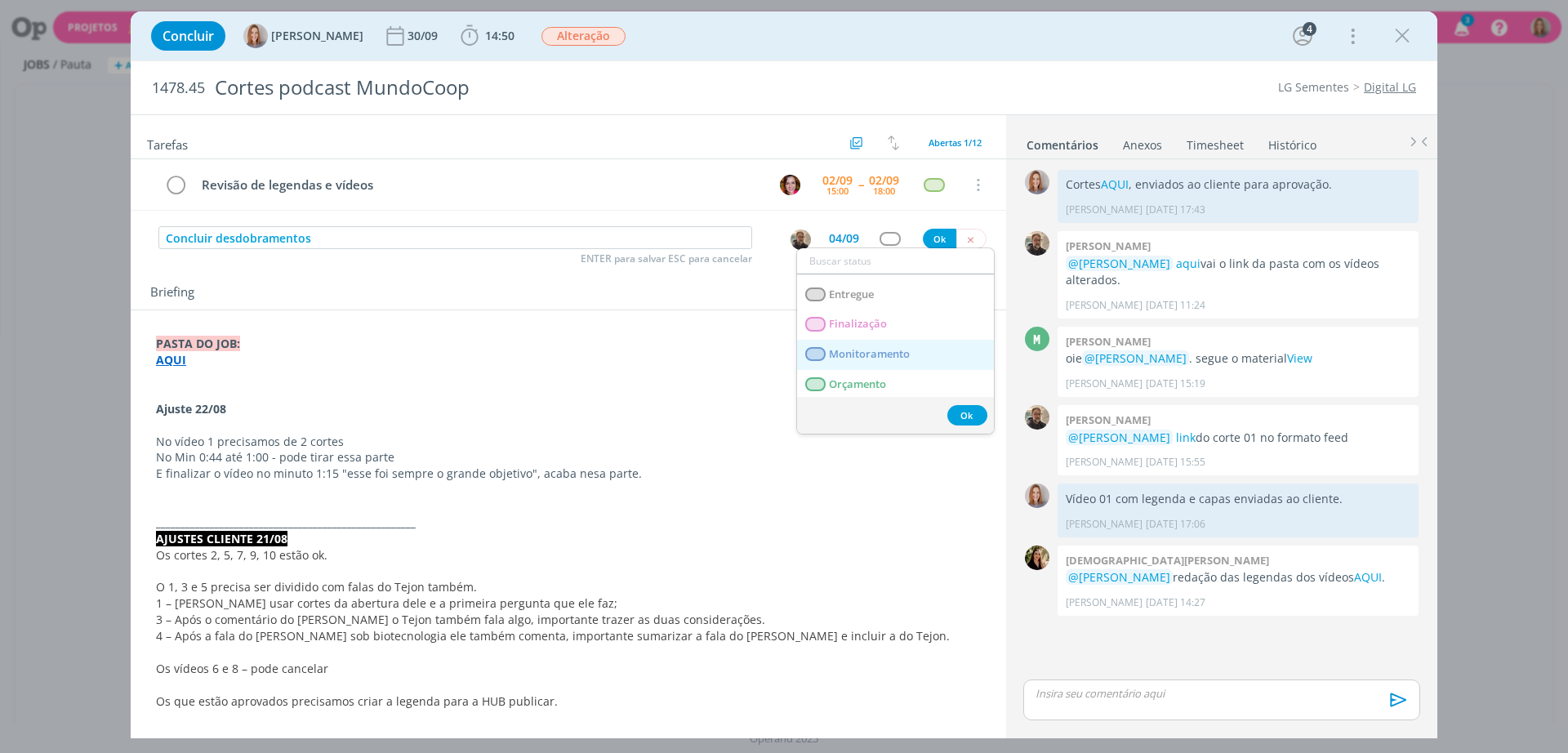
scroll to position [102, 0]
click at [871, 366] on link "Edição" at bounding box center [895, 367] width 197 height 30
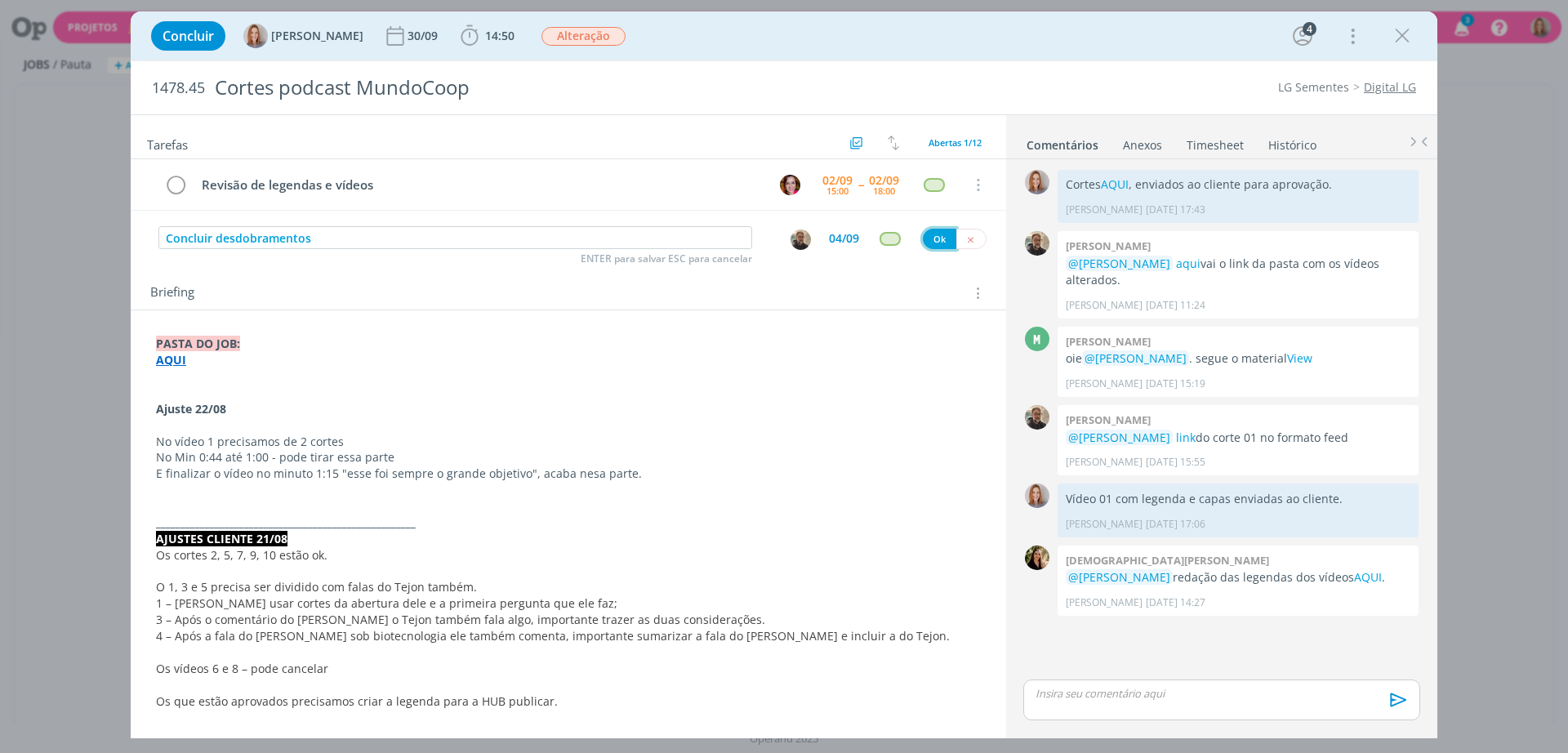
click at [923, 243] on button "Ok" at bounding box center [939, 238] width 34 height 20
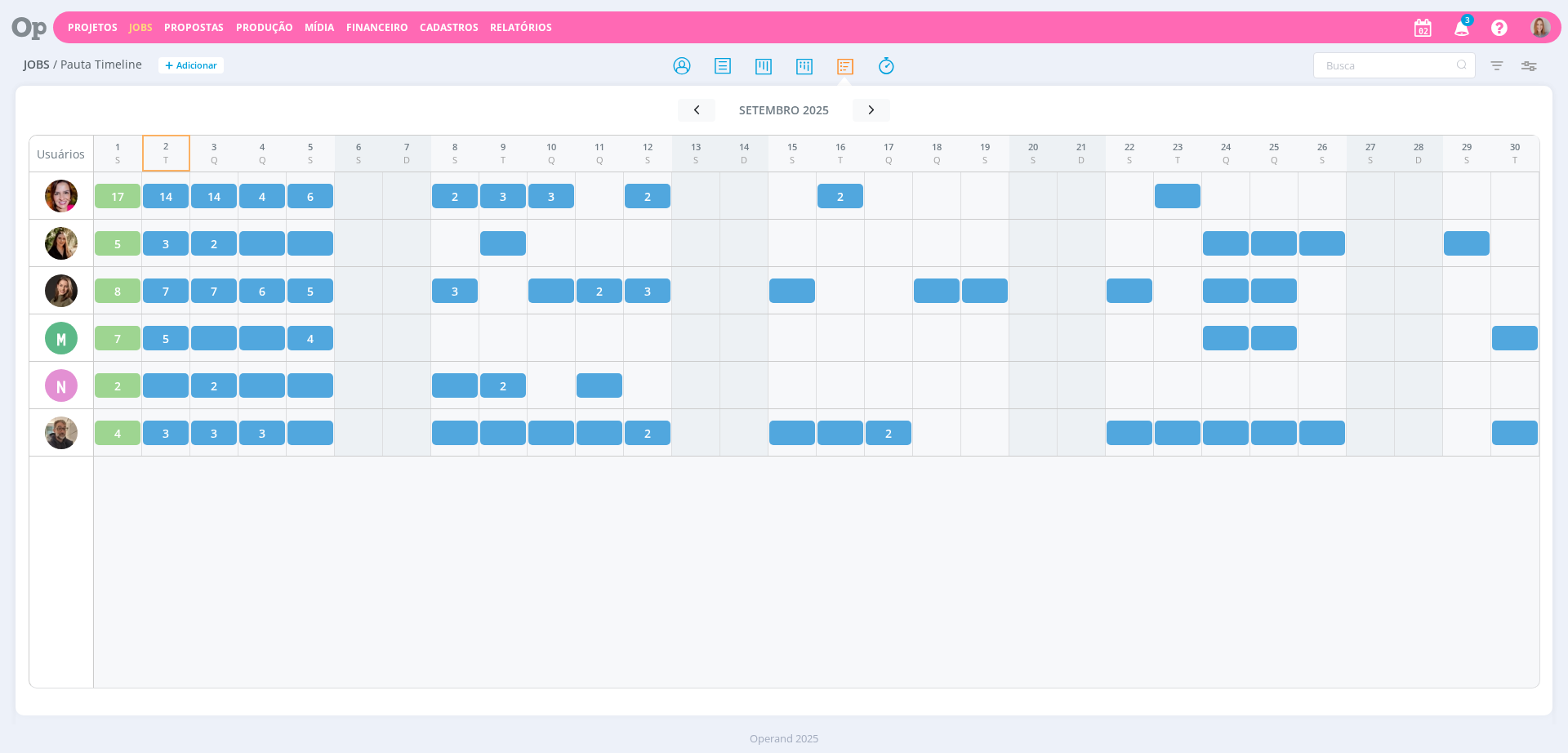
click at [604, 592] on div "1 S 2 T 3 Q 4 Q 5 S 6 S 7 D 8 S 9 T 10 Q 11 Q 12 S 13 S 14 D 15 S 16 T 17 Q 18 …" at bounding box center [817, 411] width 1446 height 554
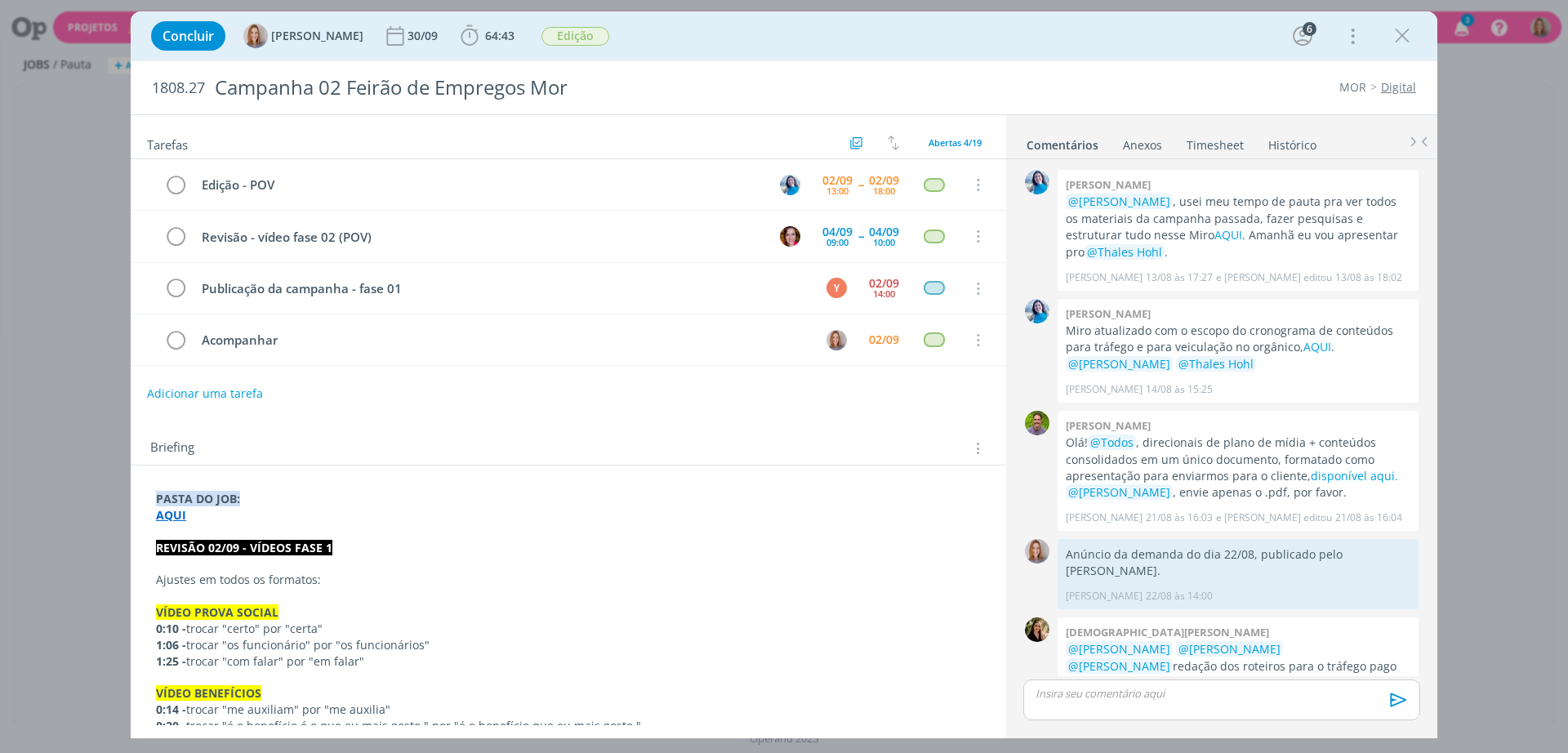
scroll to position [877, 0]
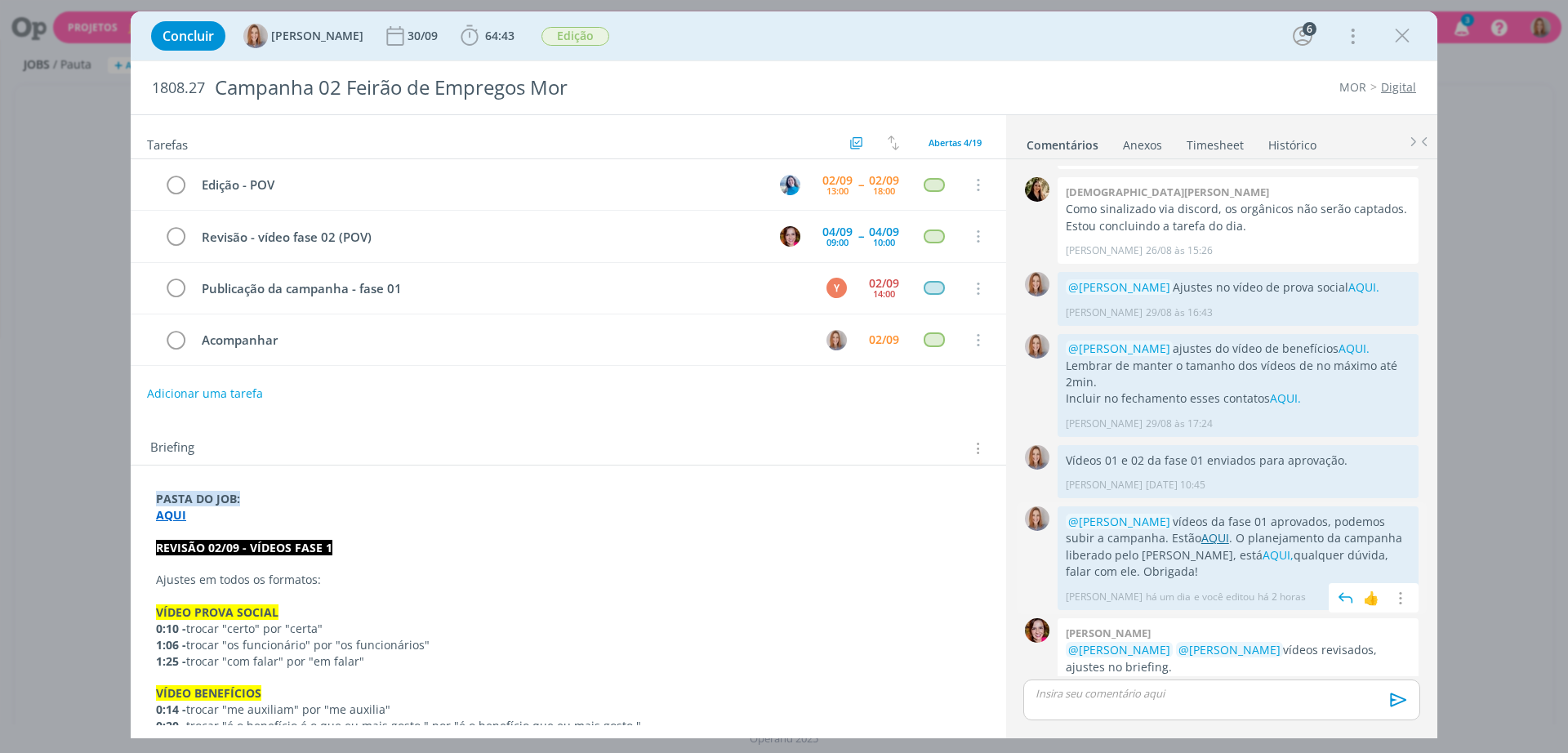
click at [1201, 530] on link "AQUI" at bounding box center [1215, 538] width 28 height 15
click at [176, 346] on icon "dialog" at bounding box center [176, 341] width 23 height 25
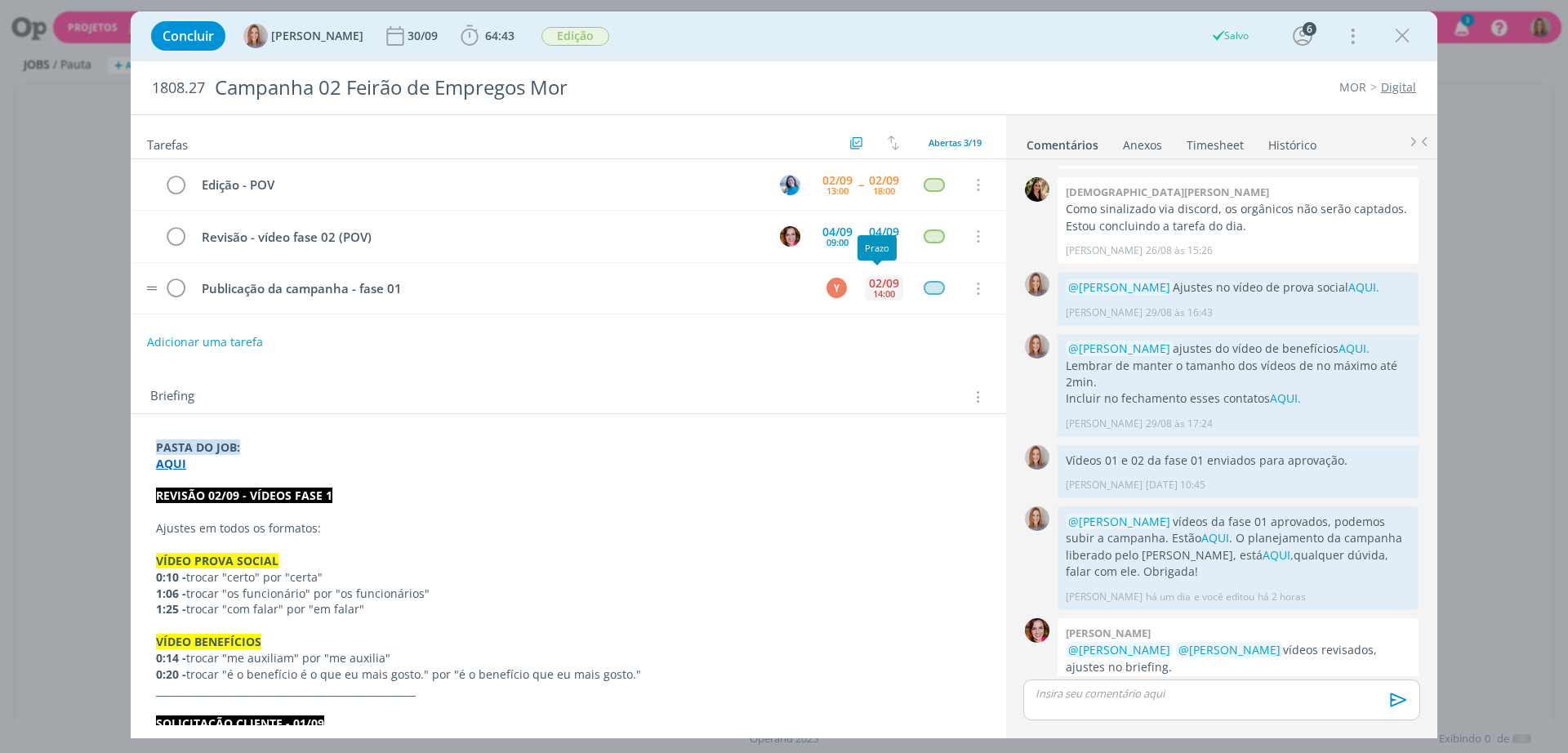
click at [882, 284] on div "02/09" at bounding box center [883, 283] width 30 height 12
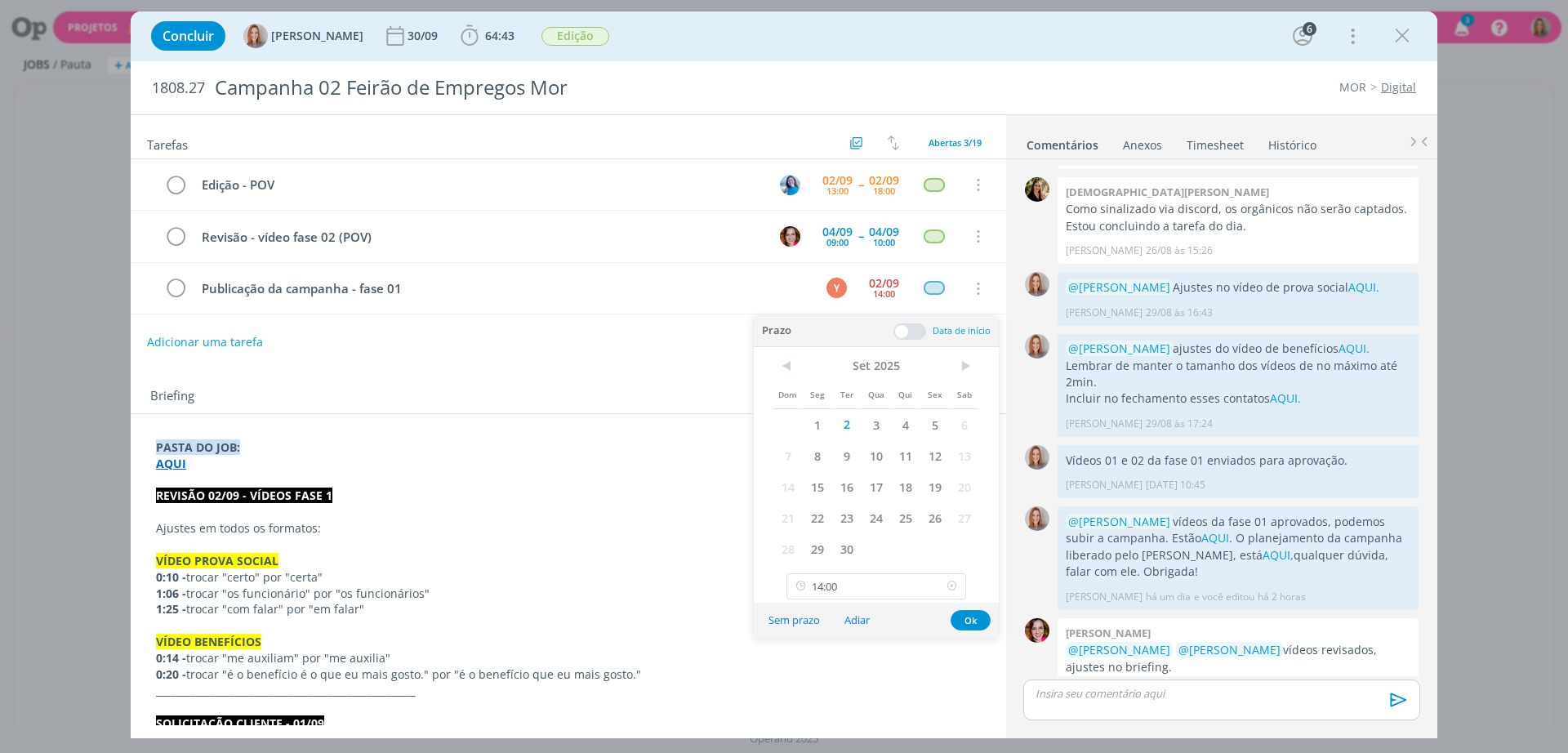
click at [951, 589] on icon at bounding box center [952, 586] width 20 height 26
click at [967, 632] on div "Sem prazo Adiar Ok" at bounding box center [876, 620] width 245 height 36
click at [967, 620] on button "Ok" at bounding box center [971, 619] width 40 height 20
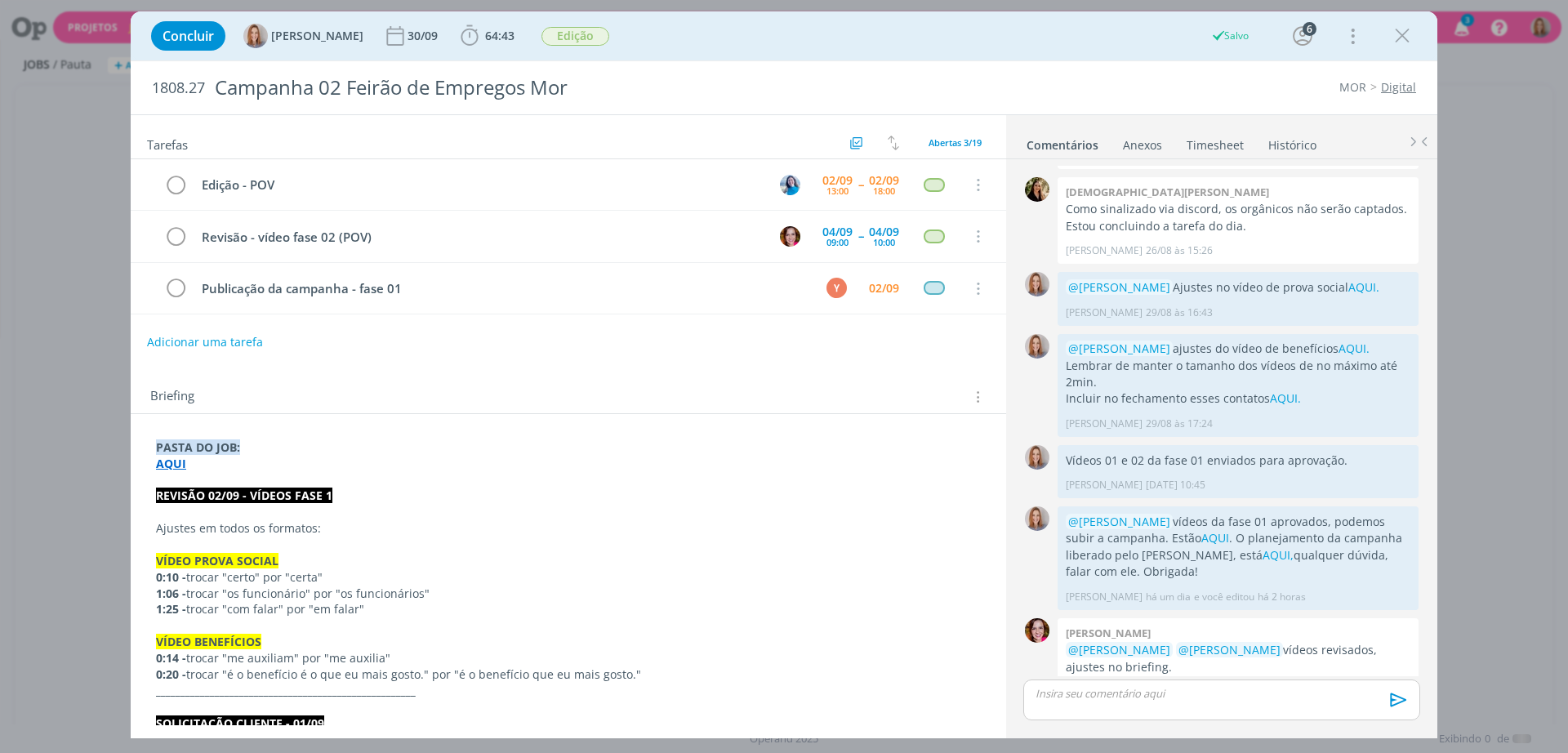
click at [816, 318] on div "Edição - POV 02/09 13:00 -- 02/09 18:00 Cancelar Revisão - vídeo fase 02 (POV) …" at bounding box center [568, 243] width 876 height 168
click at [656, 248] on td "Revisão - vídeo fase 02 (POV)" at bounding box center [476, 236] width 570 height 29
click at [1389, 31] on div "dialog" at bounding box center [1402, 36] width 30 height 30
drag, startPoint x: 1403, startPoint y: 25, endPoint x: 413, endPoint y: 0, distance: 990.3
click at [1403, 25] on icon "dialog" at bounding box center [1403, 36] width 25 height 25
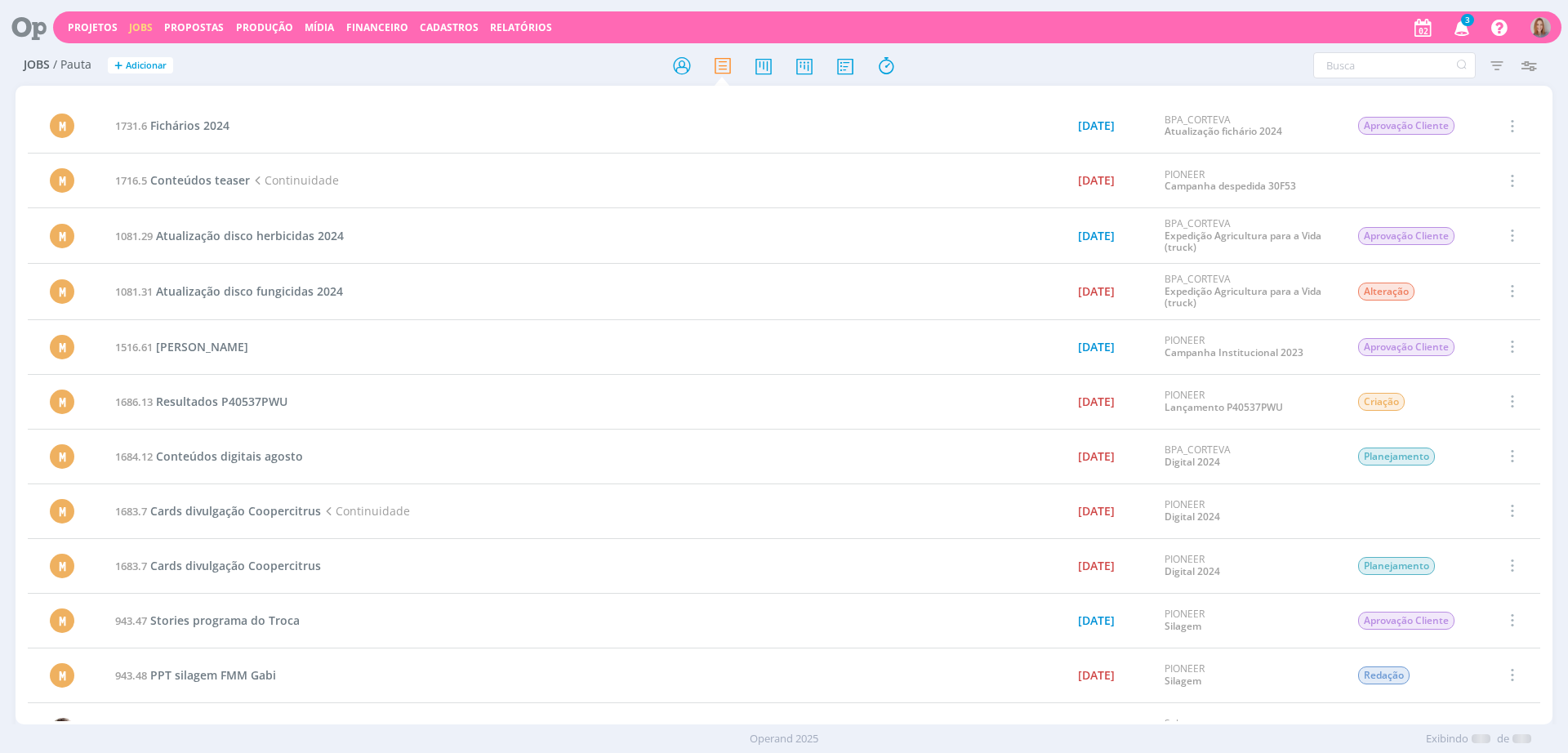
click at [39, 27] on icon at bounding box center [23, 27] width 34 height 32
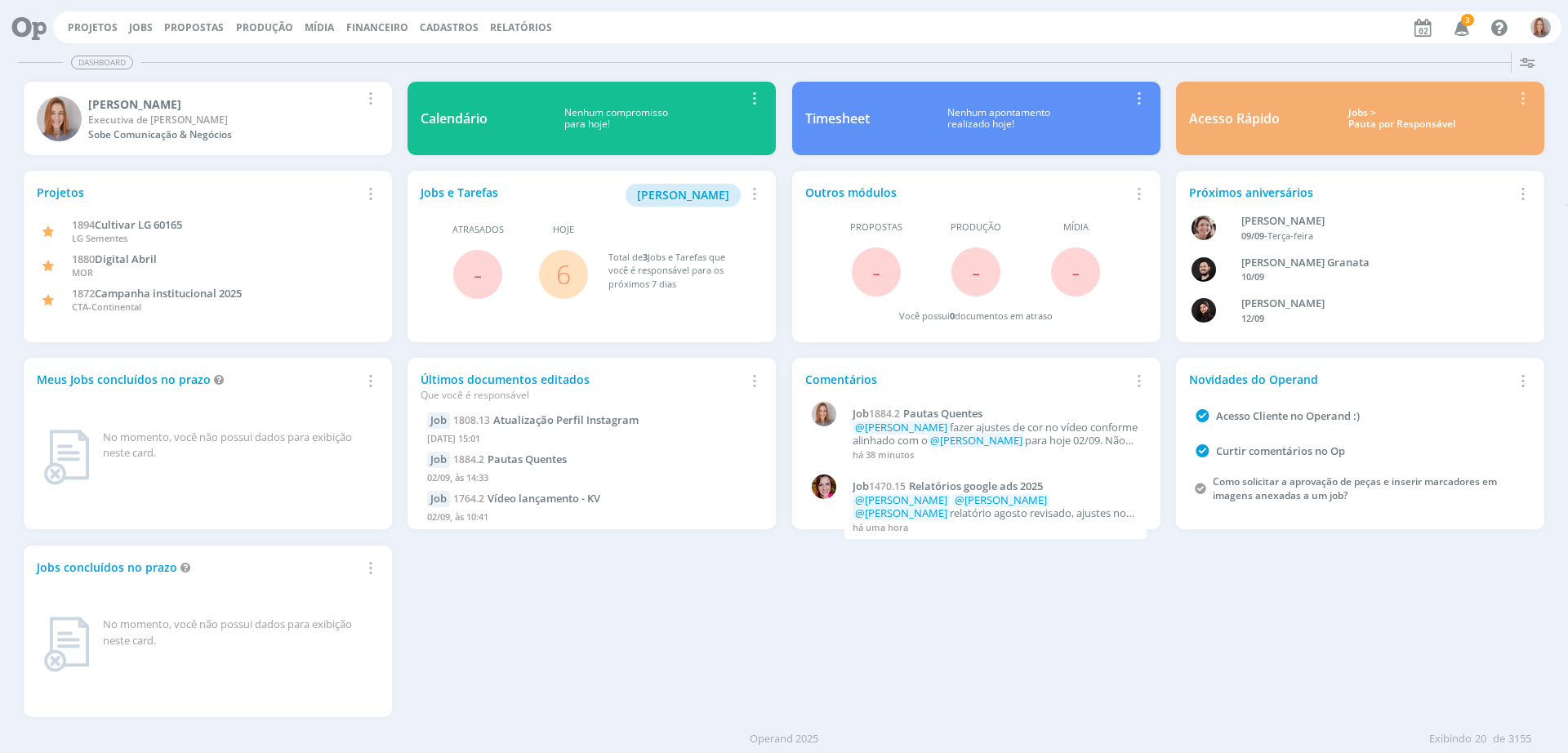
click at [563, 271] on link "6" at bounding box center [563, 274] width 14 height 36
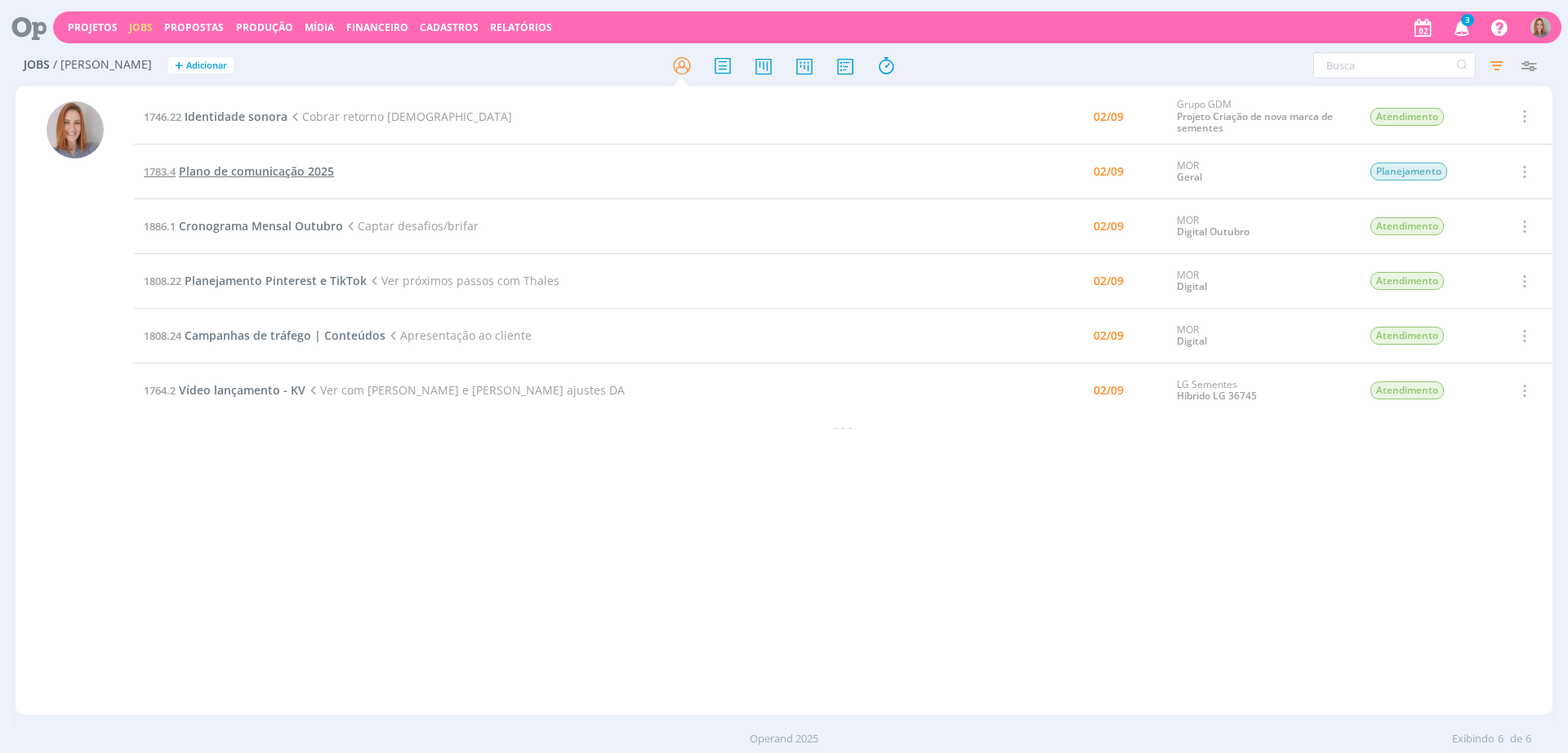
click at [253, 171] on span "Plano de comunicação 2025" at bounding box center [256, 171] width 156 height 15
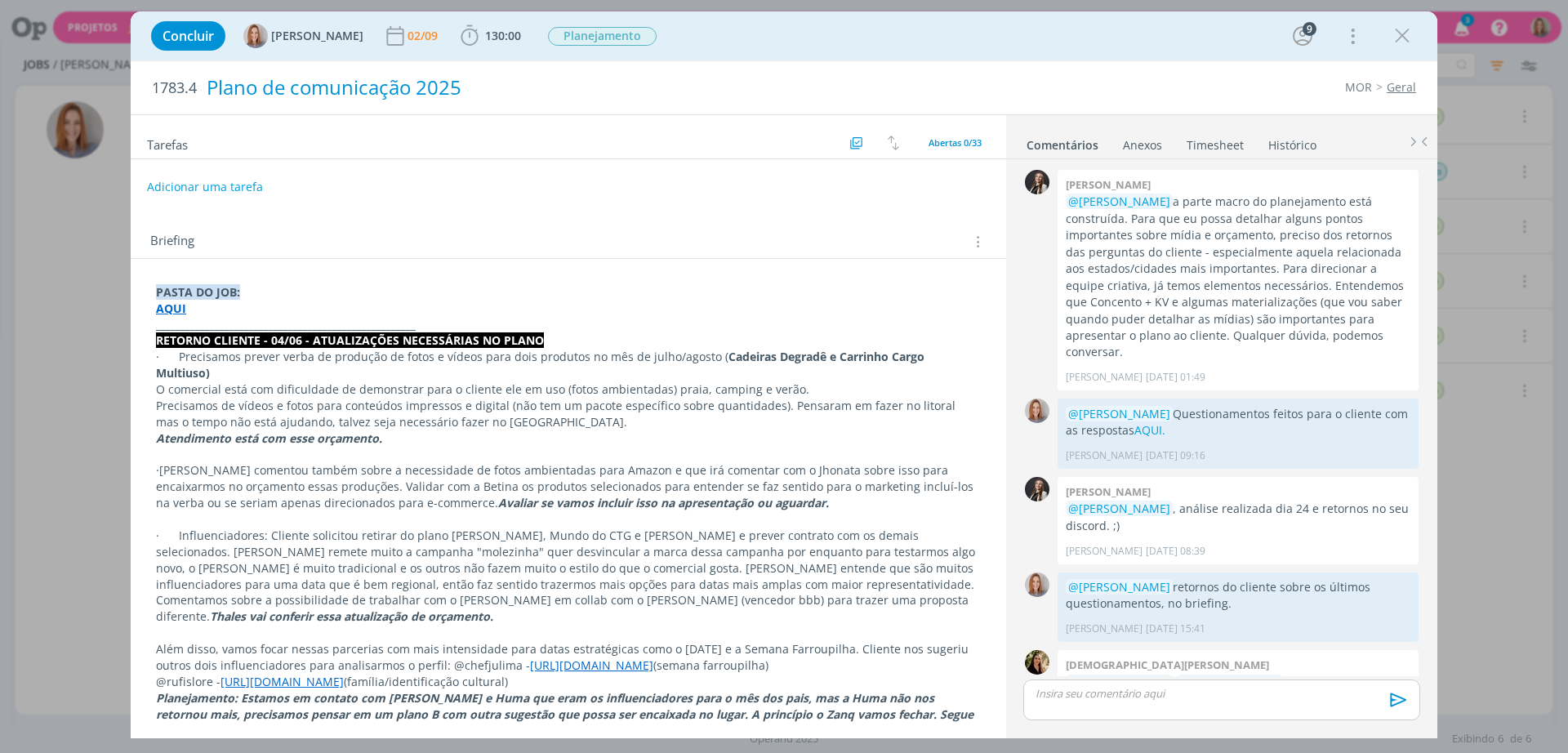
scroll to position [345, 0]
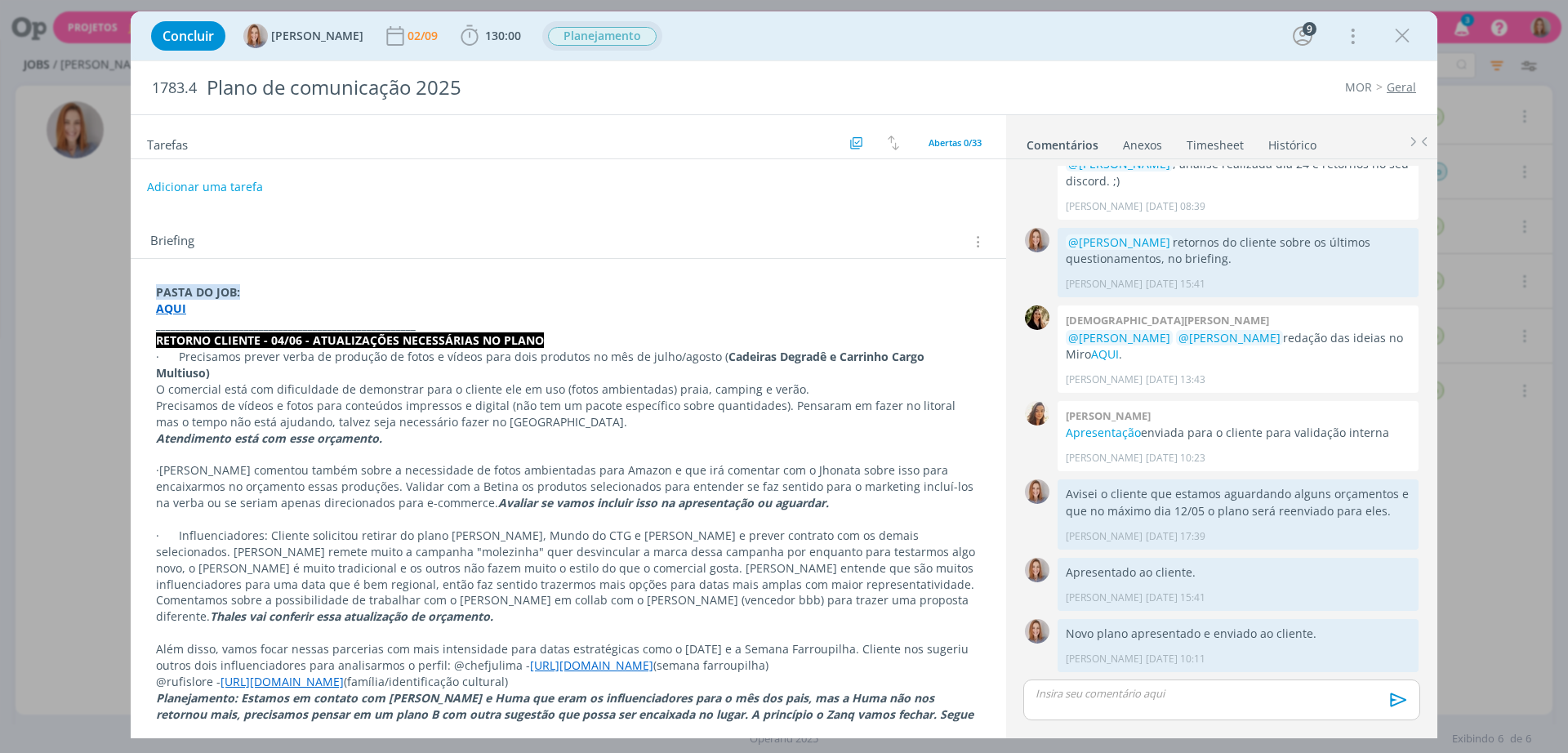
click at [591, 40] on span "Planejamento" at bounding box center [602, 36] width 109 height 19
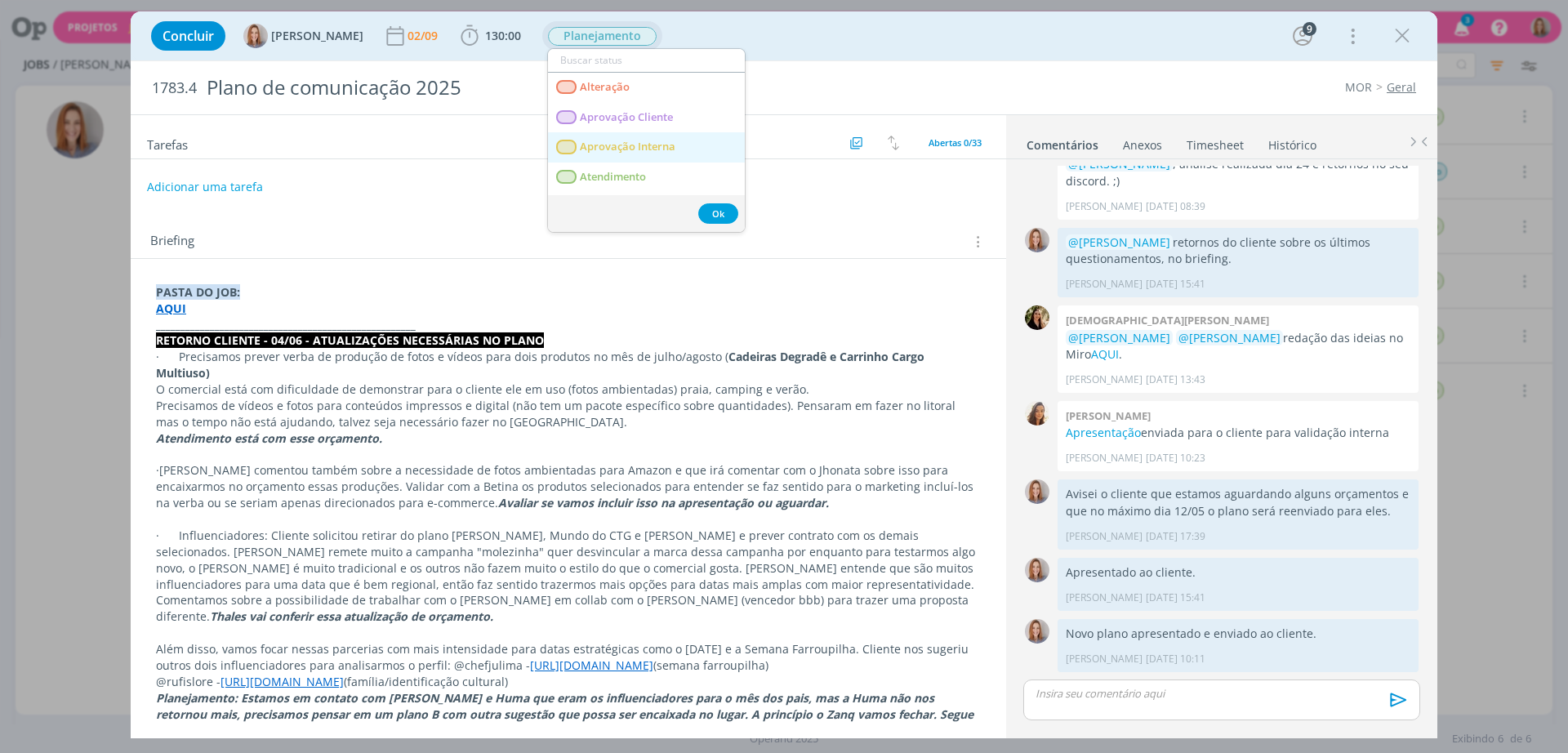
scroll to position [102, 0]
click at [615, 174] on link "Entregue" at bounding box center [646, 165] width 197 height 30
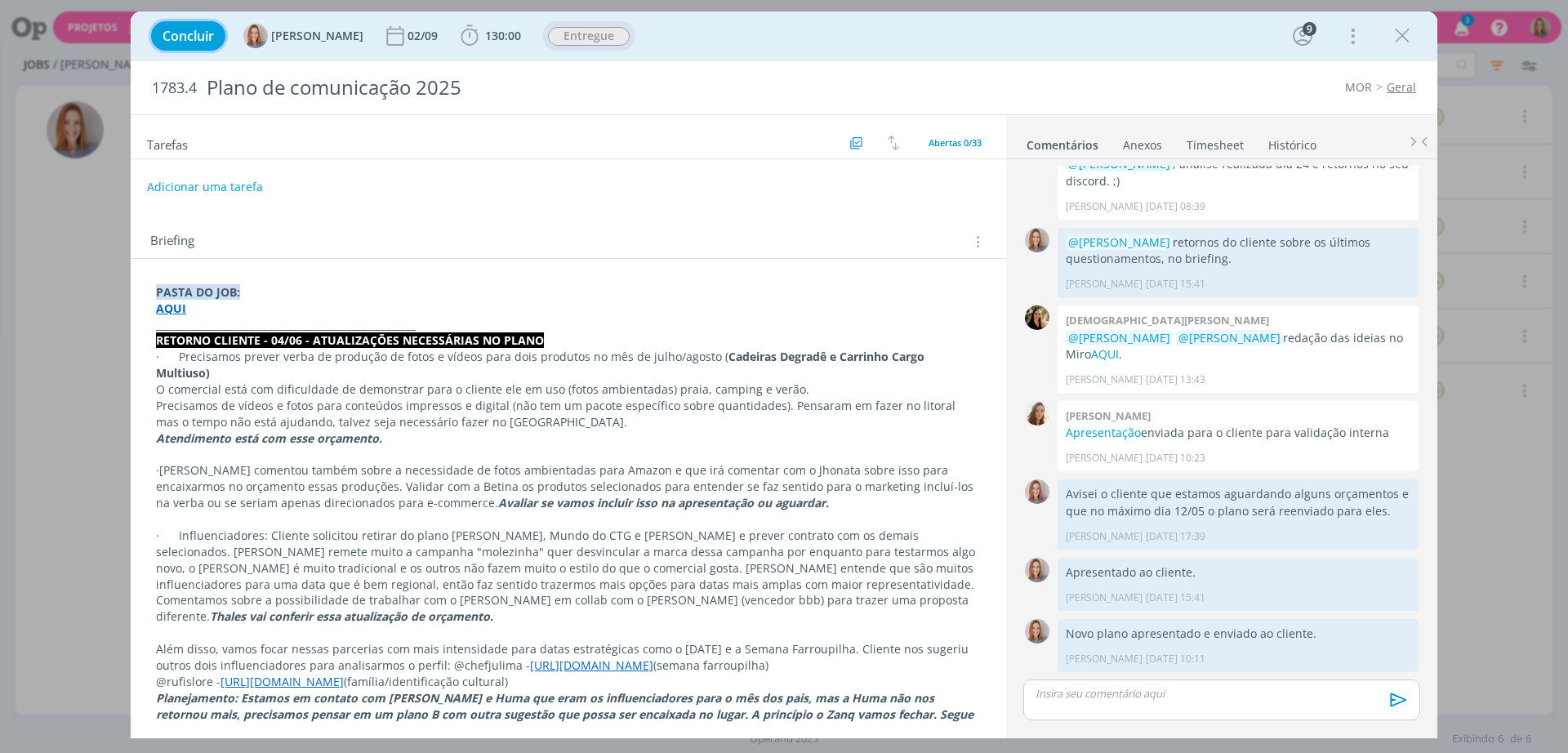
click at [193, 32] on span "Concluir" at bounding box center [188, 36] width 52 height 13
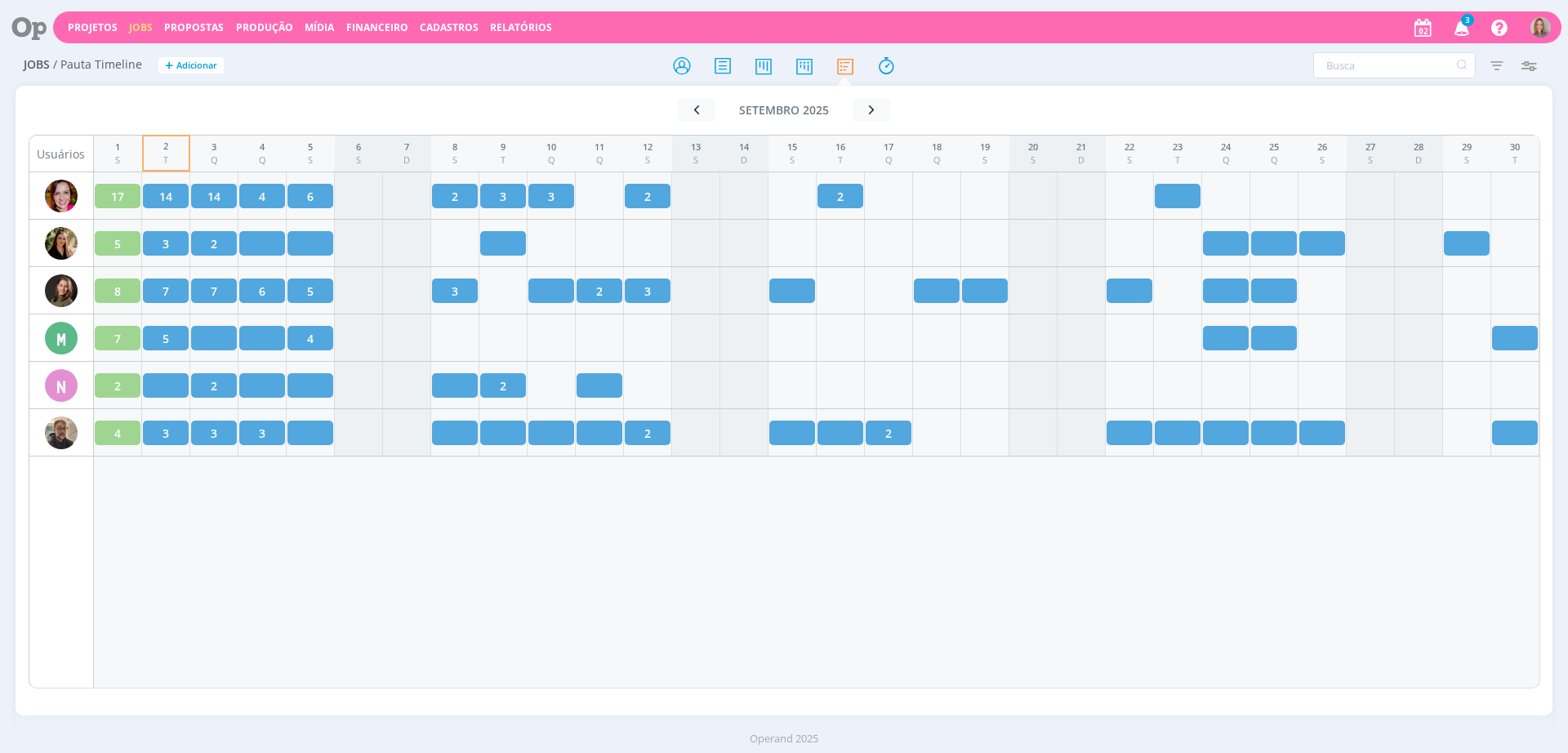
click at [36, 26] on icon at bounding box center [23, 27] width 34 height 32
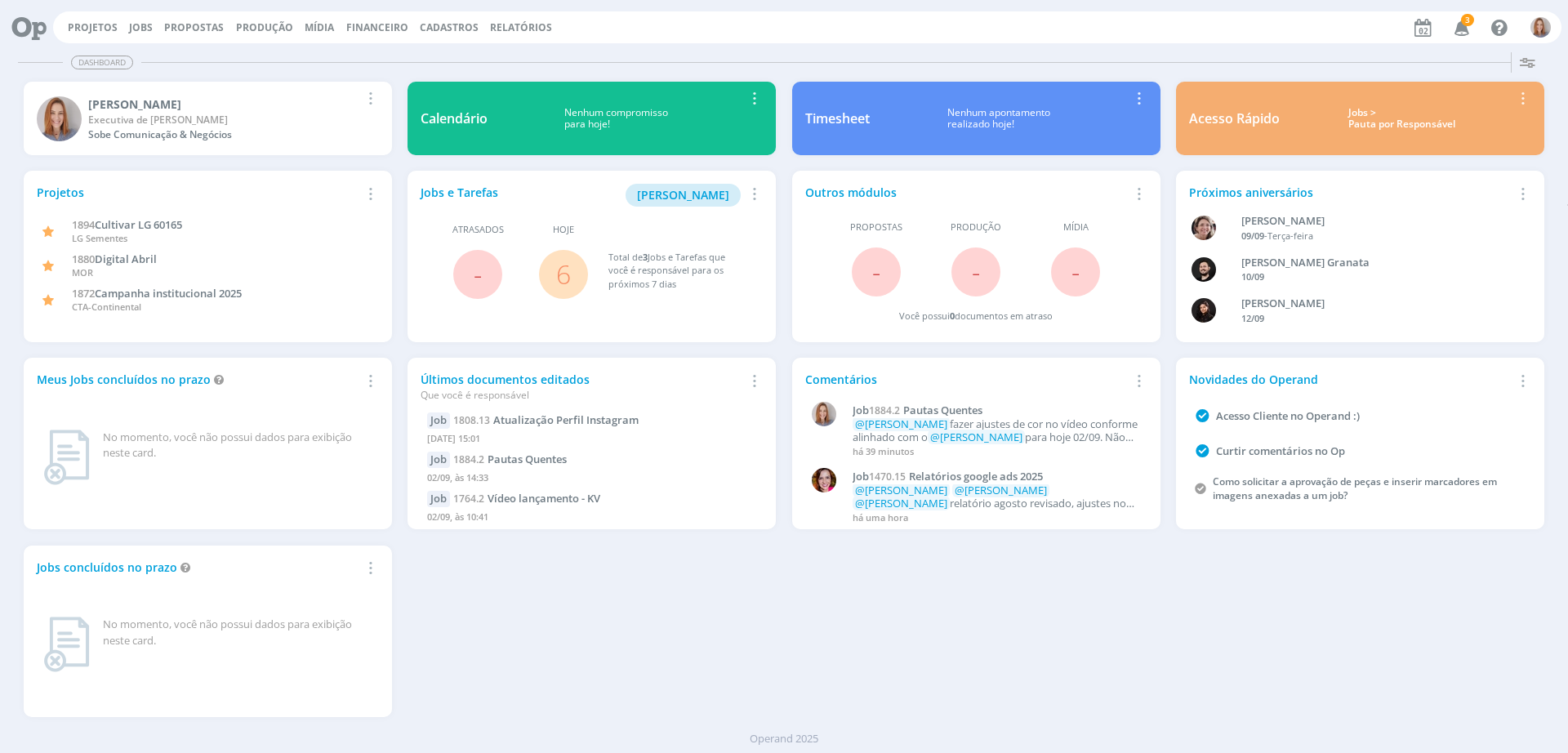
click at [558, 279] on link "6" at bounding box center [563, 274] width 14 height 36
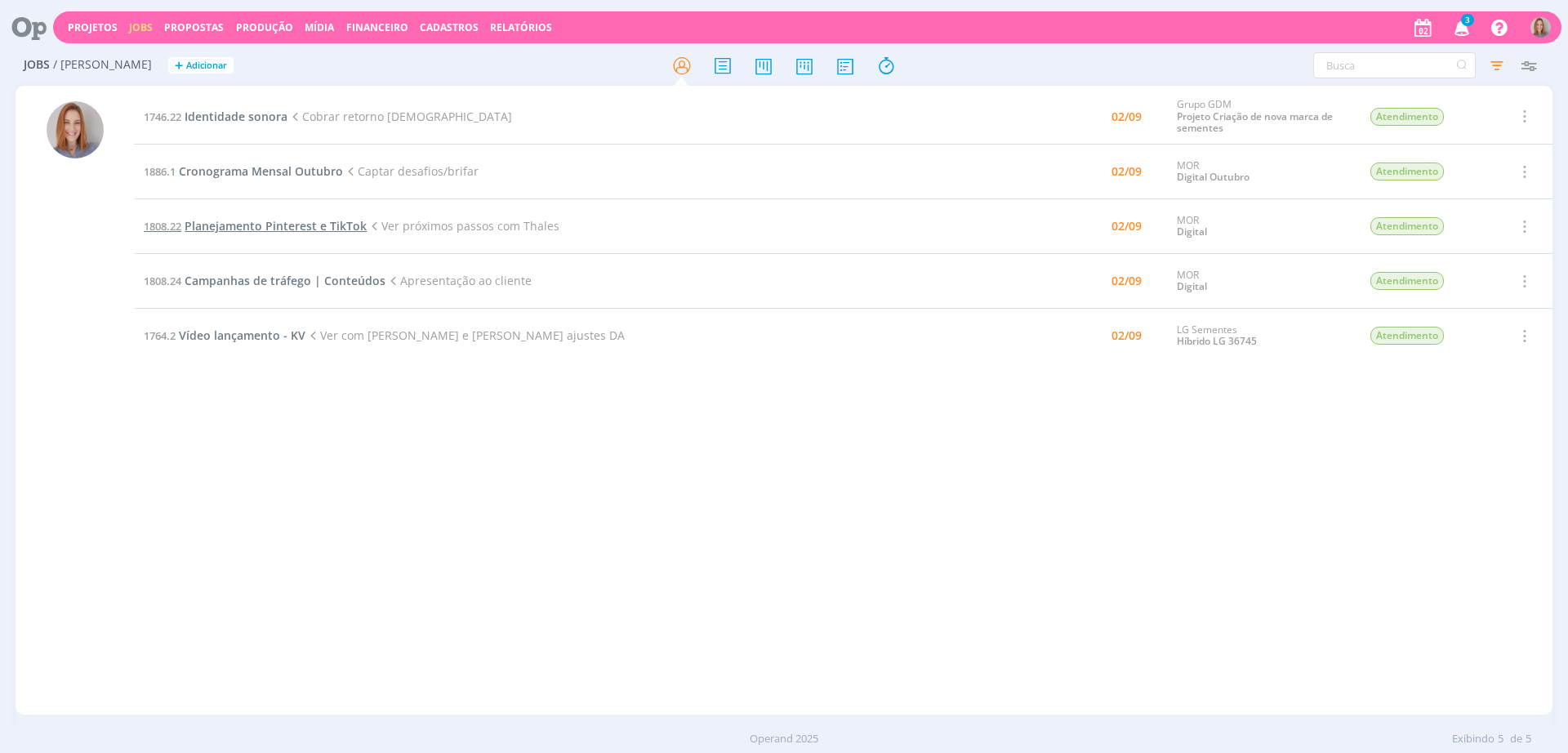
click at [277, 226] on span "Planejamento Pinterest e TikTok" at bounding box center [276, 226] width 182 height 15
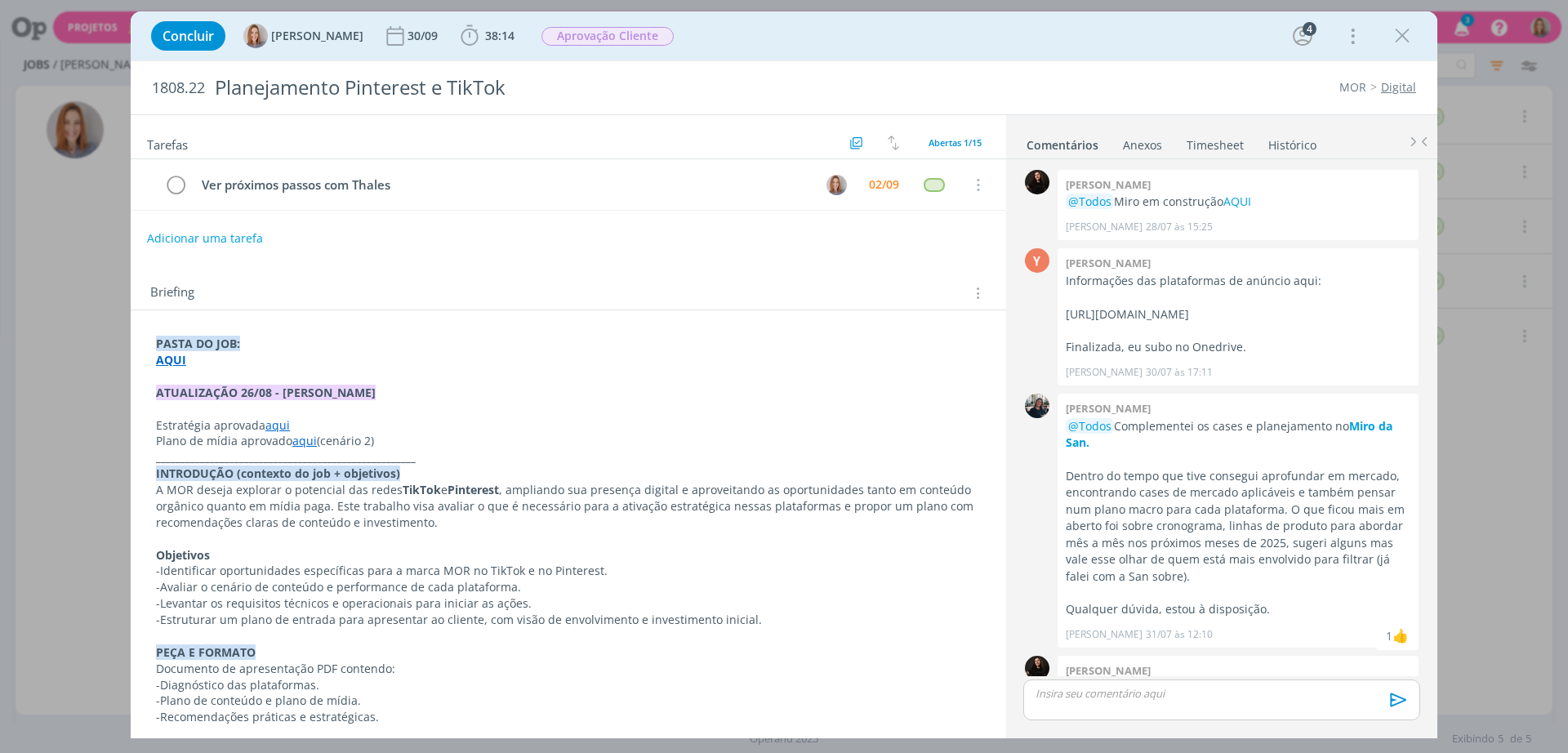
scroll to position [547, 0]
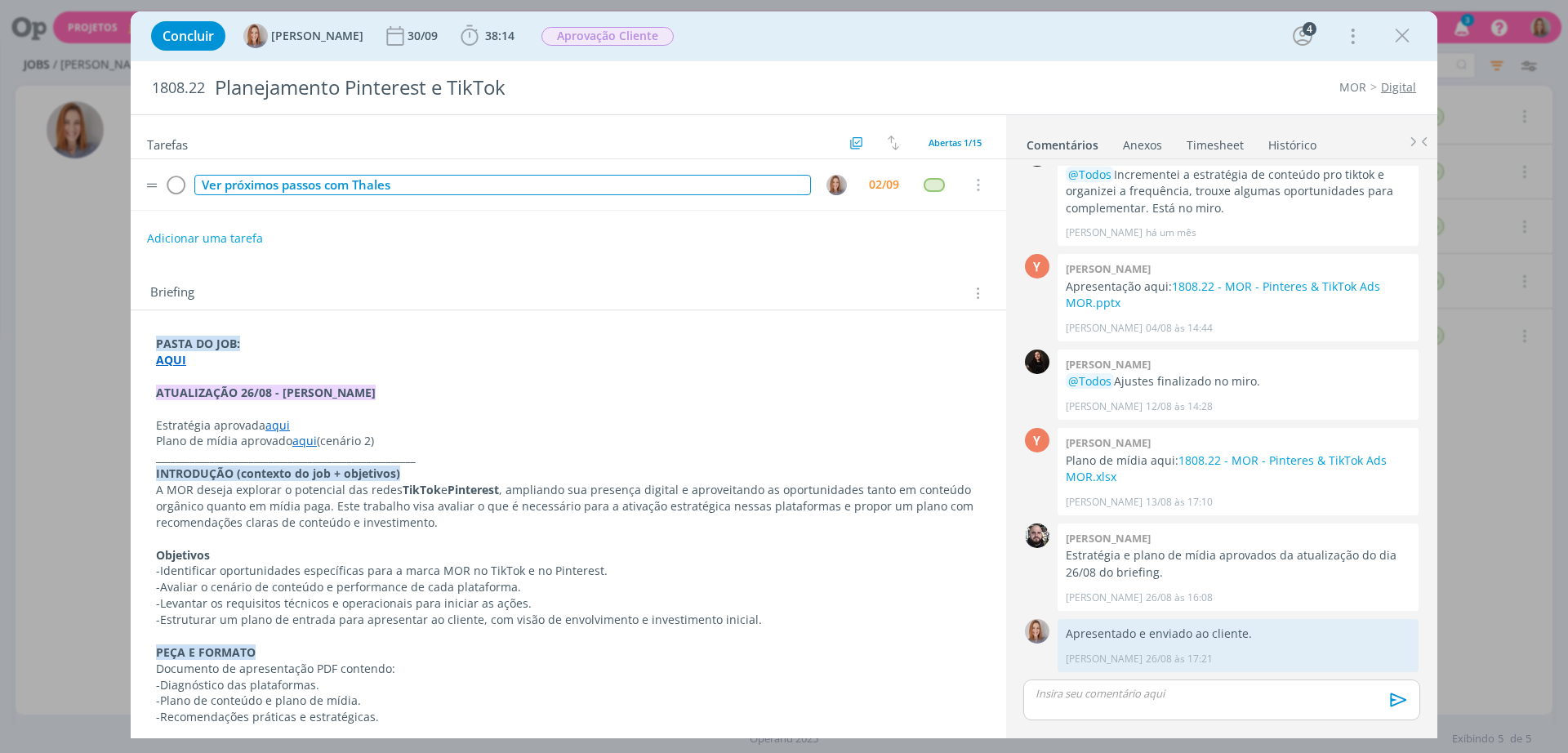
click at [394, 188] on div "Ver próximos passos com Thales" at bounding box center [502, 184] width 616 height 20
drag, startPoint x: 413, startPoint y: 183, endPoint x: 88, endPoint y: 181, distance: 325.0
click at [88, 181] on div "Concluir Amanda Oliveira 30/09 38:14 Iniciar Apontar Data * 02/09/2025 Horas * …" at bounding box center [784, 376] width 1568 height 753
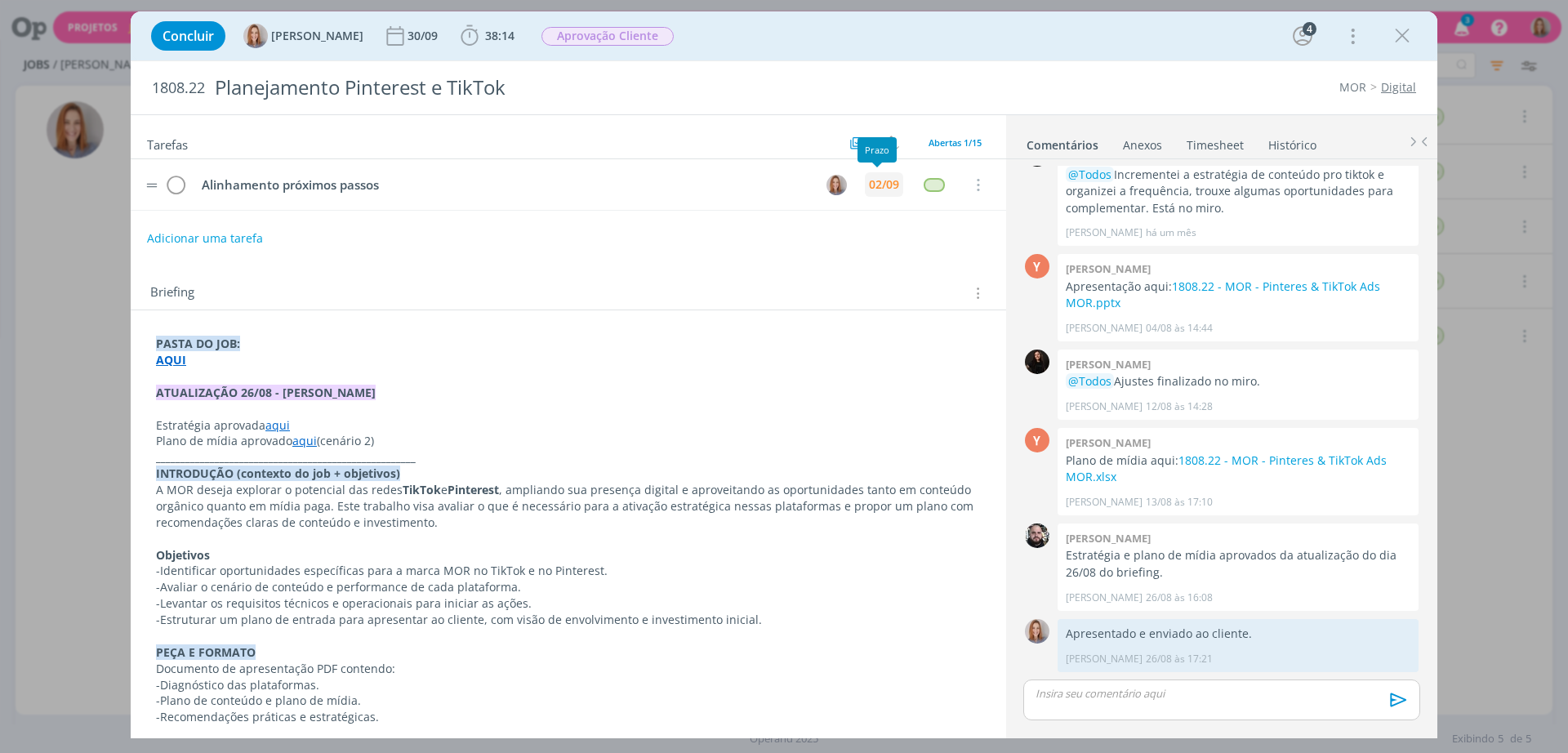
click at [872, 186] on div "02/09" at bounding box center [883, 184] width 30 height 12
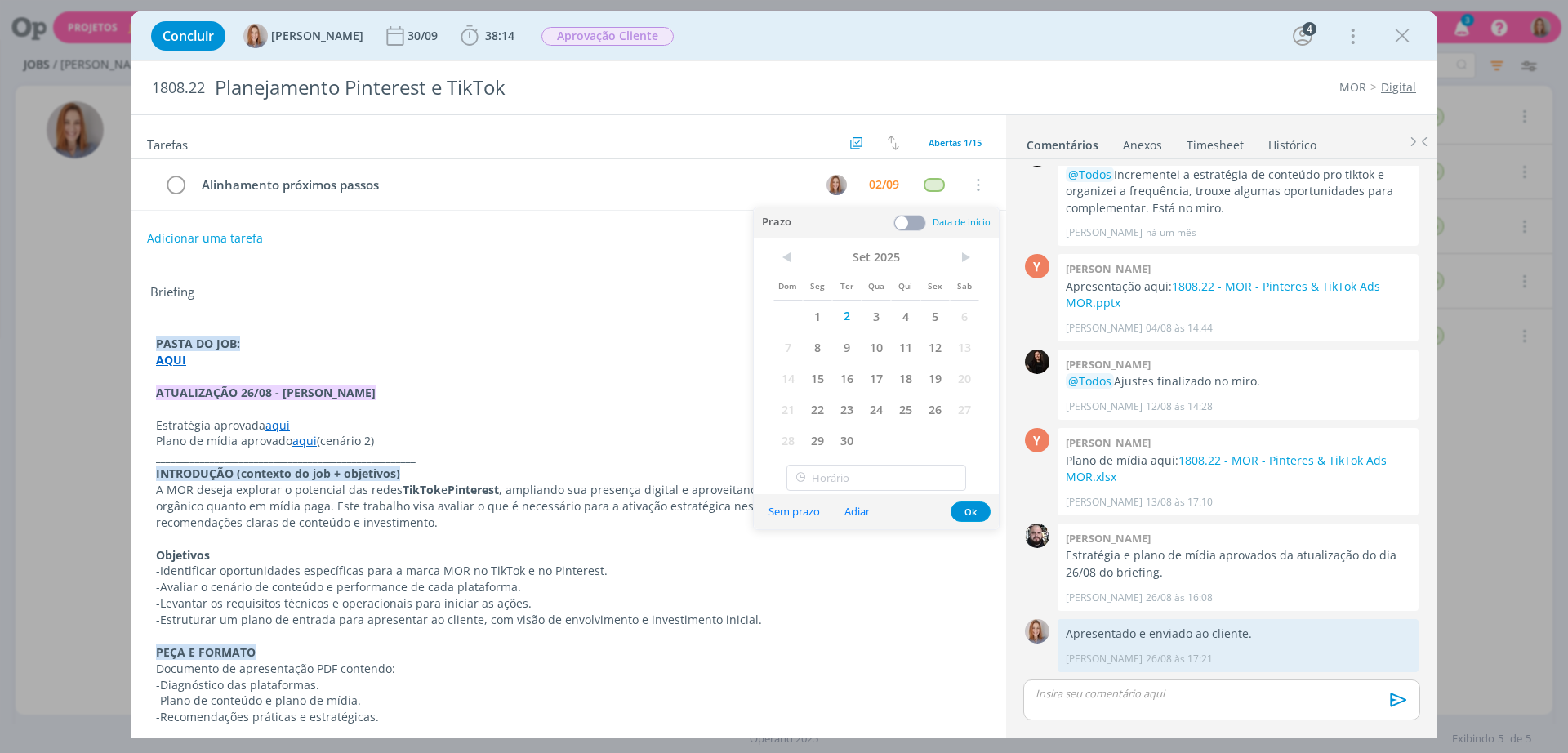
click at [874, 298] on span "Qua" at bounding box center [876, 285] width 30 height 31
click at [878, 308] on span "3" at bounding box center [876, 316] width 30 height 31
click at [909, 222] on span at bounding box center [910, 223] width 33 height 16
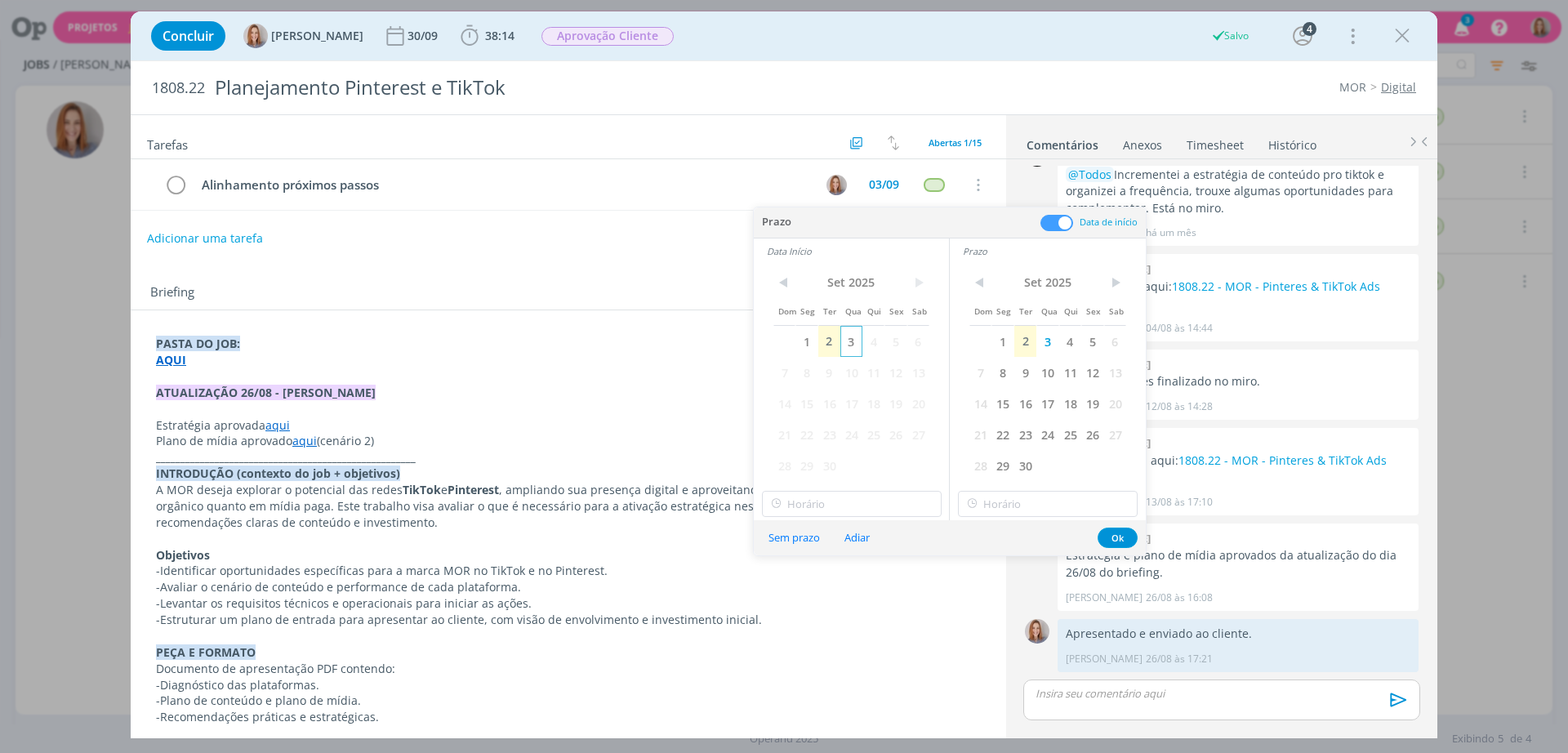
click at [861, 335] on span "3" at bounding box center [851, 341] width 22 height 31
type input "16:00"
click at [847, 506] on input "16:00" at bounding box center [852, 503] width 180 height 26
drag, startPoint x: 820, startPoint y: 654, endPoint x: 834, endPoint y: 653, distance: 14.0
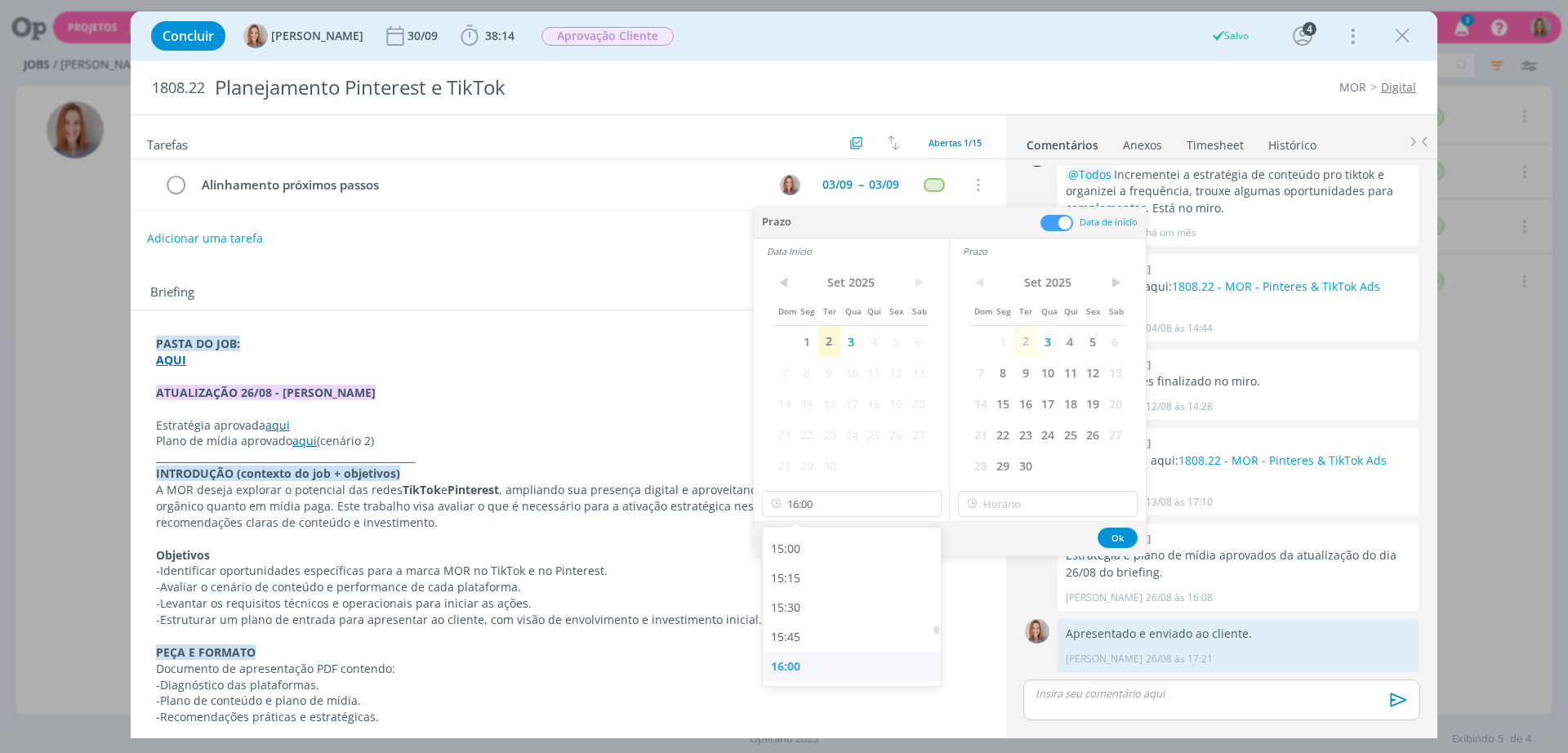
click at [822, 653] on div "16:00" at bounding box center [854, 667] width 183 height 30
click at [998, 512] on input "16:00" at bounding box center [1048, 503] width 180 height 26
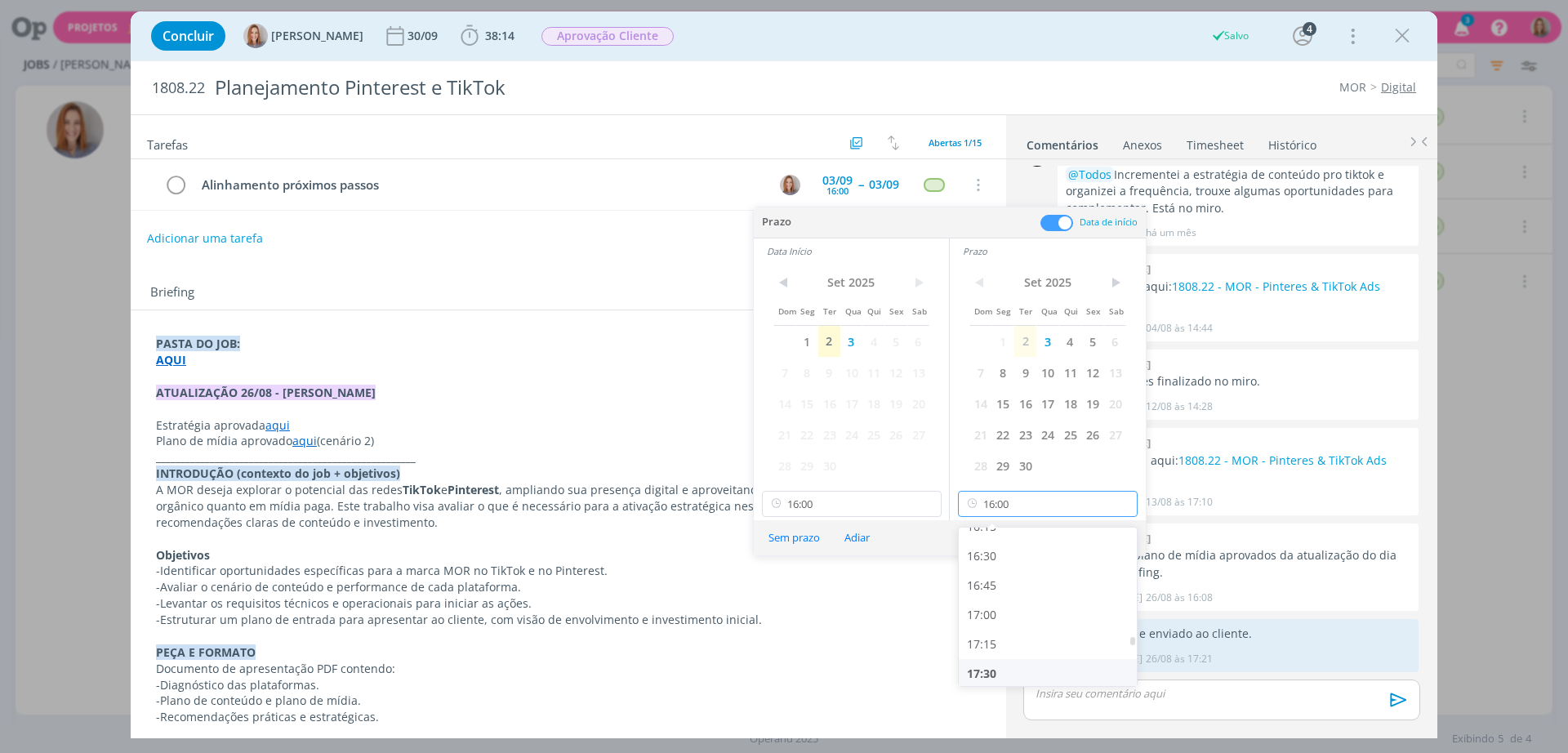
scroll to position [1962, 0]
click at [1003, 590] on div "17:00" at bounding box center [1050, 580] width 183 height 30
type input "17:00"
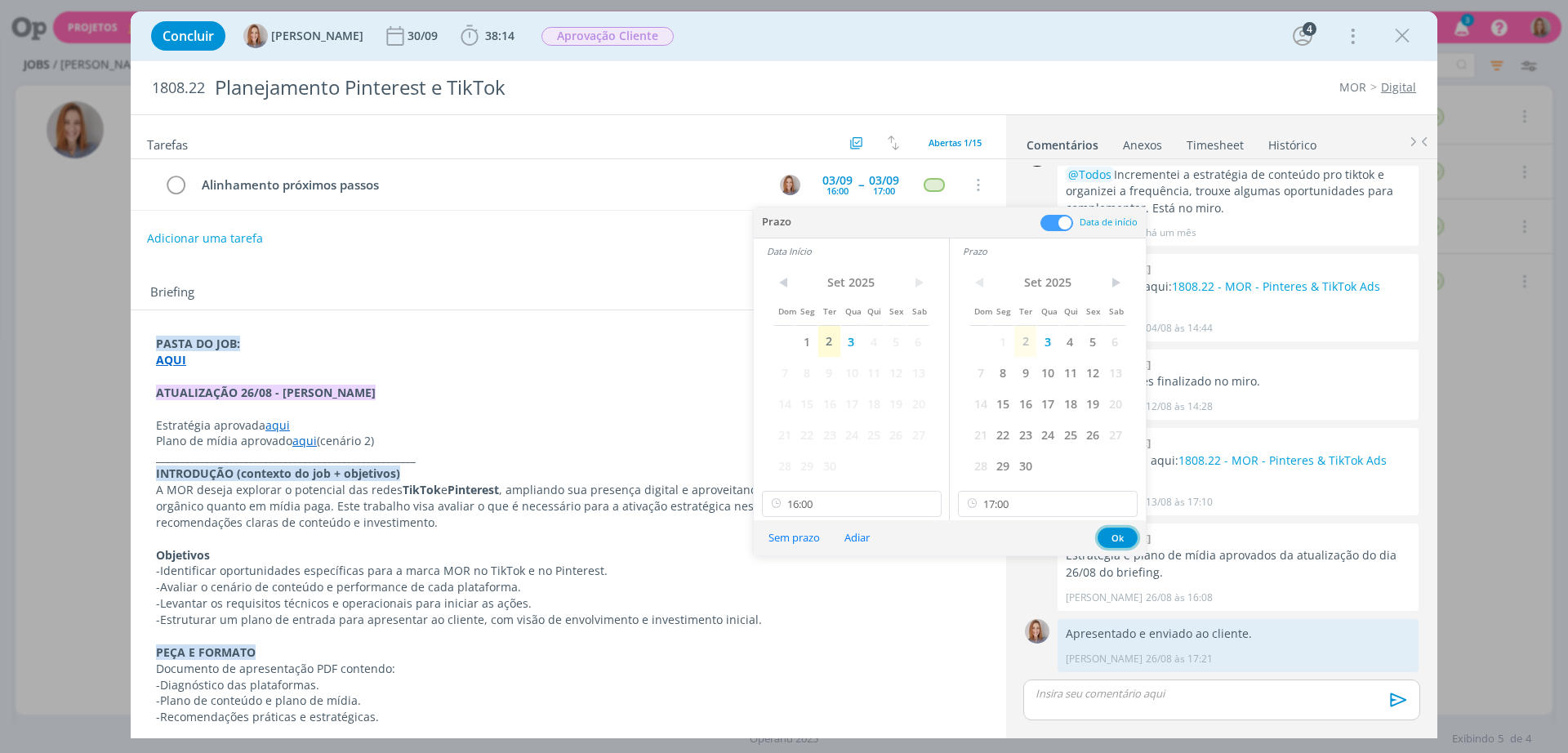
click at [1118, 540] on button "Ok" at bounding box center [1118, 538] width 40 height 20
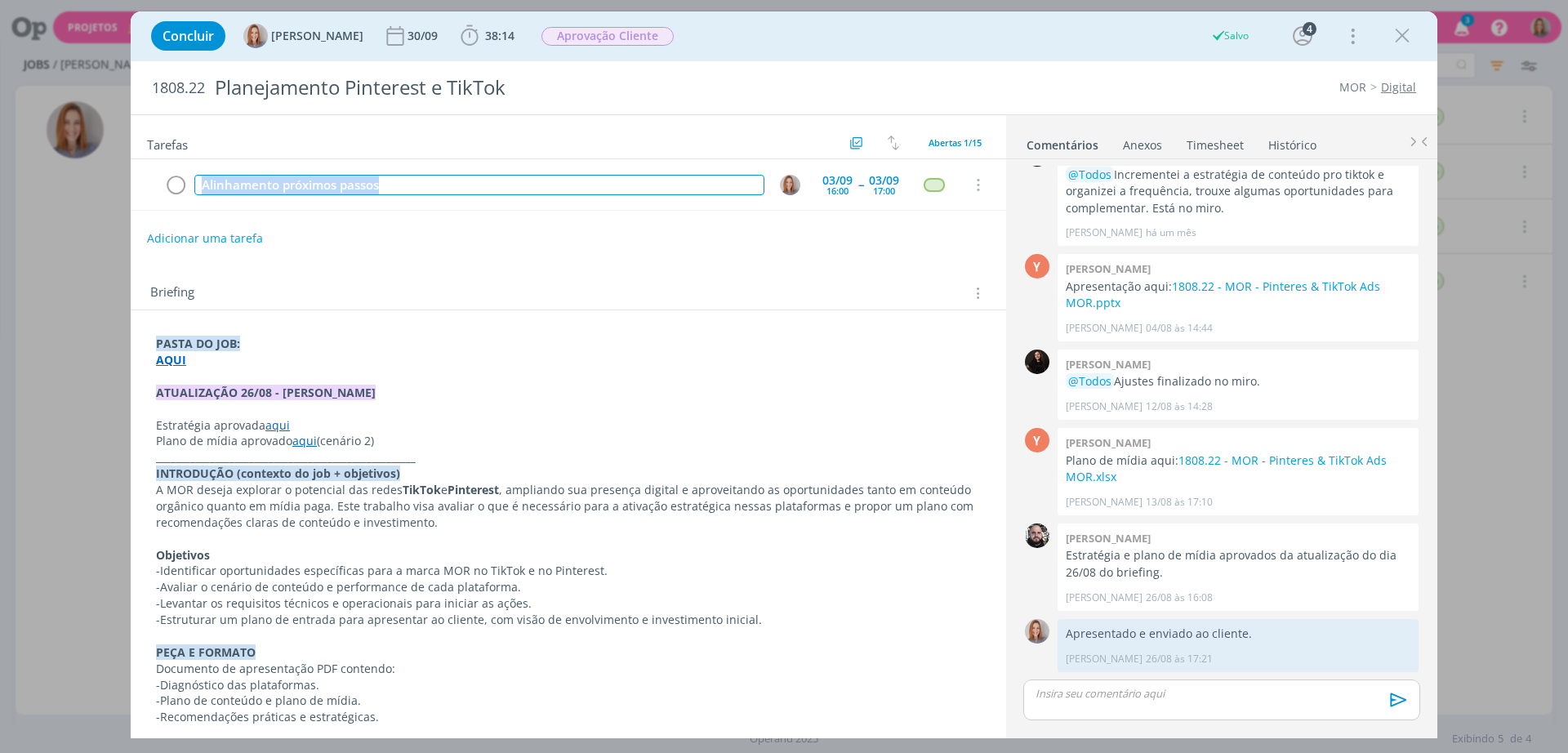
drag, startPoint x: 437, startPoint y: 184, endPoint x: 90, endPoint y: 179, distance: 347.0
click at [90, 179] on div "Concluir Amanda Oliveira 30/09 38:14 Iniciar Apontar Data * 02/09/2025 Horas * …" at bounding box center [784, 376] width 1568 height 753
copy div "Alinhamento próximos passos"
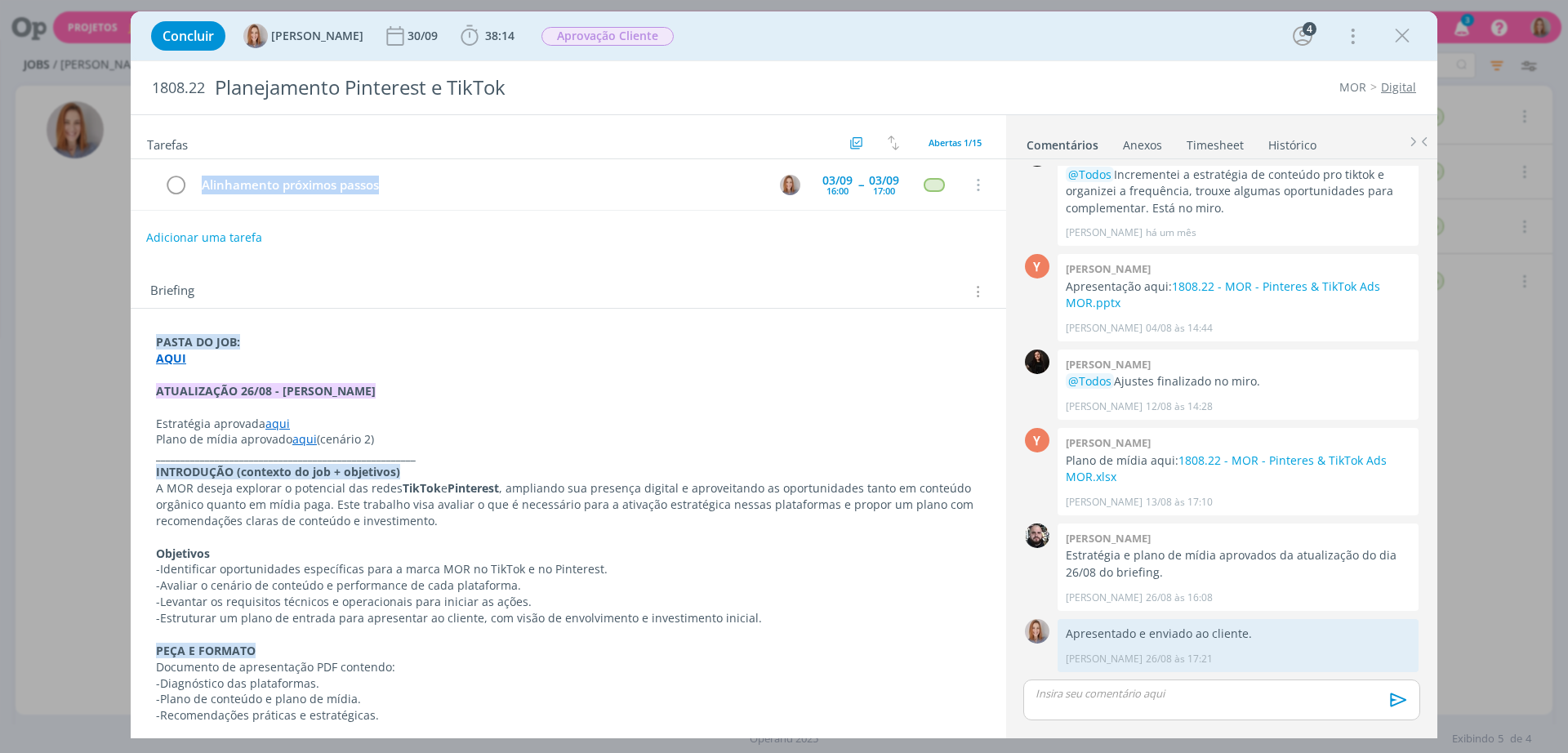
click at [164, 241] on button "Adicionar uma tarefa" at bounding box center [204, 237] width 116 height 28
paste input "Alinhamento próximos passos"
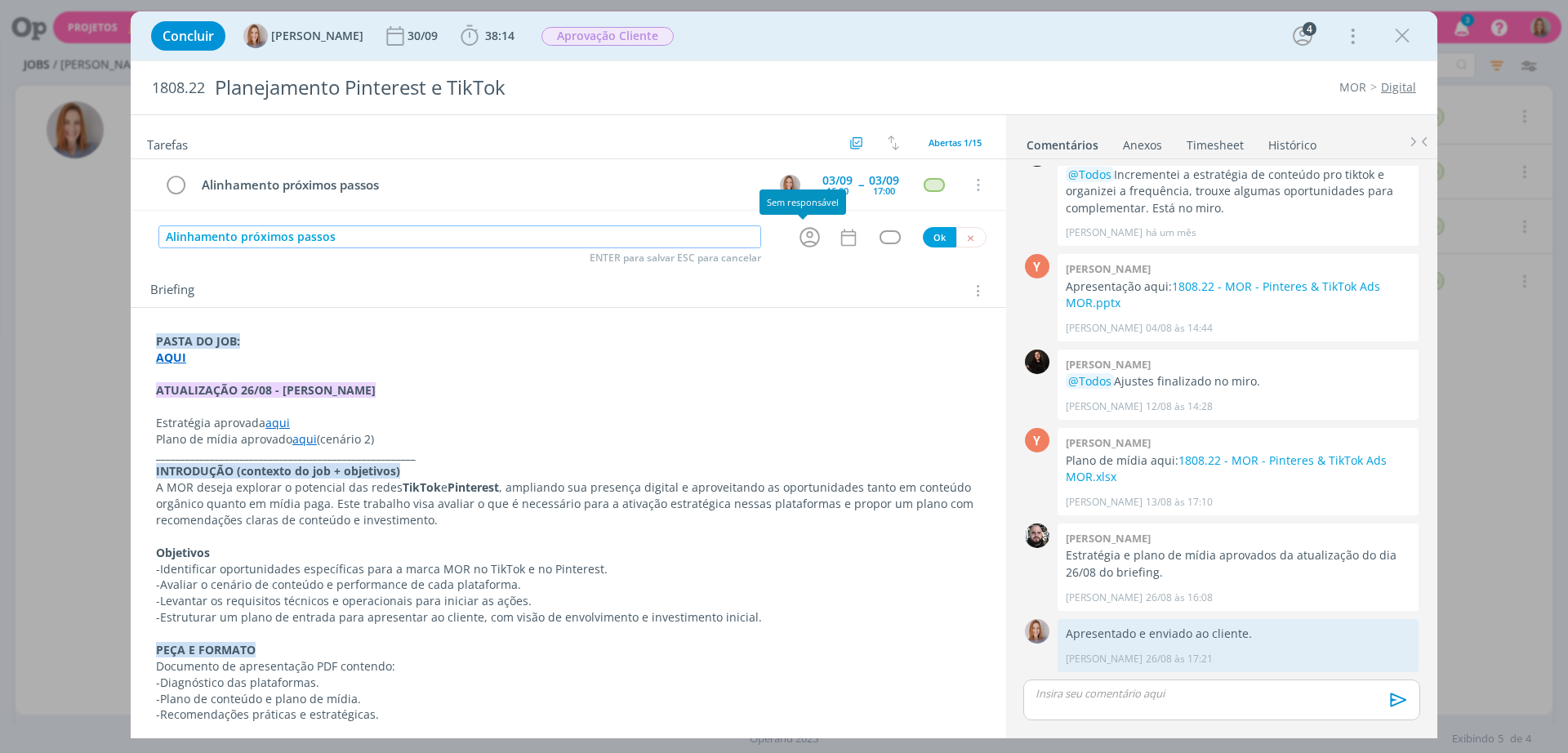
click at [800, 230] on icon "dialog" at bounding box center [809, 237] width 25 height 25
type input "Alinhamento próximos passos"
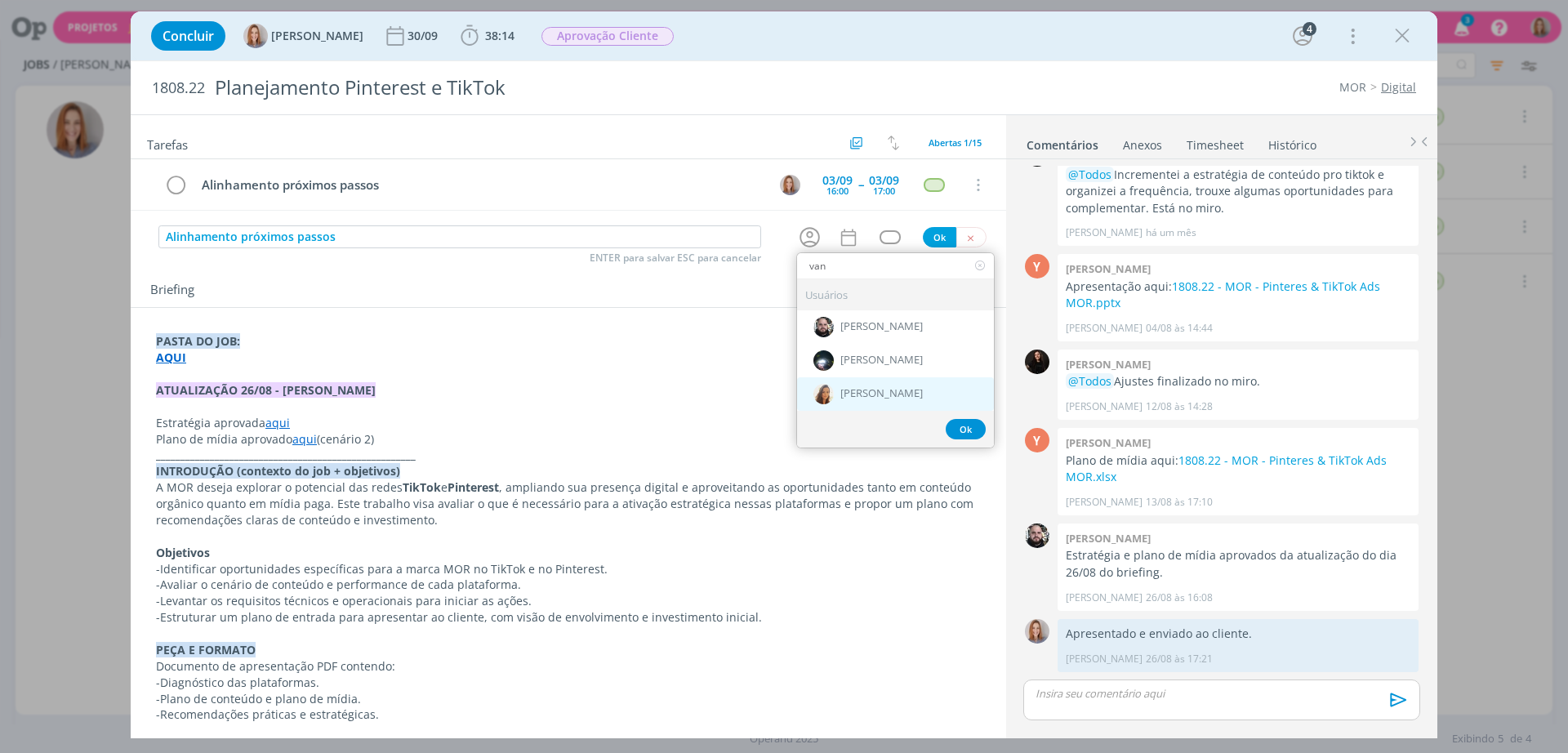
type input "van"
click at [885, 390] on span "[PERSON_NAME]" at bounding box center [881, 395] width 83 height 13
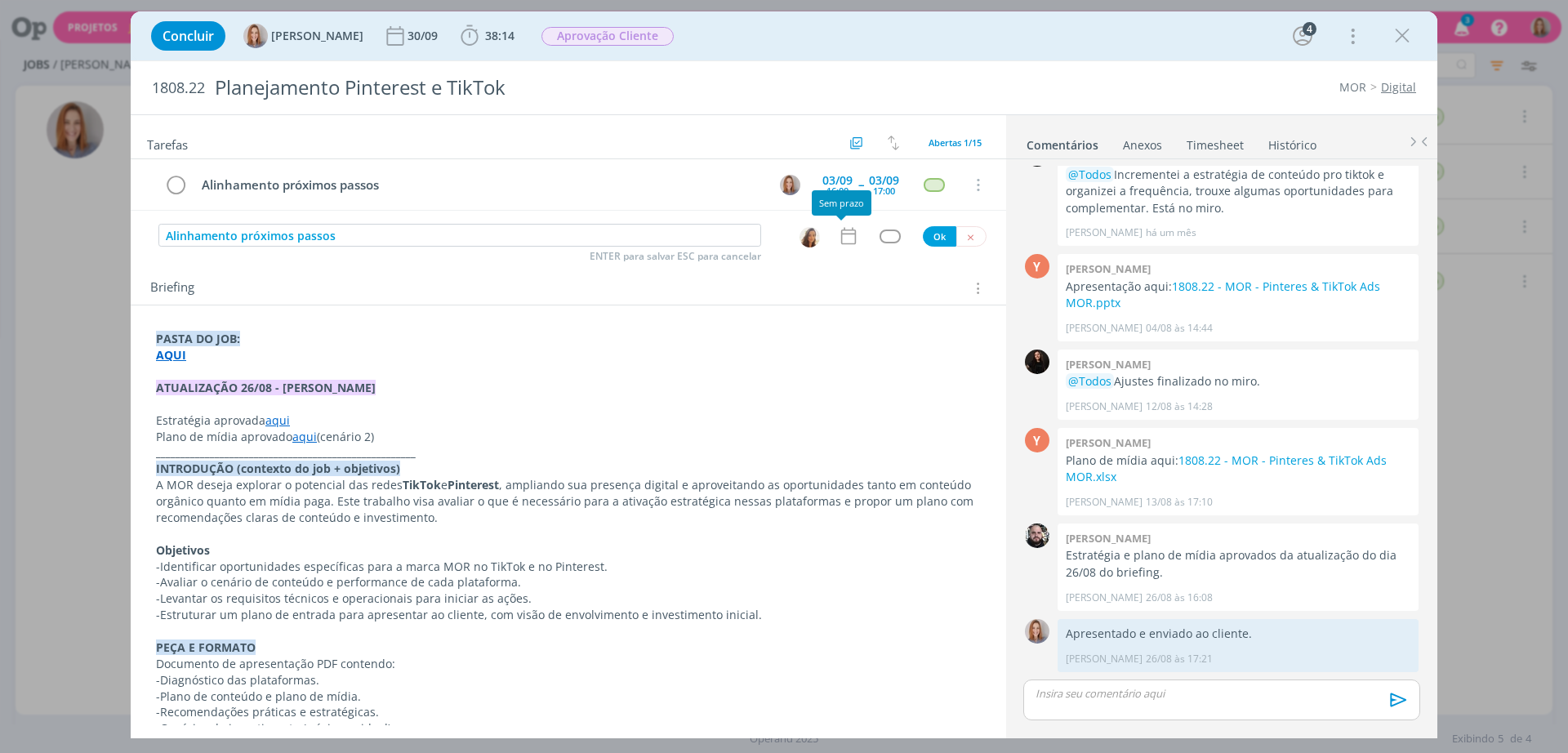
drag, startPoint x: 848, startPoint y: 239, endPoint x: 847, endPoint y: 249, distance: 10.0
click at [847, 239] on icon "dialog" at bounding box center [849, 236] width 21 height 21
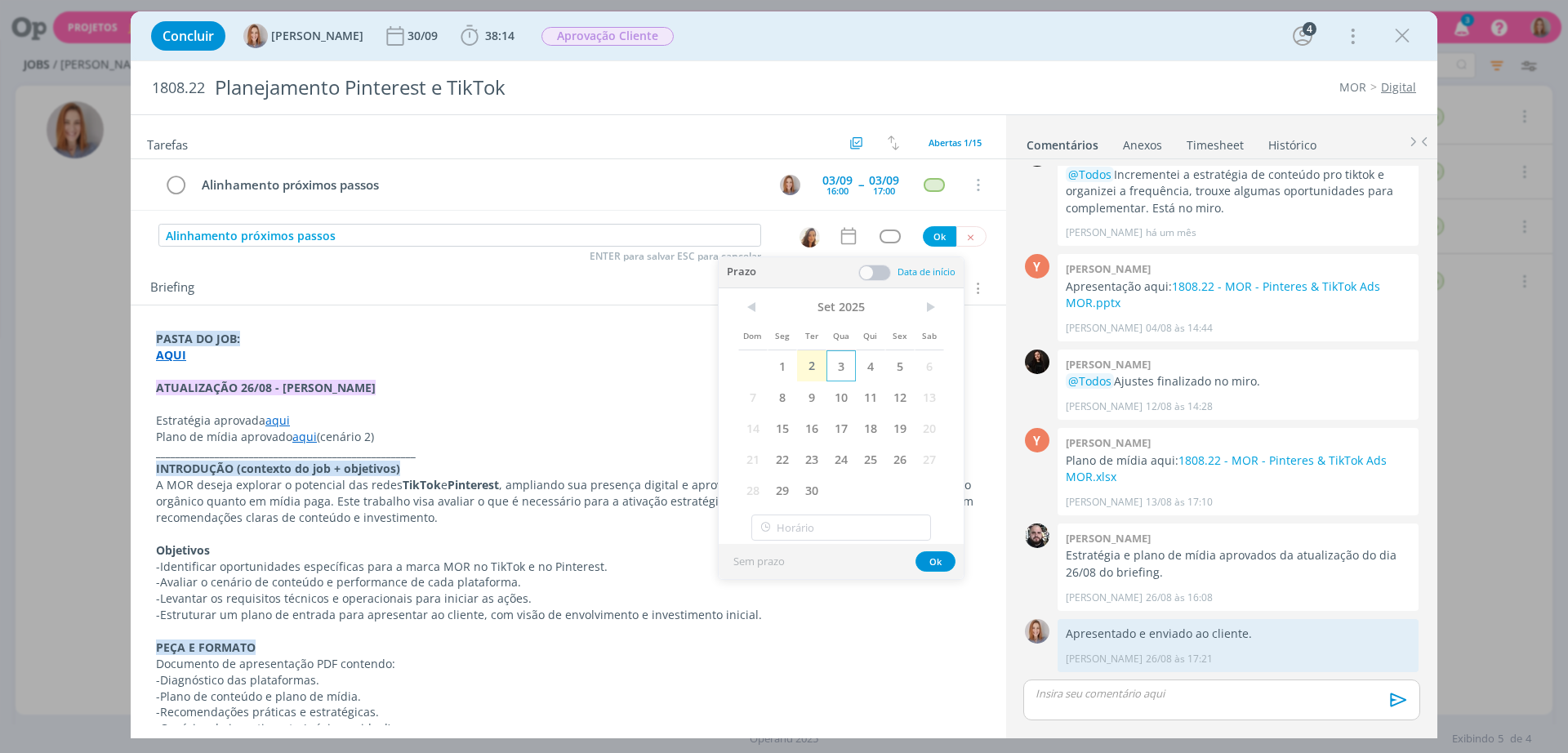
click at [839, 361] on span "3" at bounding box center [841, 366] width 30 height 31
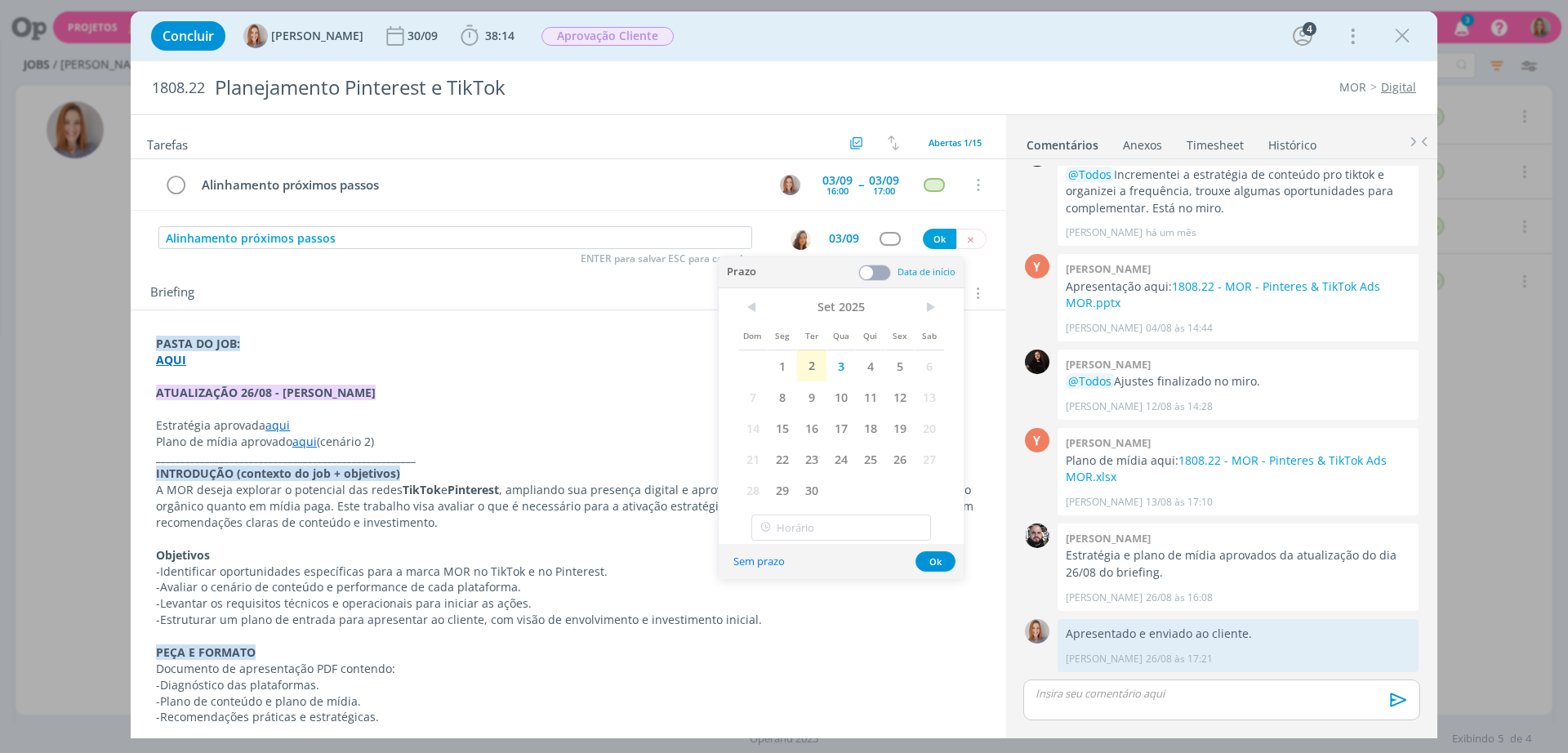
click at [874, 273] on span at bounding box center [875, 273] width 33 height 16
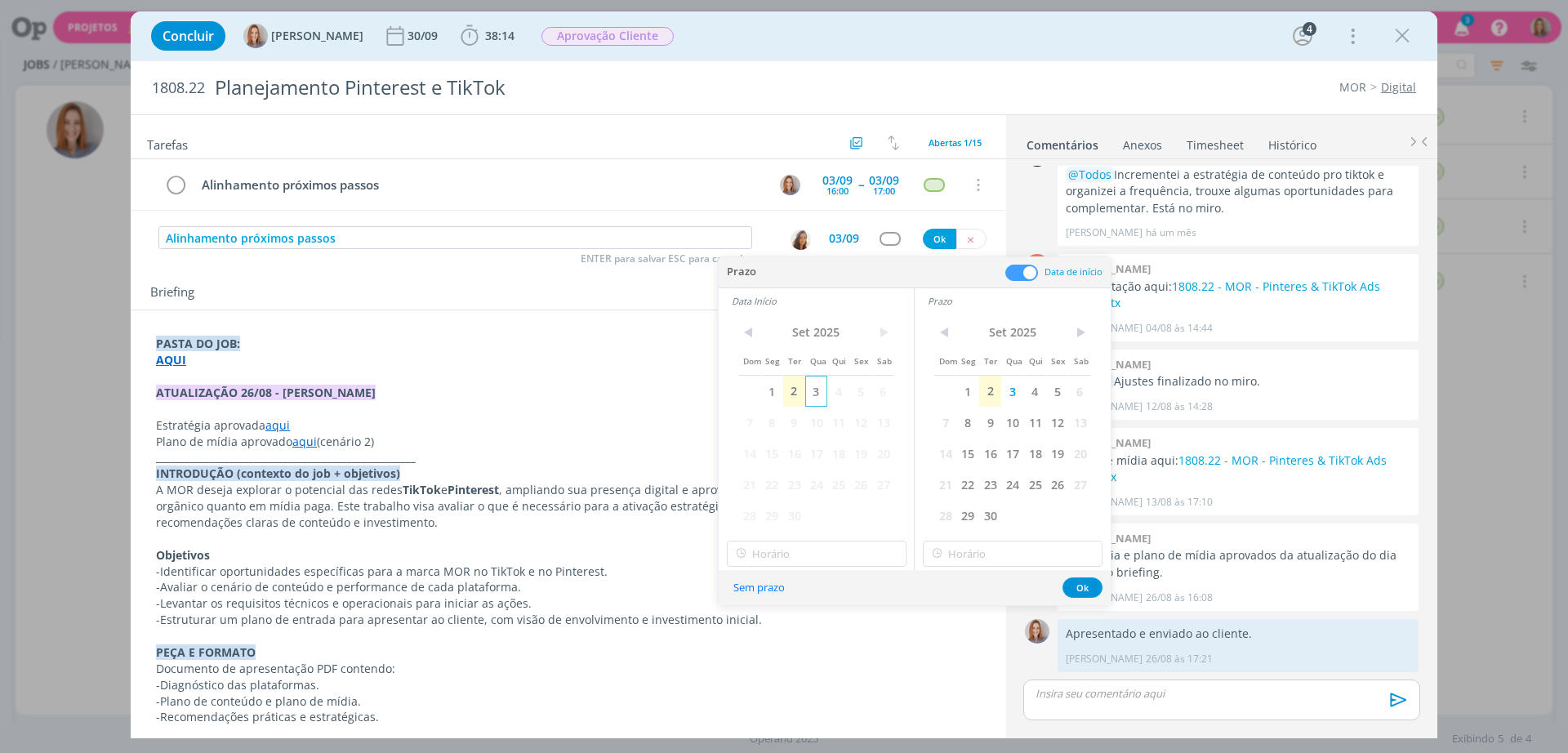
click at [821, 389] on span "3" at bounding box center [816, 391] width 22 height 31
type input "16:00"
click at [837, 547] on input "16:00" at bounding box center [816, 553] width 180 height 26
click at [779, 717] on div "16:00" at bounding box center [819, 717] width 183 height 30
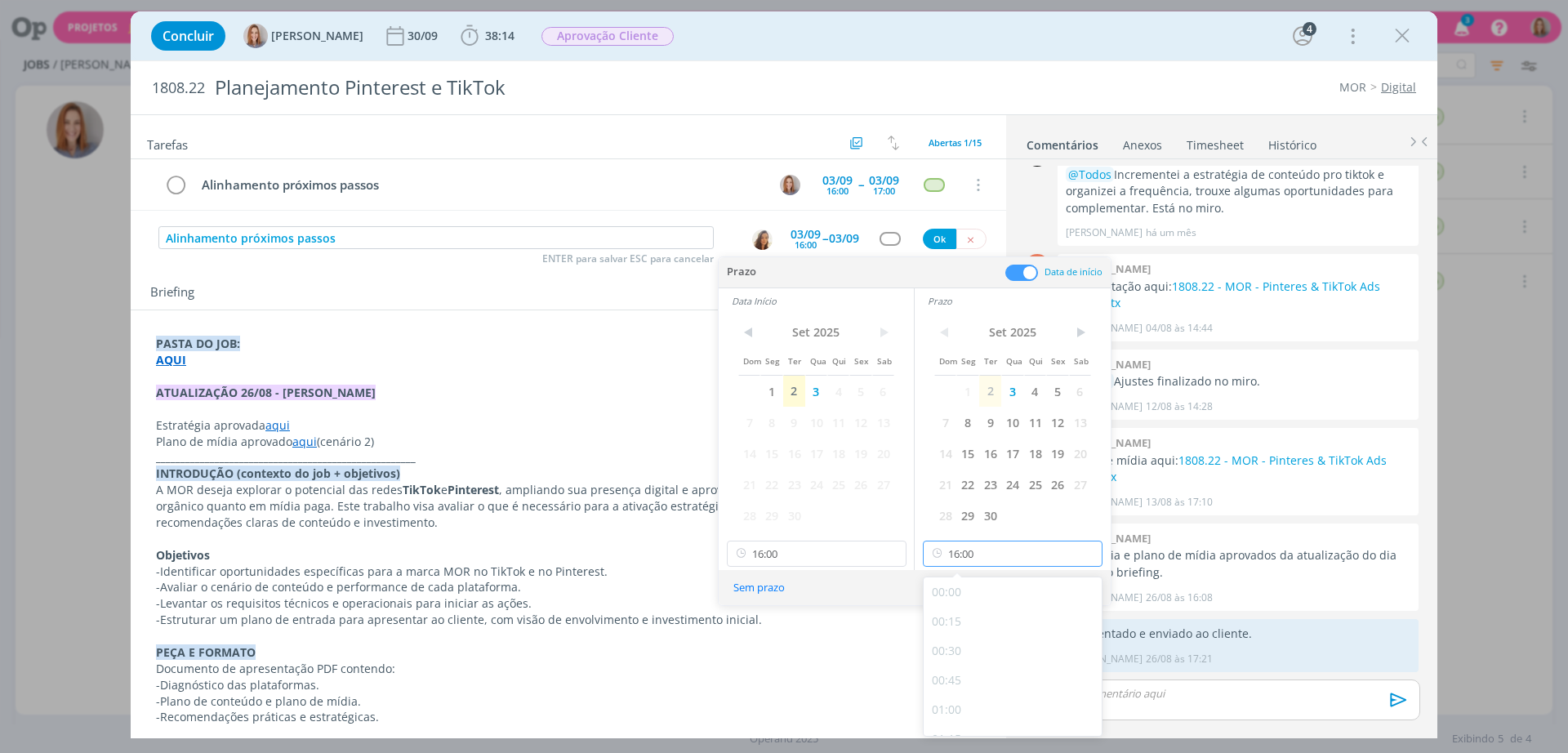
click at [956, 562] on input "16:00" at bounding box center [1012, 553] width 180 height 26
click at [971, 632] on div "17:00" at bounding box center [1015, 630] width 183 height 30
type input "17:00"
click at [1081, 582] on button "Ok" at bounding box center [1083, 587] width 40 height 20
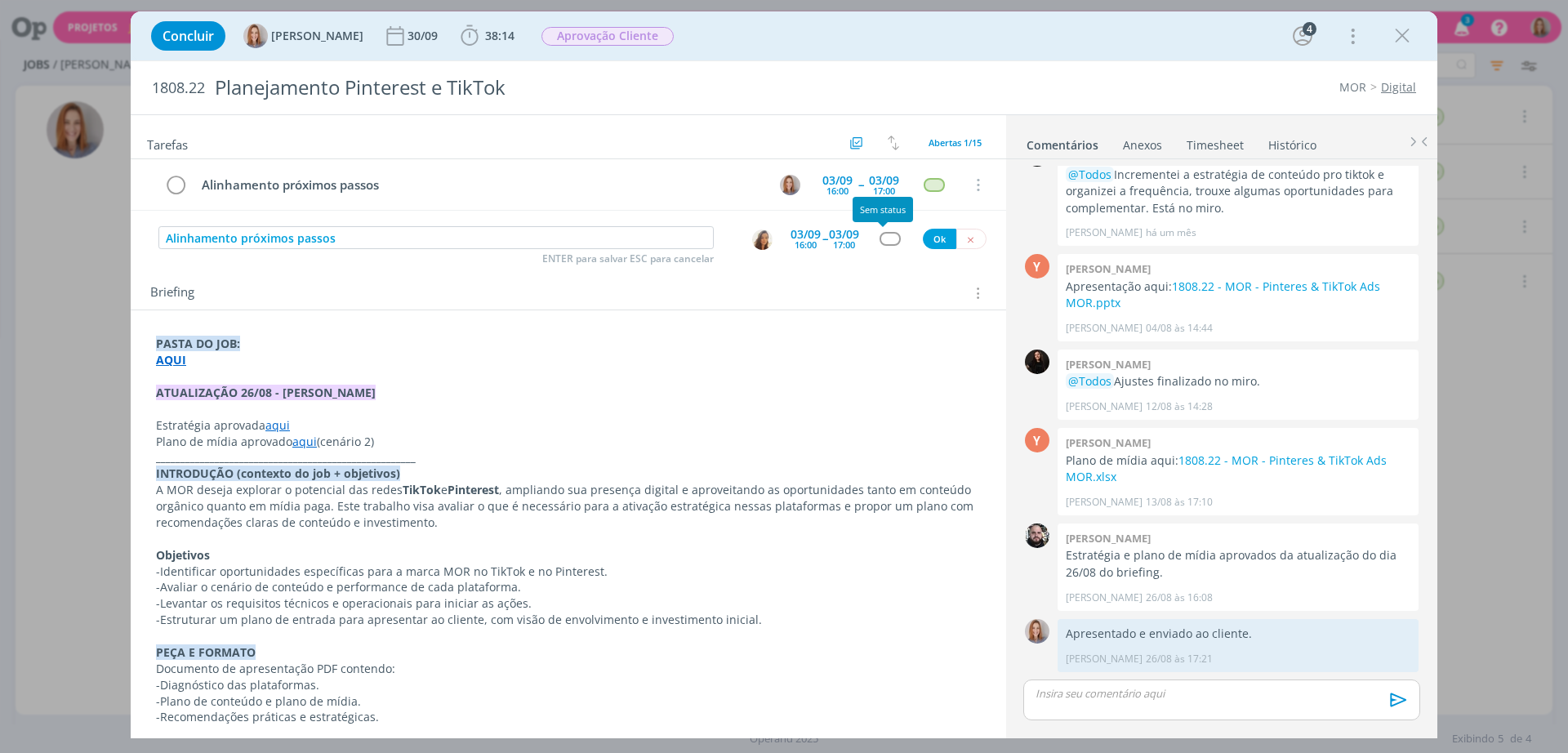
click at [869, 235] on div "dialog" at bounding box center [890, 239] width 49 height 13
click at [880, 232] on div "dialog" at bounding box center [889, 239] width 20 height 13
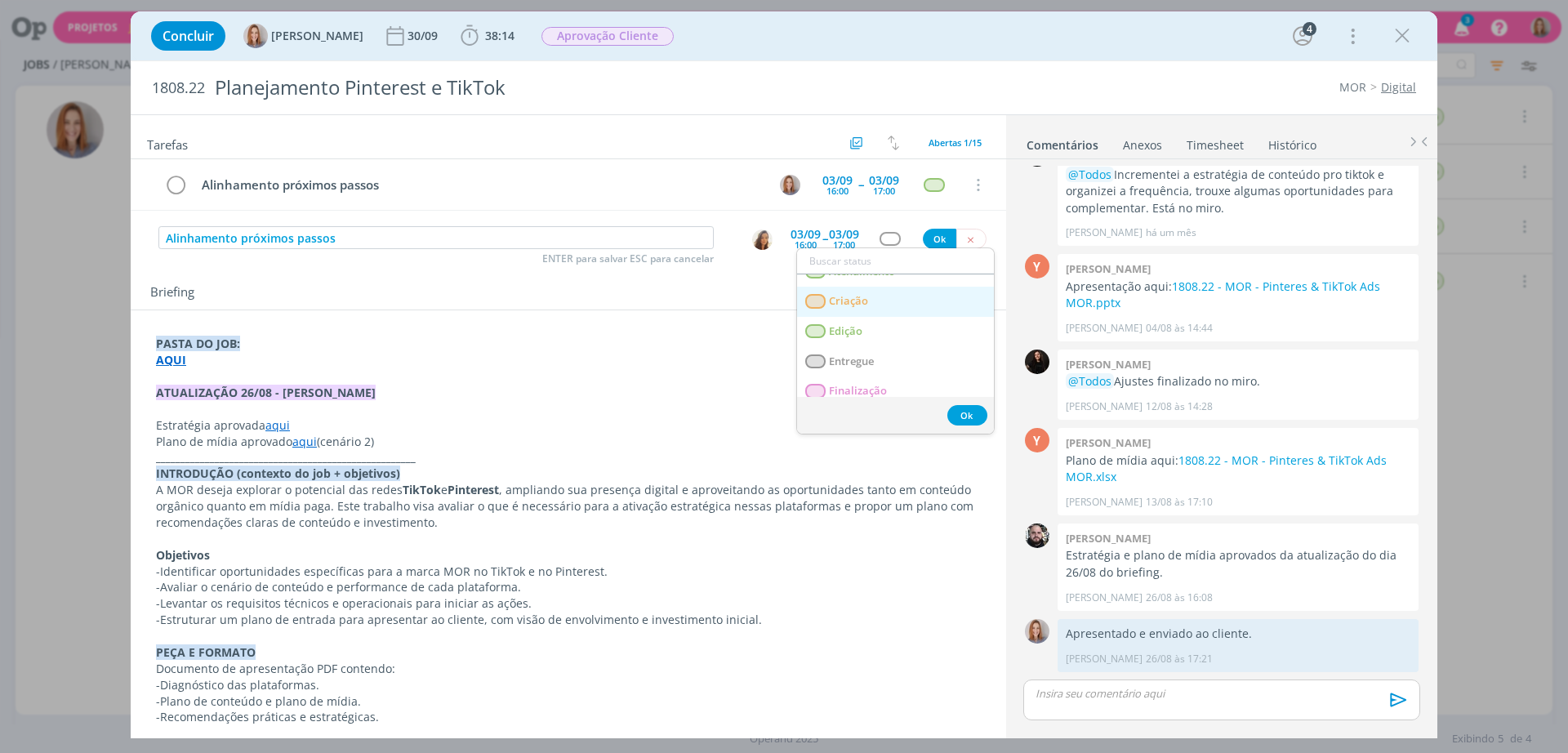
scroll to position [102, 0]
click at [865, 311] on span "Atendimento" at bounding box center [861, 307] width 66 height 13
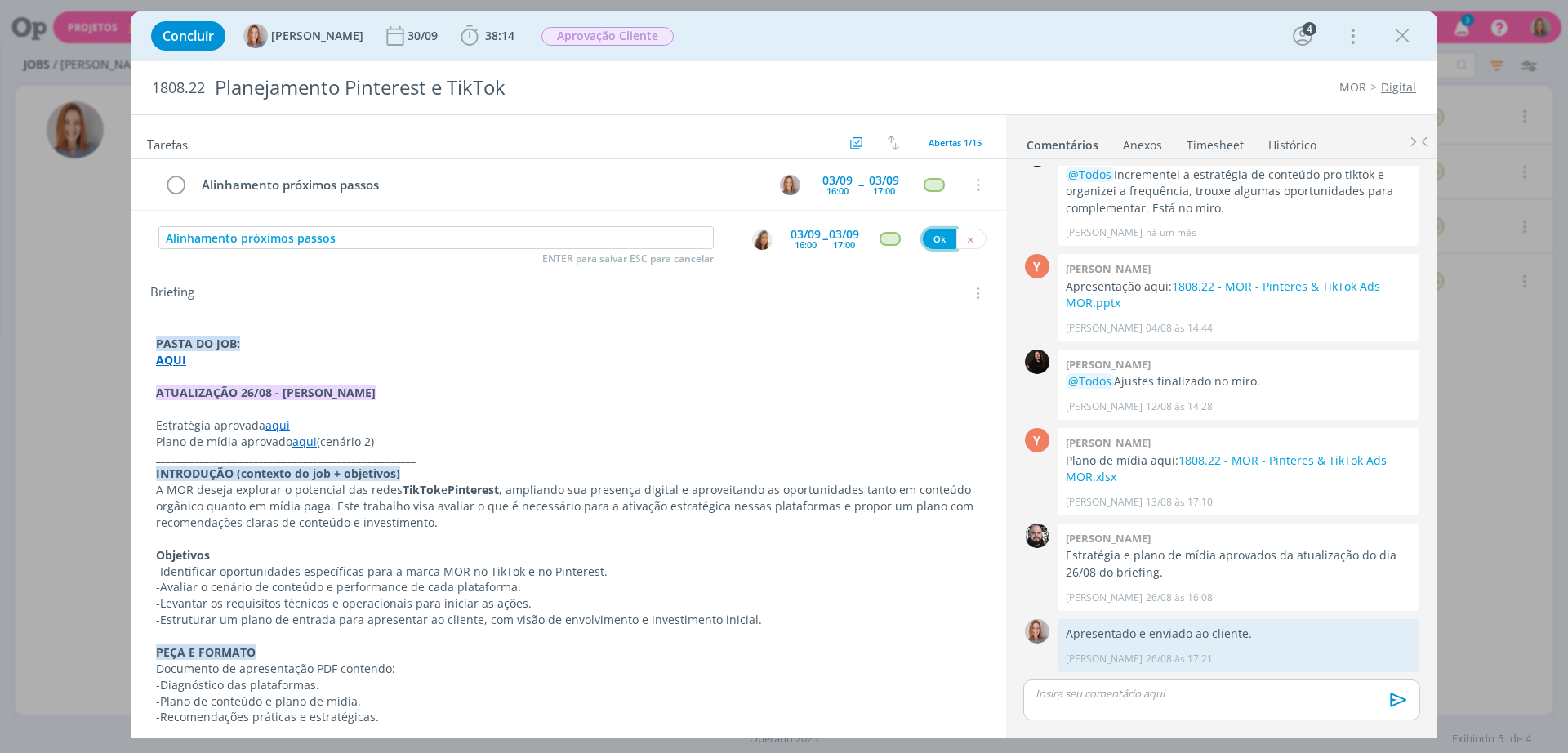
click at [943, 229] on button "Ok" at bounding box center [939, 238] width 34 height 20
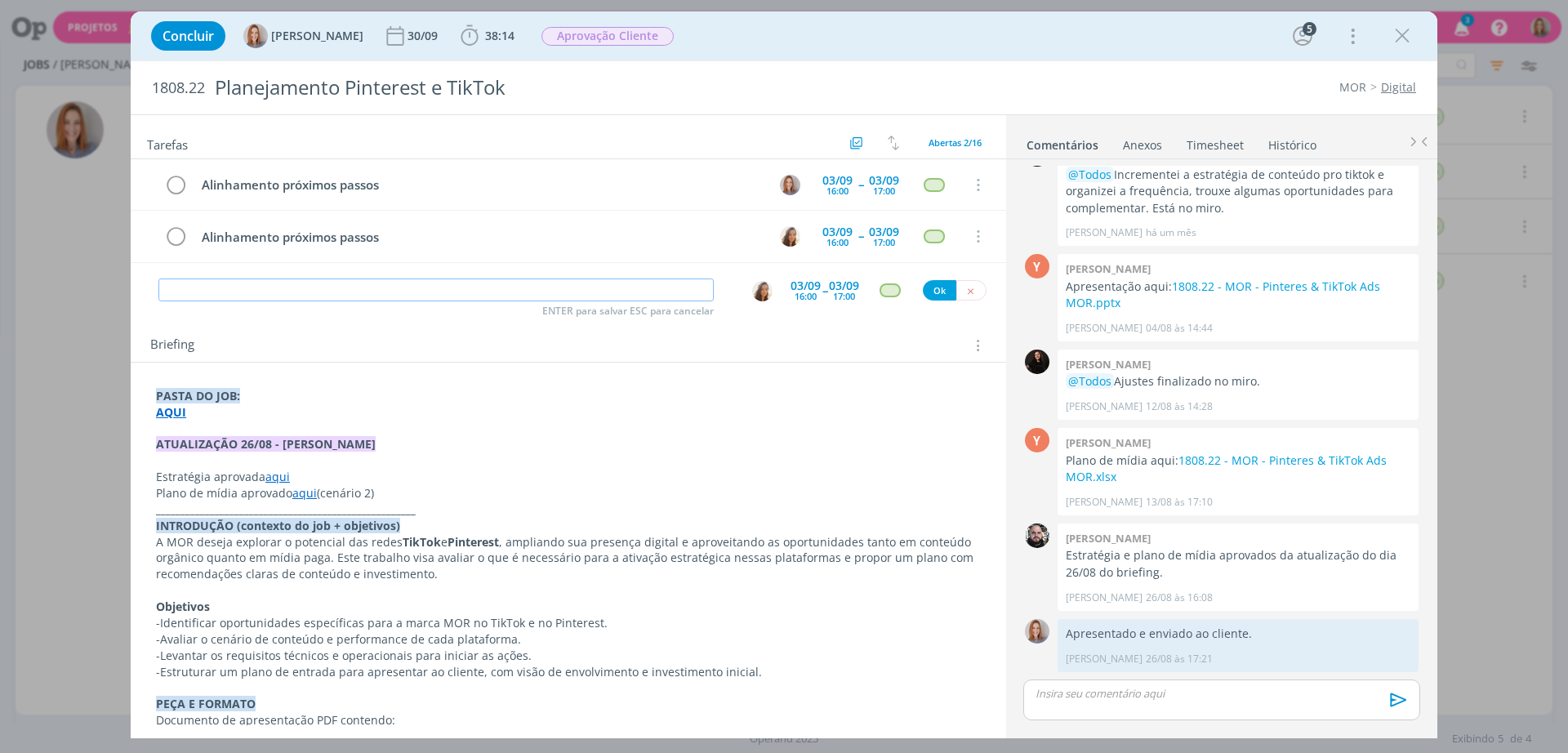
paste input "Alinhamento próximos passos"
click at [752, 291] on img "dialog" at bounding box center [761, 291] width 20 height 20
type input "Alinhamento próximos passos"
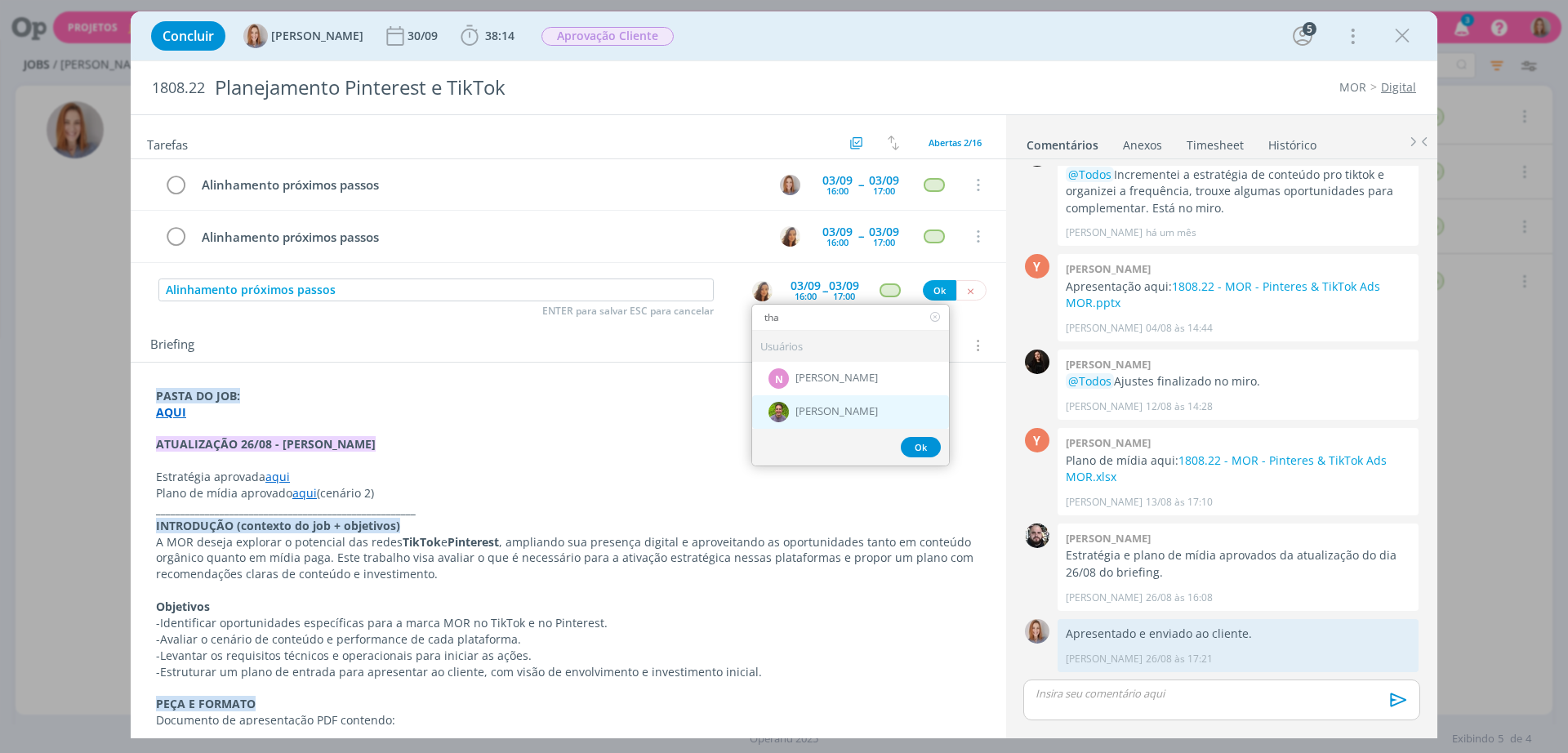
type input "tha"
click at [819, 411] on span "[PERSON_NAME]" at bounding box center [837, 413] width 83 height 13
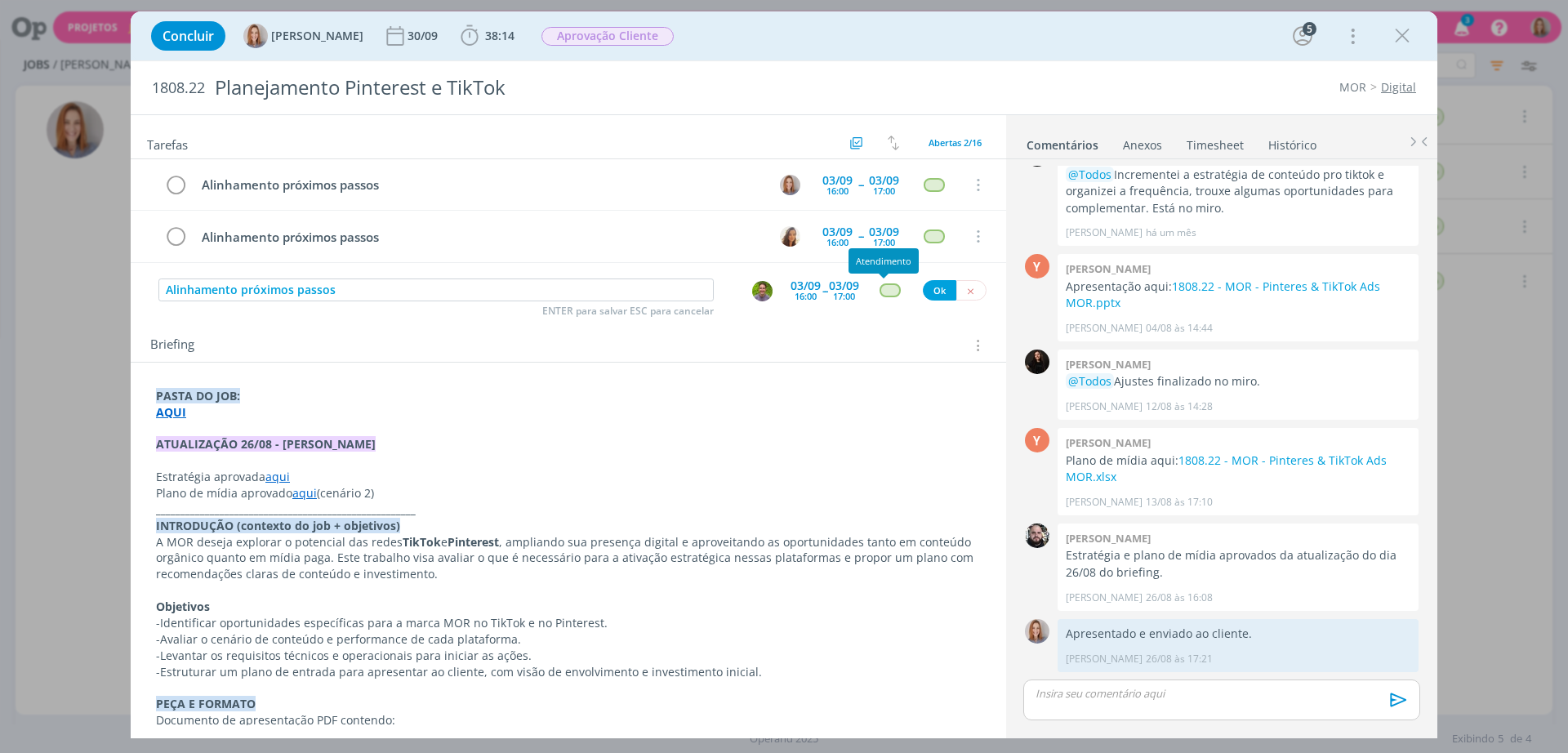
click at [885, 293] on div "dialog" at bounding box center [889, 290] width 20 height 13
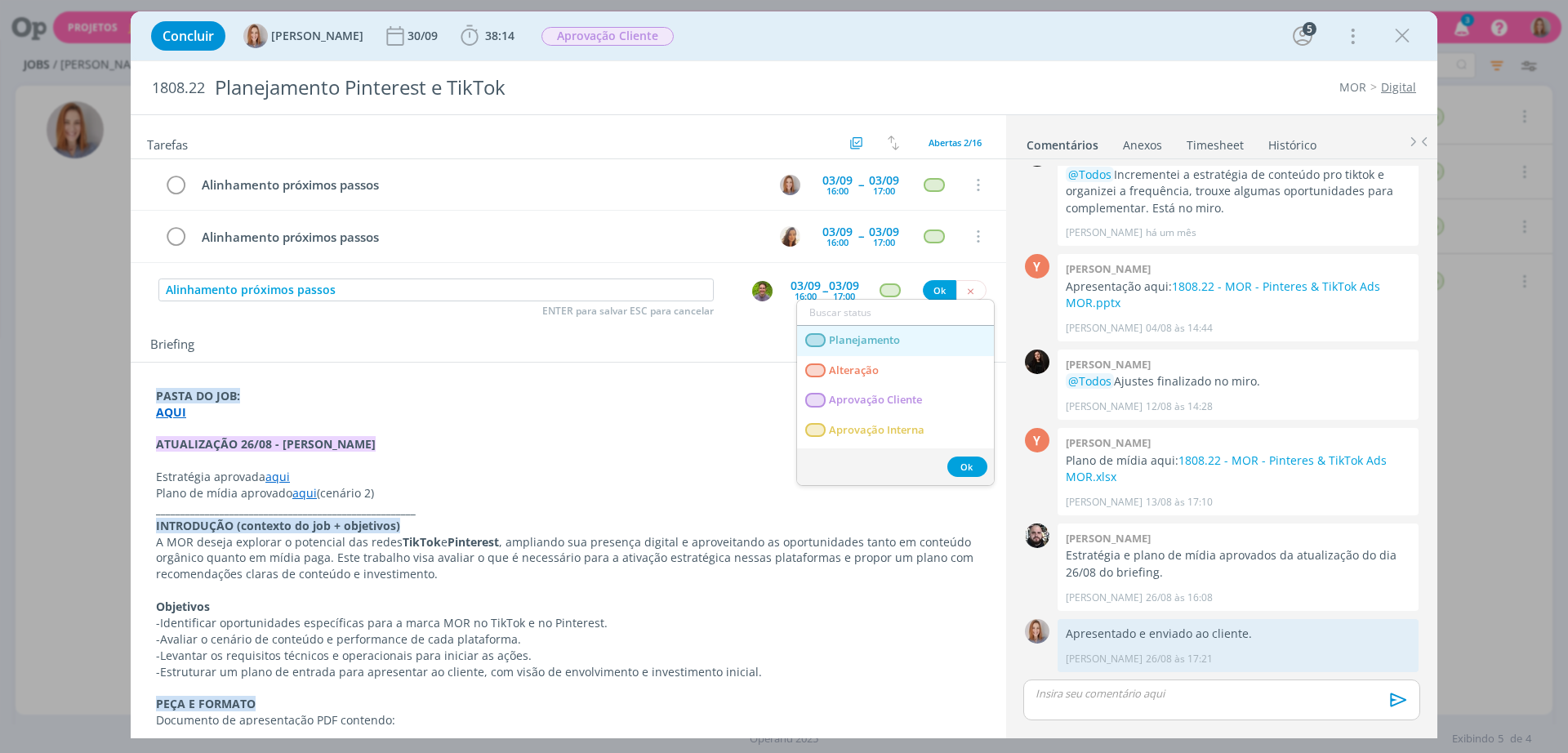
click at [888, 330] on link "Planejamento" at bounding box center [895, 340] width 197 height 30
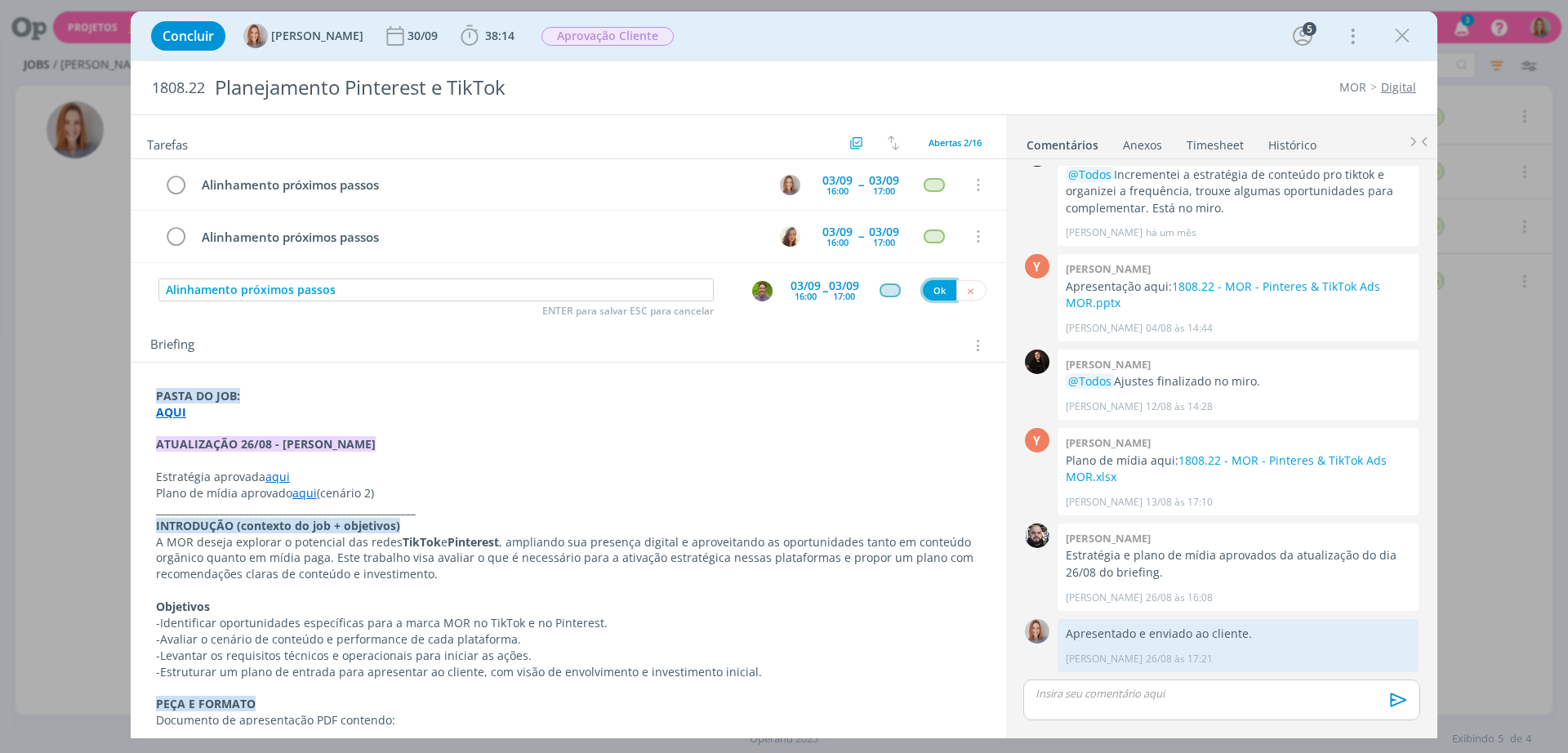
click at [930, 287] on button "Ok" at bounding box center [939, 290] width 34 height 20
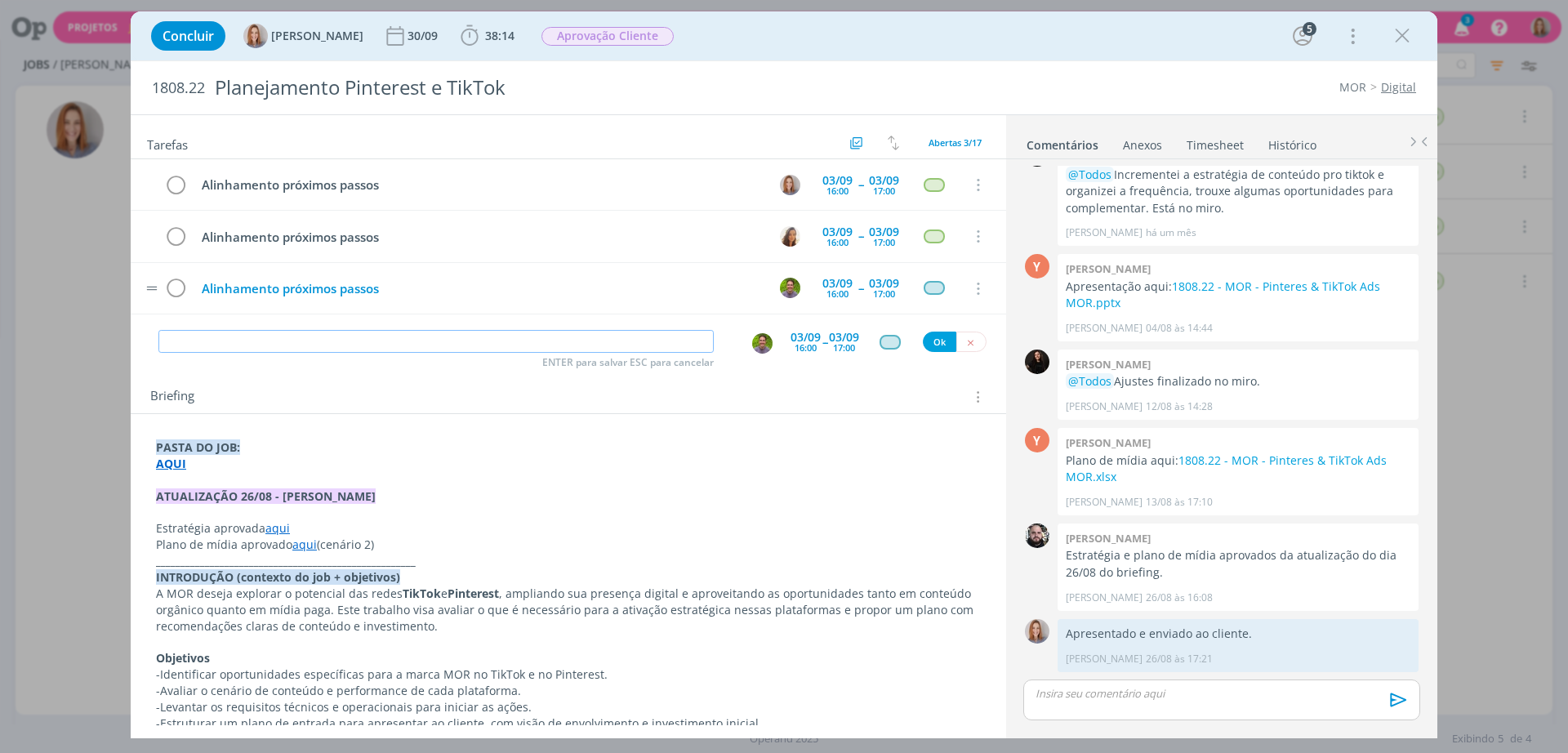
paste input "Alinhamento próximos passos"
click at [752, 342] on img "dialog" at bounding box center [761, 343] width 20 height 20
type input "Alinhamento próximos passos"
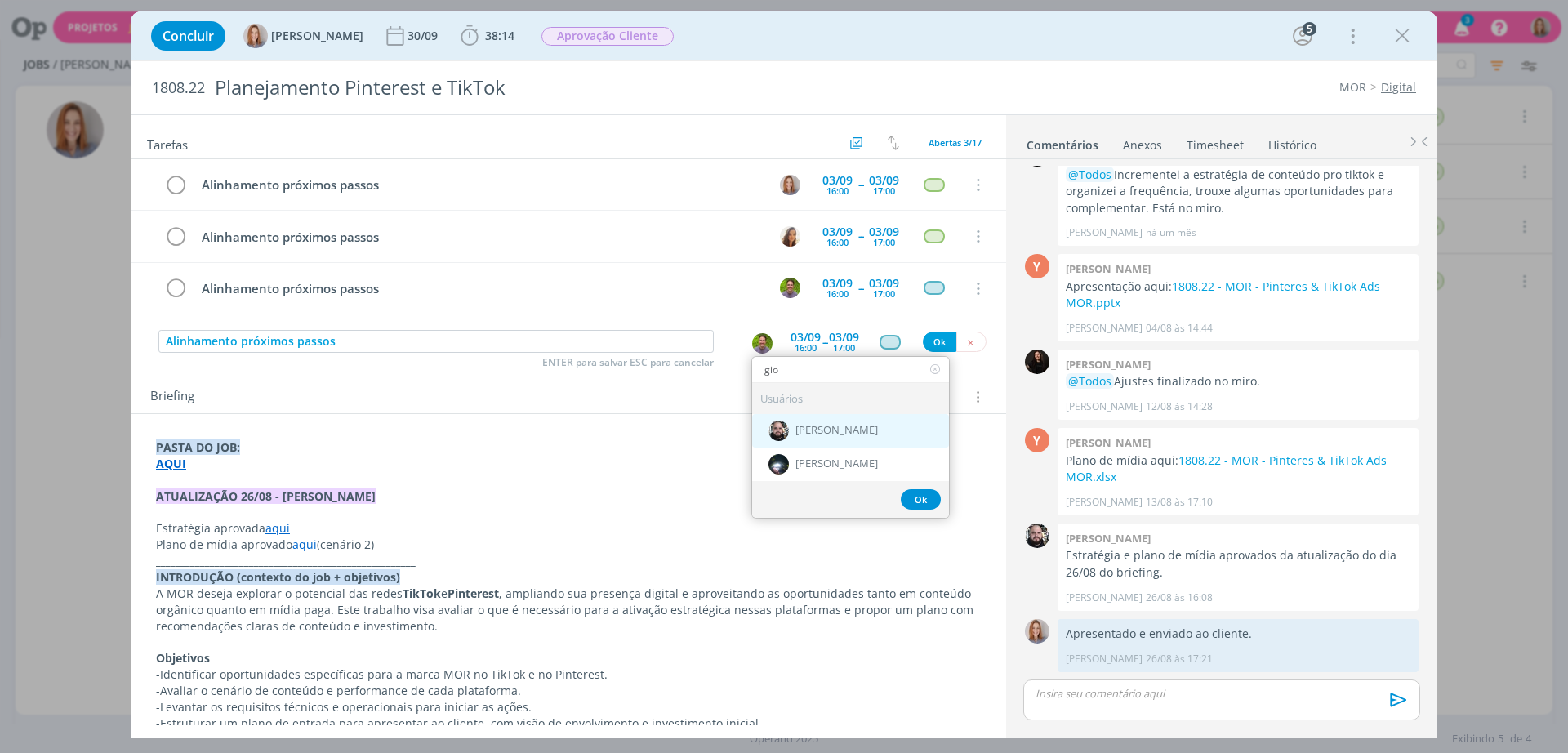
type input "gio"
click at [836, 424] on span "[PERSON_NAME]" at bounding box center [837, 430] width 83 height 13
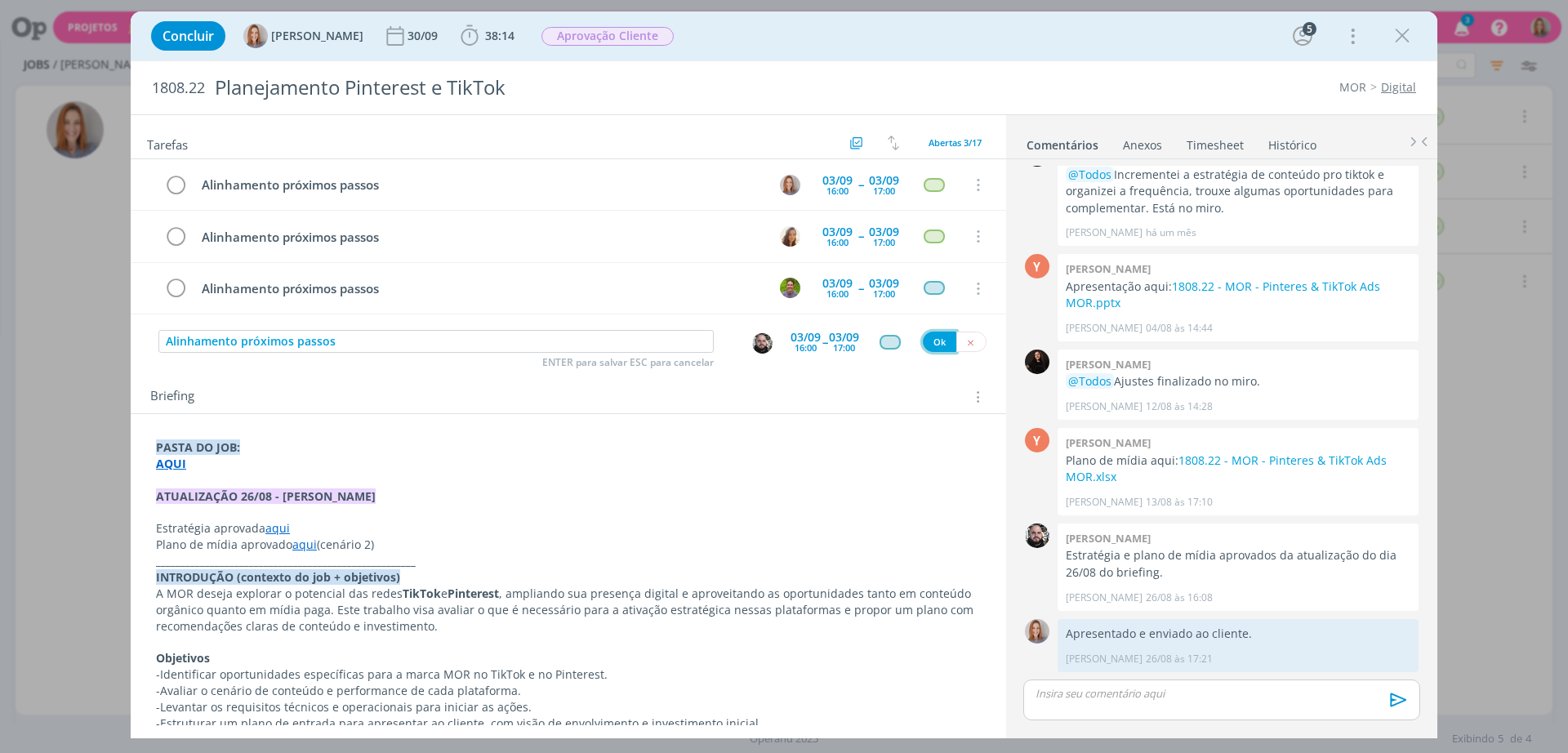
click at [924, 347] on button "Ok" at bounding box center [939, 341] width 34 height 20
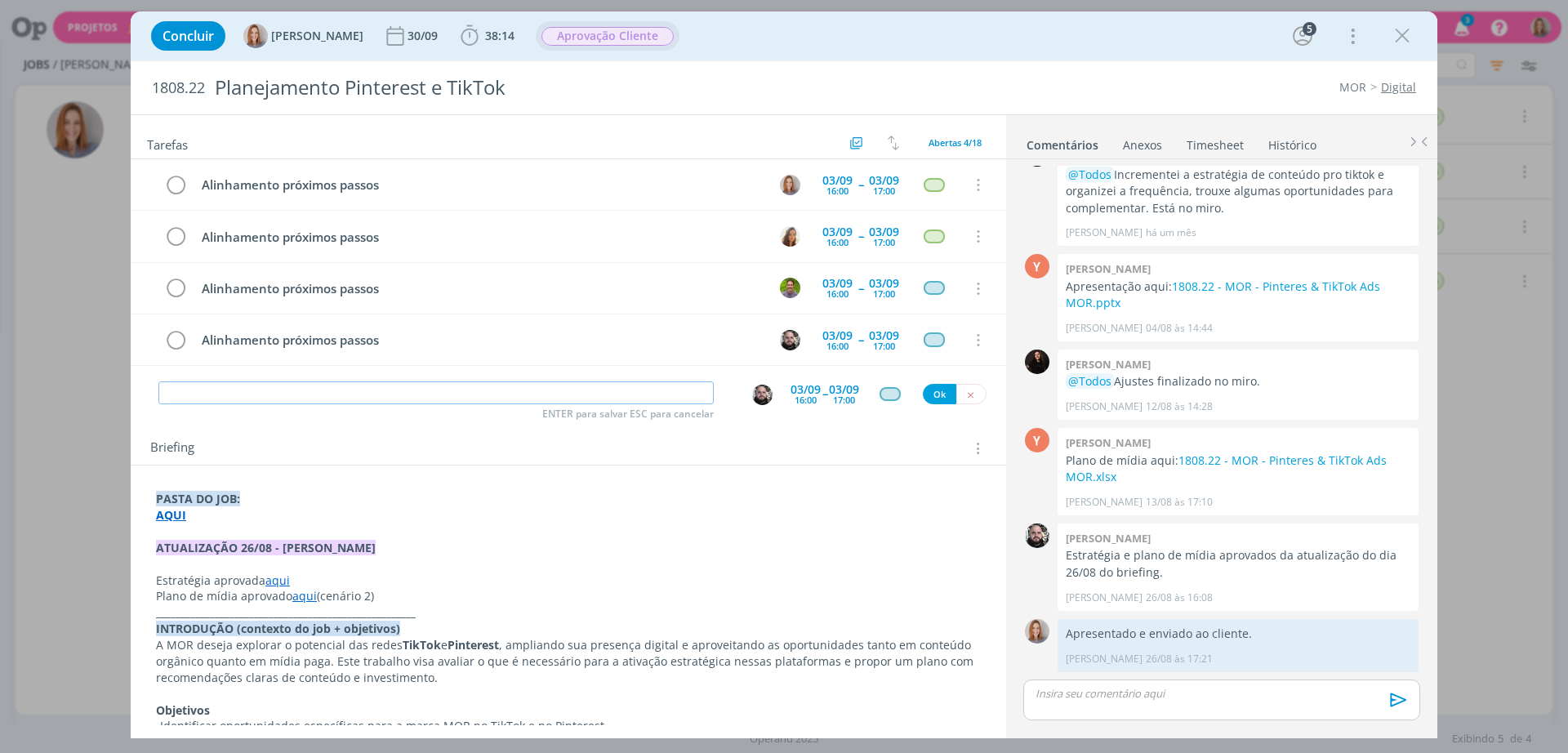
click at [586, 34] on span "Aprovação Cliente" at bounding box center [608, 36] width 133 height 19
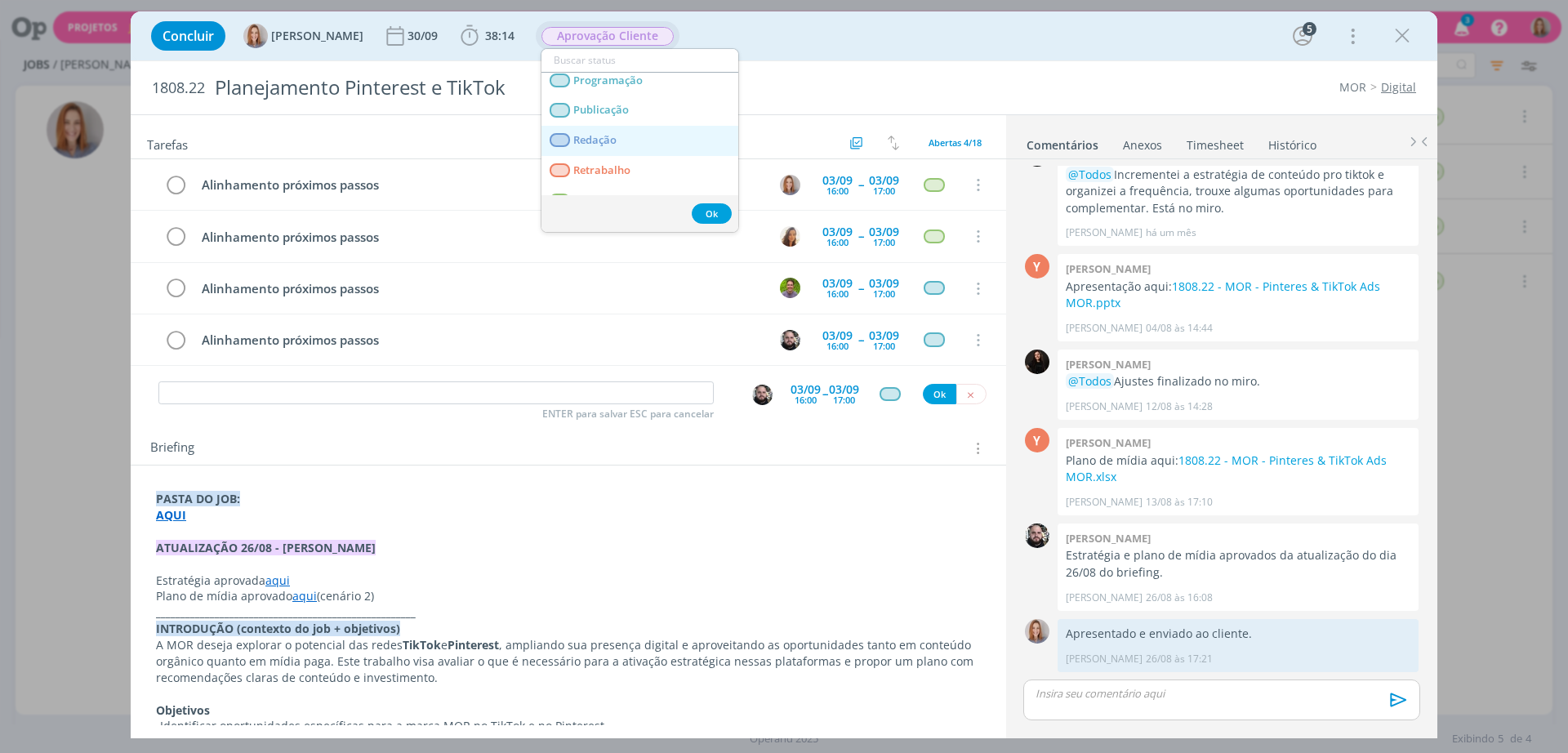
scroll to position [0, 0]
click at [610, 81] on span "Planejamento" at bounding box center [609, 87] width 71 height 13
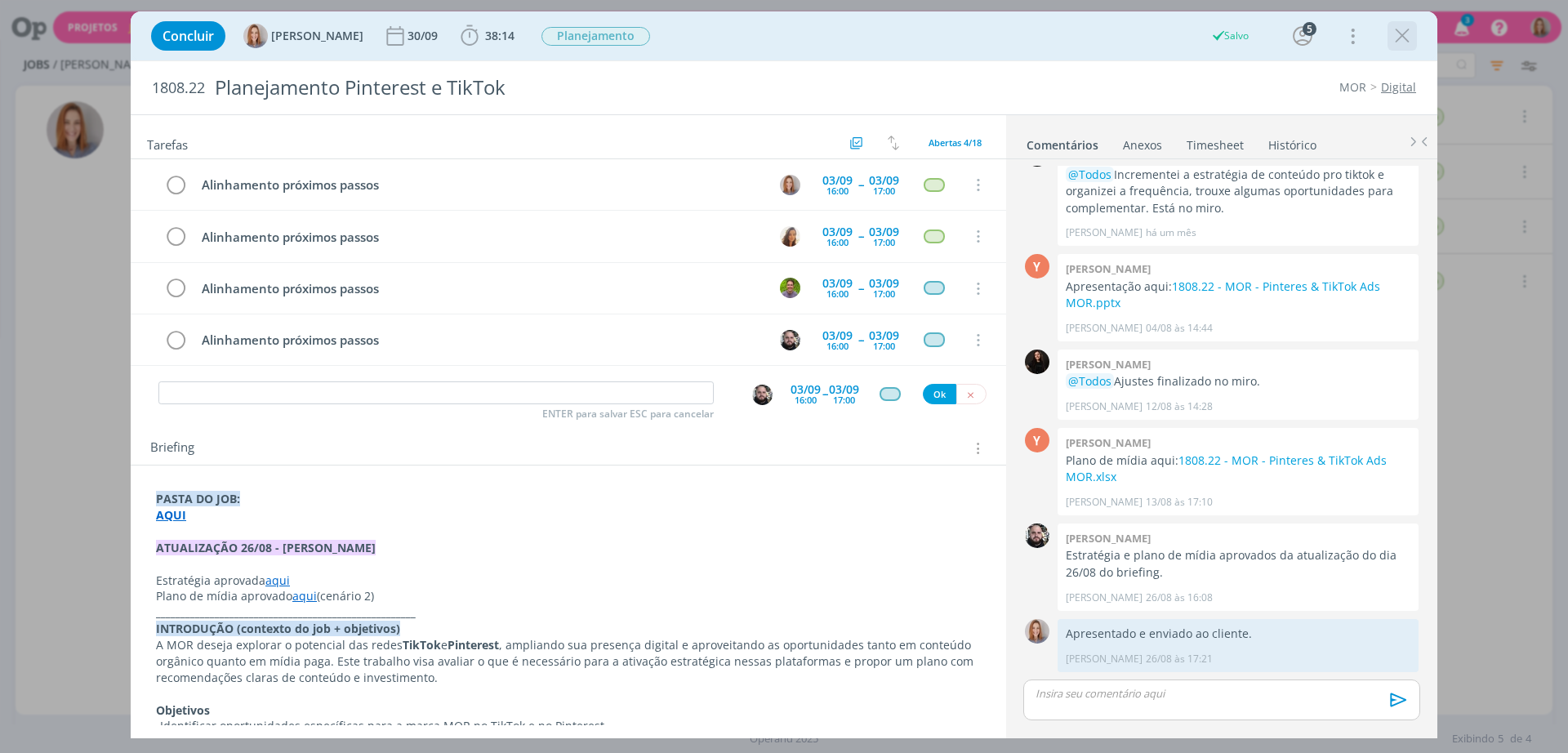
click at [1407, 36] on icon "dialog" at bounding box center [1403, 36] width 25 height 25
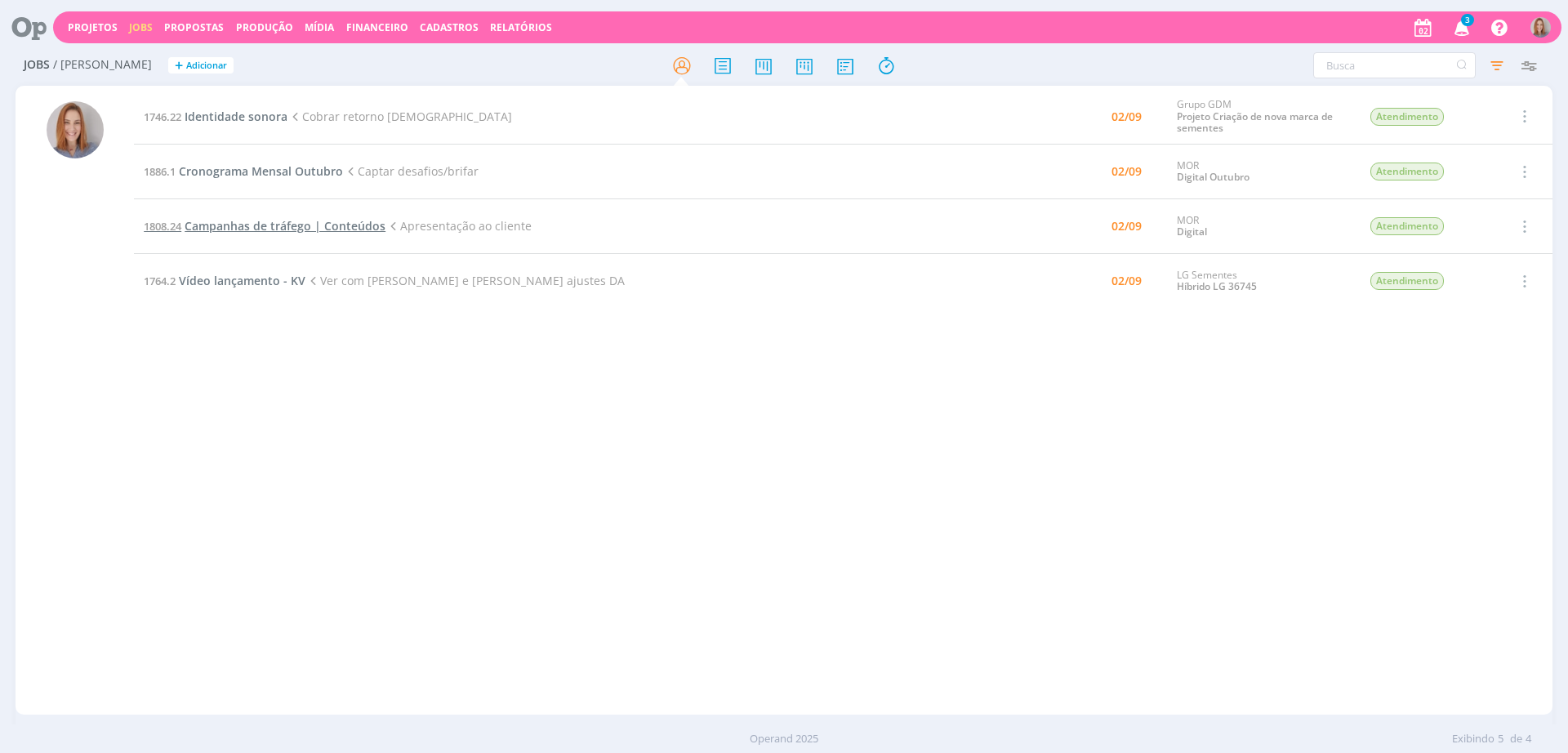
click at [266, 227] on span "Campanhas de tráfego | Conteúdos" at bounding box center [284, 226] width 201 height 15
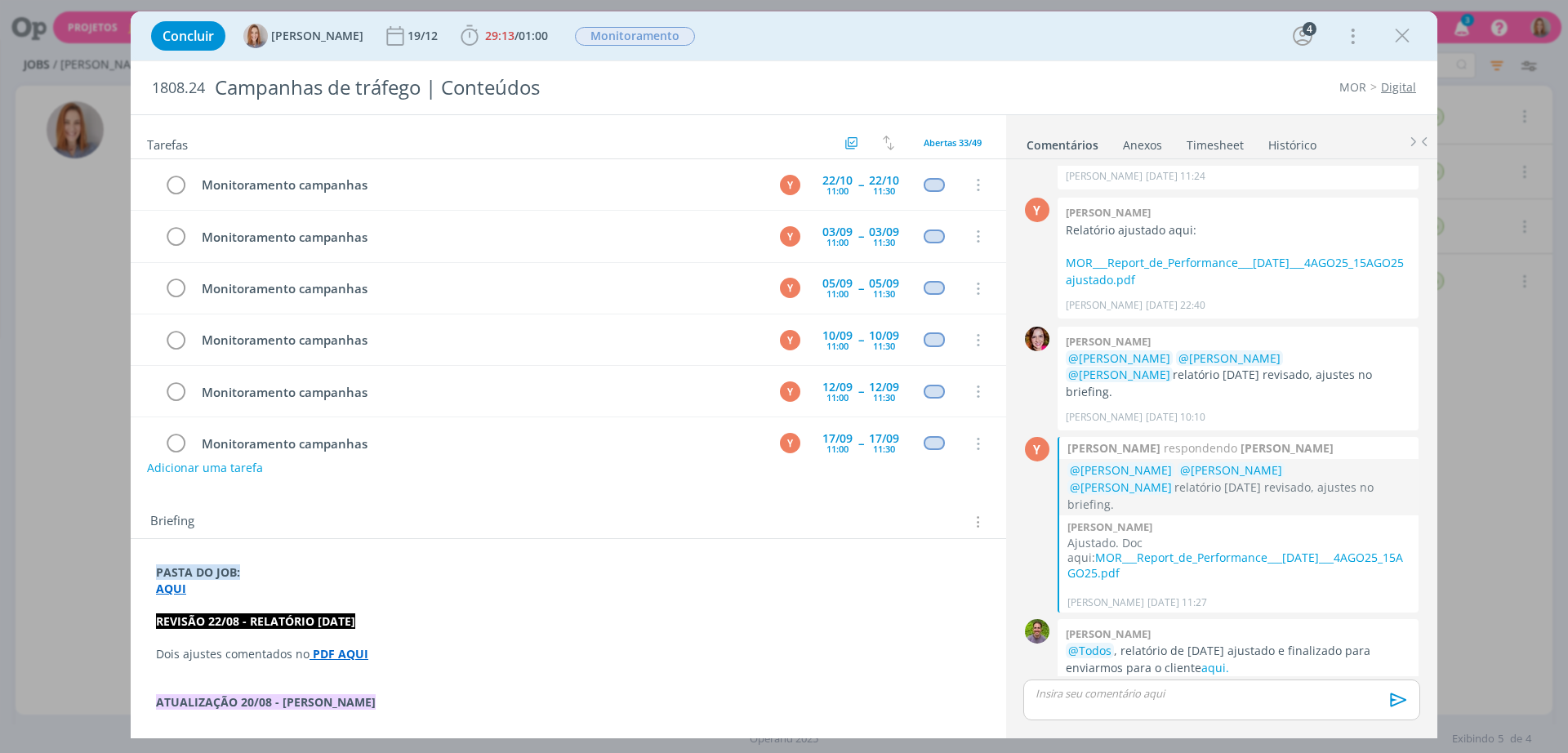
scroll to position [1425, 0]
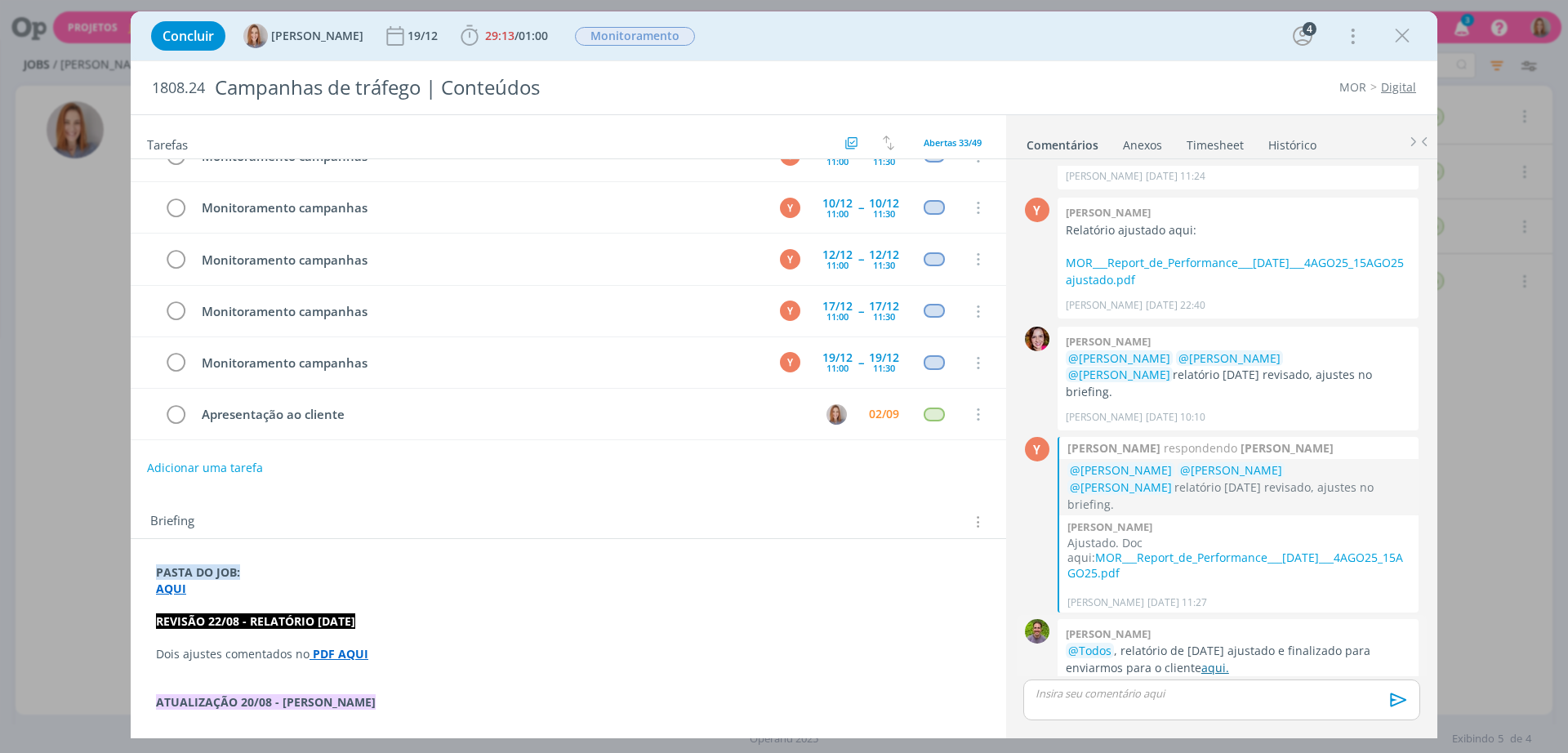
click at [1213, 660] on link "aqui." at bounding box center [1215, 668] width 28 height 15
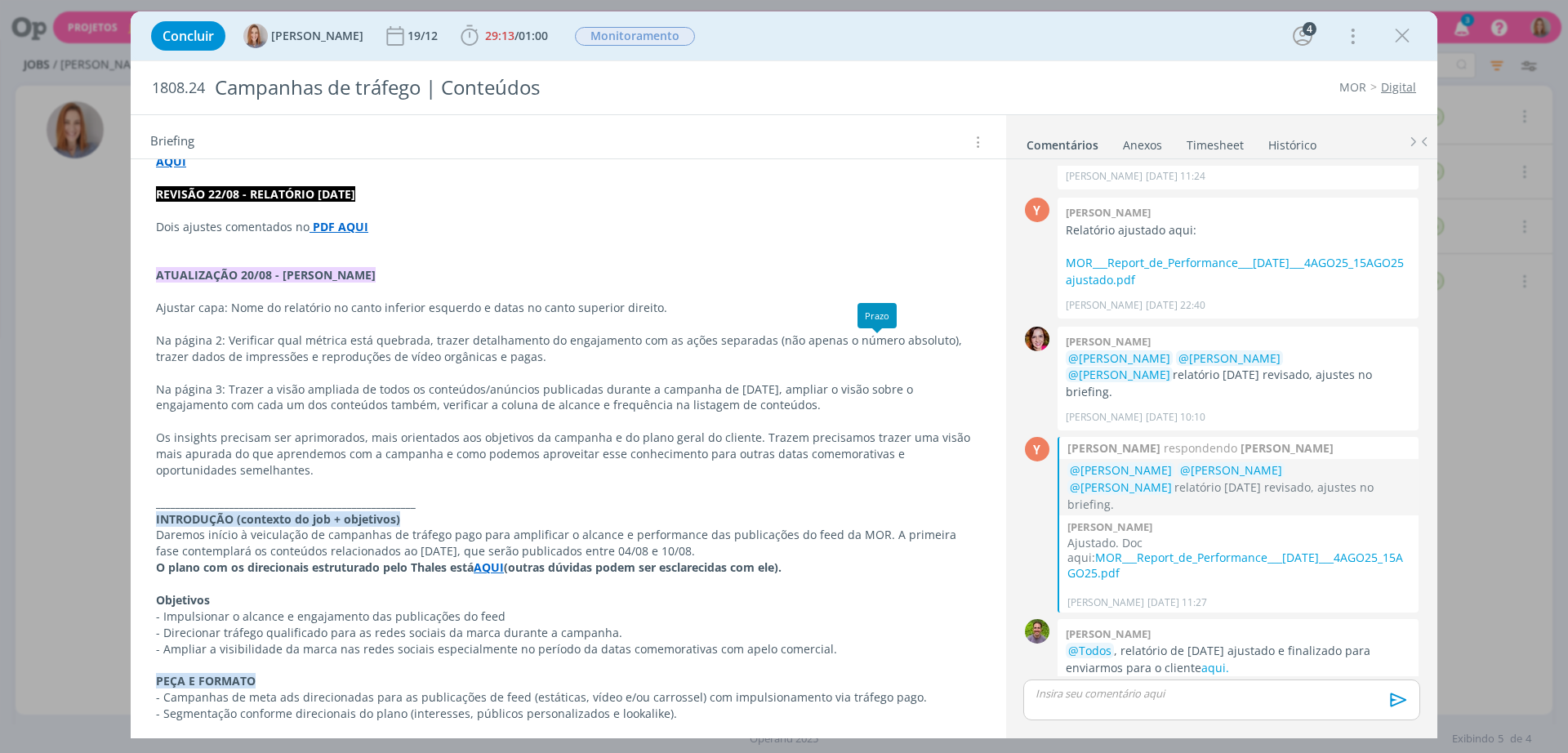
scroll to position [599, 0]
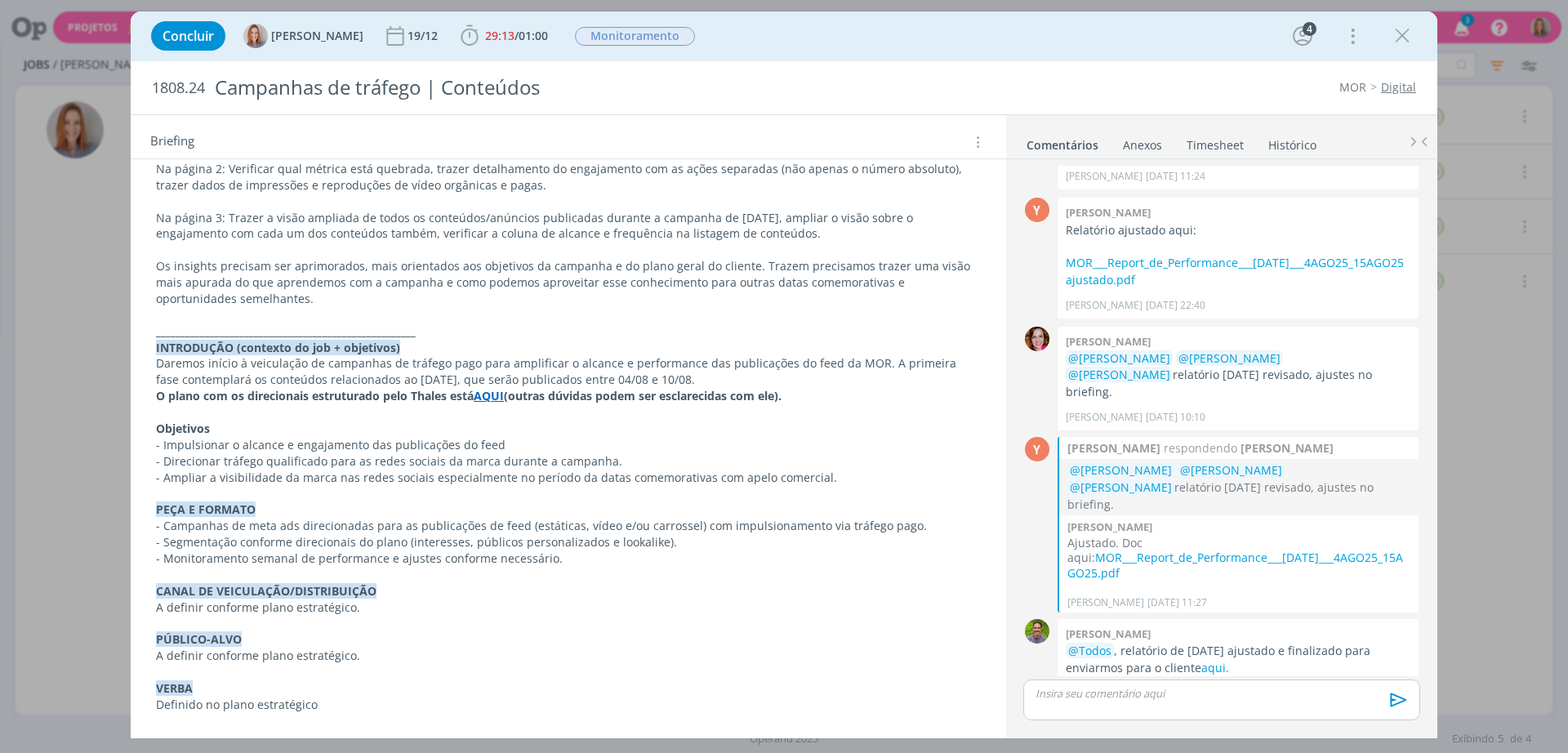
click at [1114, 693] on p "dialog" at bounding box center [1221, 693] width 371 height 14
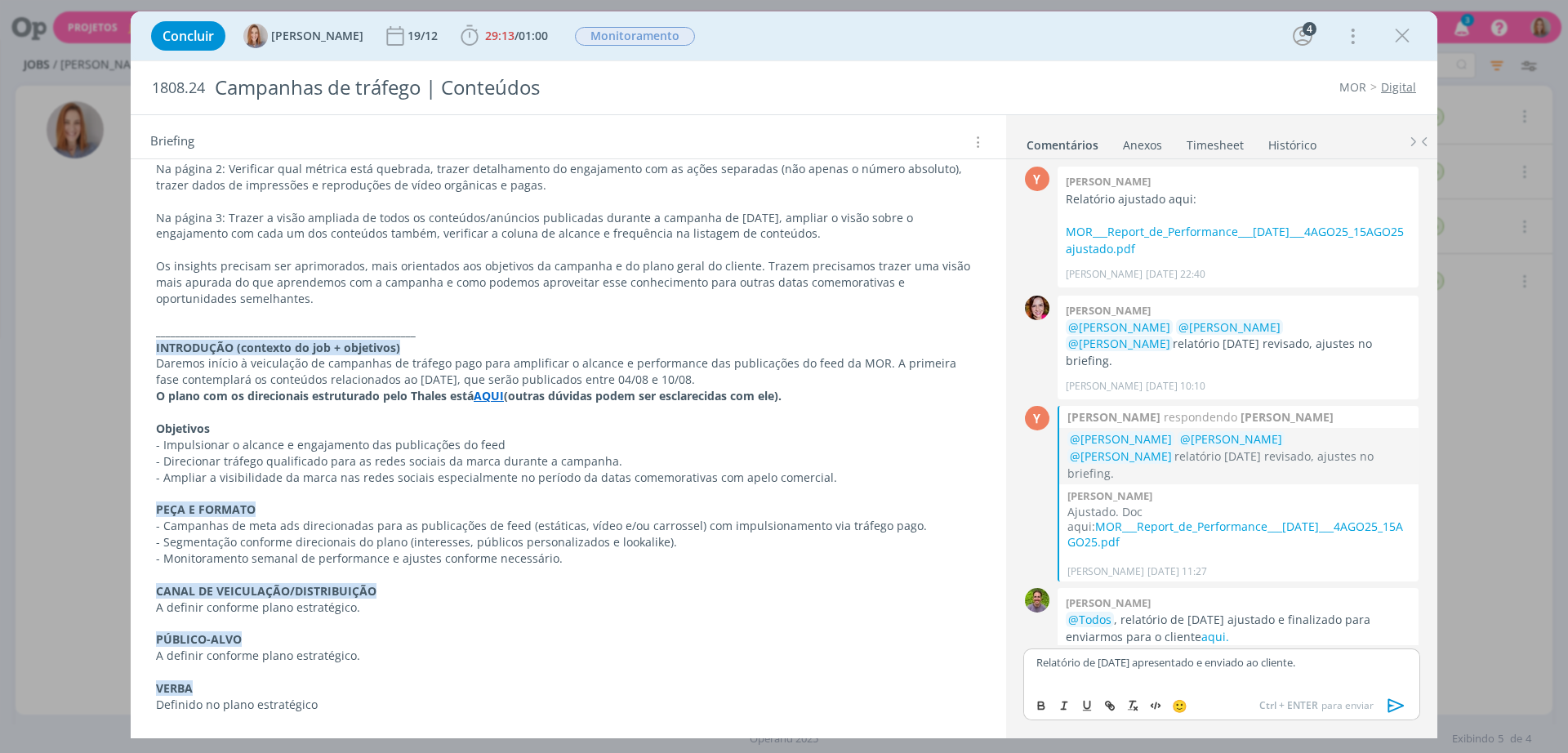
click at [1388, 709] on icon "dialog" at bounding box center [1396, 705] width 16 height 13
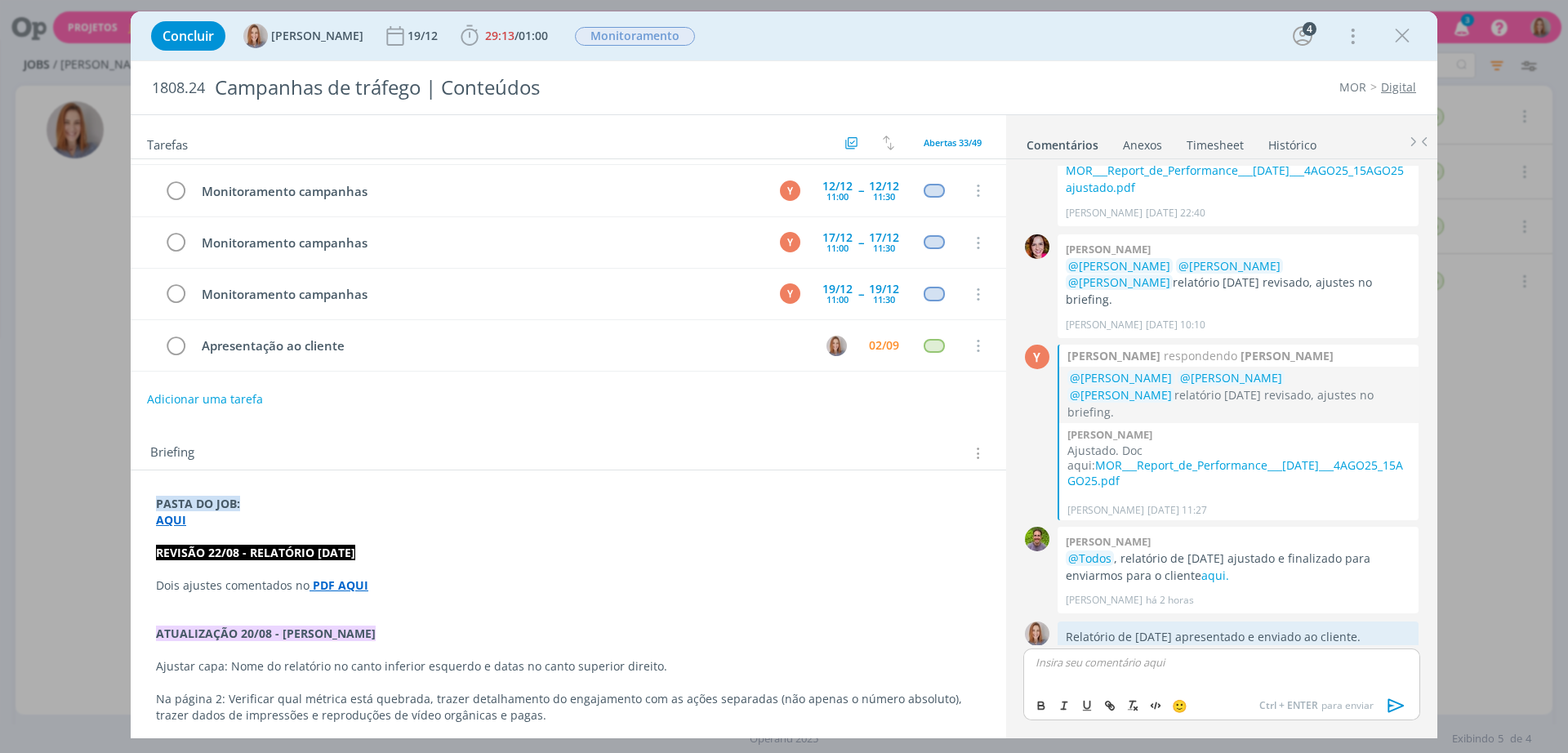
scroll to position [0, 0]
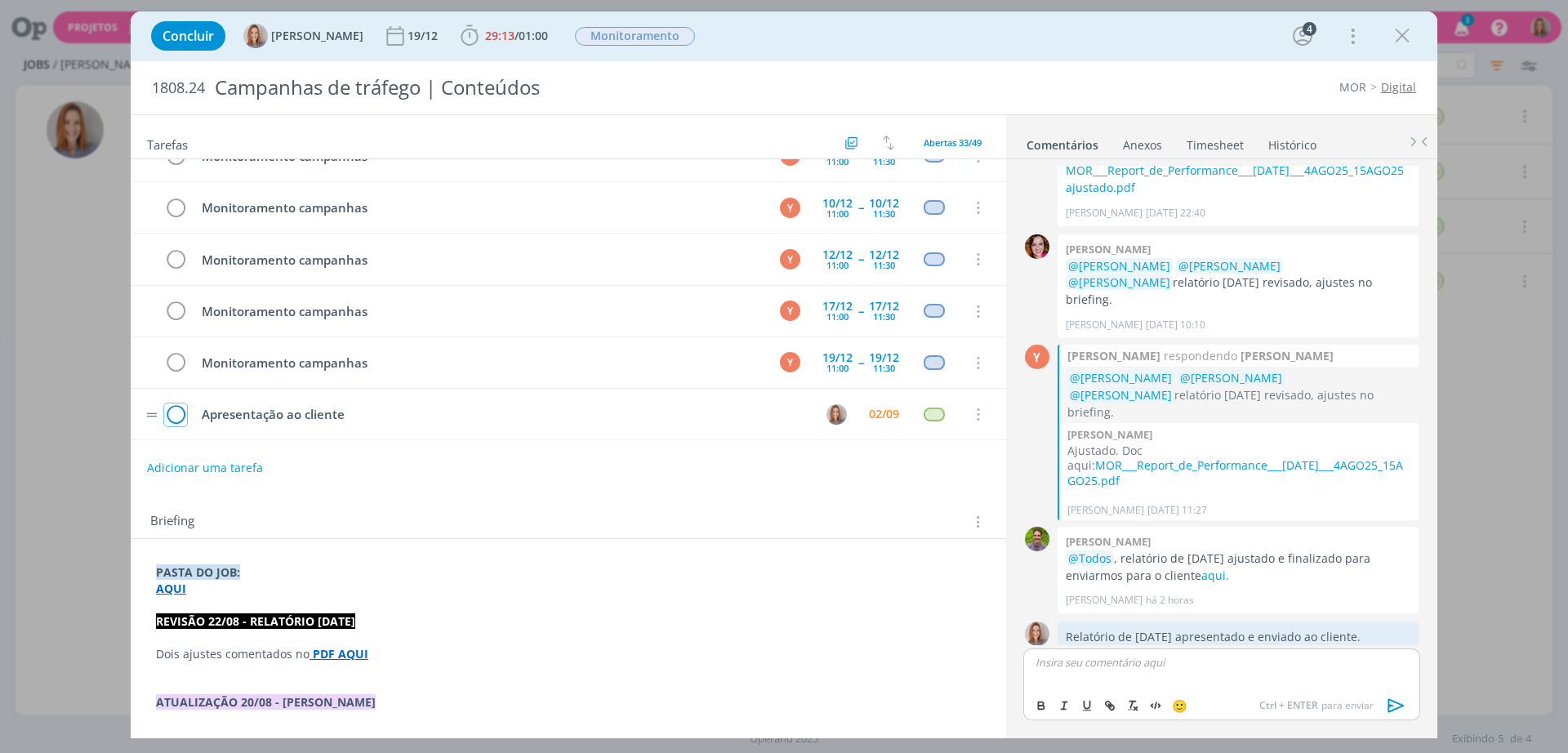
click at [178, 415] on icon "dialog" at bounding box center [176, 415] width 23 height 25
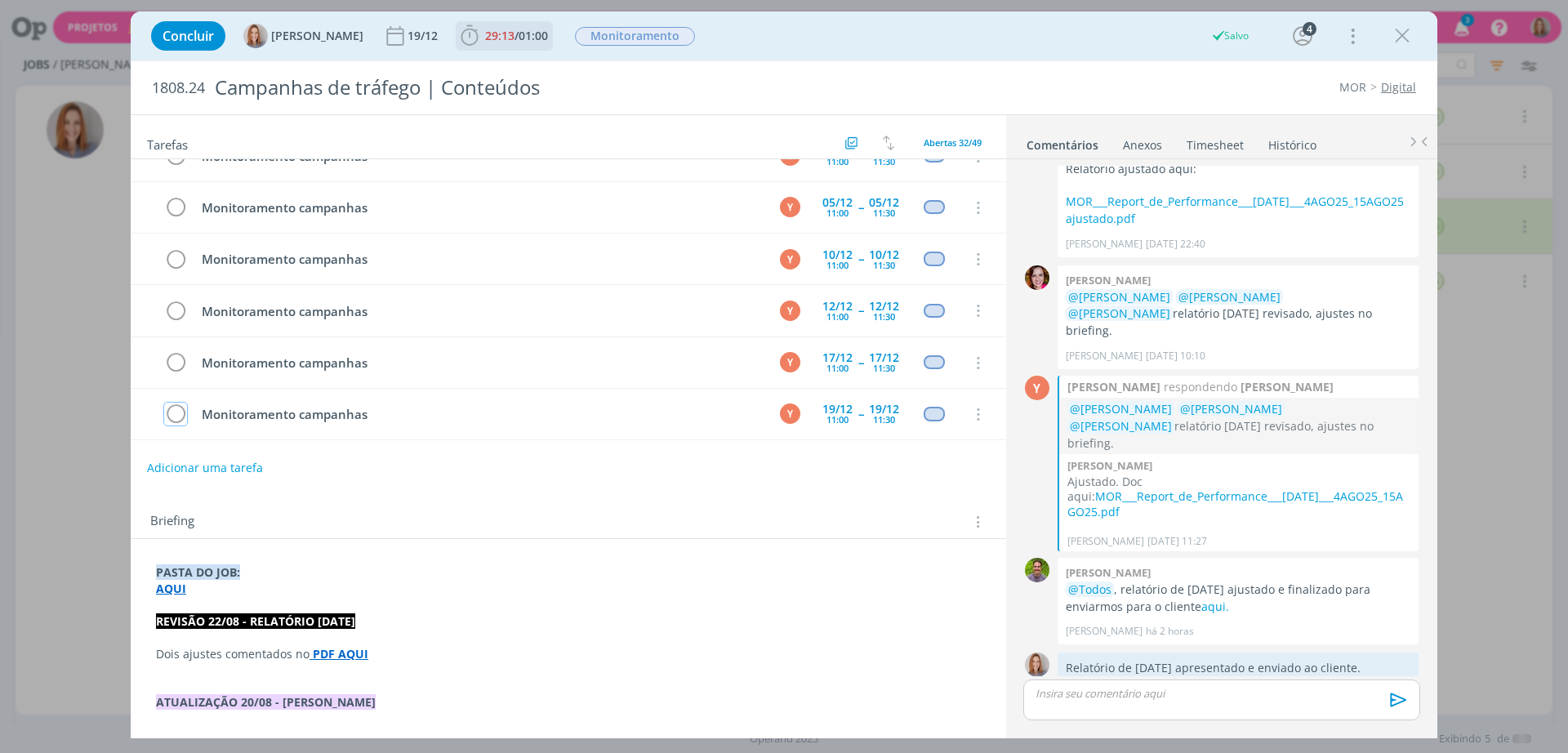
scroll to position [1373, 0]
click at [548, 29] on span "01:00" at bounding box center [533, 36] width 30 height 15
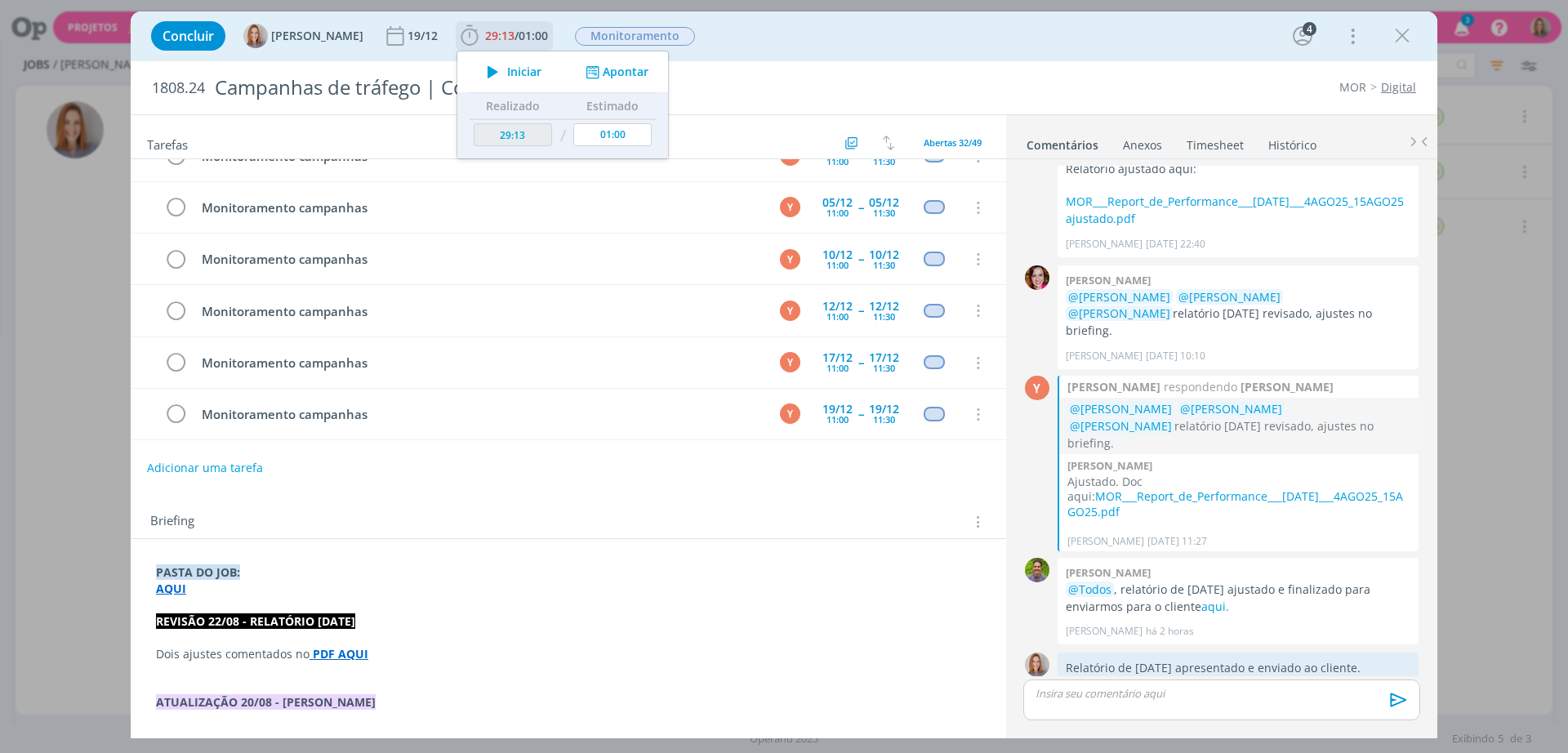
click at [615, 76] on button "Apontar" at bounding box center [615, 72] width 68 height 17
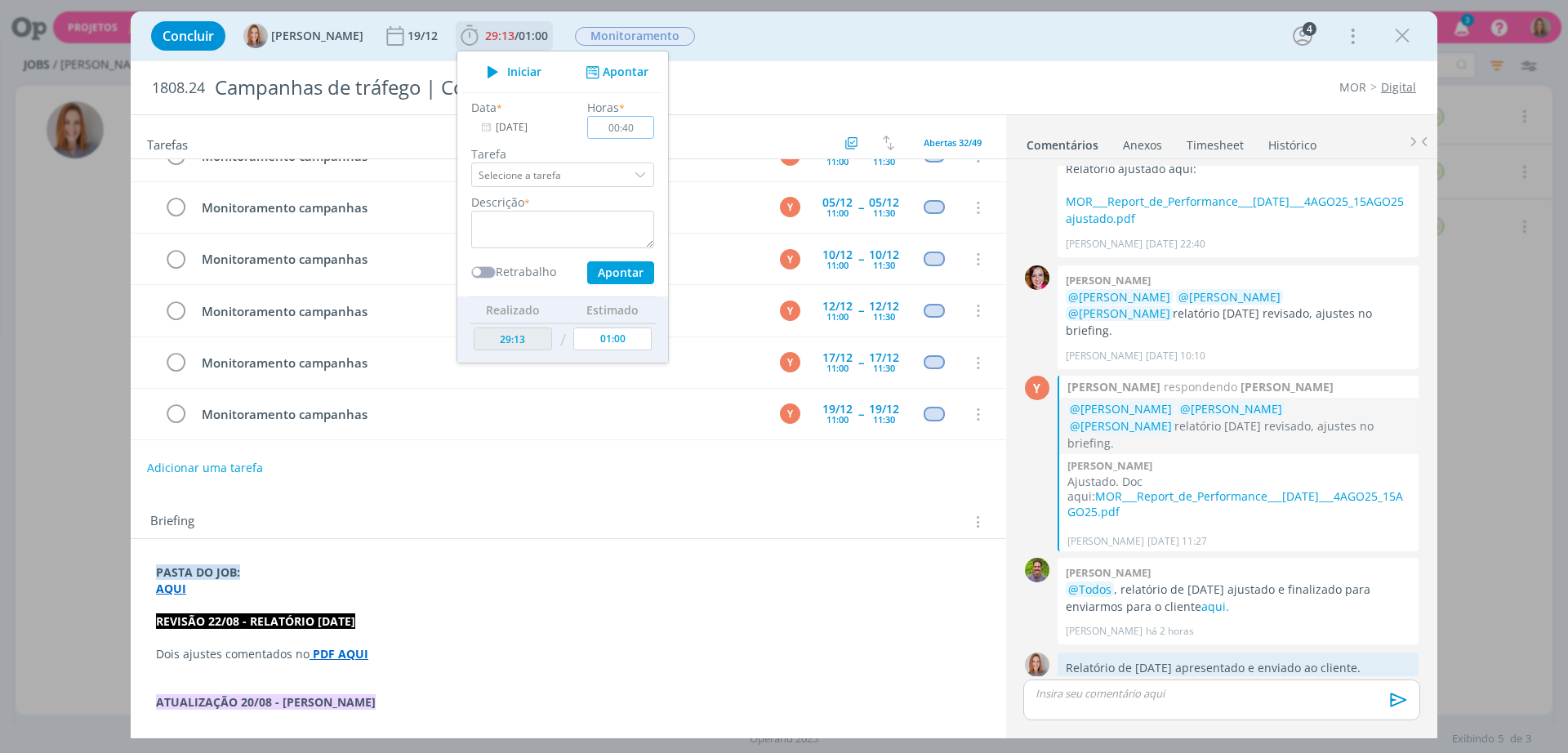
type input "00:40"
click at [531, 226] on textarea "dialog" at bounding box center [563, 229] width 183 height 37
type textarea "Apre"
click at [1213, 151] on link "Timesheet" at bounding box center [1215, 141] width 59 height 24
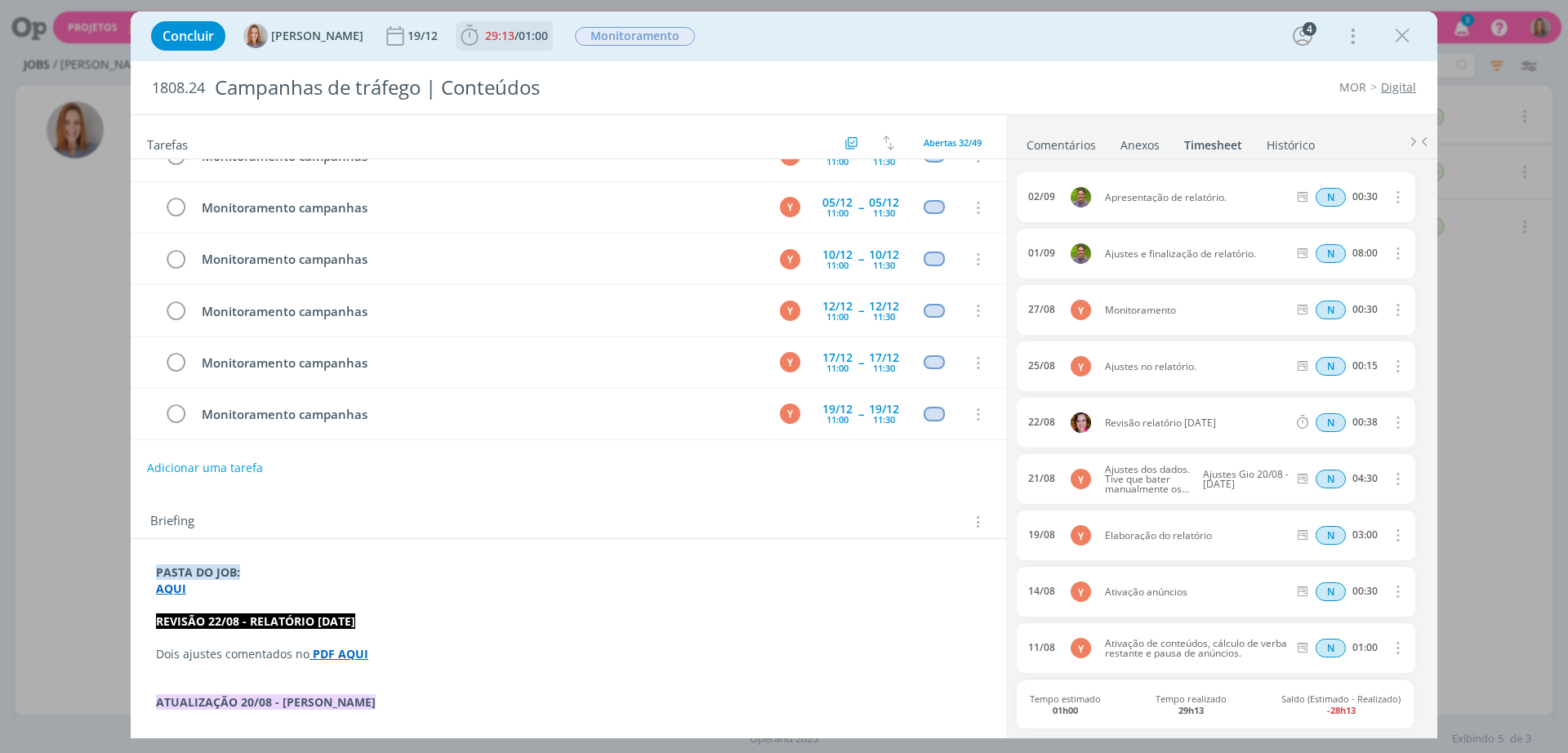
click at [543, 46] on span "29:13 / 01:00" at bounding box center [504, 36] width 94 height 25
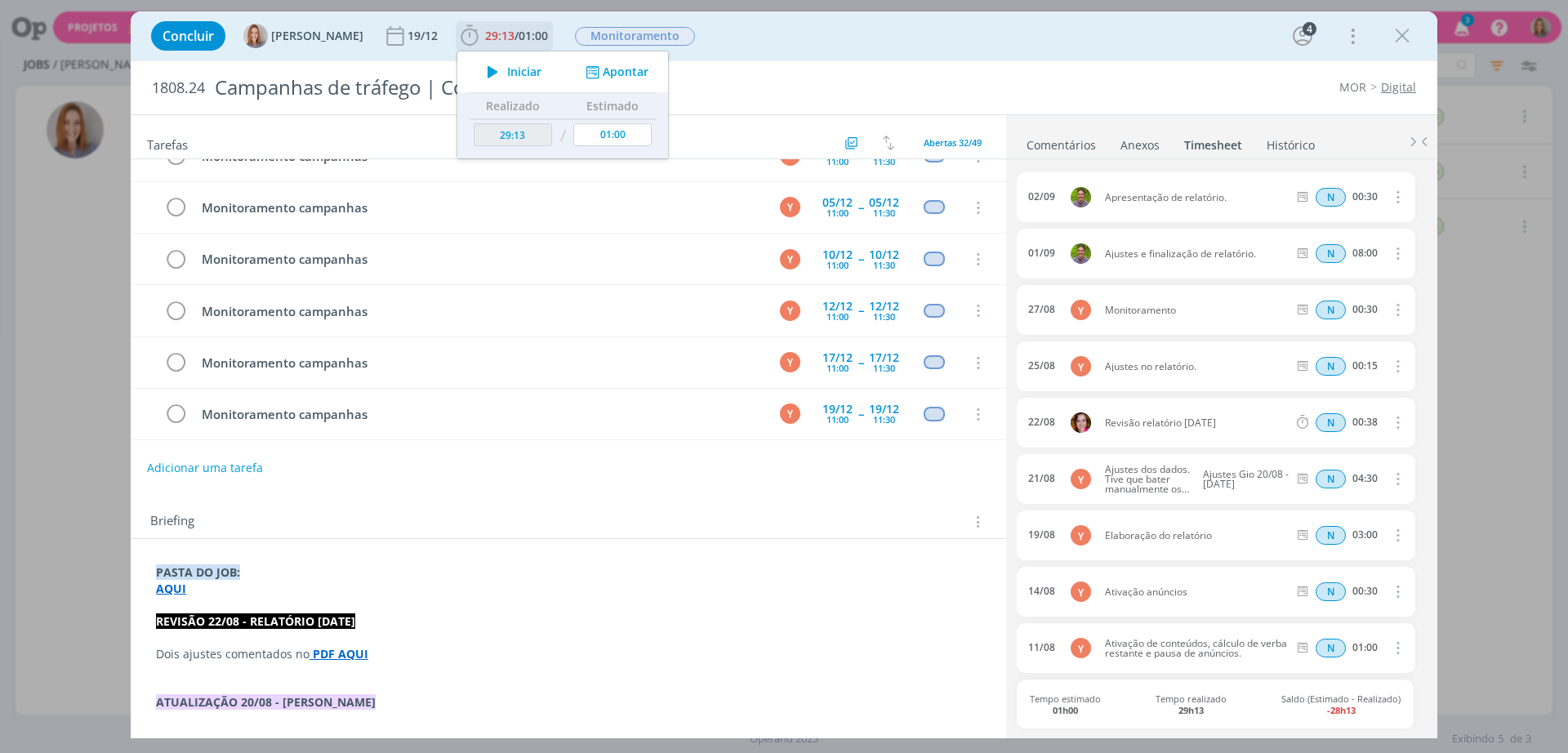
click at [619, 62] on div "Iniciar Apontar" at bounding box center [562, 72] width 210 height 41
click at [616, 73] on button "Apontar" at bounding box center [615, 72] width 68 height 17
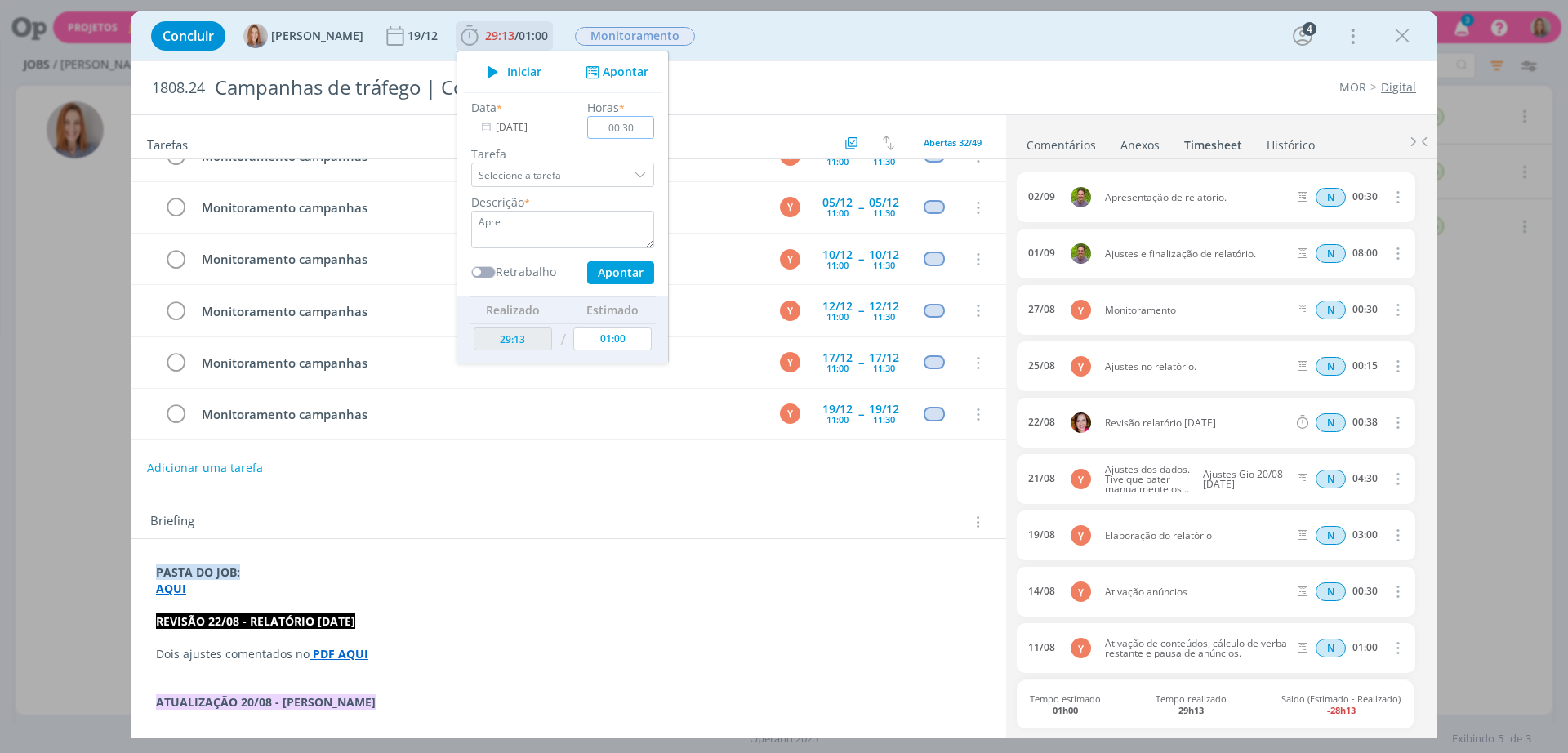
type input "00:30"
click at [522, 235] on textarea "Apre" at bounding box center [563, 229] width 183 height 37
type textarea "Apresentação de relatório."
click at [618, 276] on button "Apontar" at bounding box center [621, 273] width 67 height 23
type input "29:43"
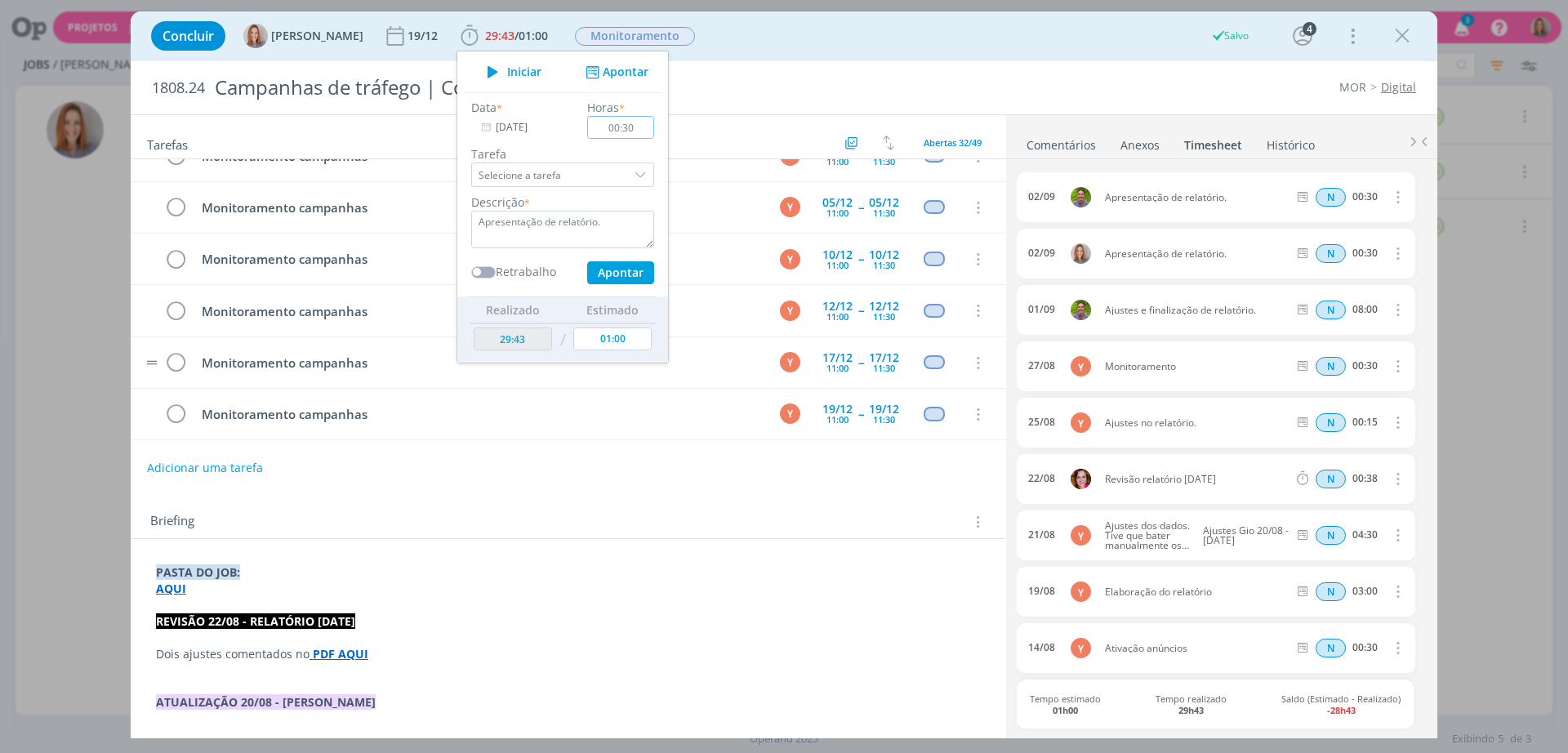
type input "00:00"
click at [618, 531] on div "Briefing Briefings Predefinidos Versões do Briefing Ver Briefing do Projeto" at bounding box center [570, 522] width 840 height 21
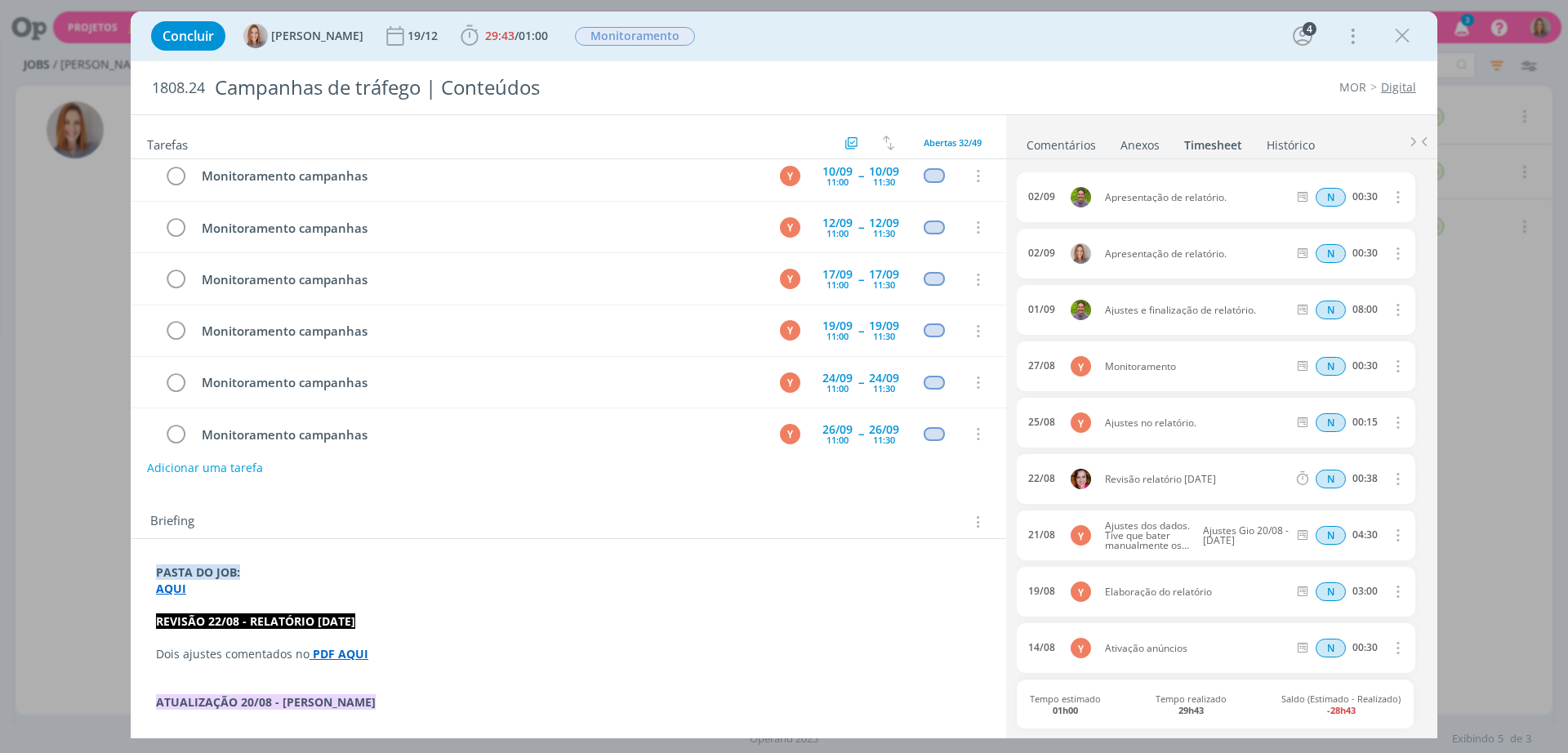
scroll to position [0, 0]
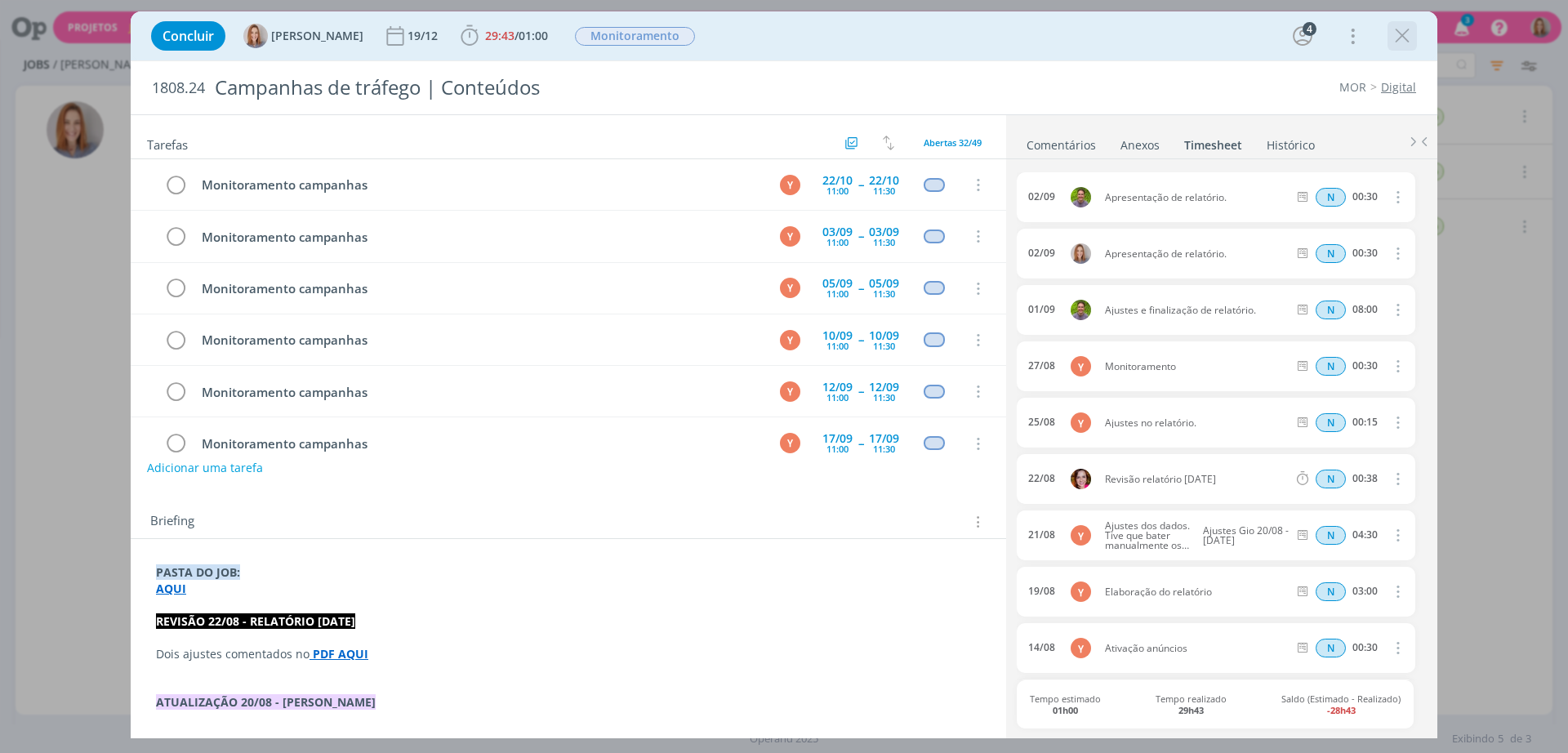
click at [1397, 39] on icon "dialog" at bounding box center [1403, 36] width 25 height 25
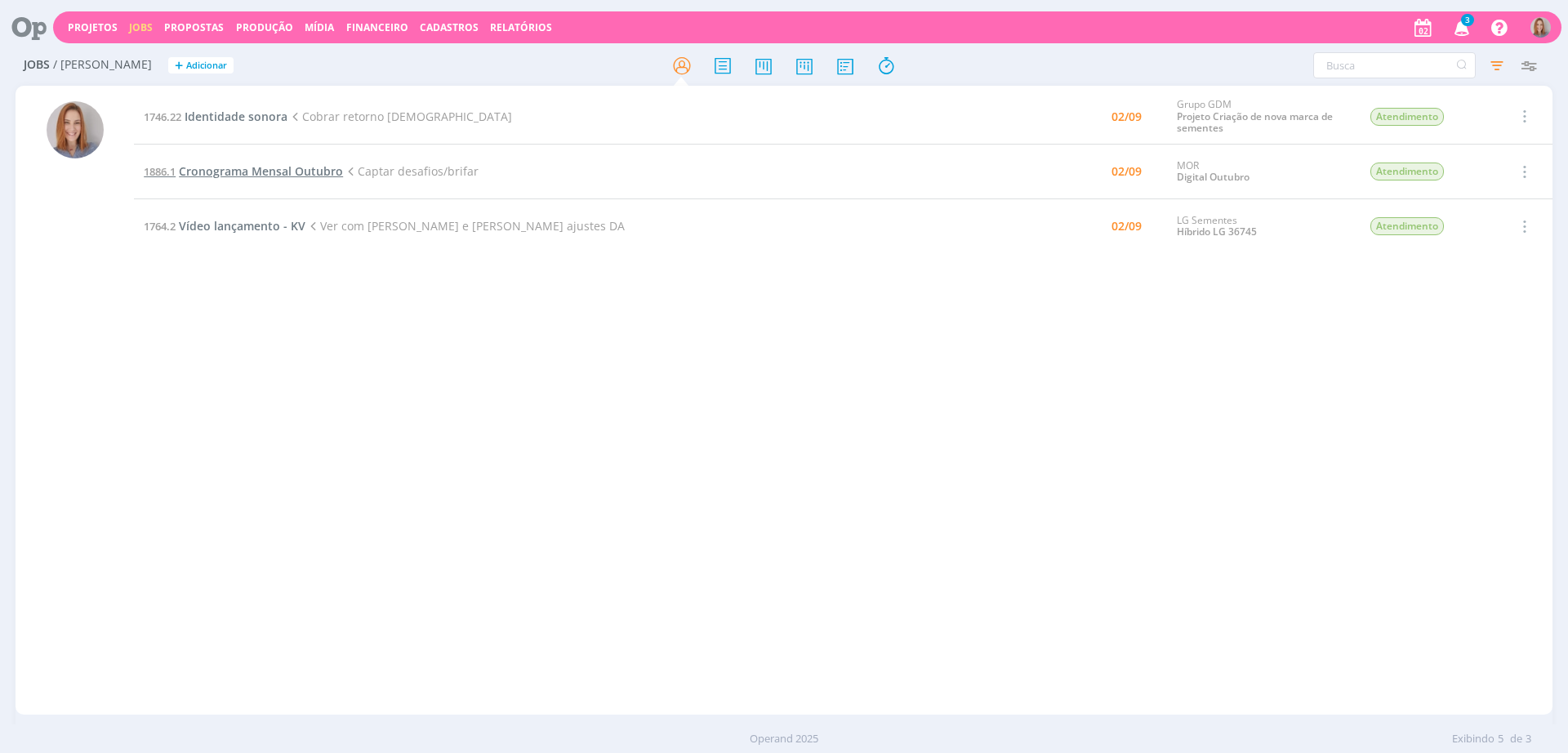
click at [241, 171] on span "Cronograma Mensal Outubro" at bounding box center [260, 171] width 164 height 15
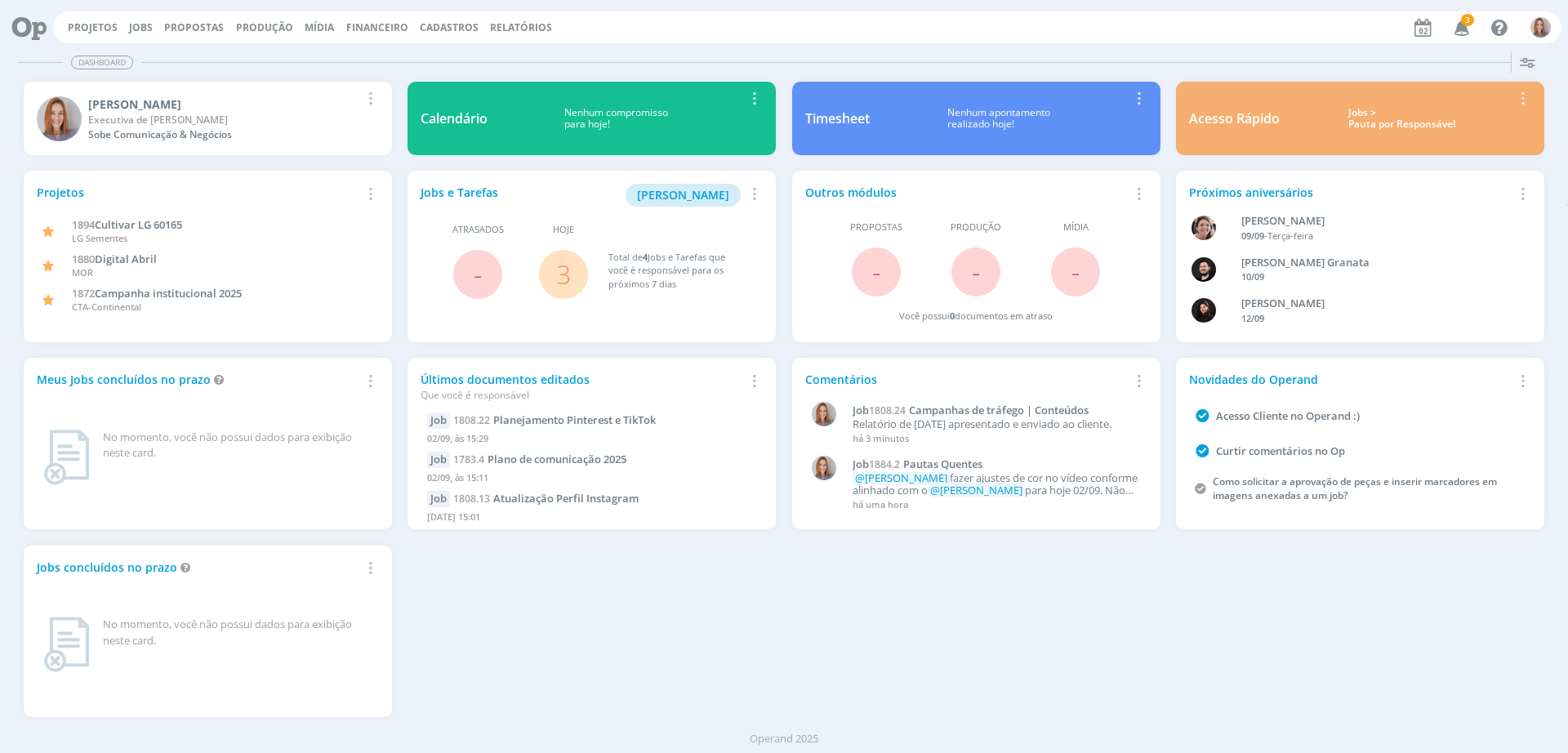
click at [567, 277] on link "3" at bounding box center [563, 274] width 14 height 36
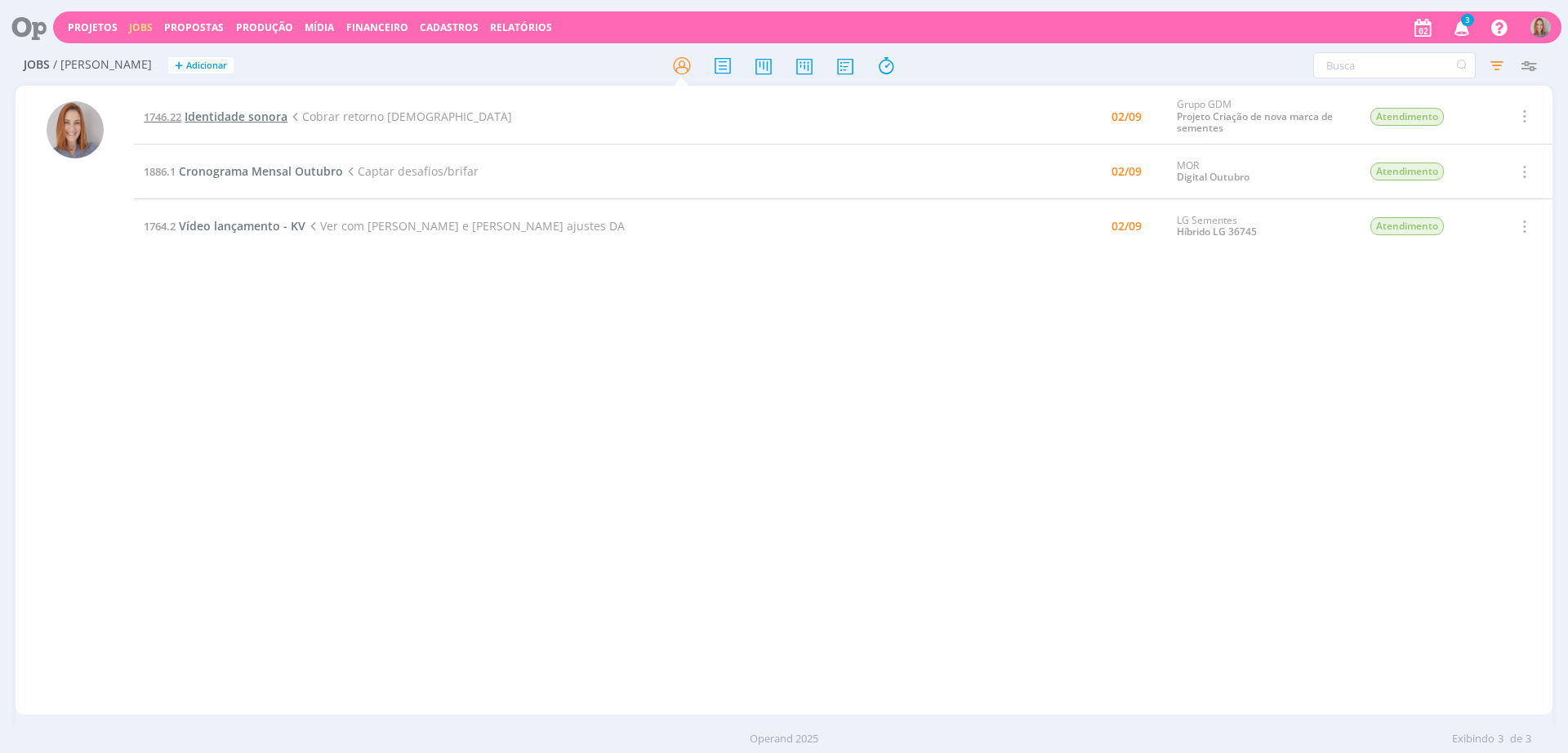
click at [222, 117] on span "Identidade sonora" at bounding box center [235, 116] width 103 height 15
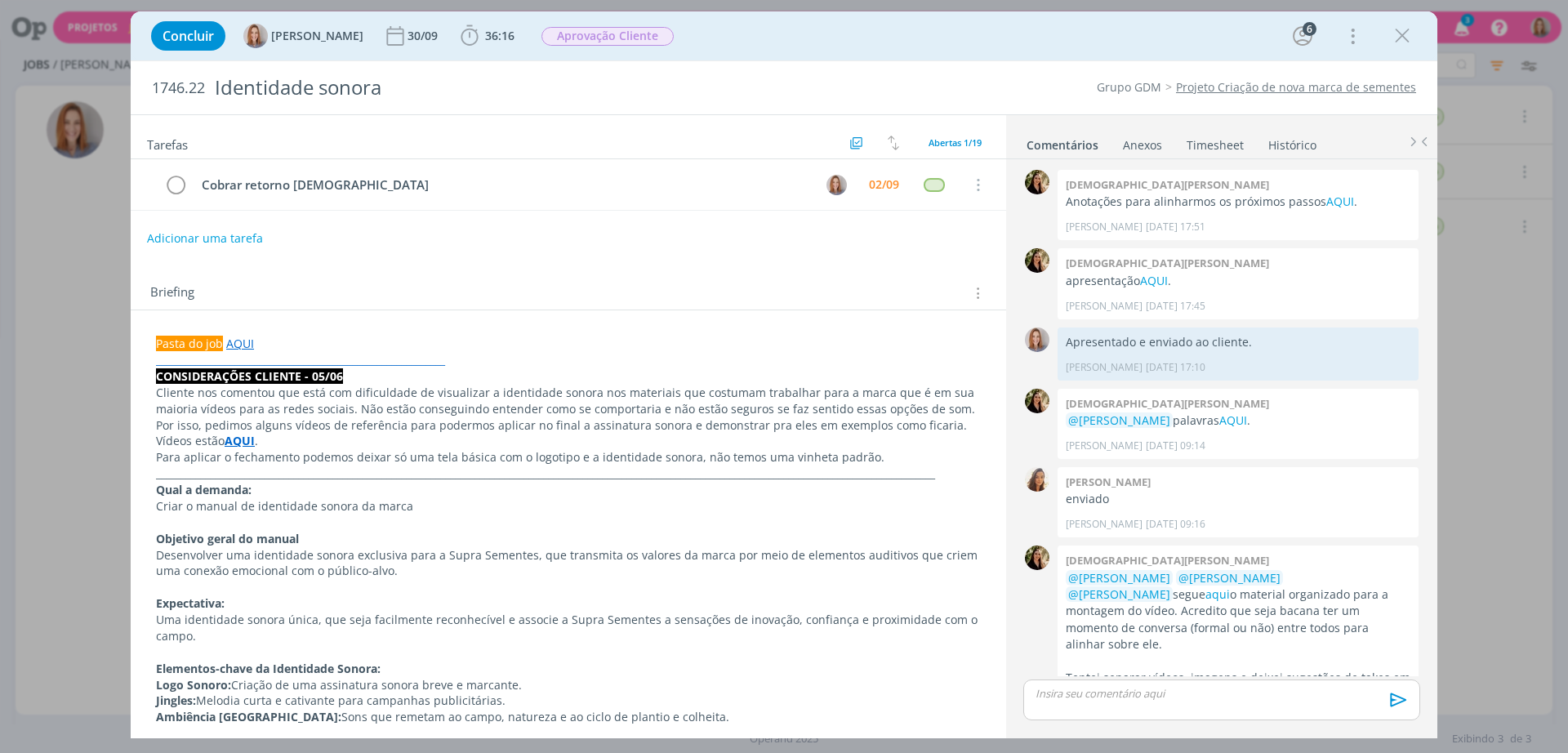
scroll to position [703, 0]
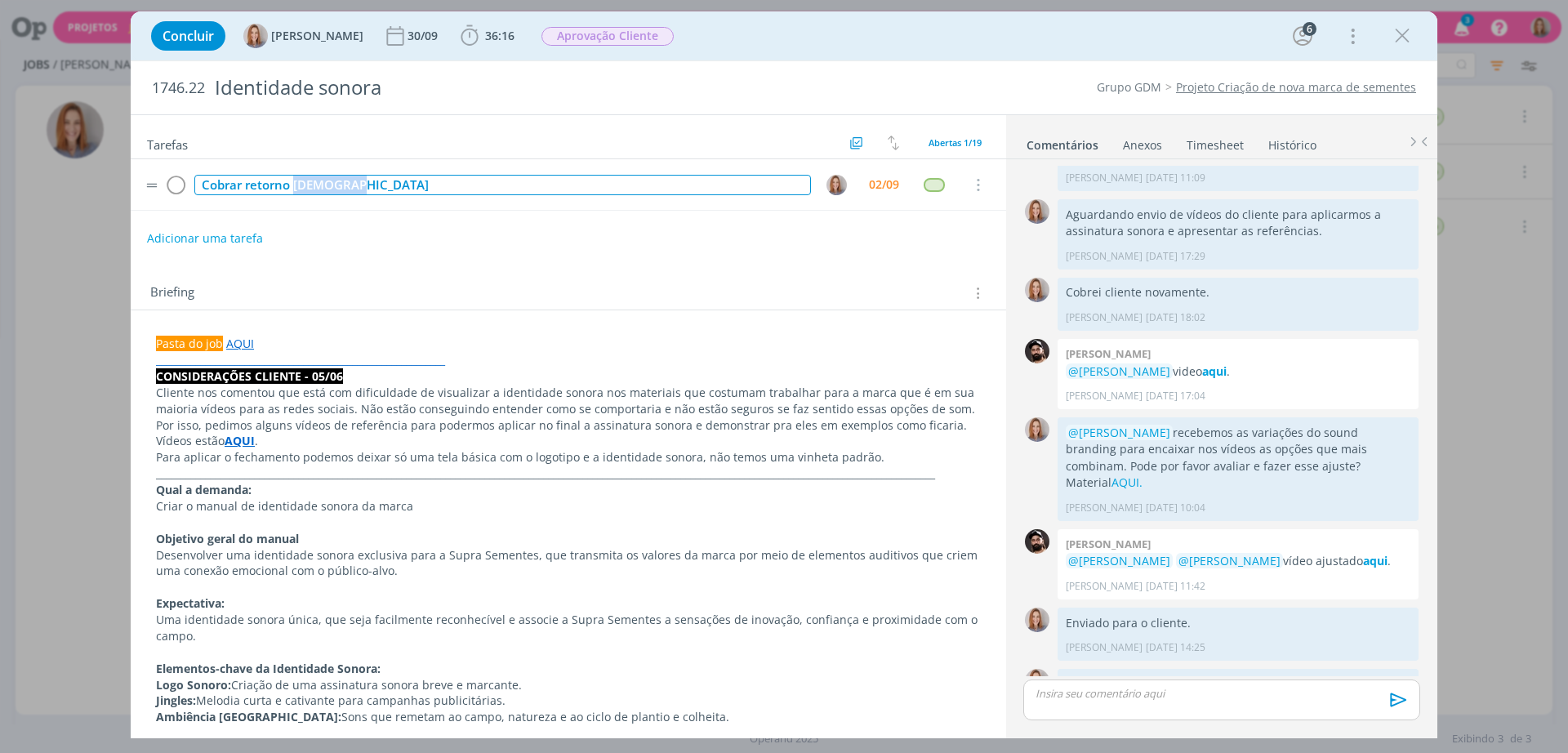
drag, startPoint x: 452, startPoint y: 186, endPoint x: 296, endPoint y: 178, distance: 156.2
click at [296, 178] on div "Cobrar retorno [DEMOGRAPHIC_DATA]" at bounding box center [502, 184] width 616 height 20
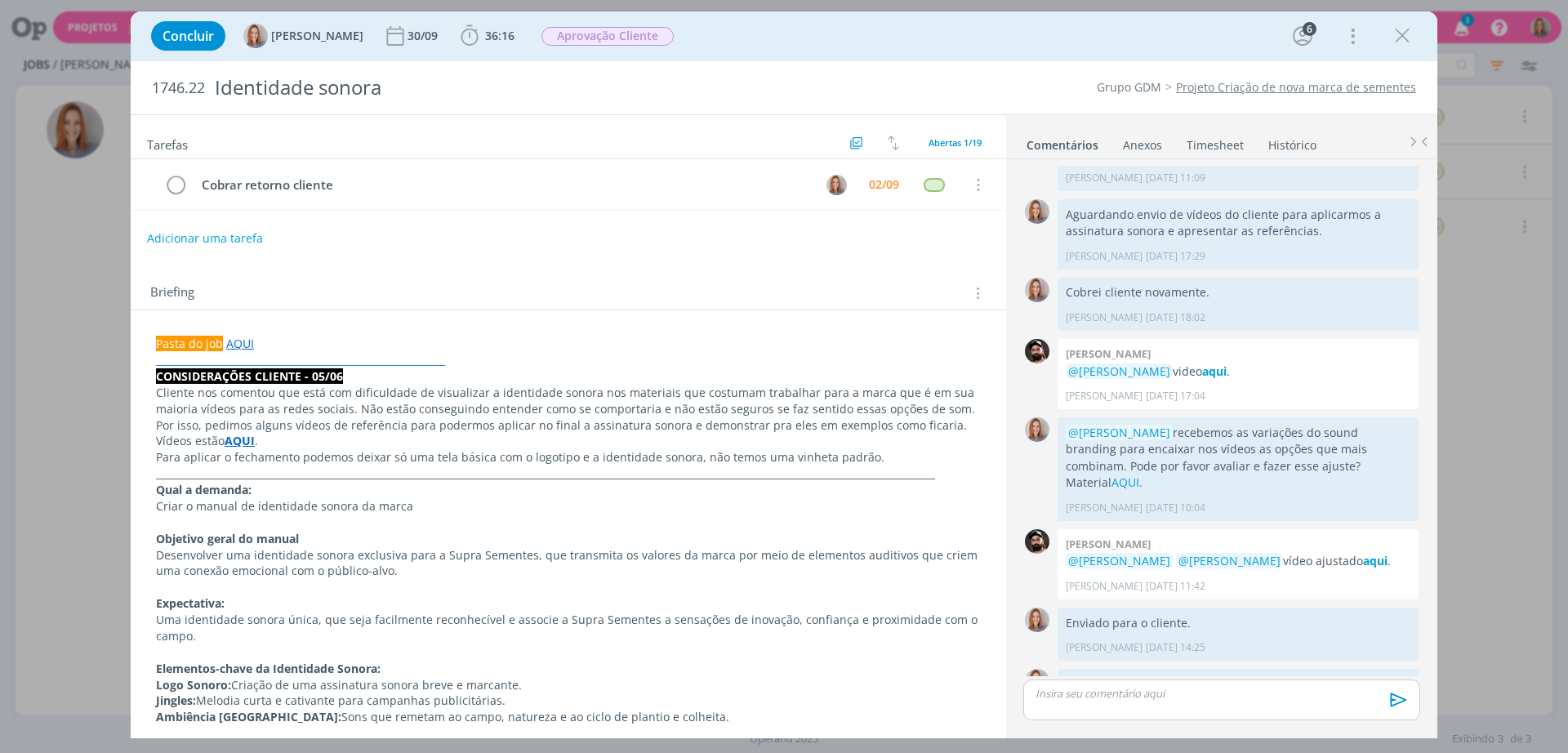
drag, startPoint x: 833, startPoint y: 238, endPoint x: 873, endPoint y: 202, distance: 53.8
click at [834, 232] on div "Adicionar uma tarefa" at bounding box center [568, 238] width 876 height 30
click at [874, 188] on div "02/09" at bounding box center [883, 184] width 30 height 12
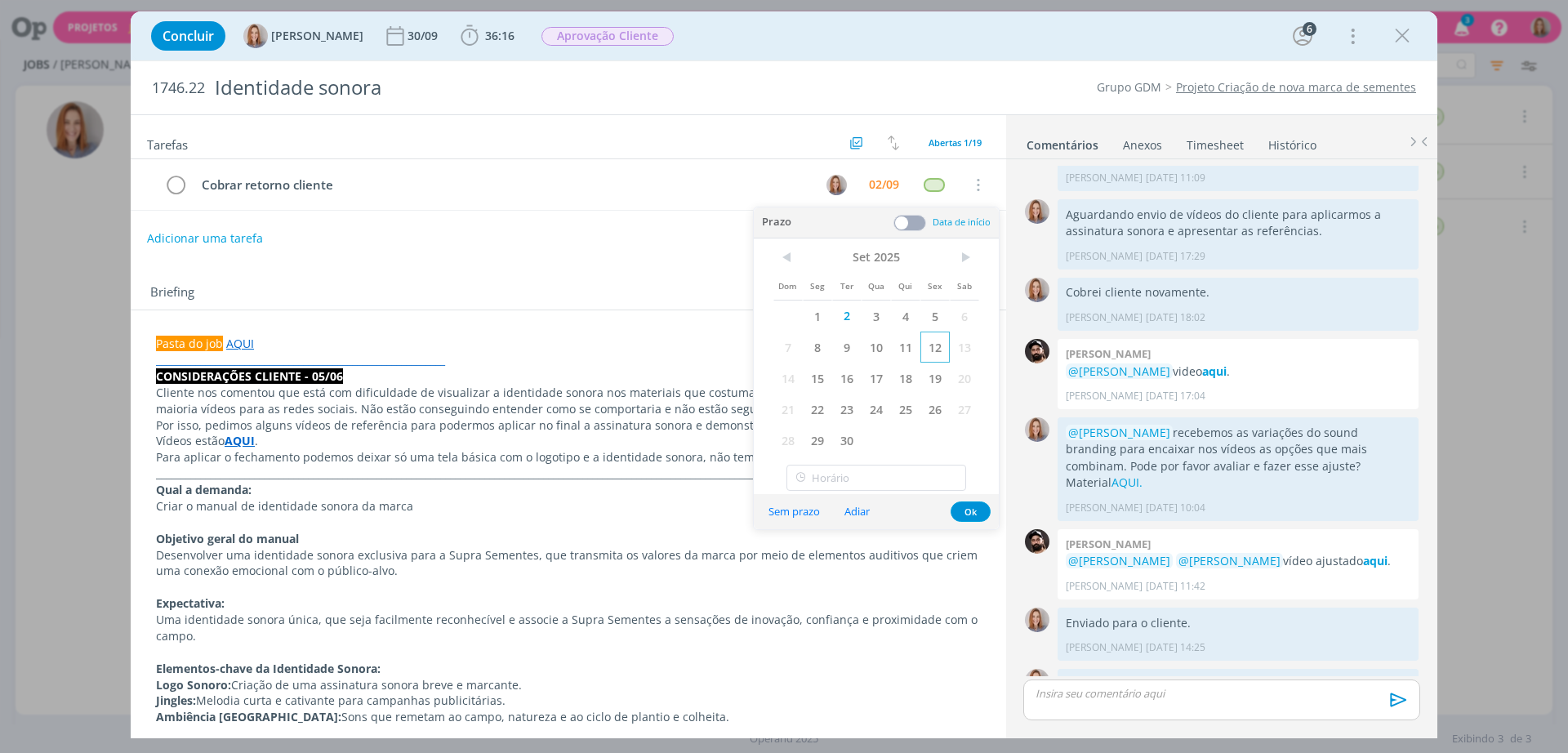
click at [935, 344] on span "12" at bounding box center [935, 347] width 30 height 31
click at [972, 517] on button "Ok" at bounding box center [971, 511] width 40 height 20
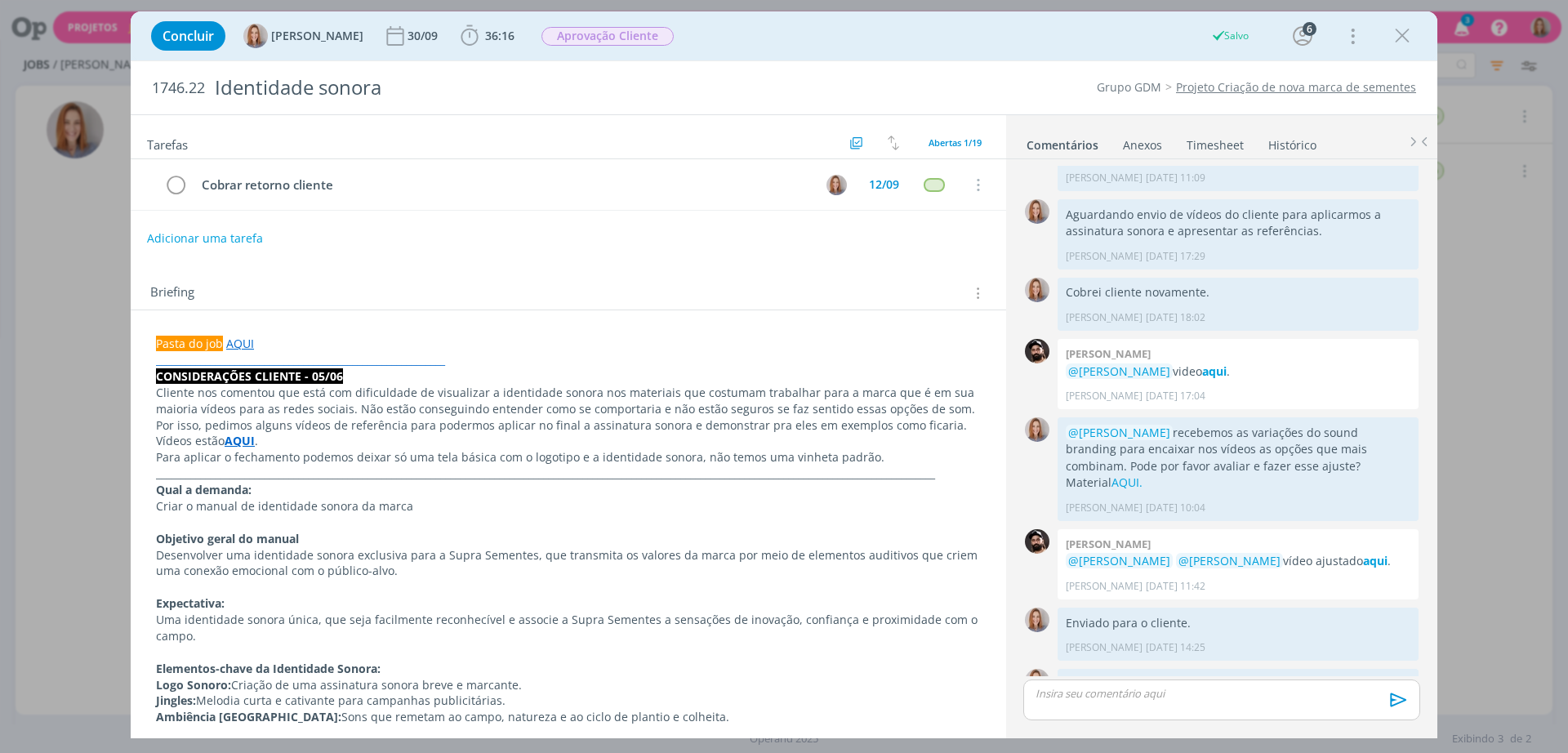
click at [1125, 694] on p "dialog" at bounding box center [1221, 693] width 371 height 14
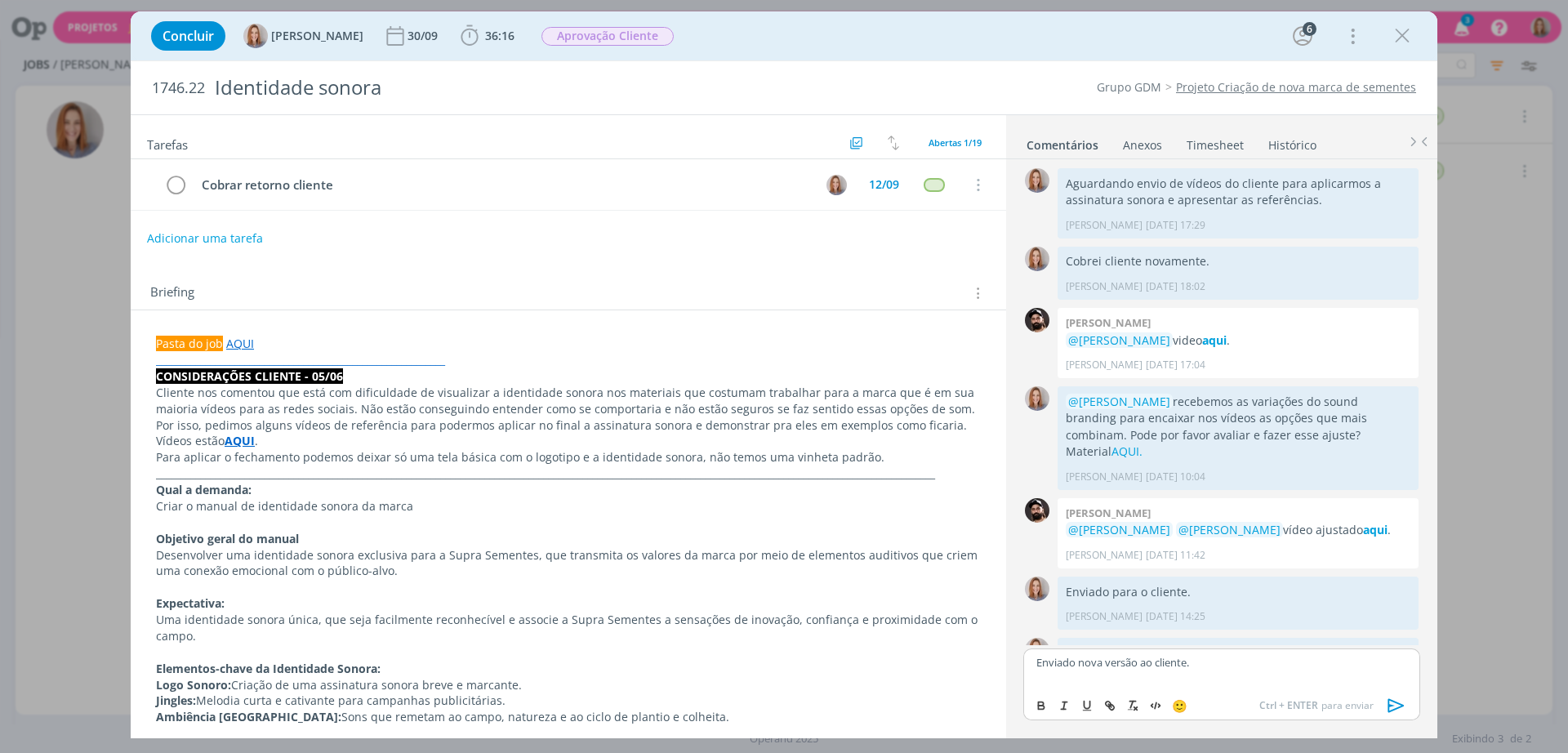
click at [1074, 666] on p "Enviado nova versão ao cliente." at bounding box center [1221, 662] width 371 height 14
click at [1397, 703] on icon "dialog" at bounding box center [1396, 705] width 16 height 13
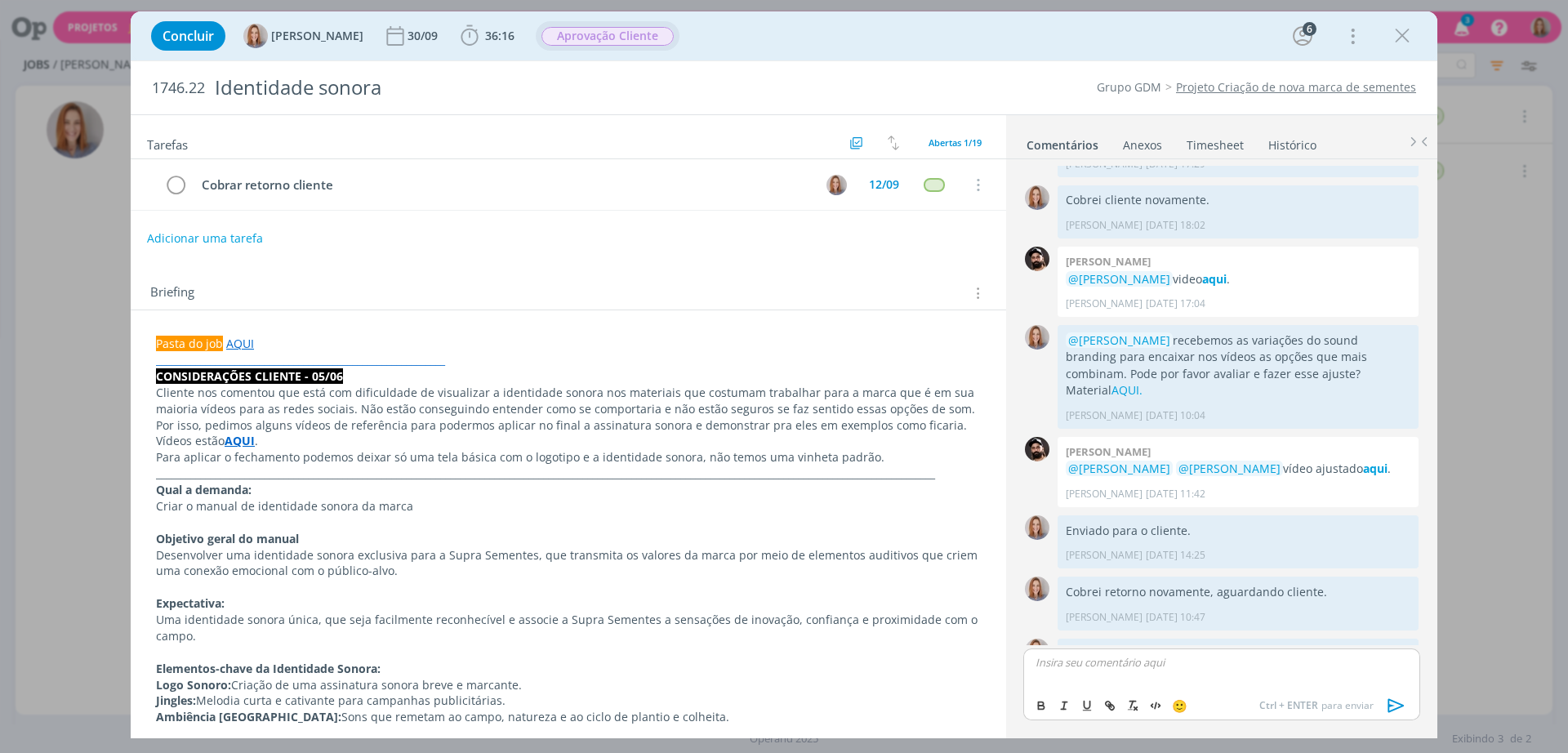
click at [629, 41] on span "Aprovação Cliente" at bounding box center [608, 36] width 133 height 19
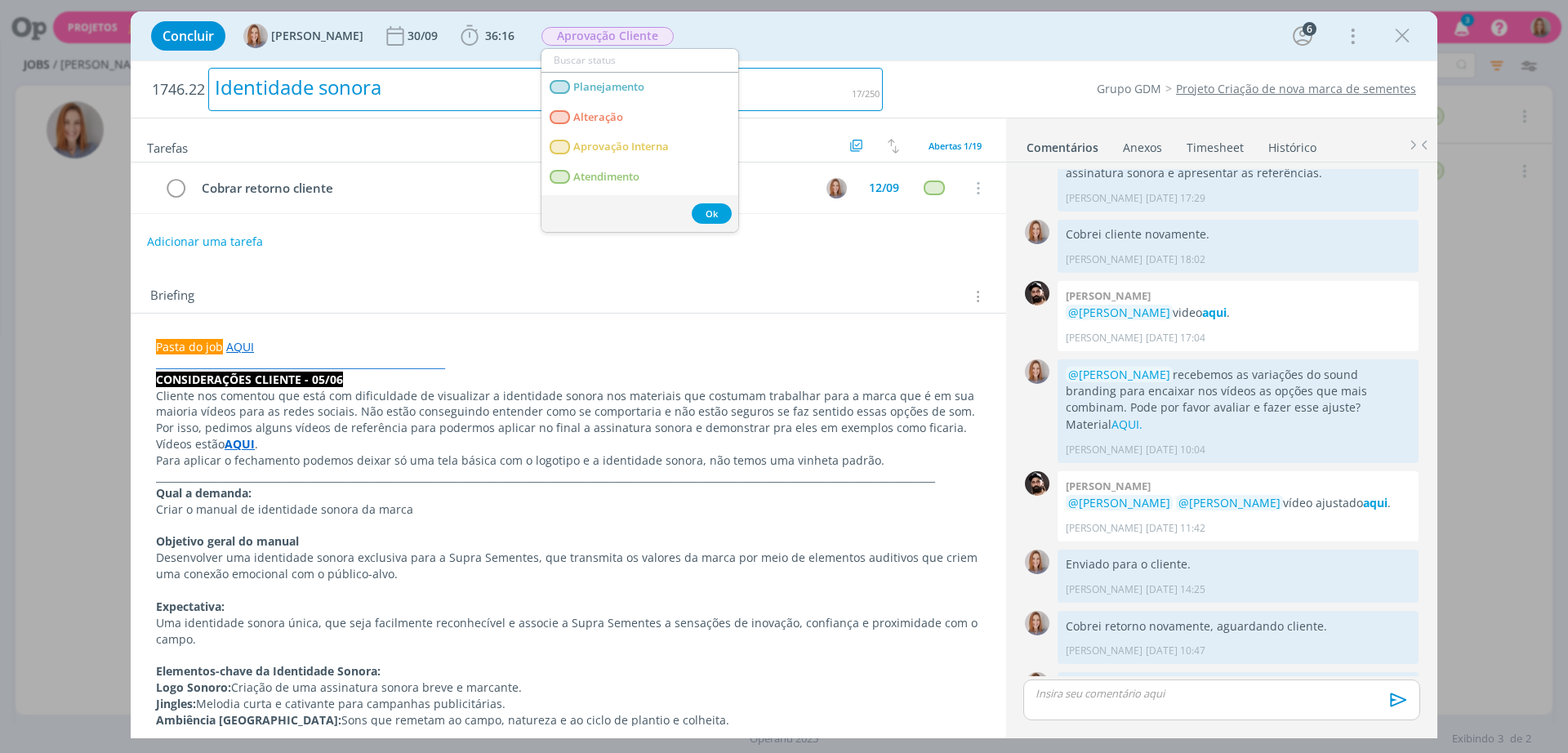
click at [830, 86] on div "Identidade sonora" at bounding box center [545, 89] width 675 height 43
